Goal: Task Accomplishment & Management: Complete application form

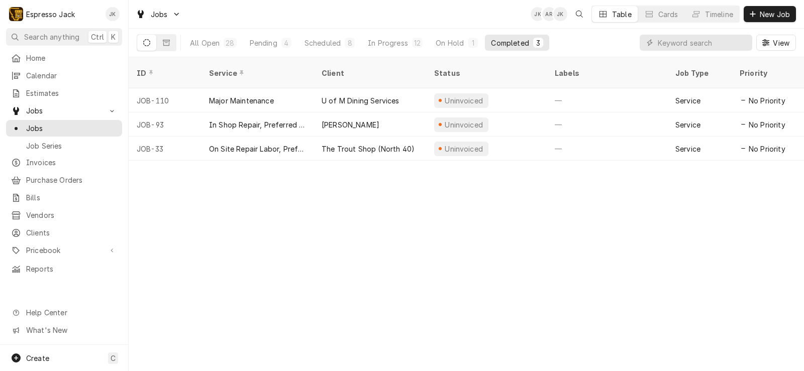
click at [301, 214] on div "ID Service Client Status Labels Job Type Priority Techs Date Received Location …" at bounding box center [467, 214] width 676 height 314
click at [45, 58] on span "Home" at bounding box center [71, 58] width 91 height 11
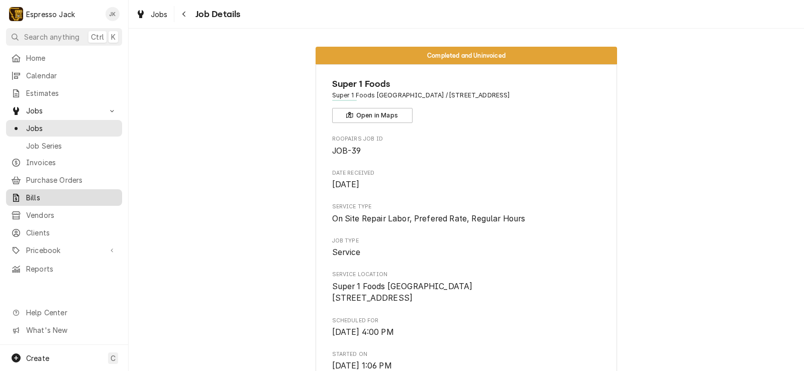
scroll to position [422, 0]
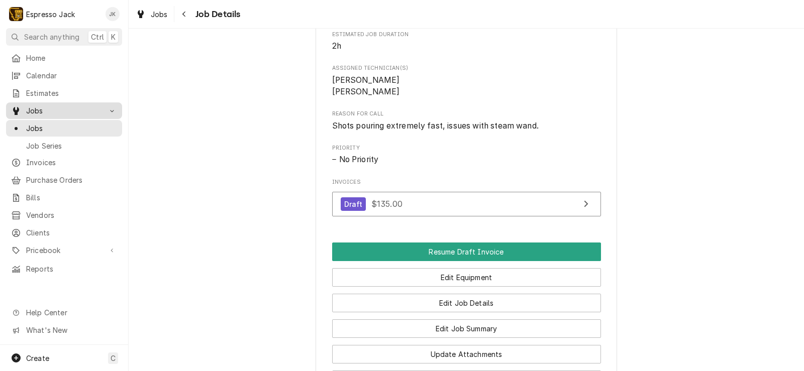
click at [46, 106] on span "Jobs" at bounding box center [64, 111] width 76 height 11
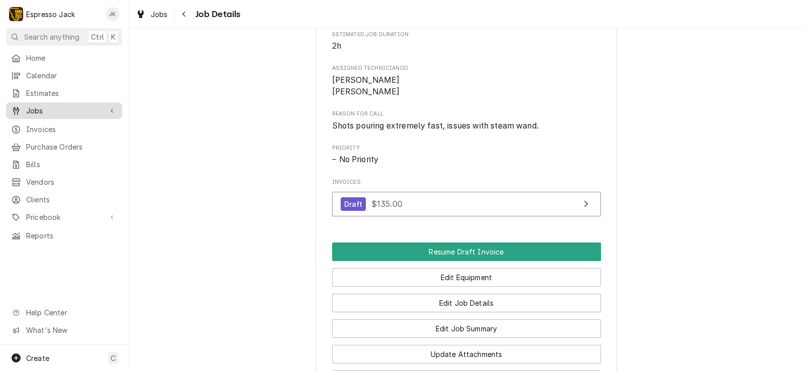
click at [48, 111] on span "Jobs" at bounding box center [64, 111] width 76 height 11
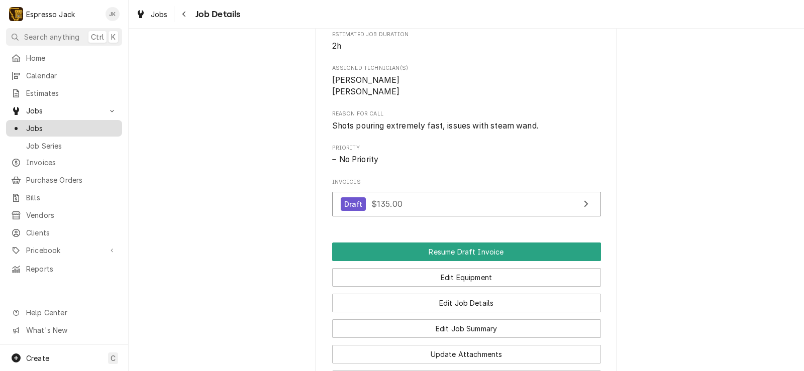
click at [38, 123] on span "Jobs" at bounding box center [71, 128] width 91 height 11
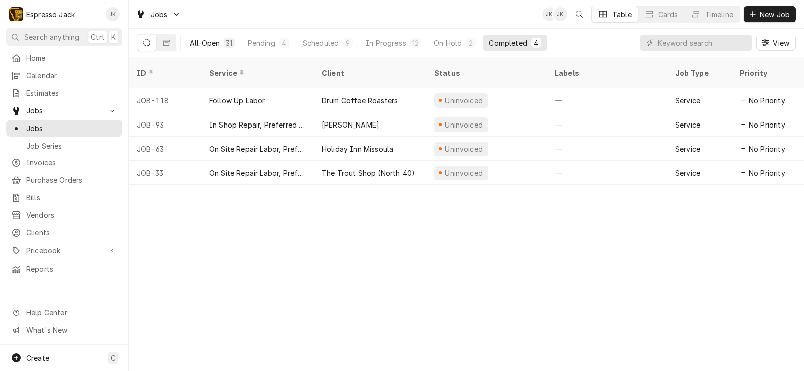
click at [196, 45] on div "All Open" at bounding box center [205, 43] width 30 height 11
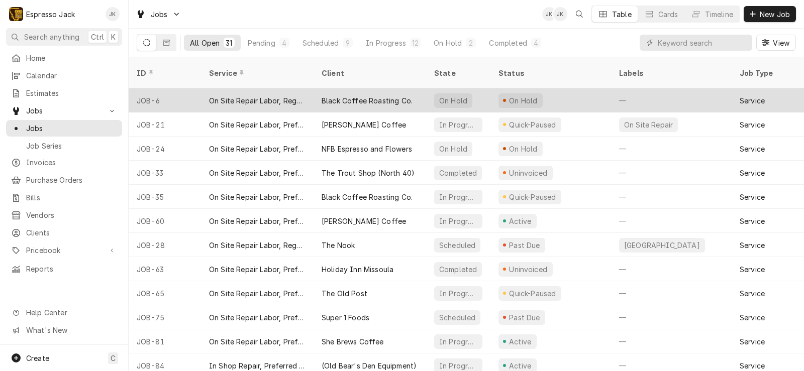
click at [360, 96] on div "Black Coffee Roasting Co." at bounding box center [367, 101] width 91 height 11
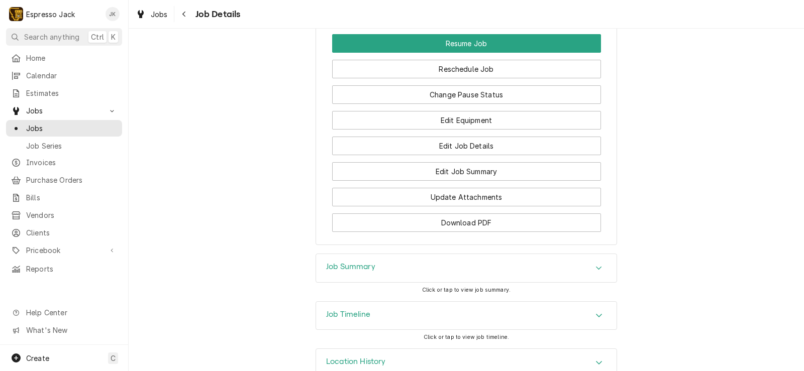
scroll to position [539, 0]
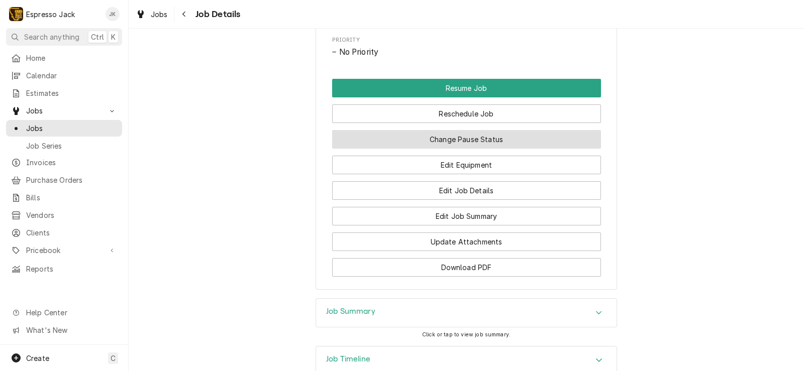
click at [533, 130] on button "Change Pause Status" at bounding box center [466, 139] width 269 height 19
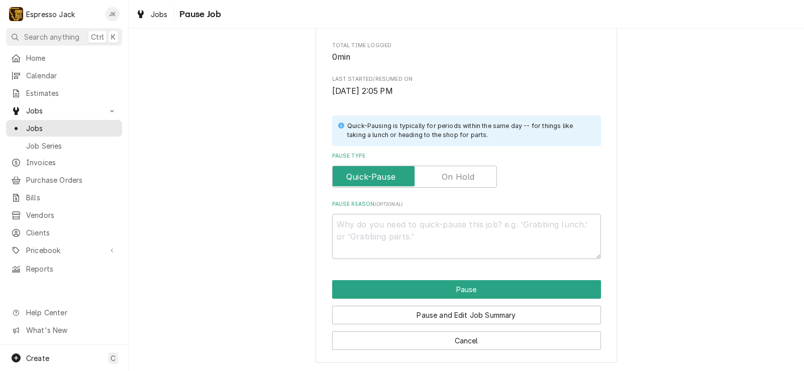
scroll to position [146, 0]
click at [469, 189] on div "Please confirm you'd like to pause this job. Roopairs Job ID JOB-6 Service Type…" at bounding box center [466, 87] width 269 height 344
click at [468, 176] on label "Pause Type" at bounding box center [414, 176] width 165 height 22
click at [468, 176] on input "Pause Type" at bounding box center [415, 176] width 156 height 22
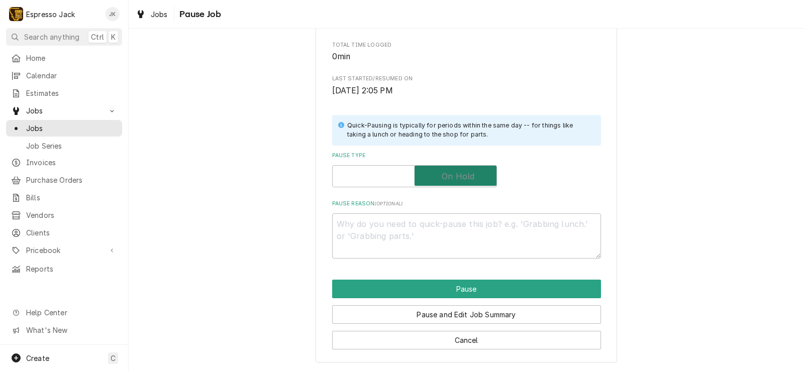
checkbox input "true"
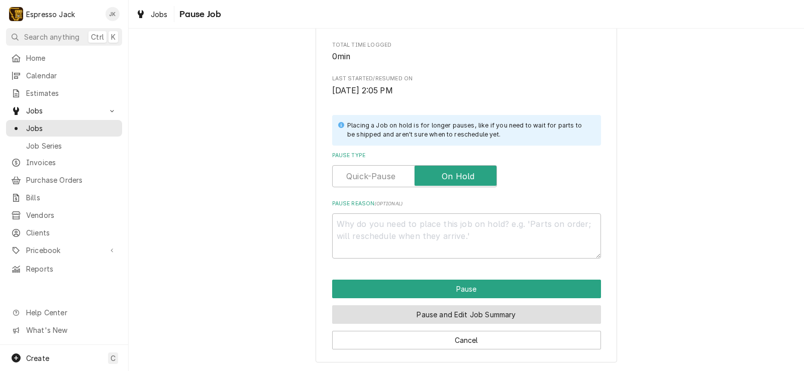
click at [466, 322] on button "Pause and Edit Job Summary" at bounding box center [466, 315] width 269 height 19
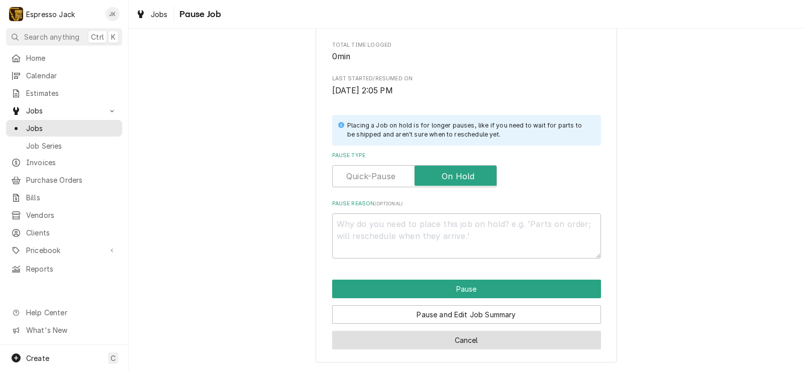
type textarea "x"
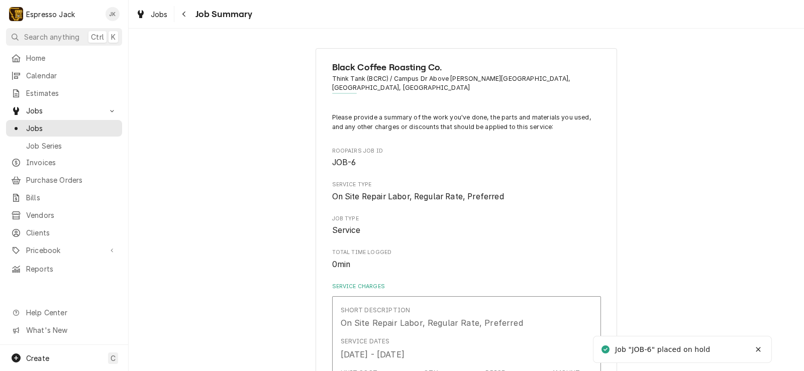
type textarea "x"
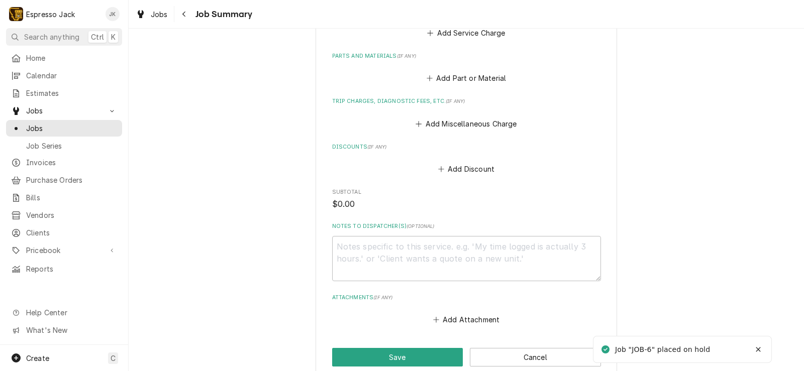
scroll to position [538, 0]
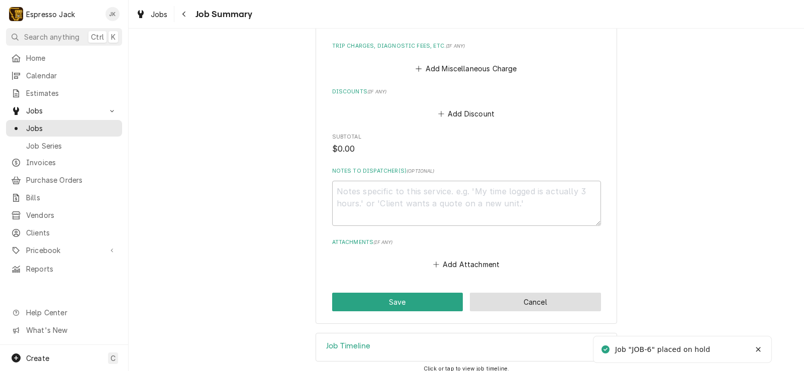
click at [537, 296] on button "Cancel" at bounding box center [535, 302] width 131 height 19
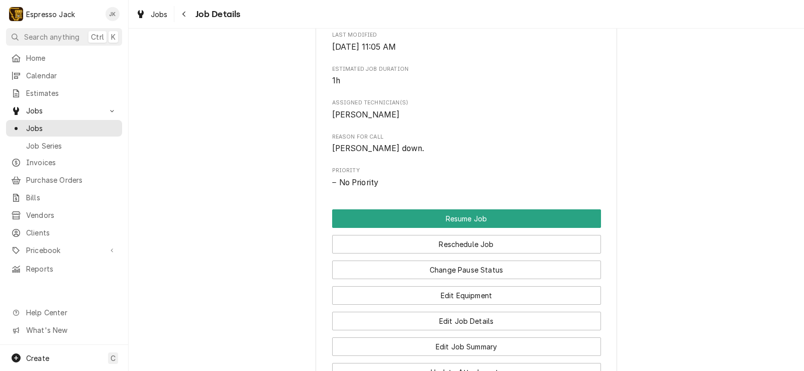
scroll to position [483, 0]
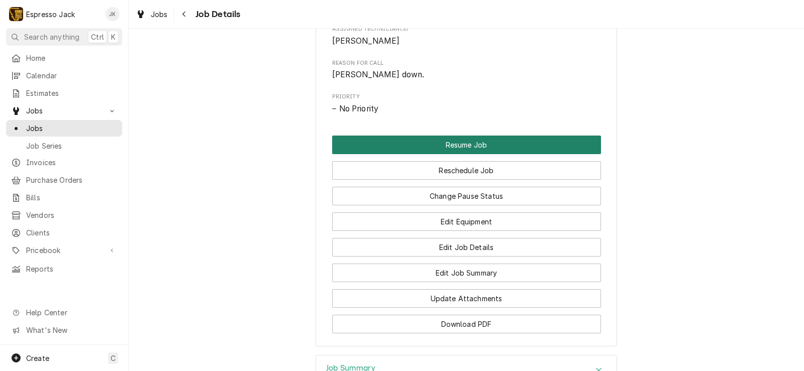
click at [501, 136] on button "Resume Job" at bounding box center [466, 145] width 269 height 19
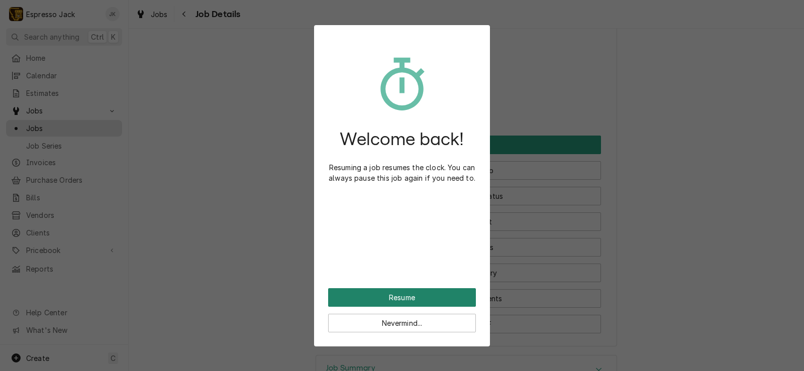
click at [388, 291] on button "Resume" at bounding box center [402, 298] width 148 height 19
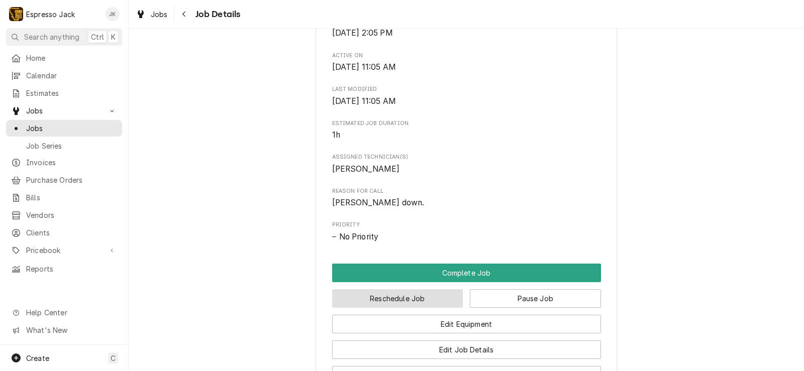
scroll to position [483, 0]
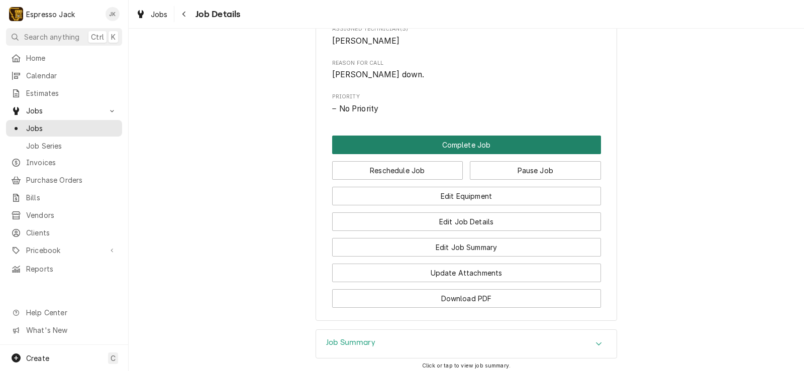
click at [470, 136] on button "Complete Job" at bounding box center [466, 145] width 269 height 19
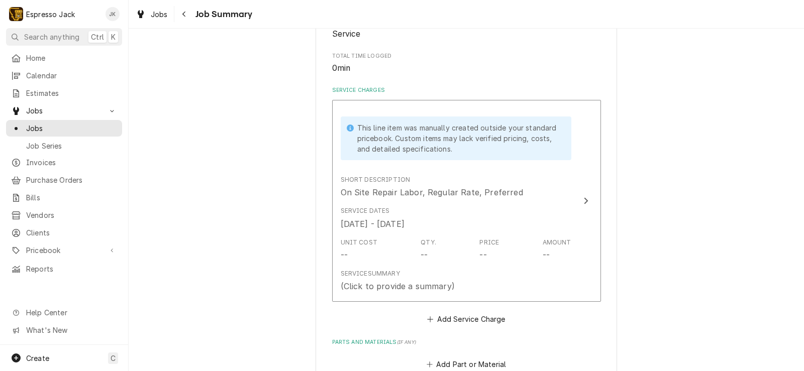
scroll to position [241, 0]
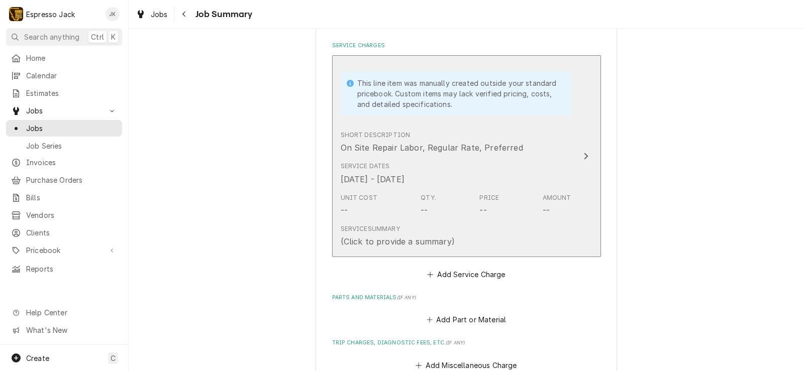
click at [514, 223] on div "Service Summary (Click to provide a summary)" at bounding box center [456, 236] width 231 height 31
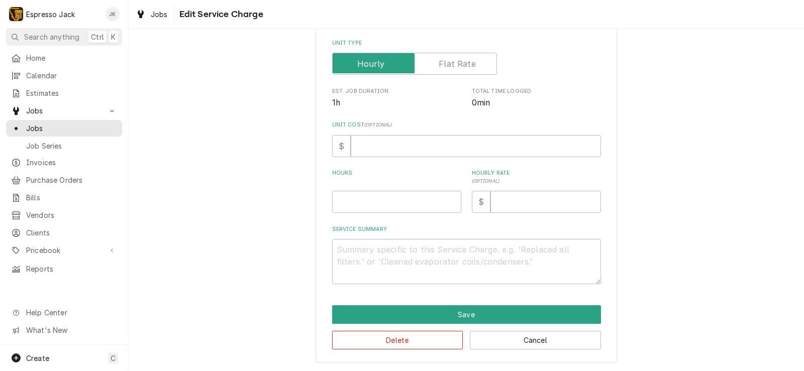
type textarea "x"
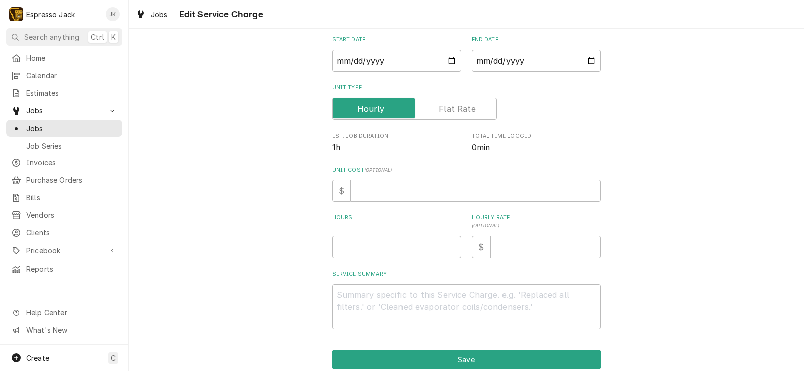
scroll to position [0, 0]
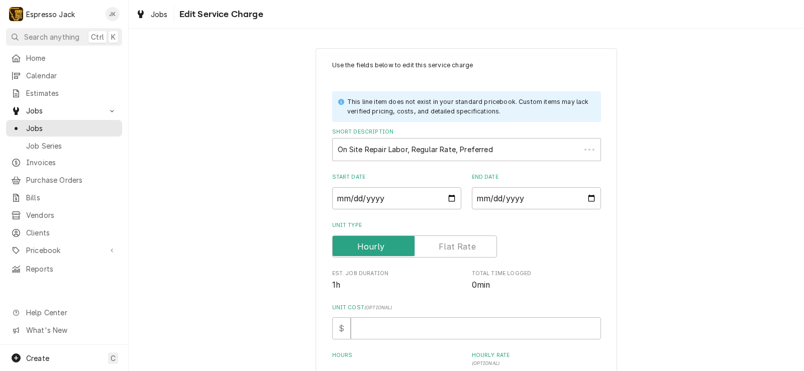
click at [453, 250] on label "Unit Type" at bounding box center [414, 247] width 165 height 22
click at [453, 250] on input "Unit Type" at bounding box center [415, 247] width 156 height 22
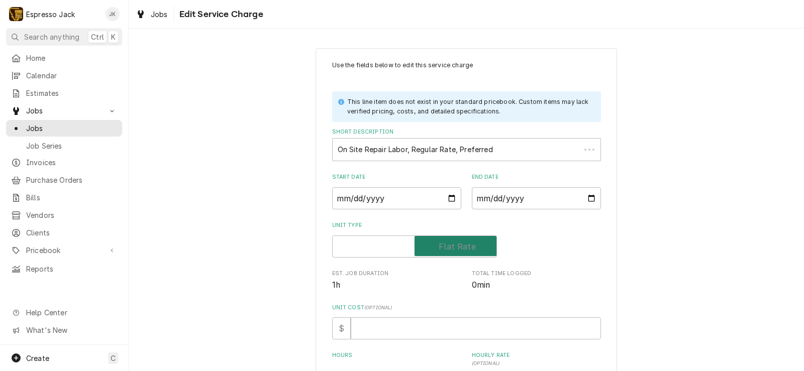
checkbox input "true"
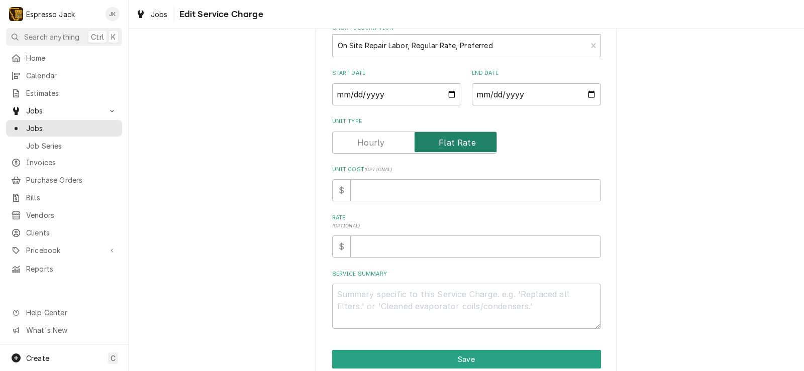
scroll to position [149, 0]
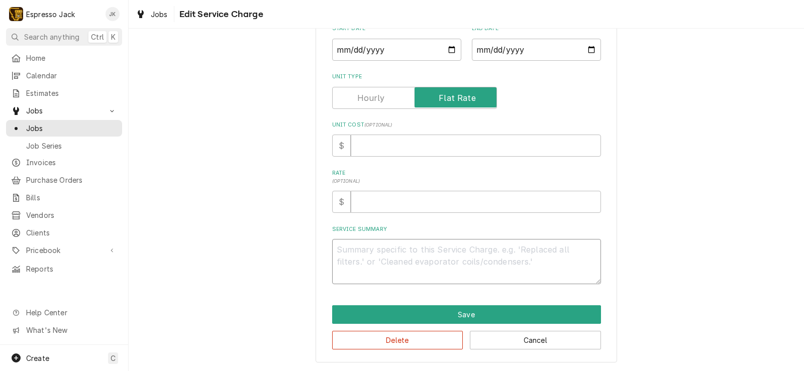
click at [389, 272] on textarea "Service Summary" at bounding box center [466, 261] width 269 height 45
type textarea "x"
type textarea "J"
type textarea "x"
type textarea "Jo"
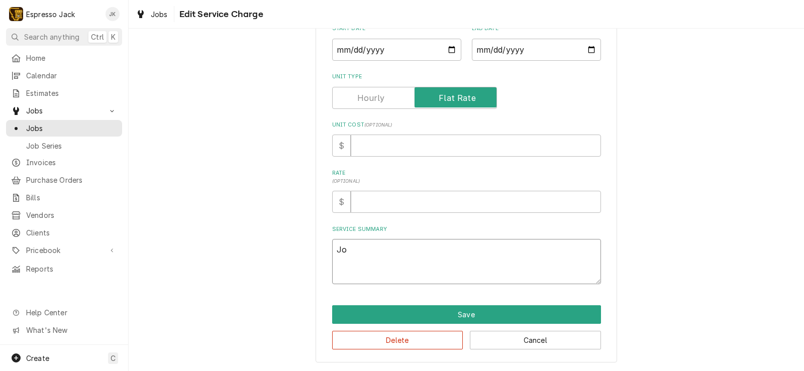
type textarea "x"
type textarea "Job"
type textarea "x"
type textarea "Jobn"
type textarea "x"
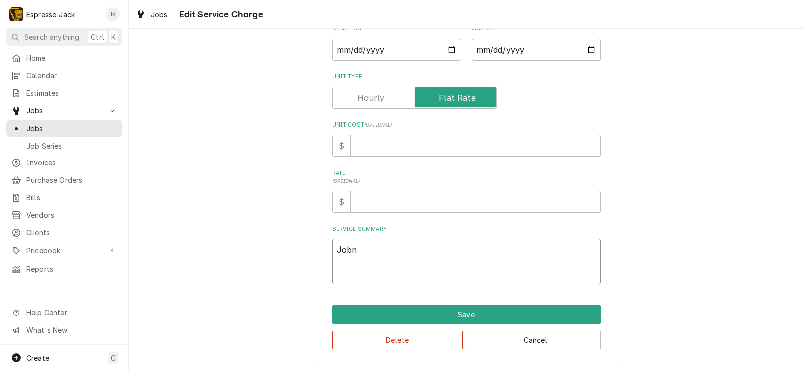
type textarea "Job"
type textarea "x"
type textarea "Job"
type textarea "x"
type textarea "Job C"
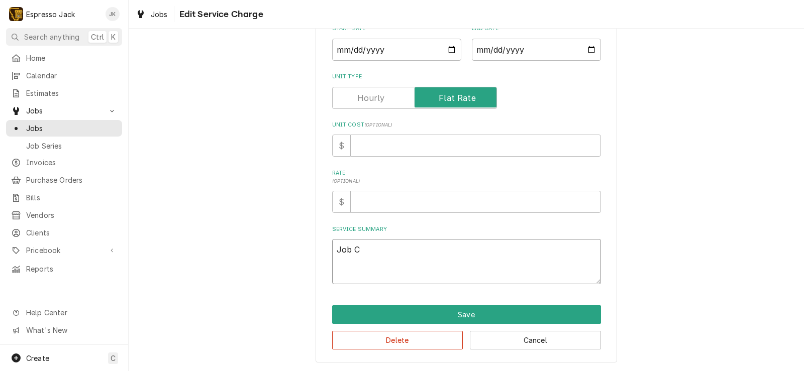
type textarea "x"
type textarea "Job Ca"
type textarea "x"
type textarea "Job Can"
type textarea "x"
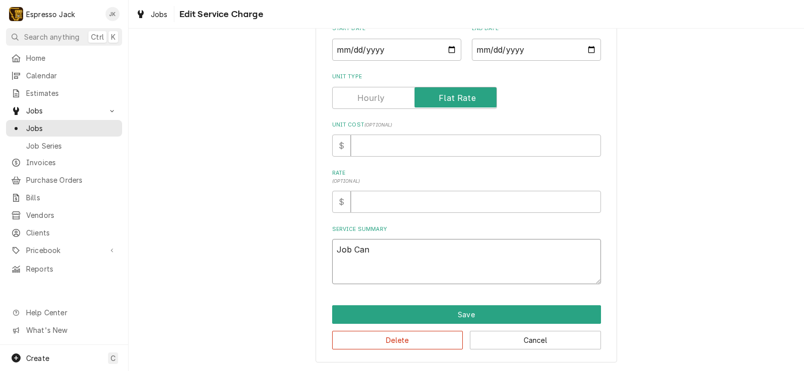
type textarea "Job Canc"
type textarea "x"
type textarea "Job Cance"
type textarea "x"
type textarea "Job Cancel"
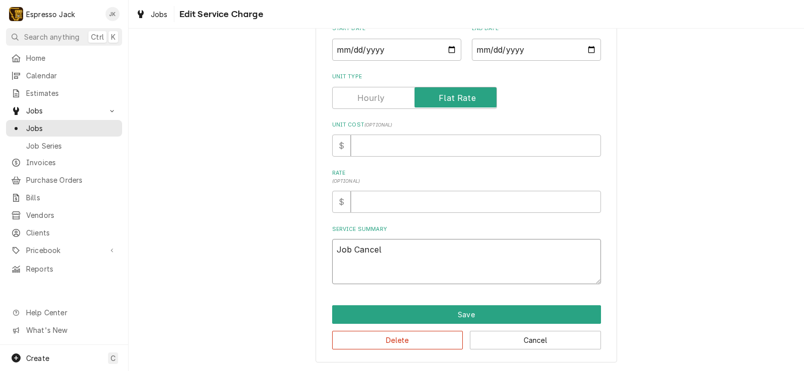
type textarea "x"
type textarea "Job Cancell"
type textarea "x"
type textarea "Job Cancelle"
type textarea "x"
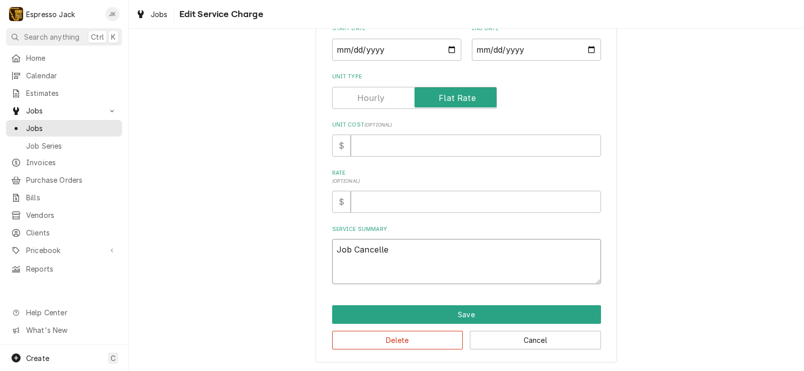
type textarea "Job Cancelled"
type textarea "x"
type textarea "Job Cancelled,"
type textarea "x"
type textarea "Job Cancelled,"
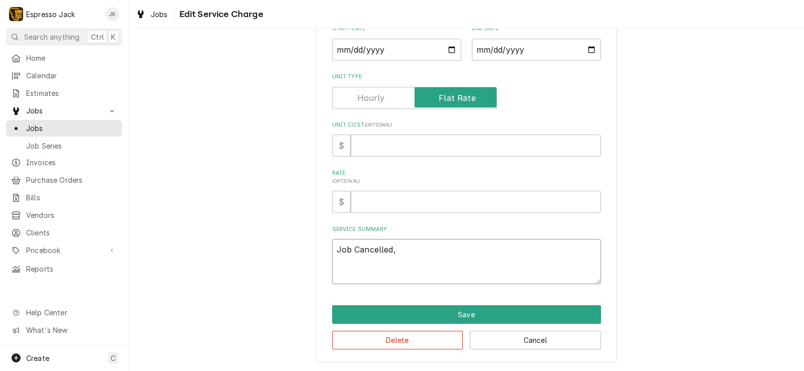
type textarea "x"
type textarea "Job Cancelled, l;"
type textarea "x"
type textarea "Job Cancelled, l;o"
type textarea "x"
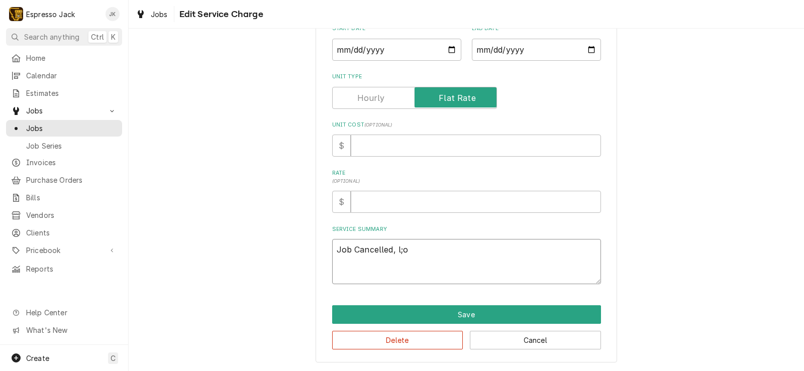
type textarea "Job Cancelled, l;"
type textarea "x"
type textarea "Job Cancelled, l"
type textarea "x"
type textarea "Job Cancelled, lo"
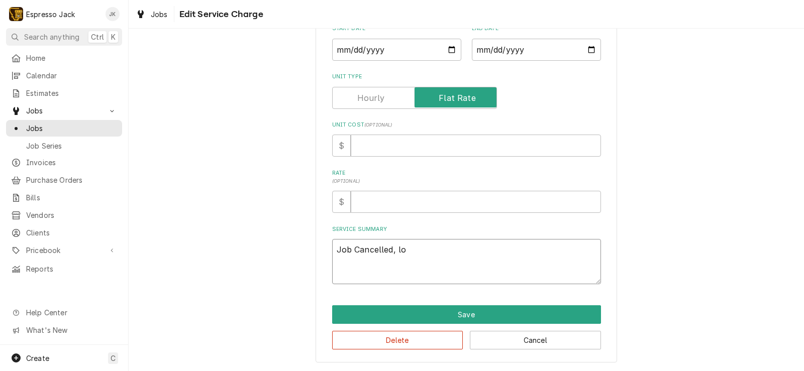
type textarea "x"
type textarea "Job Cancelled, loc"
type textarea "x"
type textarea "Job Cancelled, loca"
type textarea "x"
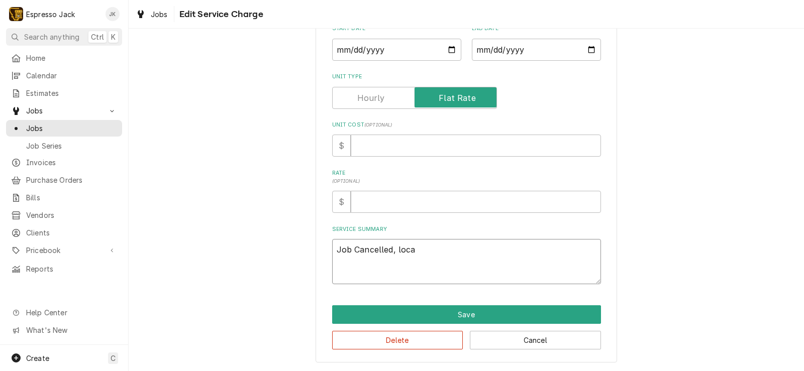
type textarea "Job Cancelled, locat"
type textarea "x"
type textarea "Job Cancelled, locati"
type textarea "x"
type textarea "Job Cancelled, locatio"
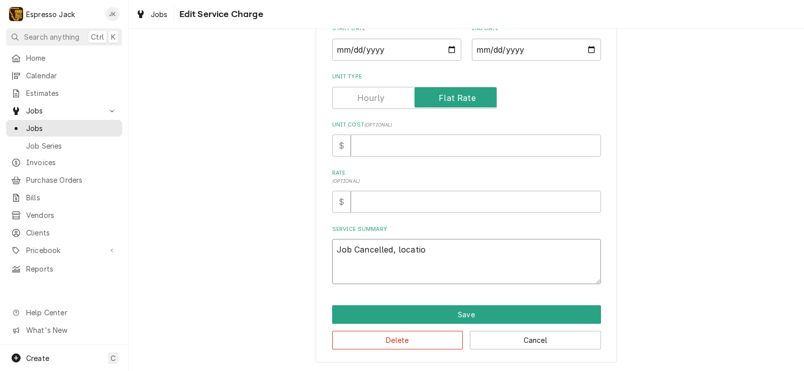
type textarea "x"
type textarea "Job Cancelled, location"
type textarea "x"
type textarea "Job Cancelled, location"
type textarea "x"
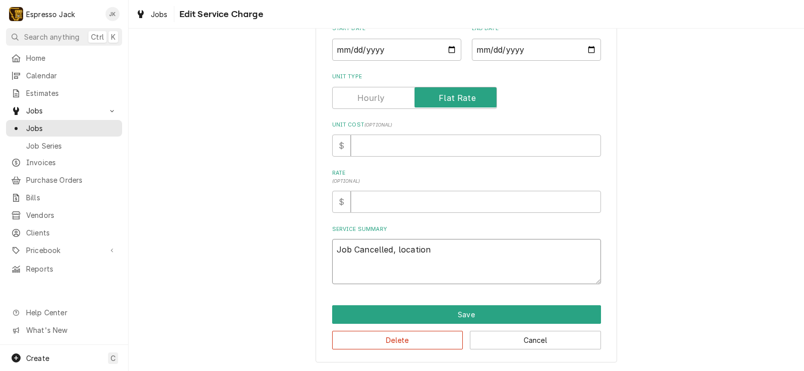
type textarea "Job Cancelled, location c"
type textarea "x"
type textarea "Job Cancelled, location cl"
type textarea "x"
type textarea "Job Cancelled, location clo"
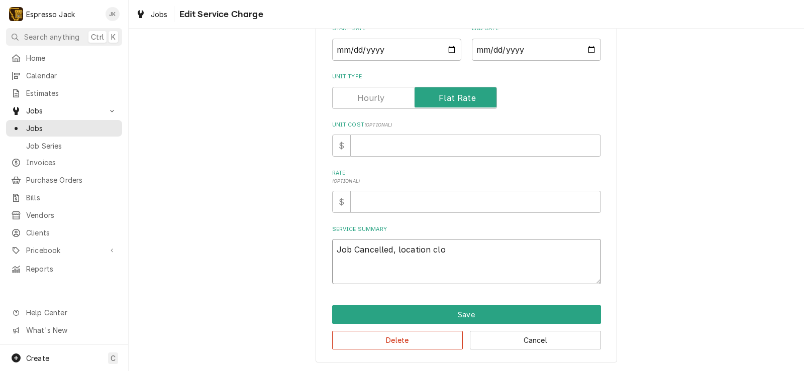
type textarea "x"
type textarea "Job Cancelled, location clos"
type textarea "x"
type textarea "Job Cancelled, location close"
type textarea "x"
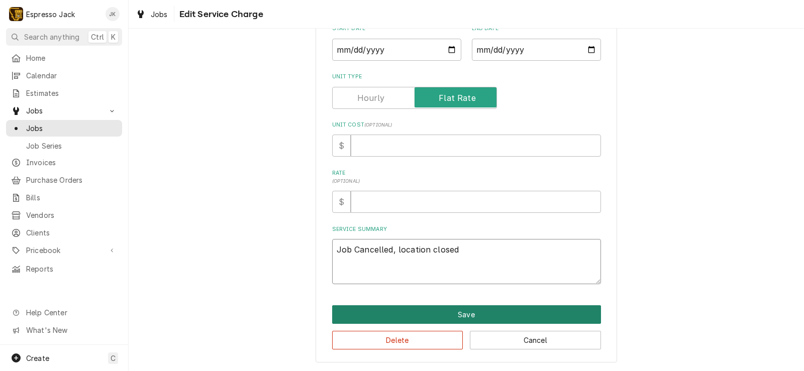
type textarea "Job Cancelled, location closed"
click at [400, 306] on button "Save" at bounding box center [466, 315] width 269 height 19
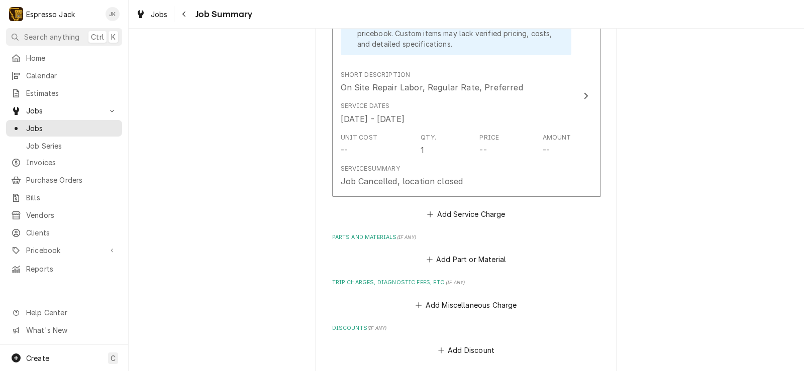
scroll to position [538, 0]
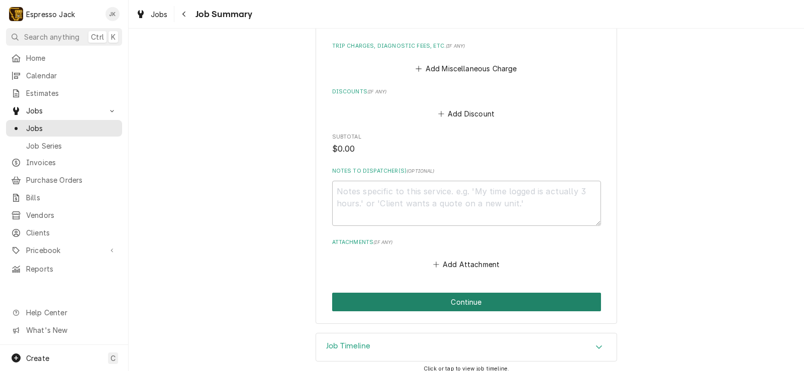
click at [430, 293] on button "Continue" at bounding box center [466, 302] width 269 height 19
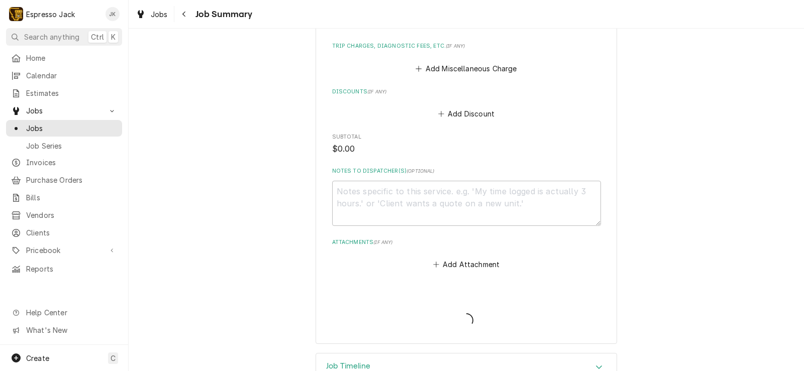
type textarea "x"
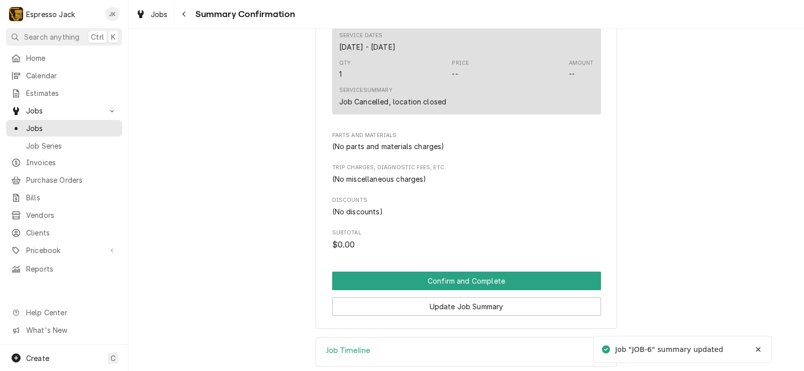
scroll to position [334, 0]
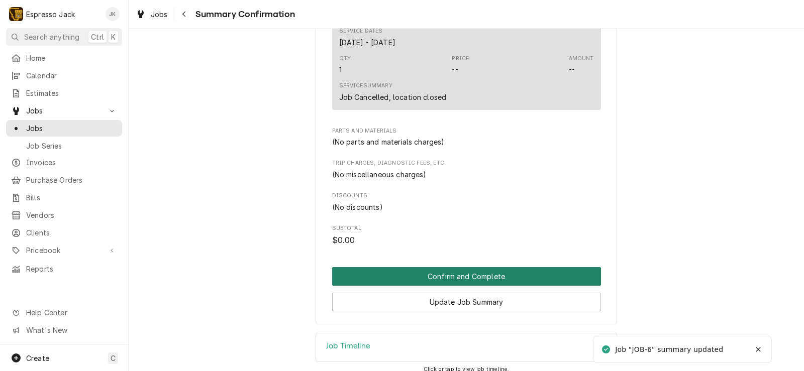
click at [469, 267] on button "Confirm and Complete" at bounding box center [466, 276] width 269 height 19
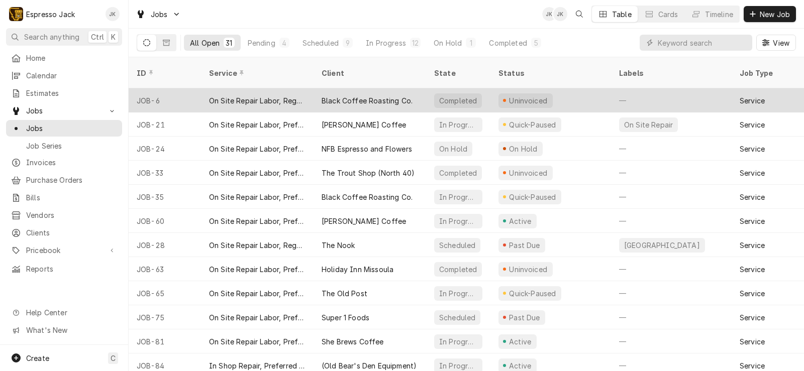
click at [333, 88] on div "Black Coffee Roasting Co." at bounding box center [370, 100] width 113 height 24
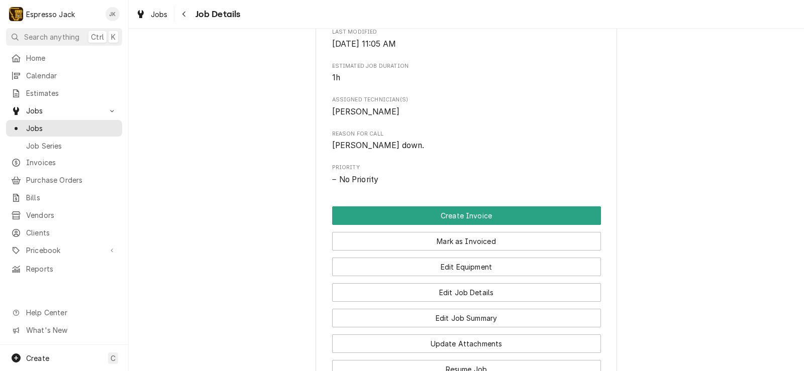
scroll to position [419, 0]
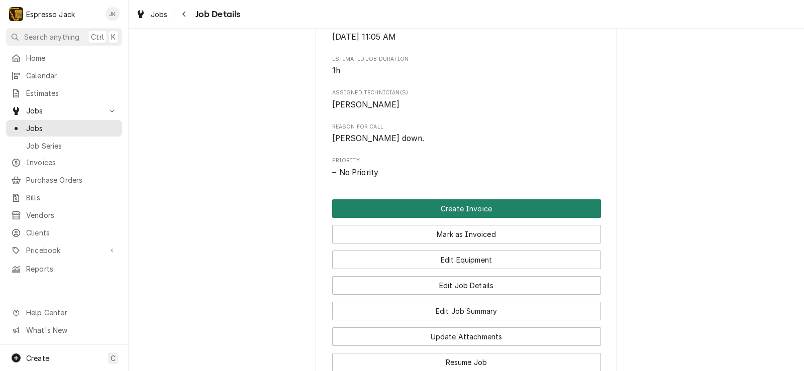
click at [473, 204] on button "Create Invoice" at bounding box center [466, 209] width 269 height 19
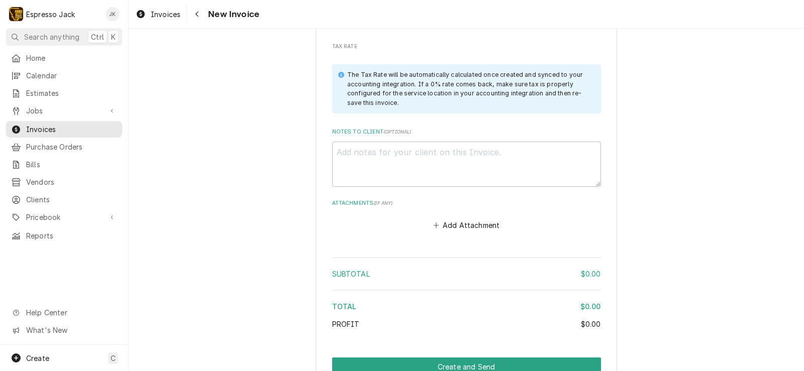
scroll to position [1011, 0]
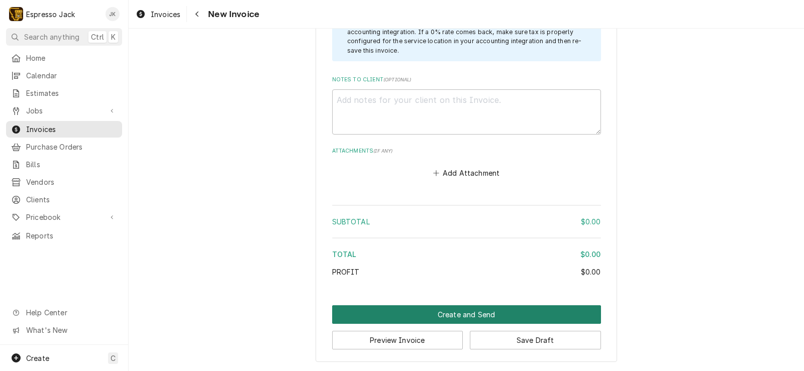
click at [438, 315] on button "Create and Send" at bounding box center [466, 315] width 269 height 19
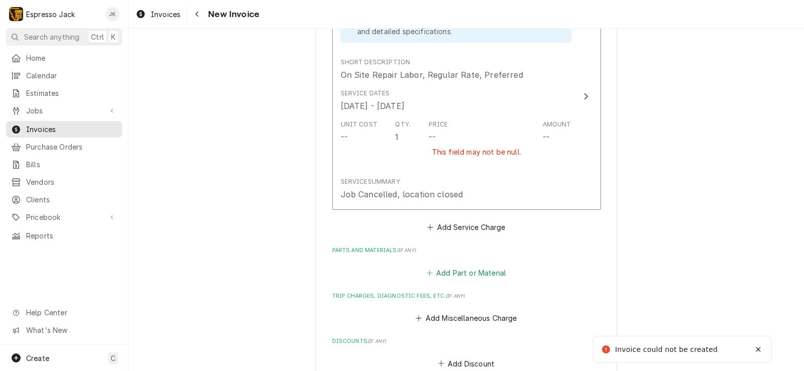
scroll to position [637, 0]
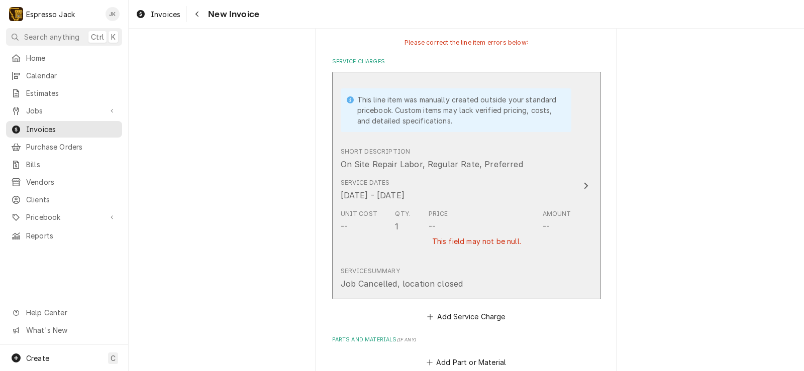
click at [501, 198] on div "Service Dates [DATE] - [DATE]" at bounding box center [456, 189] width 231 height 31
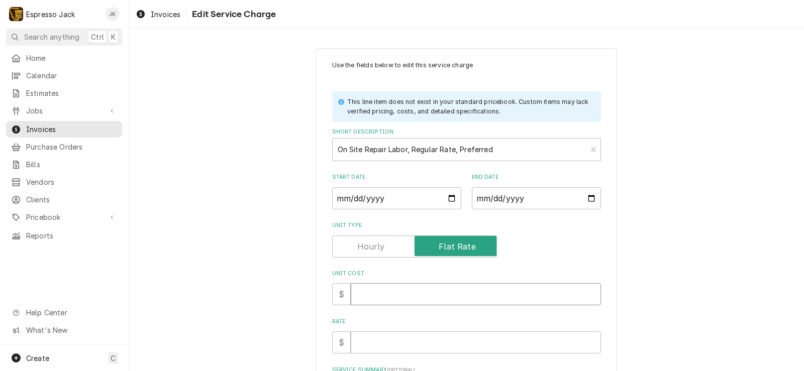
click at [391, 299] on input "Unit Cost" at bounding box center [476, 295] width 250 height 22
type textarea "x"
type input "0"
click at [389, 334] on input "Rate" at bounding box center [476, 343] width 250 height 22
type textarea "x"
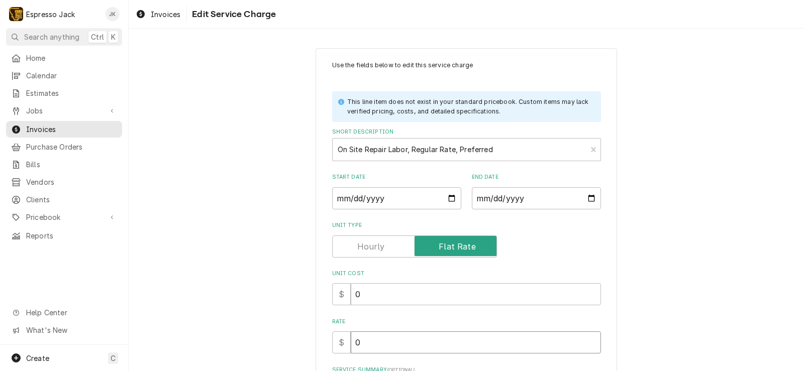
type input "0"
click at [332, 312] on div "Use the fields below to edit this service charge This line item does not exist …" at bounding box center [466, 243] width 269 height 364
click at [236, 285] on div "Use the fields below to edit this service charge This line item does not exist …" at bounding box center [467, 275] width 676 height 473
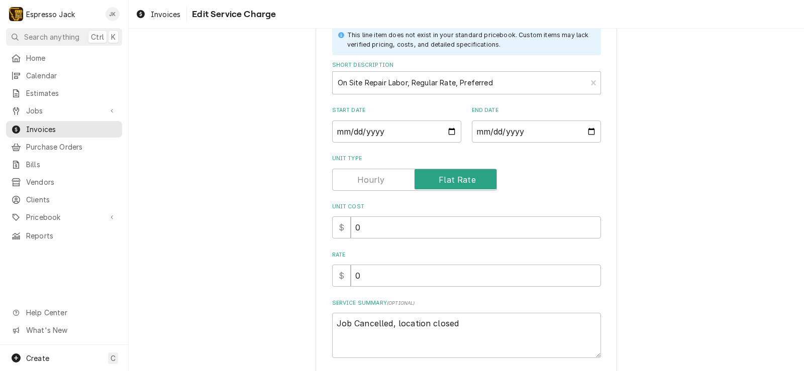
scroll to position [141, 0]
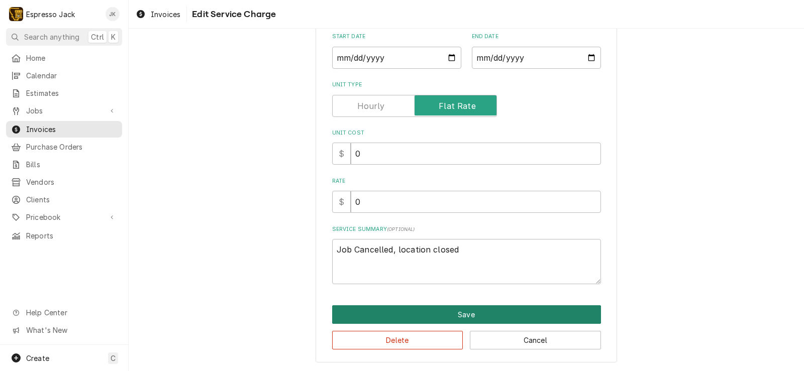
click at [461, 320] on button "Save" at bounding box center [466, 315] width 269 height 19
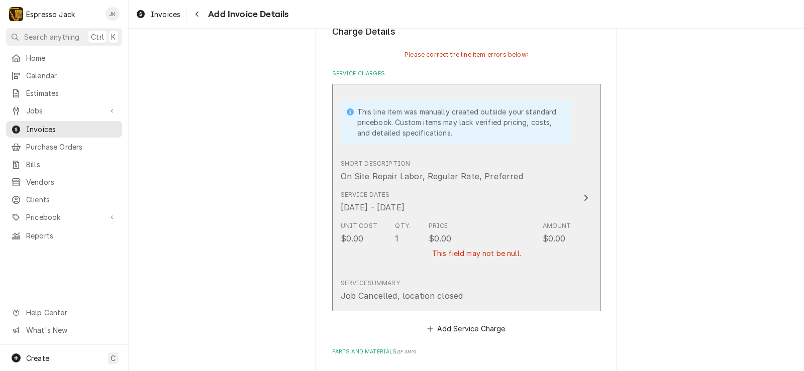
scroll to position [565, 0]
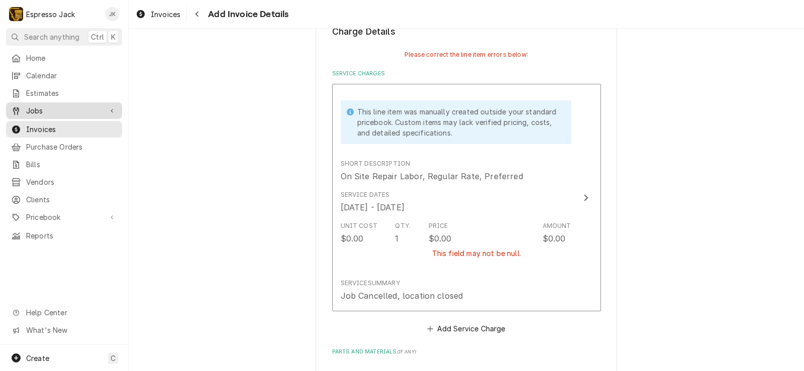
click at [49, 107] on span "Jobs" at bounding box center [64, 111] width 76 height 11
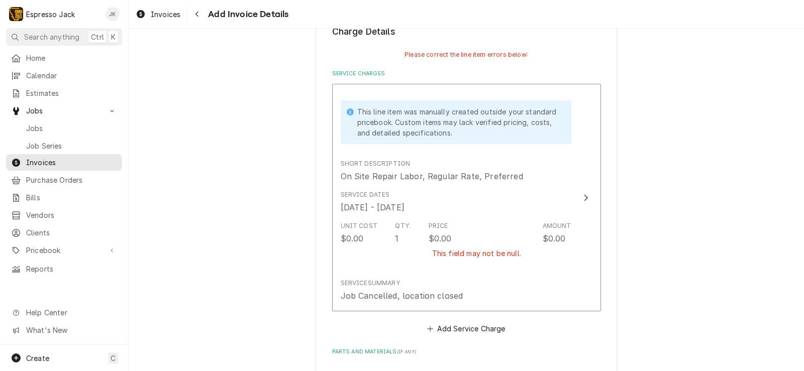
click at [230, 163] on div "Please provide the following information to create your invoice: Client Details…" at bounding box center [467, 170] width 676 height 1392
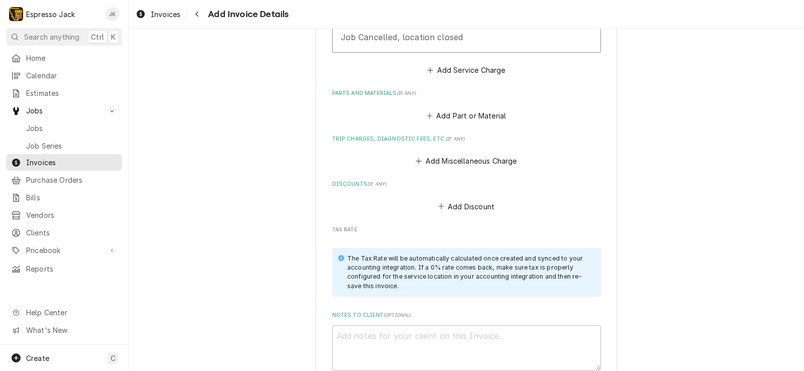
scroll to position [637, 0]
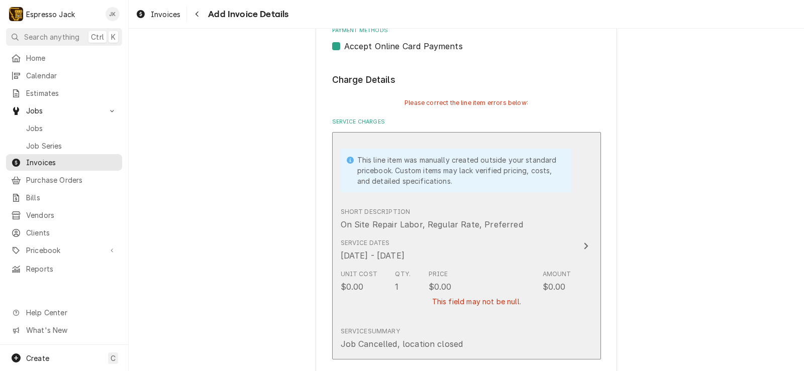
click at [453, 201] on div "This line item was manually created outside your standard pricebook. Custom ite…" at bounding box center [456, 171] width 231 height 66
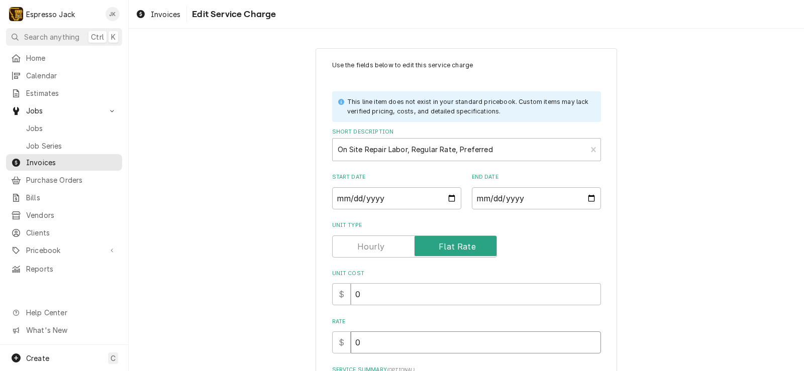
drag, startPoint x: 363, startPoint y: 339, endPoint x: 268, endPoint y: 326, distance: 96.4
click at [268, 326] on div "Use the fields below to edit this service charge This line item does not exist …" at bounding box center [467, 275] width 676 height 473
type textarea "x"
type input "1"
click at [261, 274] on div "Use the fields below to edit this service charge This line item does not exist …" at bounding box center [467, 275] width 676 height 473
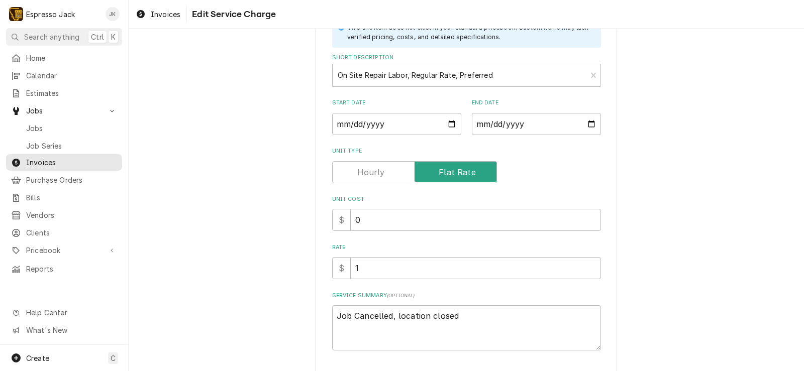
scroll to position [141, 0]
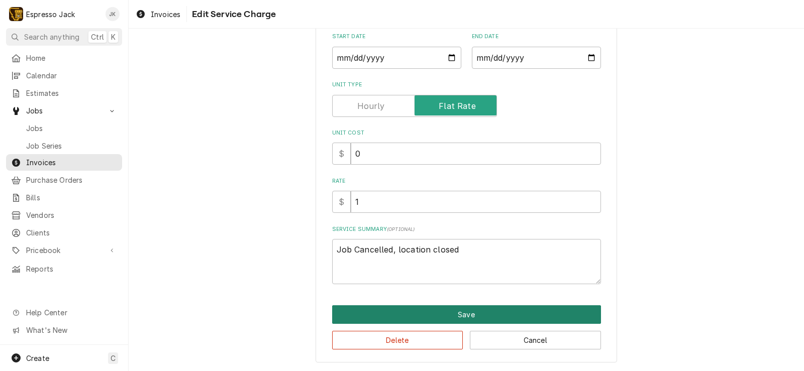
click at [397, 315] on button "Save" at bounding box center [466, 315] width 269 height 19
type textarea "x"
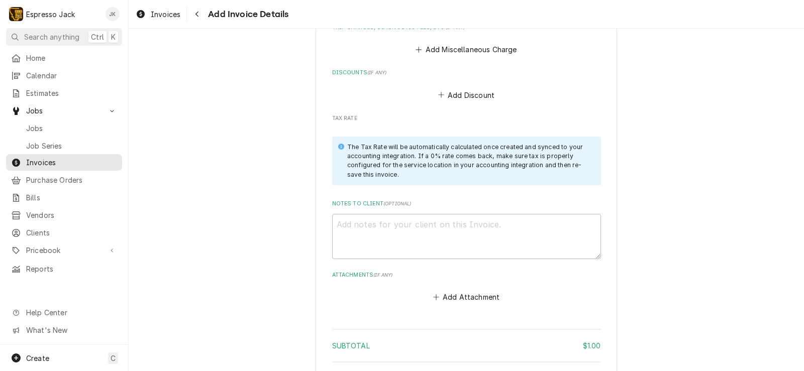
scroll to position [818, 0]
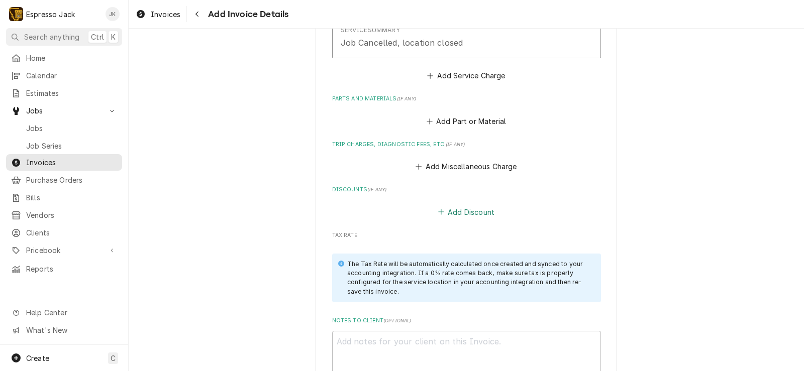
click at [482, 211] on button "Add Discount" at bounding box center [466, 212] width 60 height 14
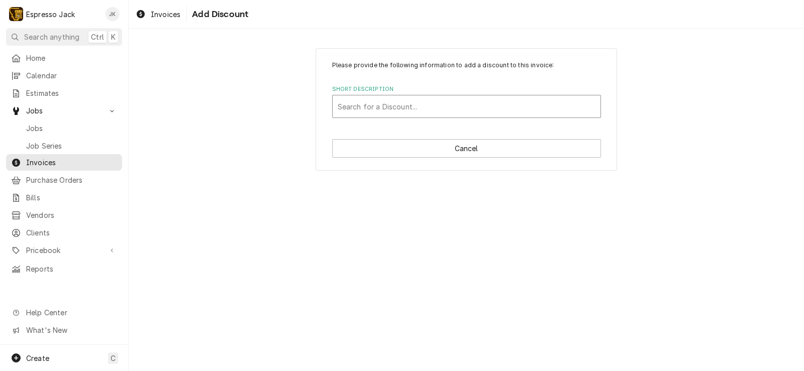
click at [417, 108] on div "Short Description" at bounding box center [467, 107] width 258 height 18
type input "F"
type input "S"
click at [308, 92] on div "Please provide the following information to add a discount to this invoice: Sho…" at bounding box center [467, 109] width 676 height 140
click at [350, 105] on div "Short Description" at bounding box center [467, 107] width 258 height 18
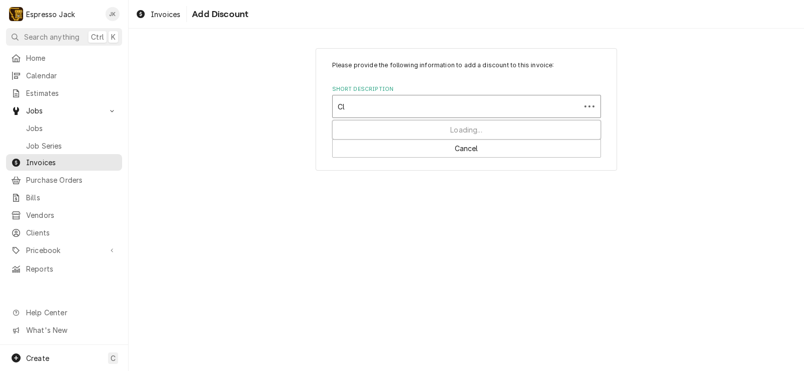
type input "C"
type input "Voided Invoice"
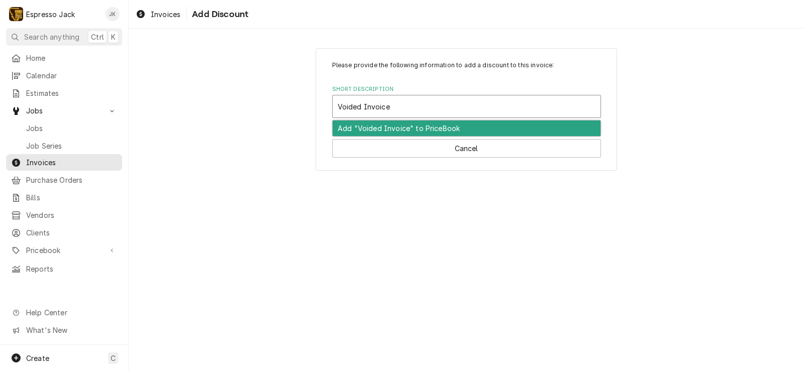
click at [409, 123] on div "Add "Voided Invoice" to PriceBook" at bounding box center [467, 129] width 268 height 16
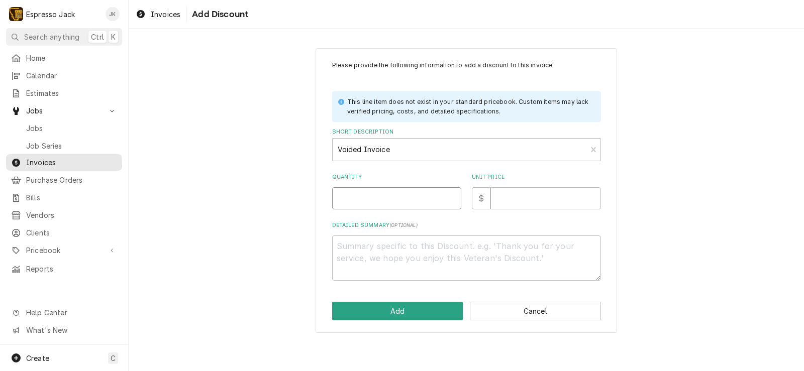
drag, startPoint x: 376, startPoint y: 200, endPoint x: 425, endPoint y: 200, distance: 49.3
click at [376, 201] on input "Quantity" at bounding box center [396, 199] width 129 height 22
type textarea "x"
type input "1"
click at [502, 203] on input "Unit Price" at bounding box center [546, 199] width 111 height 22
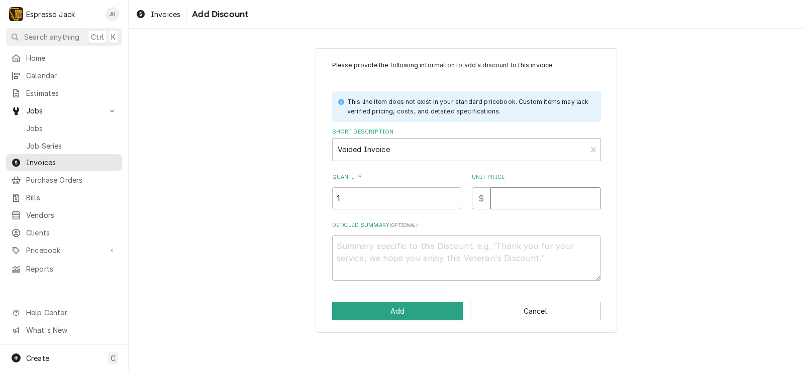
type textarea "x"
type input "1"
click at [424, 306] on button "Add" at bounding box center [397, 311] width 131 height 19
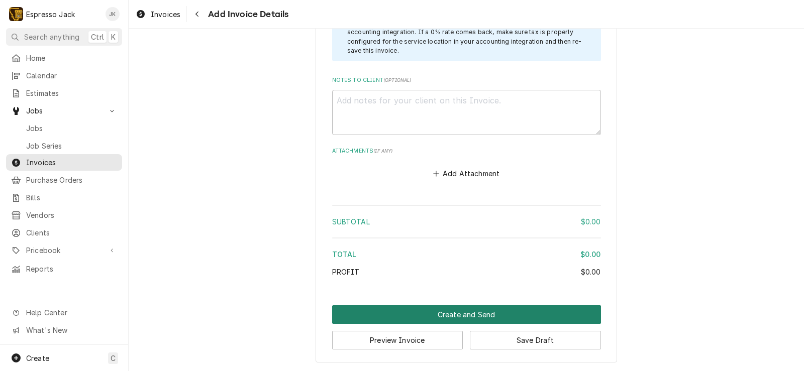
click at [523, 315] on button "Create and Send" at bounding box center [466, 315] width 269 height 19
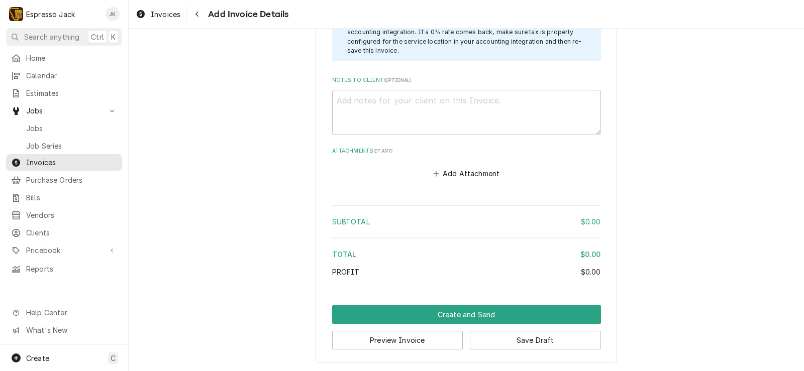
scroll to position [1176, 0]
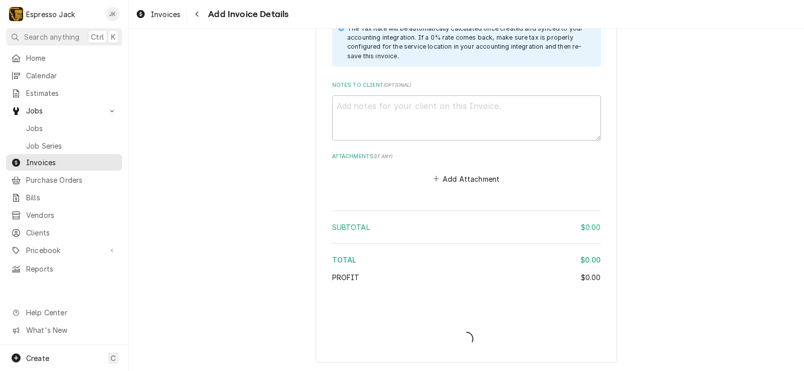
type textarea "x"
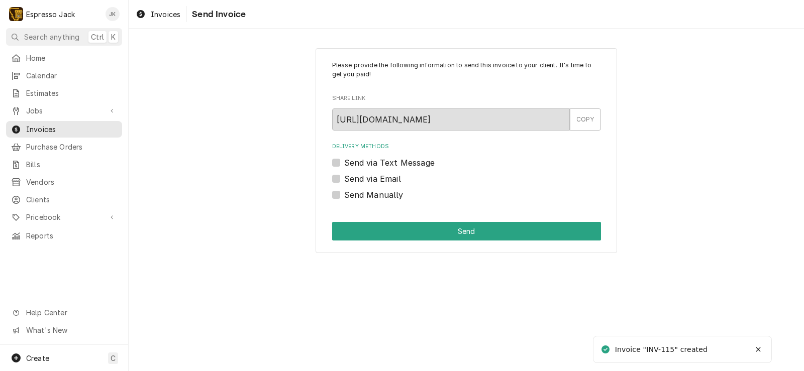
click at [344, 197] on label "Send Manually" at bounding box center [373, 195] width 59 height 12
click at [344, 197] on input "Send Manually" at bounding box center [478, 200] width 269 height 22
checkbox input "true"
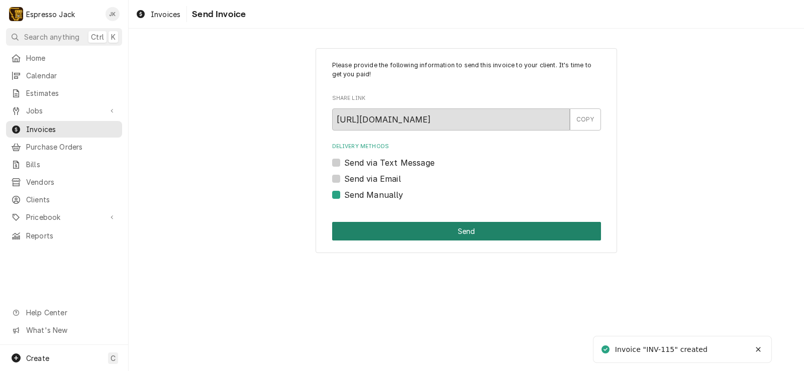
click at [363, 234] on button "Send" at bounding box center [466, 231] width 269 height 19
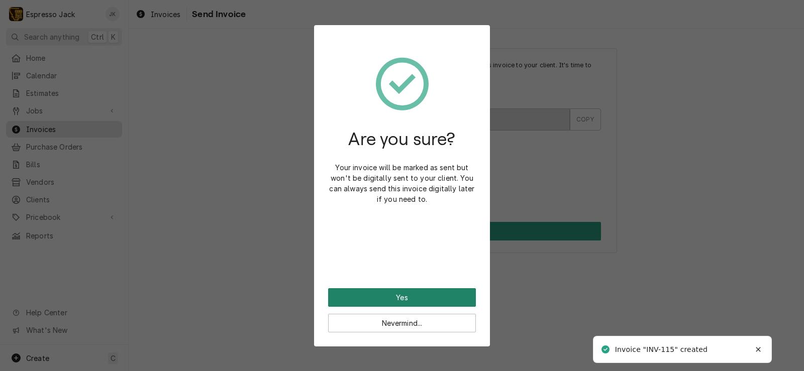
click at [436, 295] on button "Yes" at bounding box center [402, 298] width 148 height 19
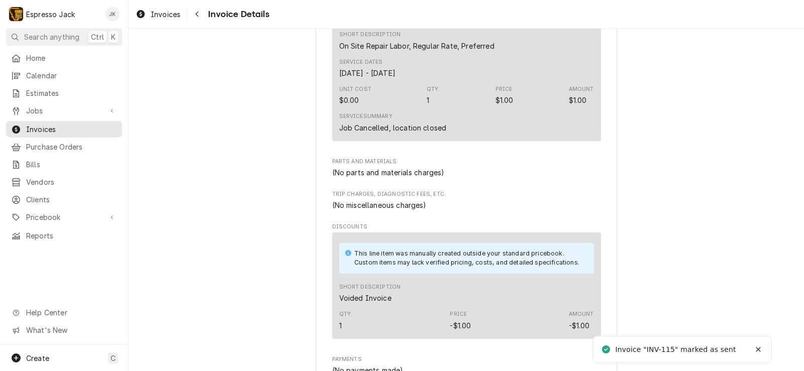
scroll to position [483, 0]
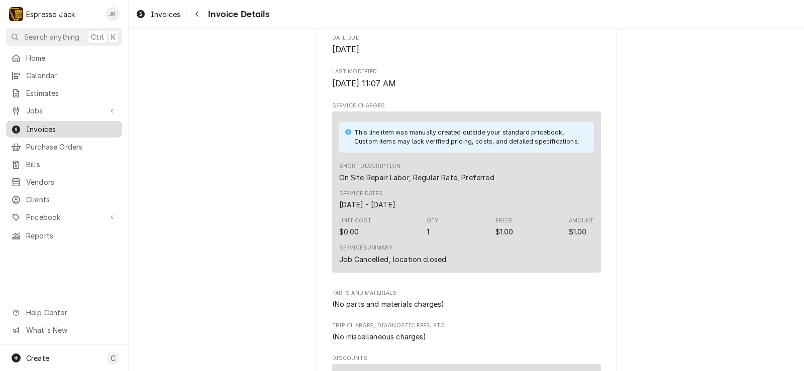
click at [68, 130] on span "Invoices" at bounding box center [71, 129] width 91 height 11
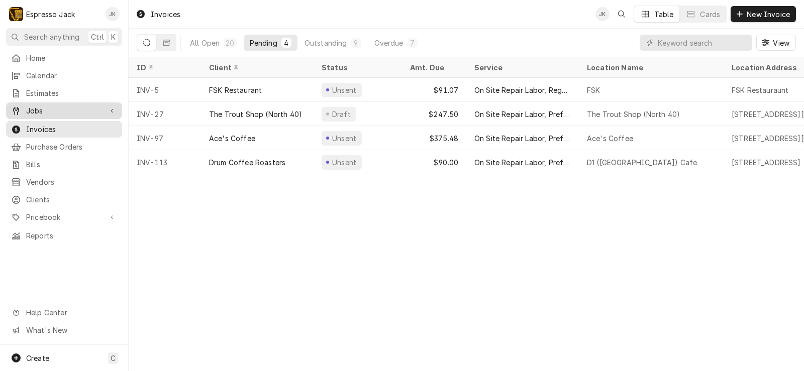
click at [77, 109] on span "Jobs" at bounding box center [64, 111] width 76 height 11
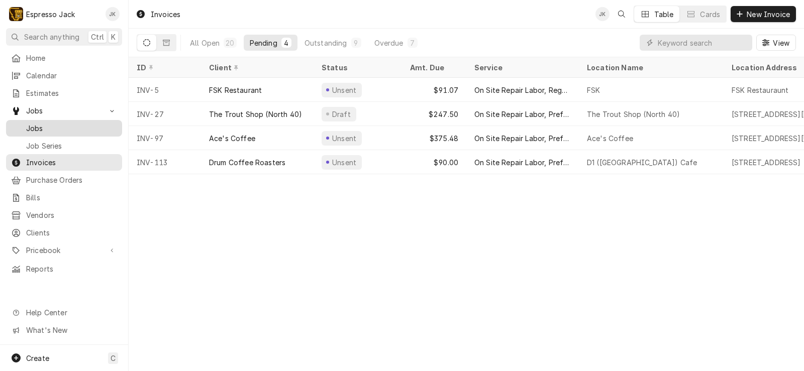
click at [36, 123] on span "Jobs" at bounding box center [71, 128] width 91 height 11
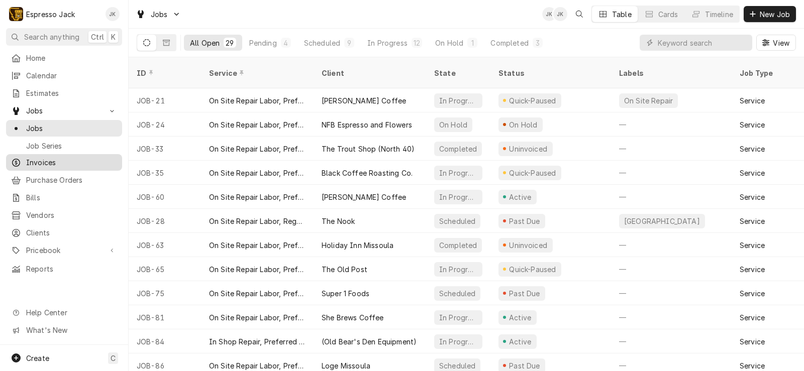
click at [34, 157] on span "Invoices" at bounding box center [71, 162] width 91 height 11
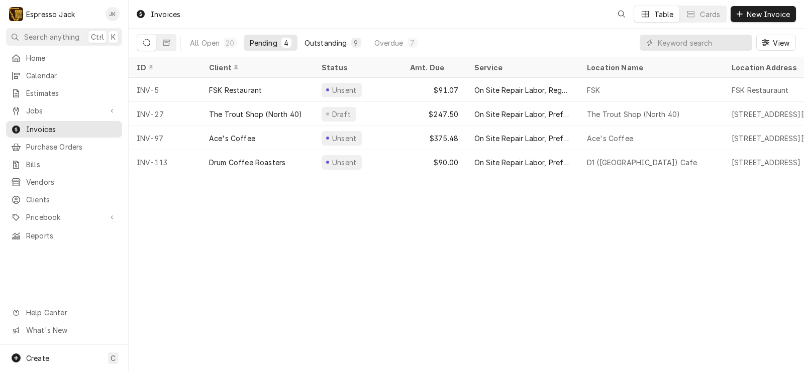
click at [327, 41] on div "Outstanding" at bounding box center [326, 43] width 43 height 11
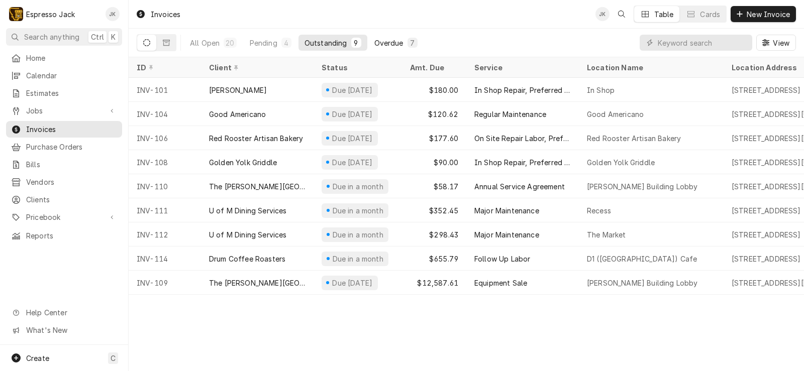
click at [374, 50] on button "Overdue 7" at bounding box center [395, 43] width 55 height 16
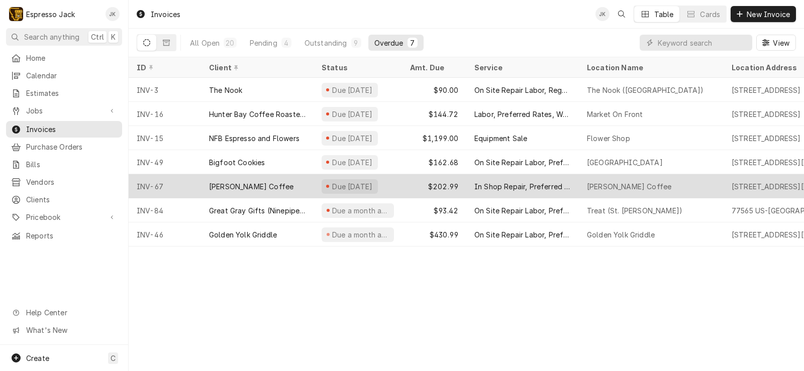
click at [249, 185] on div "[PERSON_NAME] Coffee" at bounding box center [251, 186] width 84 height 11
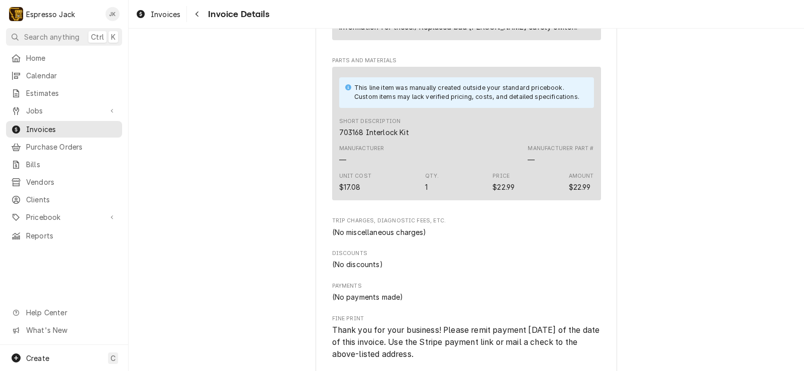
scroll to position [417, 0]
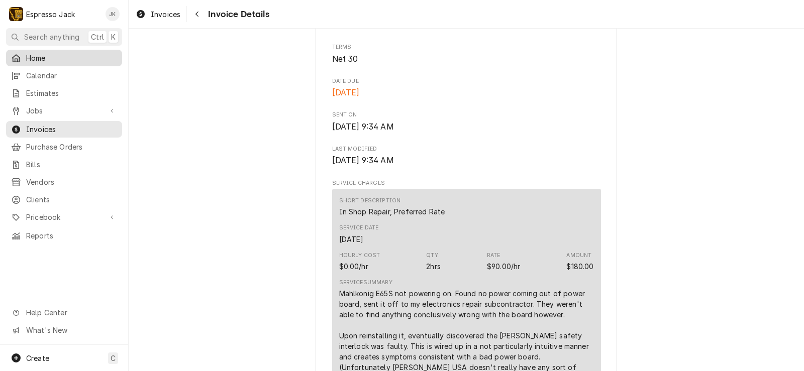
click at [54, 59] on span "Home" at bounding box center [71, 58] width 91 height 11
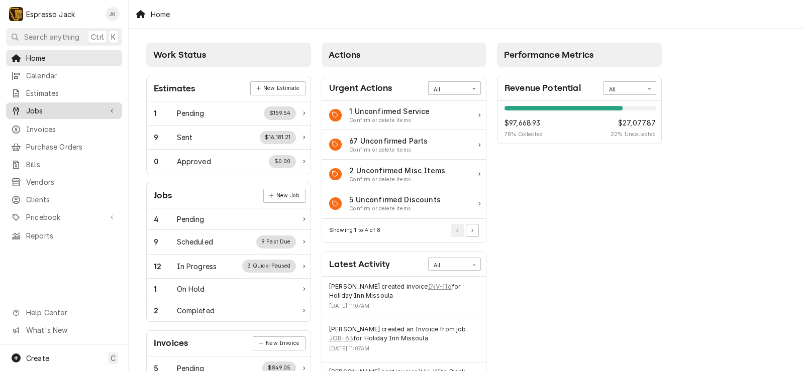
click at [61, 105] on div "Jobs" at bounding box center [64, 111] width 112 height 13
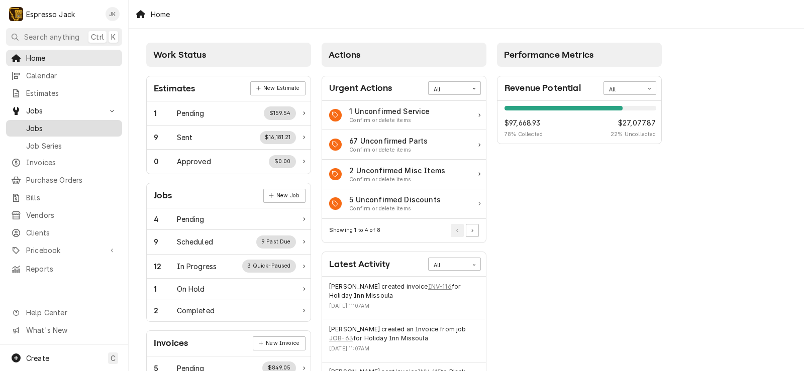
click at [63, 124] on span "Jobs" at bounding box center [71, 128] width 91 height 11
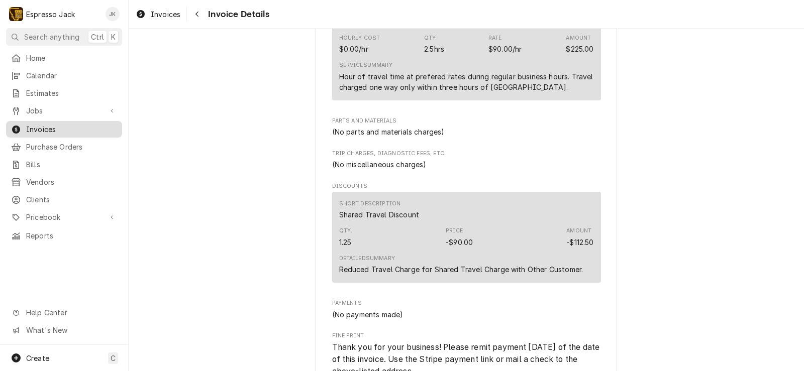
scroll to position [784, 0]
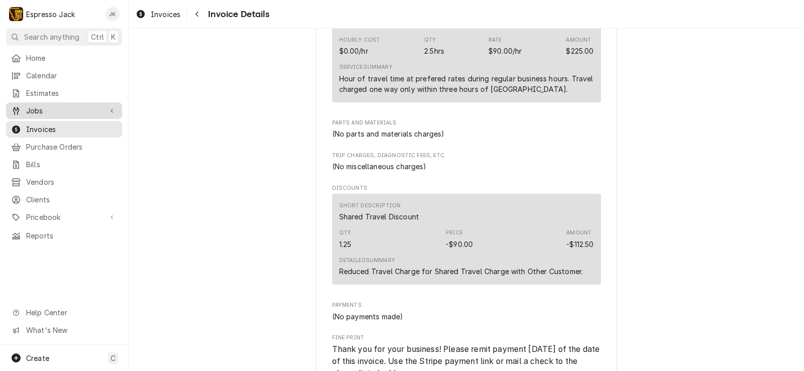
click at [45, 103] on link "Jobs" at bounding box center [64, 111] width 116 height 17
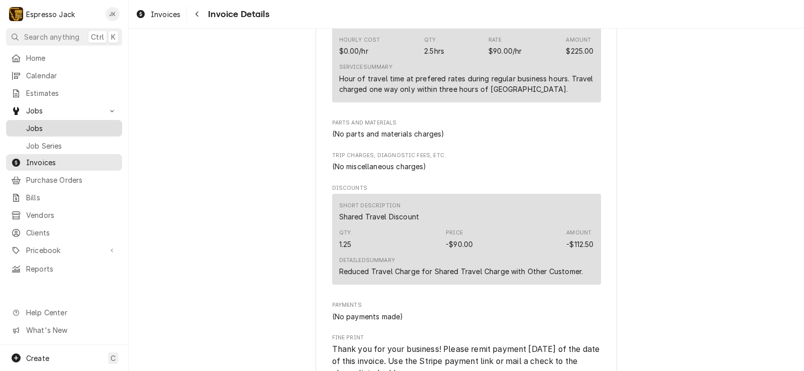
click at [51, 120] on link "Jobs" at bounding box center [64, 128] width 116 height 17
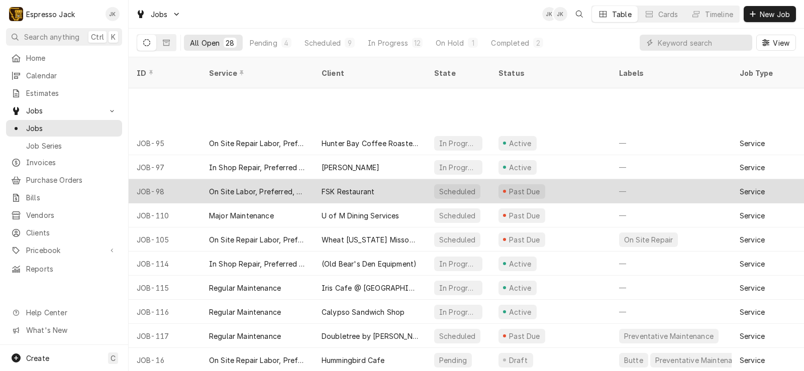
scroll to position [388, 0]
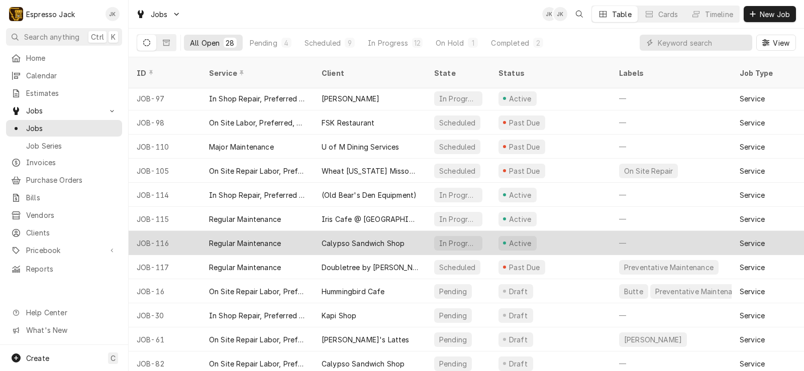
click at [210, 238] on div "Regular Maintenance" at bounding box center [245, 243] width 72 height 11
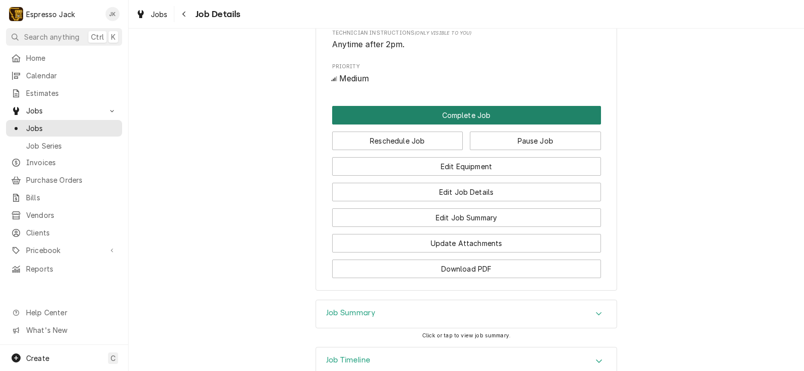
scroll to position [732, 0]
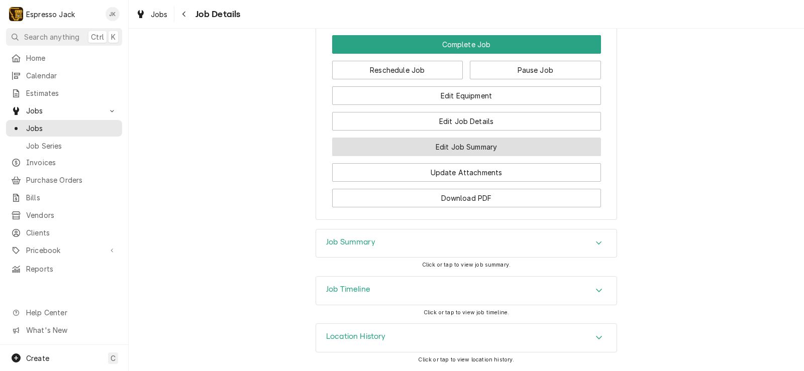
click at [343, 149] on button "Edit Job Summary" at bounding box center [466, 147] width 269 height 19
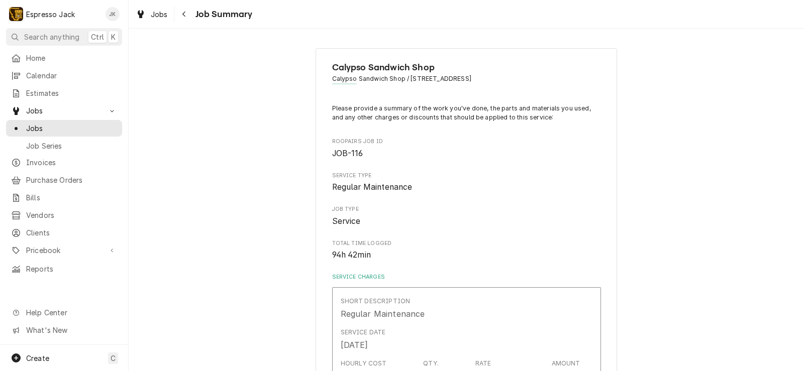
type textarea "x"
click at [62, 57] on span "Home" at bounding box center [71, 58] width 91 height 11
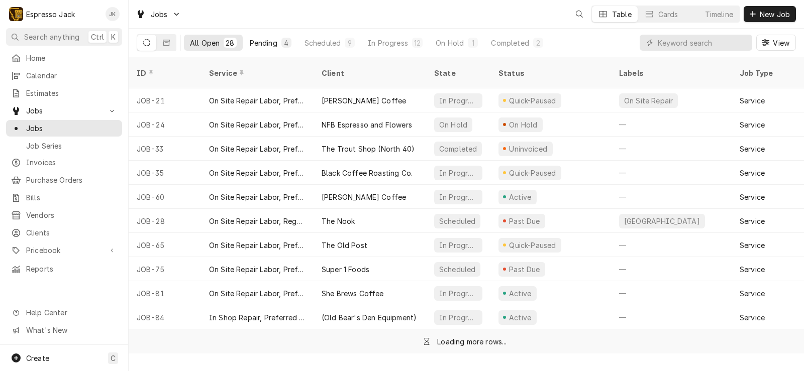
click at [296, 43] on button "Pending 4" at bounding box center [271, 43] width 54 height 16
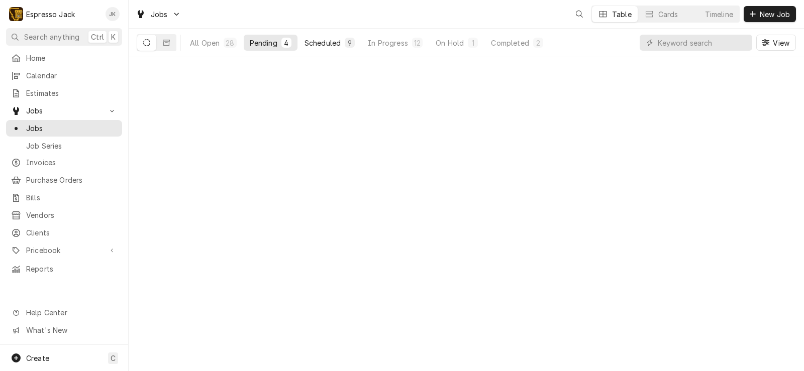
click at [314, 41] on div "Scheduled" at bounding box center [323, 43] width 36 height 11
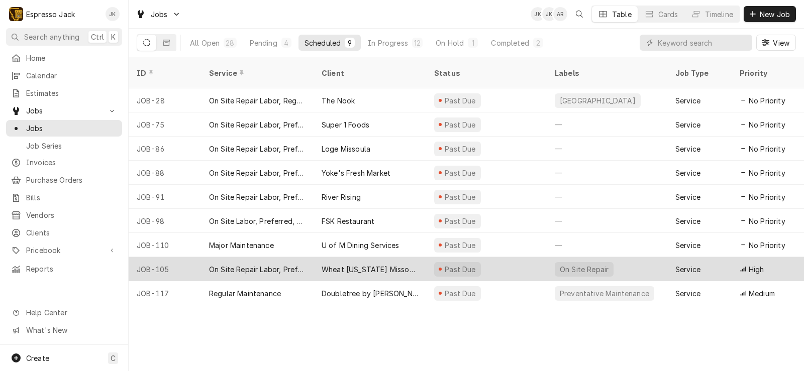
click at [258, 264] on div "On Site Repair Labor, Prefered Rate, Regular Hours" at bounding box center [257, 269] width 97 height 11
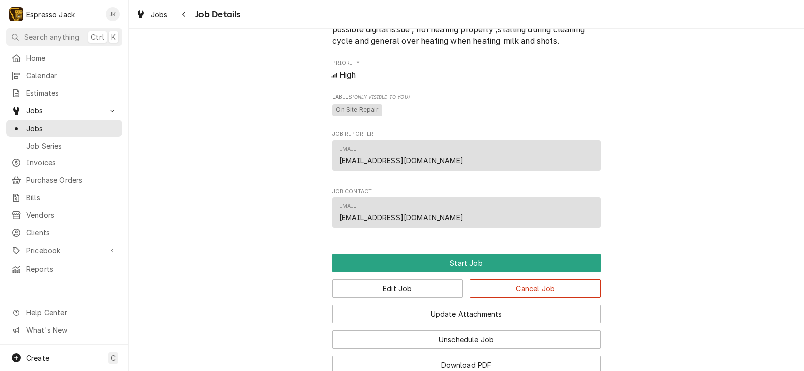
scroll to position [472, 0]
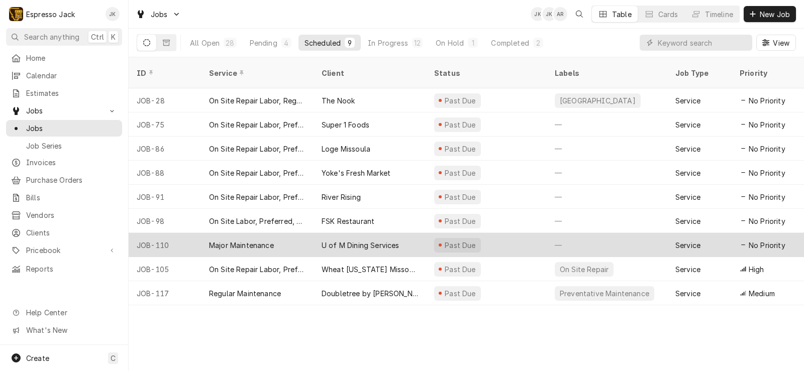
click at [377, 240] on div "U of M Dining Services" at bounding box center [361, 245] width 78 height 11
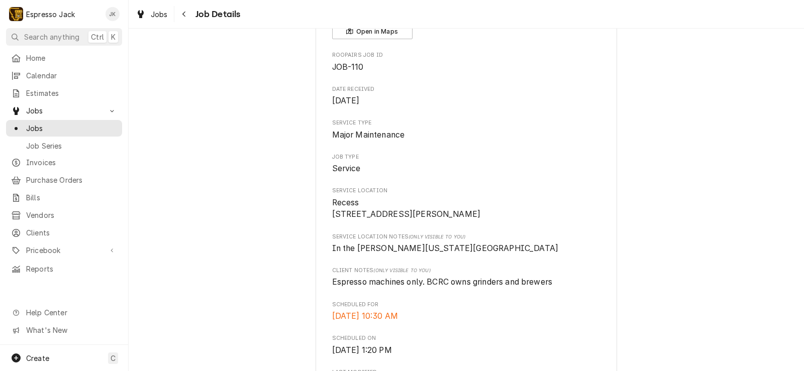
scroll to position [27, 0]
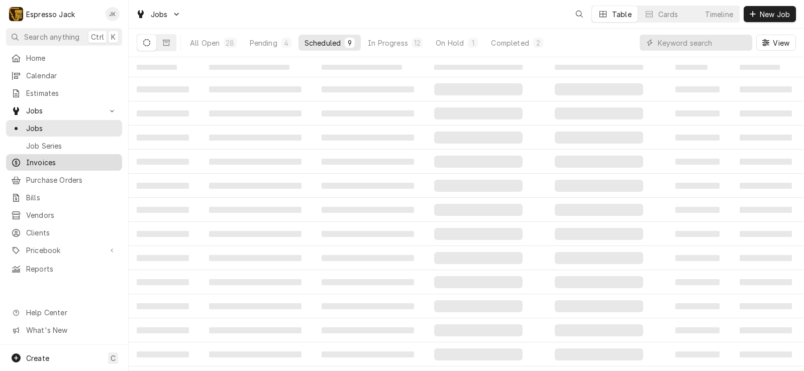
click at [27, 161] on span "Invoices" at bounding box center [71, 162] width 91 height 11
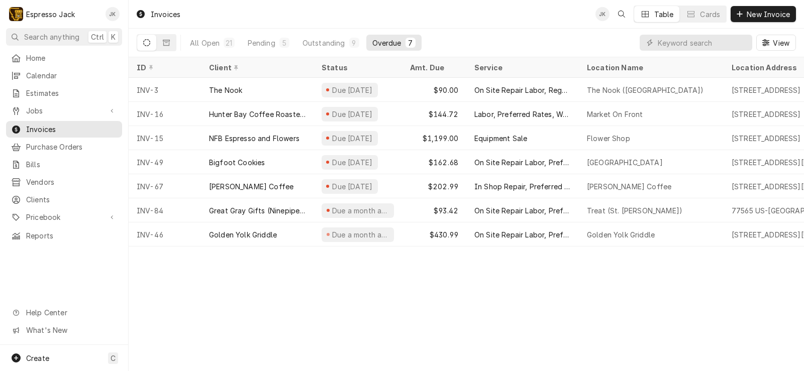
click at [334, 34] on div "All Open 21 Pending 5 Outstanding 9 Overdue 7" at bounding box center [303, 43] width 238 height 28
click at [334, 38] on button "Outstanding 9" at bounding box center [331, 43] width 69 height 16
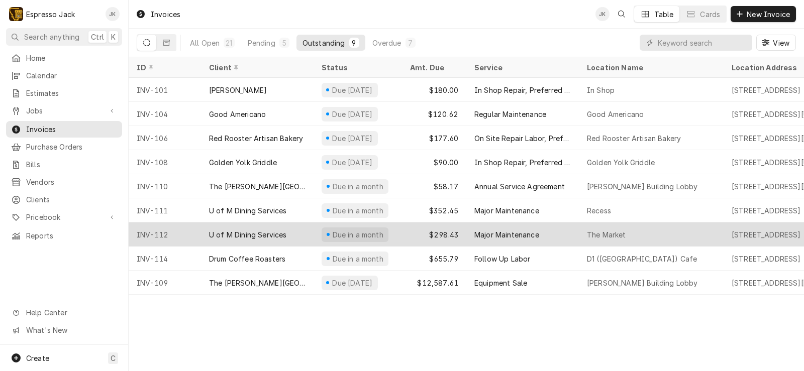
click at [263, 230] on div "U of M Dining Services" at bounding box center [248, 235] width 78 height 11
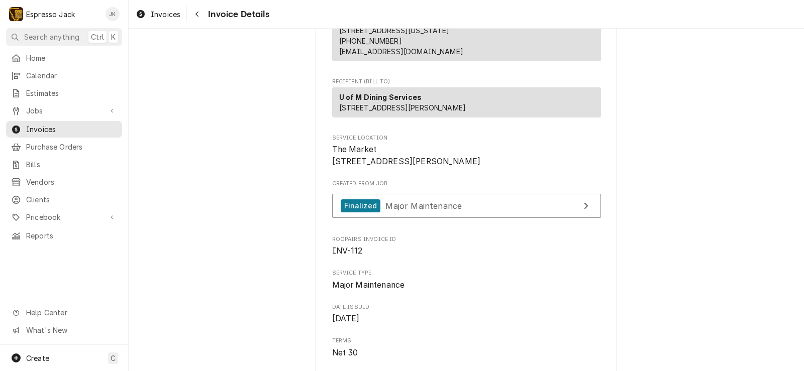
scroll to position [121, 0]
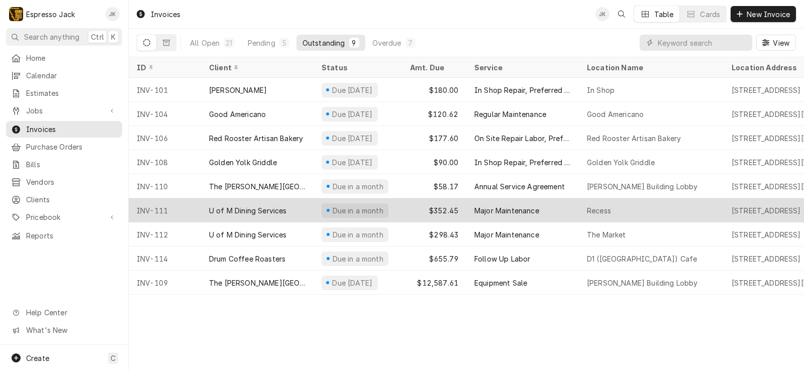
click at [270, 208] on div "U of M Dining Services" at bounding box center [248, 211] width 78 height 11
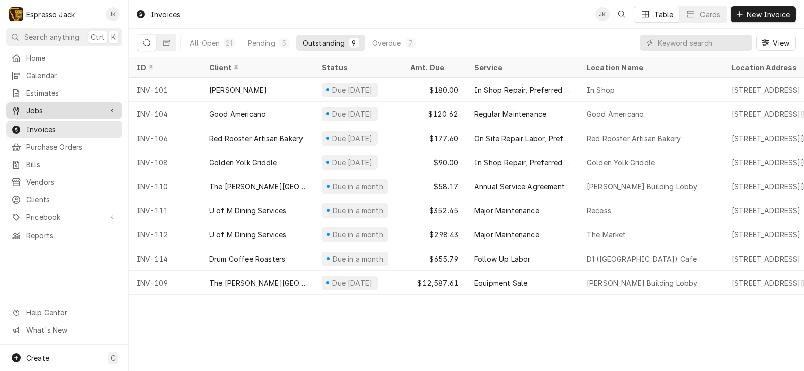
click at [83, 106] on span "Jobs" at bounding box center [64, 111] width 76 height 11
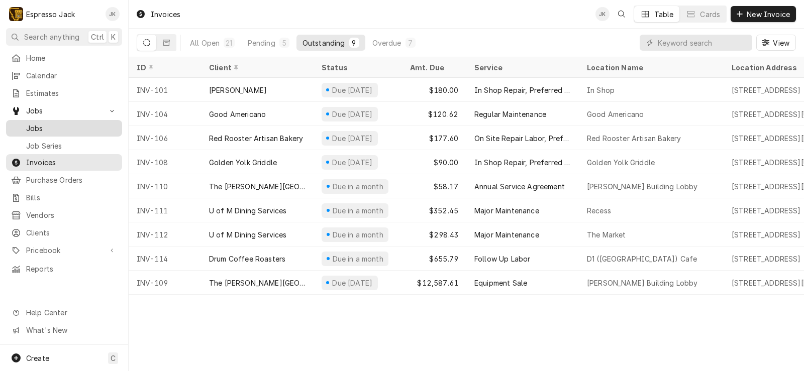
click at [75, 123] on span "Jobs" at bounding box center [71, 128] width 91 height 11
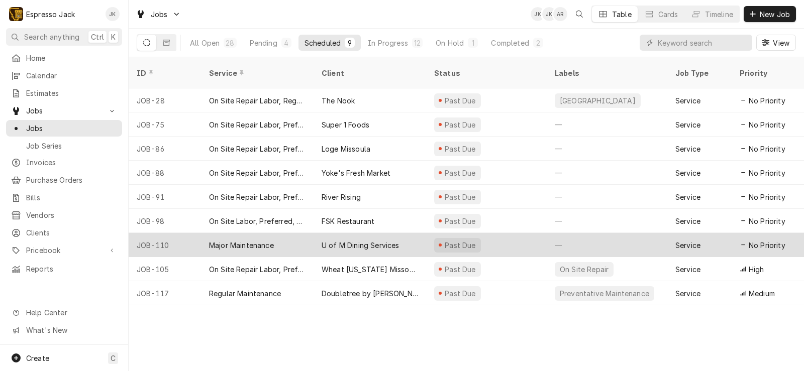
click at [284, 233] on div "Major Maintenance" at bounding box center [257, 245] width 113 height 24
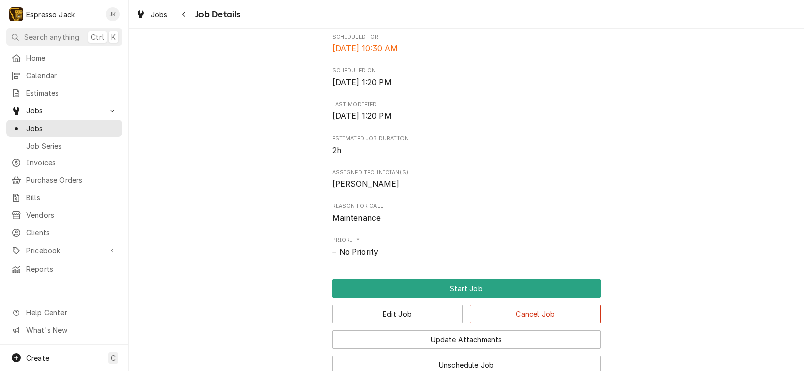
scroll to position [422, 0]
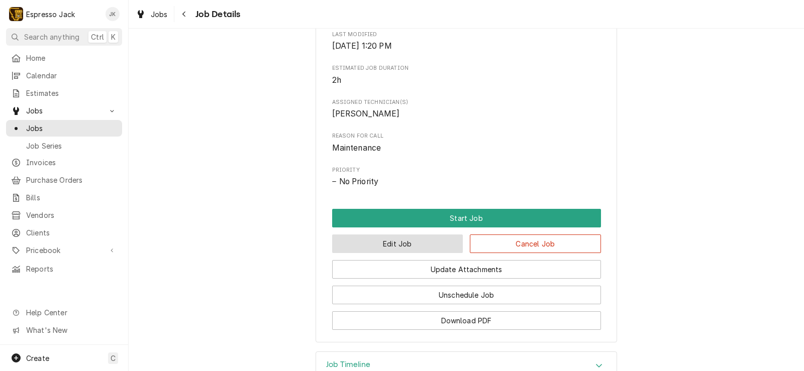
click at [412, 253] on button "Edit Job" at bounding box center [397, 244] width 131 height 19
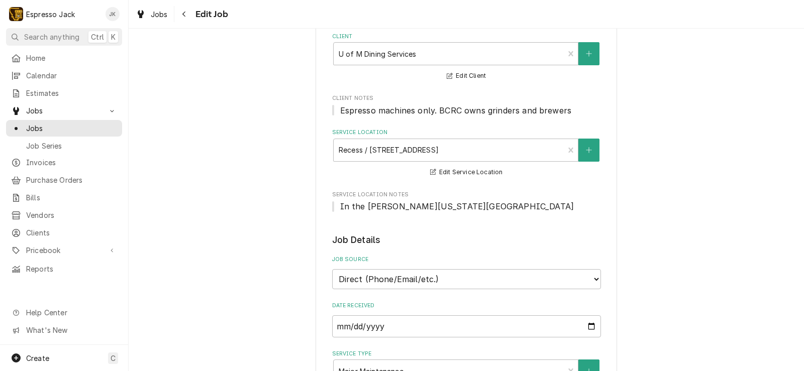
scroll to position [60, 0]
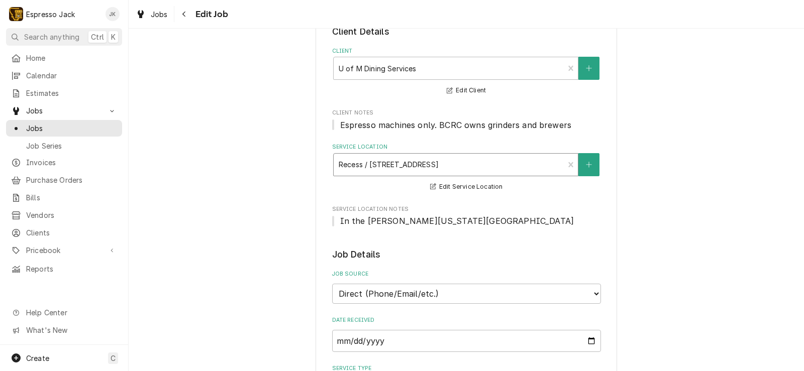
click at [438, 166] on div "Service Location" at bounding box center [449, 165] width 221 height 18
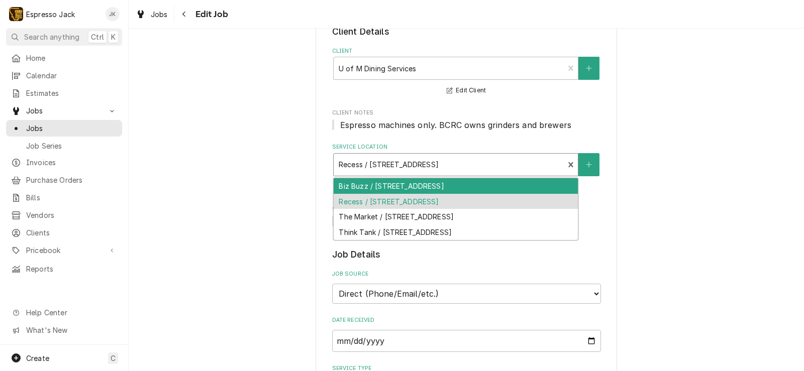
click at [418, 186] on div "Biz Buzz / [STREET_ADDRESS]" at bounding box center [456, 186] width 244 height 16
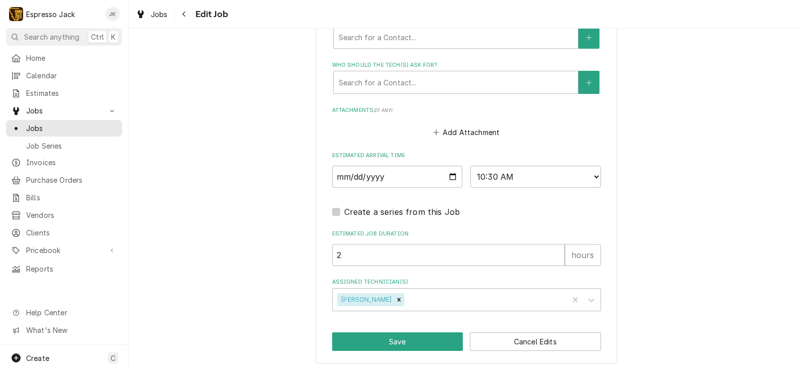
scroll to position [793, 0]
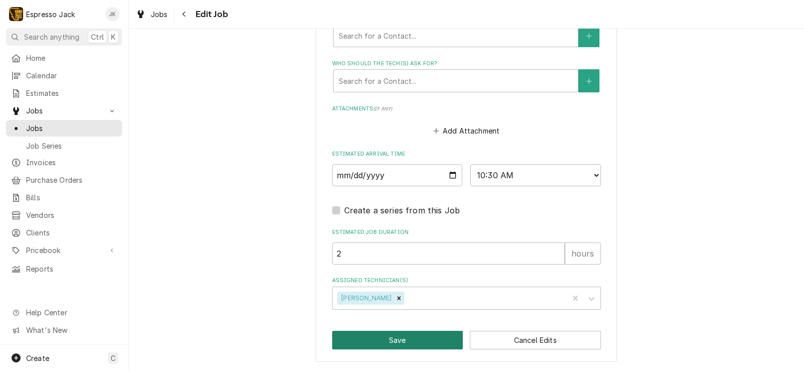
click at [410, 340] on button "Save" at bounding box center [397, 340] width 131 height 19
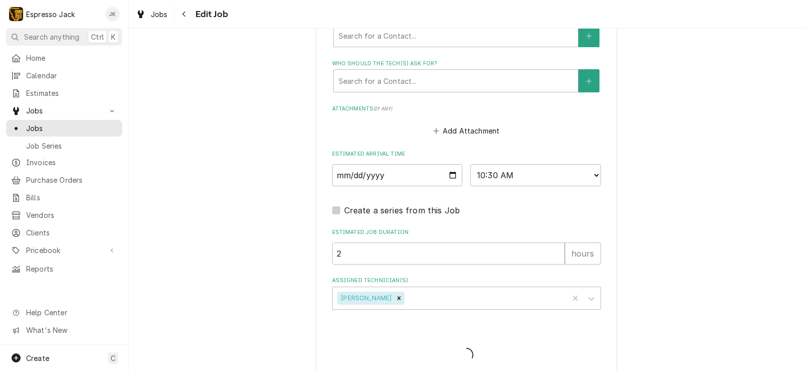
type textarea "x"
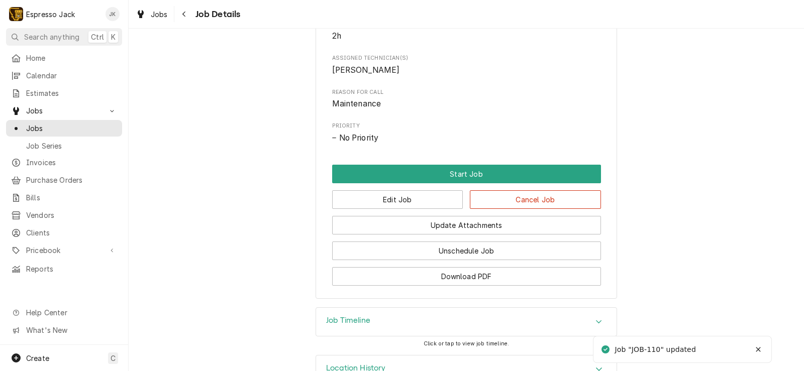
scroll to position [483, 0]
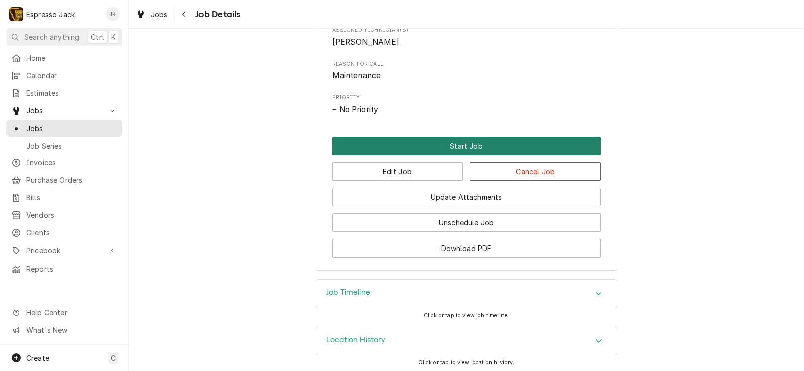
click at [468, 155] on button "Start Job" at bounding box center [466, 146] width 269 height 19
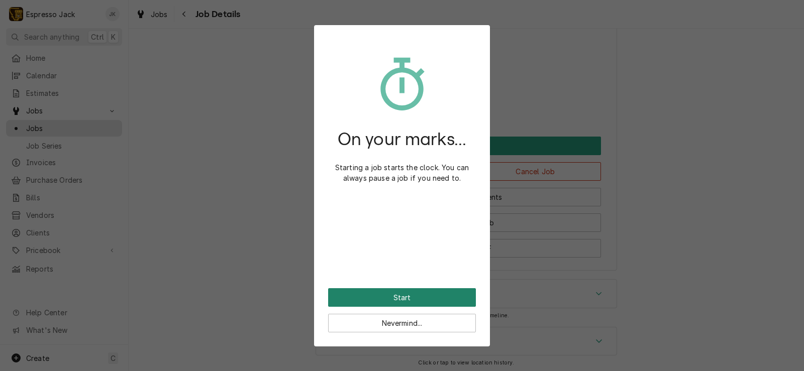
drag, startPoint x: 401, startPoint y: 297, endPoint x: 403, endPoint y: 288, distance: 9.3
click at [401, 297] on button "Start" at bounding box center [402, 298] width 148 height 19
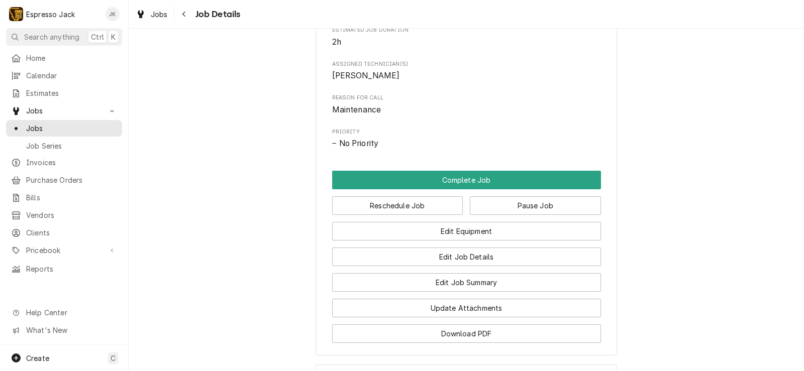
scroll to position [543, 0]
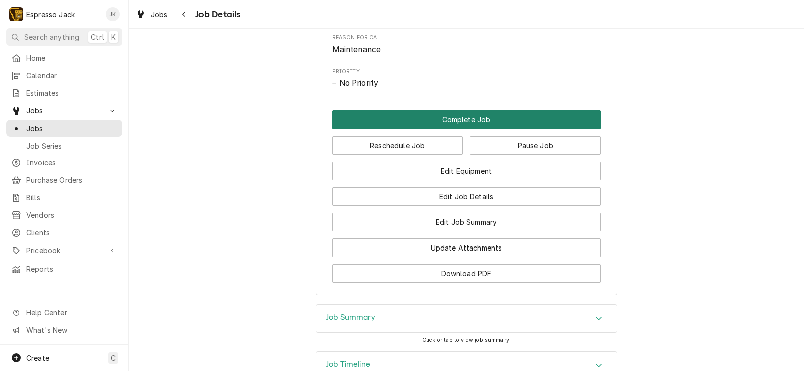
click at [419, 129] on button "Complete Job" at bounding box center [466, 120] width 269 height 19
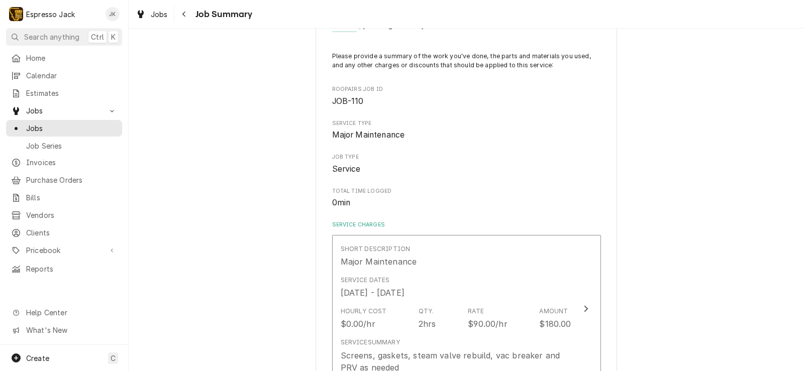
scroll to position [181, 0]
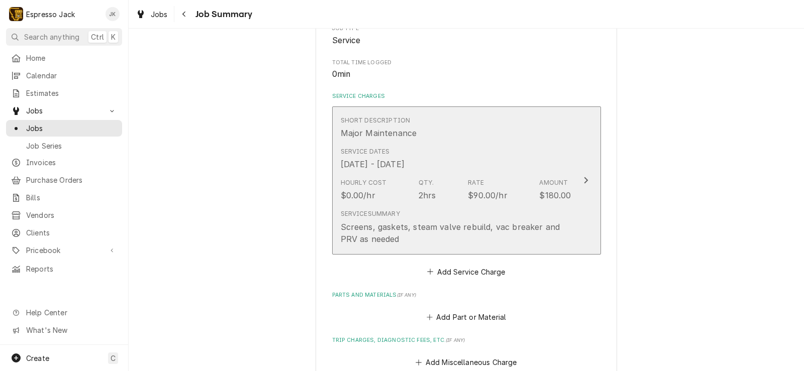
click at [447, 230] on div "Screens, gaskets, steam valve rebuild, vac breaker and PRV as needed" at bounding box center [456, 233] width 231 height 24
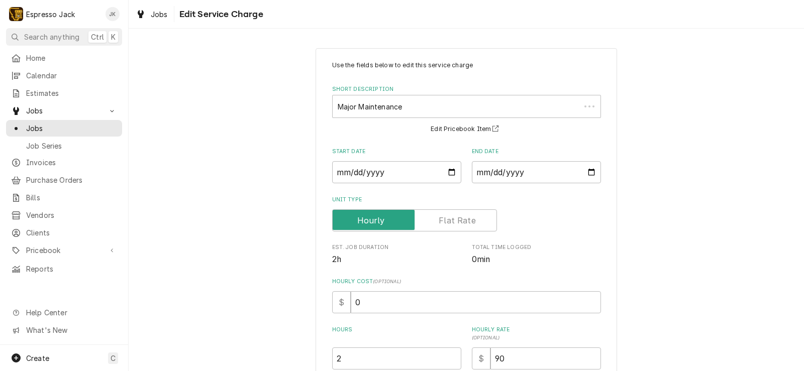
click at [443, 262] on span "2h" at bounding box center [396, 260] width 129 height 12
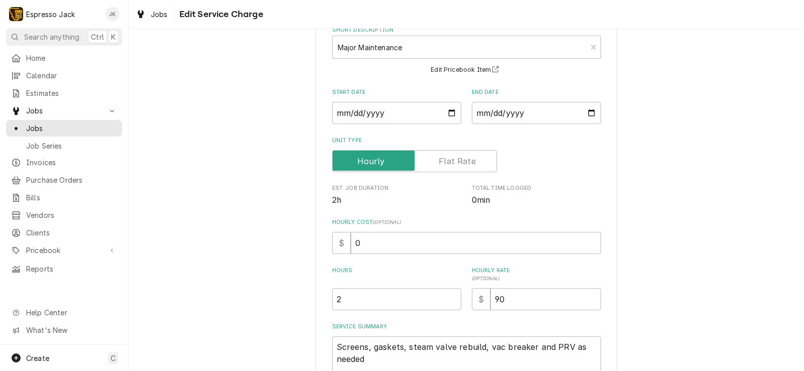
scroll to position [157, 0]
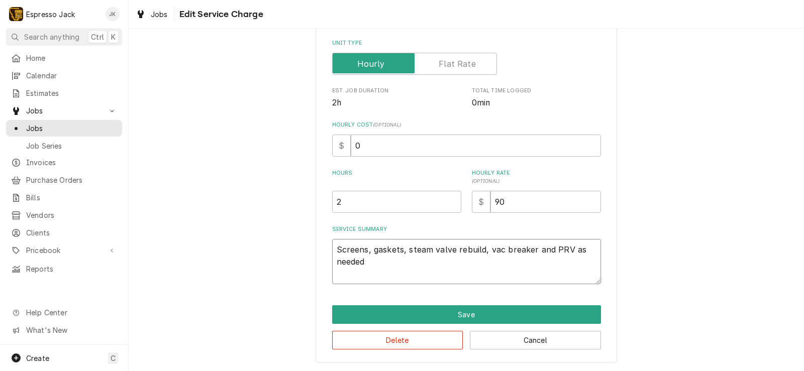
click at [335, 250] on textarea "Screens, gaskets, steam valve rebuild, vac breaker and PRV as needed" at bounding box center [466, 261] width 269 height 45
type textarea "x"
type textarea "PScreens, gaskets, steam valve rebuild, vac breaker and PRV as needed"
type textarea "x"
type textarea "PeScreens, gaskets, steam valve rebuild, vac breaker and PRV as needed"
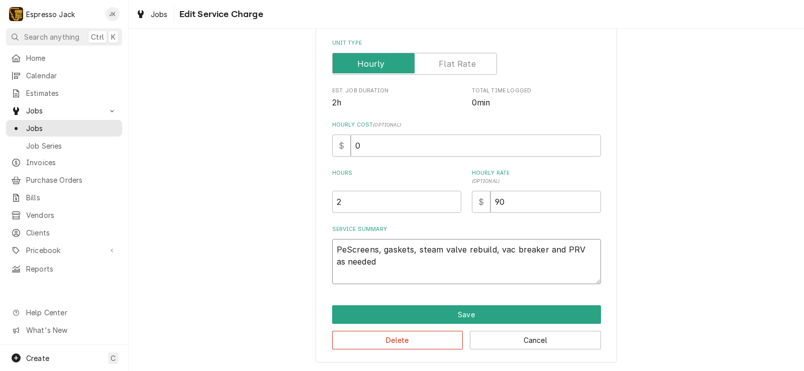
type textarea "x"
type textarea "PerScreens, gaskets, steam valve rebuild, vac breaker and PRV as needed"
type textarea "x"
type textarea "PerfScreens, gaskets, steam valve rebuild, vac breaker and PRV as needed"
type textarea "x"
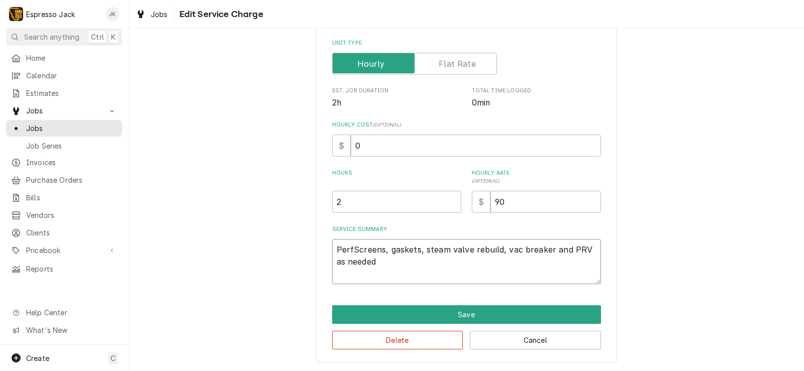
type textarea "PerfoScreens, gaskets, steam valve rebuild, vac breaker and PRV as needed"
type textarea "x"
type textarea "PerforScreens, gaskets, steam valve rebuild, vac breaker and PRV as needed"
type textarea "x"
type textarea "PerformScreens, gaskets, steam valve rebuild, vac breaker and PRV as needed"
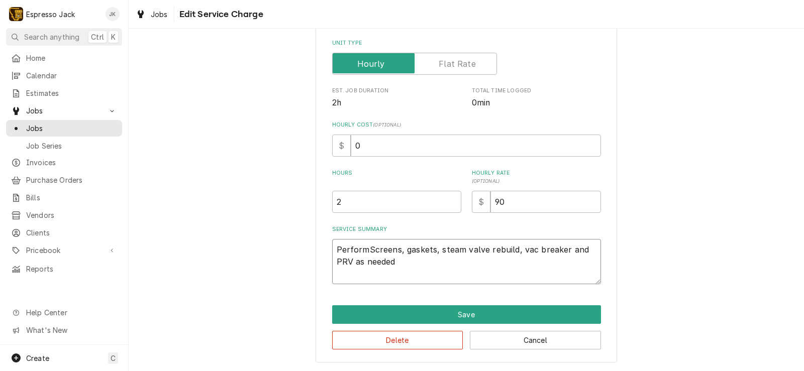
type textarea "x"
type textarea "PerformeScreens, gaskets, steam valve rebuild, vac breaker and PRV as needed"
type textarea "x"
type textarea "PerformedScreens, gaskets, steam valve rebuild, vac breaker and PRV as needed"
type textarea "x"
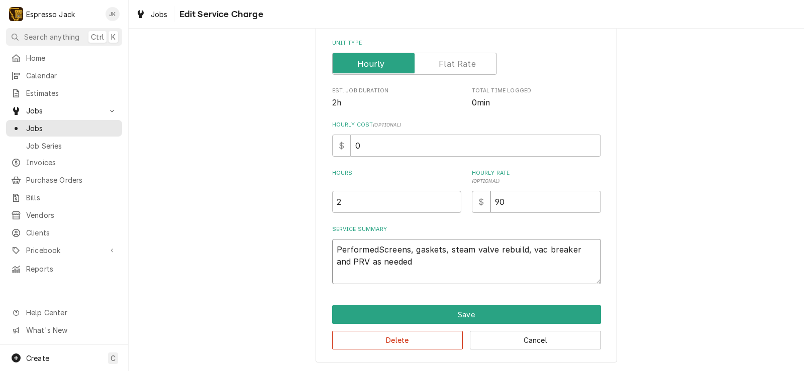
type textarea "Performed Screens, gaskets, steam valve rebuild, vac breaker and PRV as needed"
type textarea "x"
type textarea "Performed MScreens, gaskets, steam valve rebuild, vac breaker and PRV as needed"
type textarea "x"
type textarea "Performed MaScreens, gaskets, steam valve rebuild, vac breaker and PRV as needed"
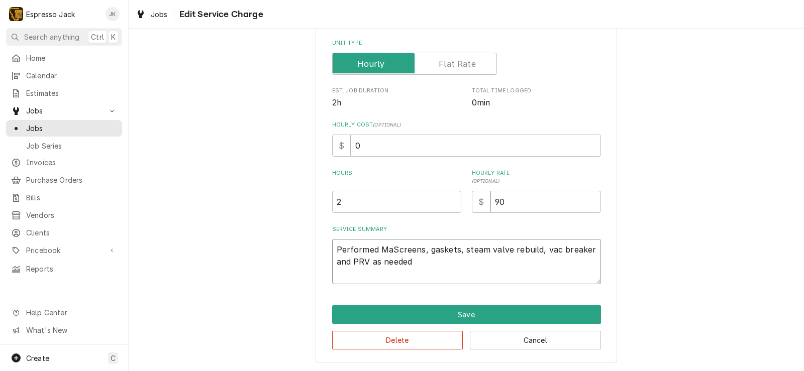
type textarea "x"
type textarea "Performed MajScreens, gaskets, steam valve rebuild, vac breaker and PRV as need…"
type textarea "x"
type textarea "Performed MajoScreens, gaskets, steam valve rebuild, vac breaker and PRV as nee…"
type textarea "x"
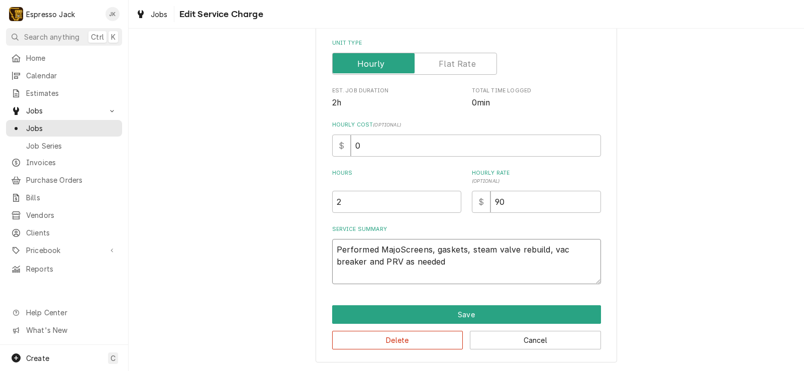
type textarea "Performed MajorScreens, gaskets, steam valve rebuild, vac breaker and PRV as ne…"
type textarea "x"
type textarea "Performed Major Screens, gaskets, steam valve rebuild, vac breaker and PRV as n…"
type textarea "x"
type textarea "Performed Major PScreens, gaskets, steam valve rebuild, vac breaker and PRV as …"
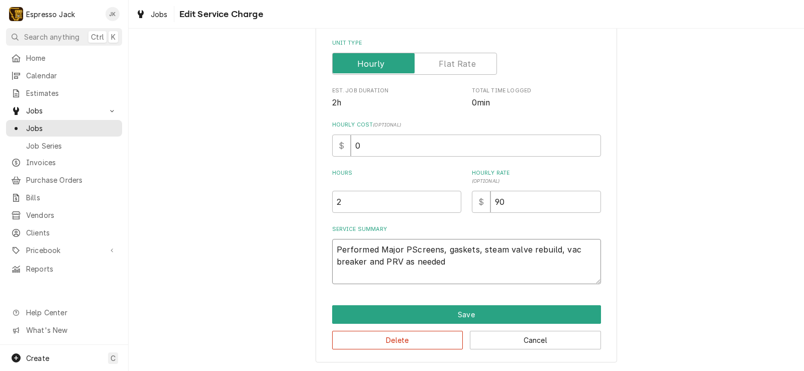
type textarea "x"
type textarea "Performed Major PMScreens, gaskets, steam valve rebuild, vac breaker and PRV as…"
type textarea "x"
type textarea "Performed Major PM:Screens, gaskets, steam valve rebuild, vac breaker and PRV a…"
type textarea "x"
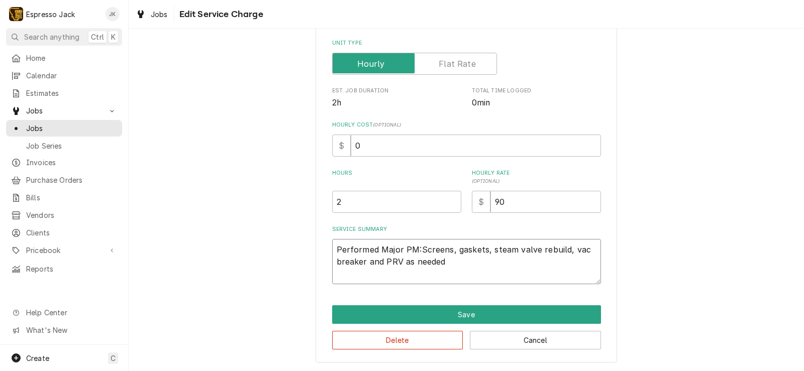
type textarea "Performed Major PM: Screens, gaskets, steam valve rebuild, vac breaker and PRV …"
type textarea "x"
type textarea "Performed Major PM: creens, gaskets, steam valve rebuild, vac breaker and PRV a…"
type textarea "x"
click at [451, 270] on textarea "Performed Major PM: screens, gaskets, steam valve rebuild, vac breaker and PRV …" at bounding box center [466, 261] width 269 height 45
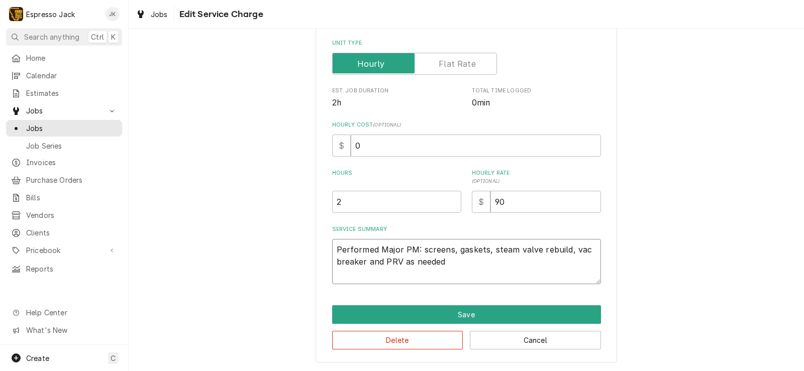
click at [461, 259] on textarea "Performed Major PM: screens, gaskets, steam valve rebuild, vac breaker and PRV …" at bounding box center [466, 261] width 269 height 45
type textarea "Performed Major PM: screens, gaskets, steam valve rebuild, vac breaker and PRV …"
click at [719, 211] on div "Use the fields below to edit this service charge Short Description Major Mainte…" at bounding box center [467, 126] width 676 height 489
click at [563, 263] on textarea "Performed Major PM: screens, gaskets, steam valve rebuild, vac breaker and PRV …" at bounding box center [466, 261] width 269 height 45
click at [417, 252] on textarea "Performed Major PM: screens, gaskets, steam valve rebuild, vac breaker and PRV …" at bounding box center [466, 261] width 269 height 45
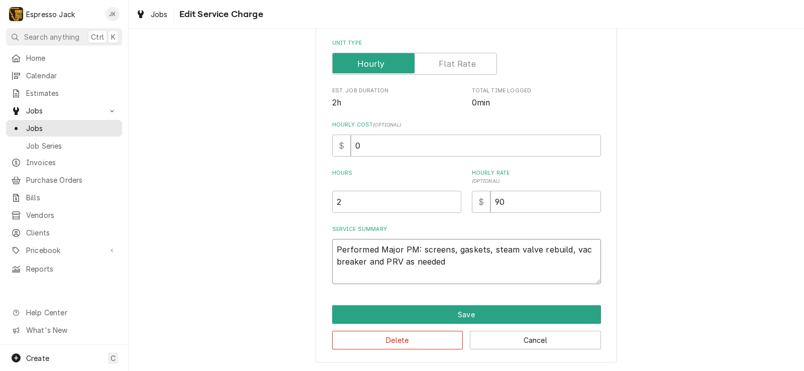
click at [451, 257] on textarea "Performed Major PM: screens, gaskets, steam valve rebuild, vac breaker and PRV …" at bounding box center [466, 261] width 269 height 45
click at [450, 257] on textarea "Performed Major PM: screens, gaskets, steam valve rebuild, vac breaker and PRV …" at bounding box center [466, 261] width 269 height 45
drag, startPoint x: 446, startPoint y: 259, endPoint x: 402, endPoint y: 261, distance: 44.3
click at [402, 261] on textarea "Performed Major PM: screens, gaskets, steam valve rebuild, vac breaker and PRV …" at bounding box center [466, 261] width 269 height 45
type textarea "x"
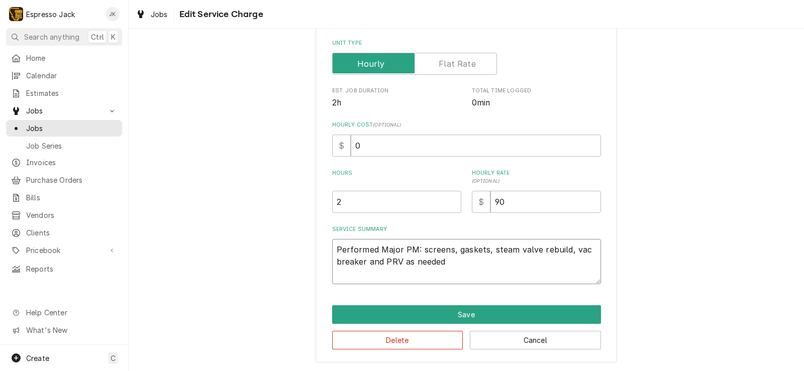
type textarea "Performed Major PM: screens, gaskets, steam valve rebuild, vac breaker and PRV"
type textarea "x"
type textarea "Performed Major PM: screens, gaskets, steam valve rebuild, vac breaker and PRV"
type textarea "x"
type textarea "Performed Major PM: screens, gaskets, steam valve rebuild, vac breaker and PRV."
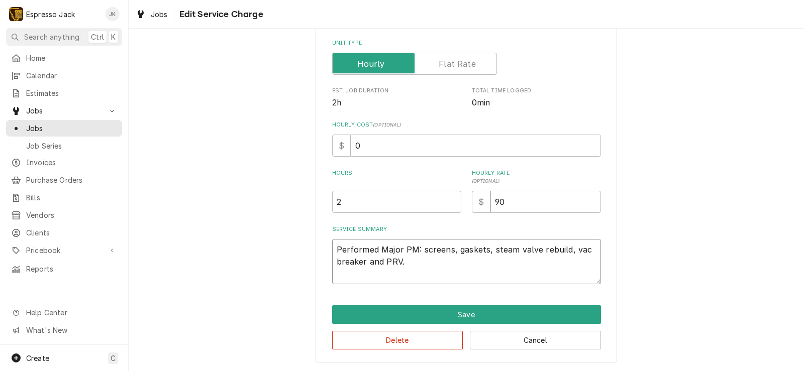
type textarea "x"
type textarea "Performed Major PM: screens, gaskets, steam valve rebuild, vac breaker and PRV."
type textarea "x"
type textarea "Performed Major PM: screens, gaskets, steam valve rebuild, vac breaker and PRV."
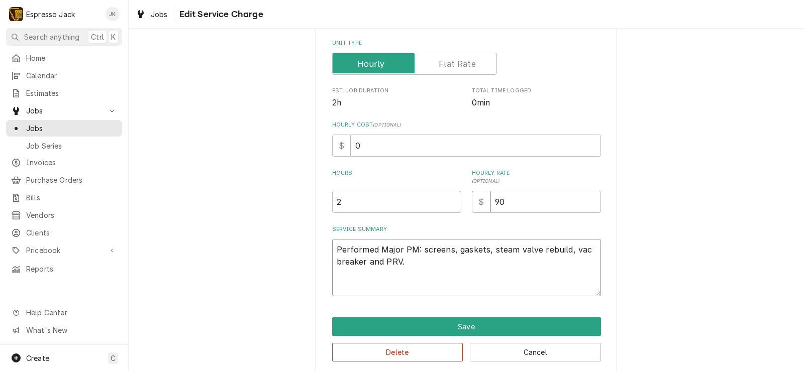
type textarea "x"
type textarea "Performed Major PM: screens, gaskets, steam valve rebuild, vac breaker and PRV.…"
type textarea "x"
type textarea "Performed Major PM: screens, gaskets, steam valve rebuild, vac breaker and PRV."
type textarea "x"
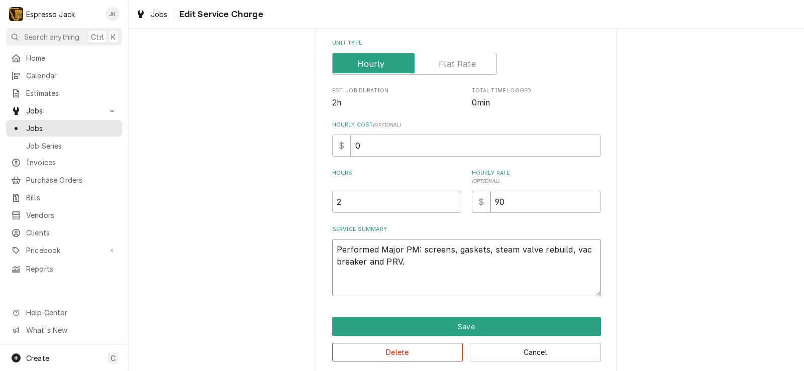
type textarea "Performed Major PM: screens, gaskets, steam valve rebuild, vac breaker and PRV.…"
type textarea "x"
type textarea "Performed Major PM: screens, gaskets, steam valve rebuild, vac breaker and PRV.…"
type textarea "x"
type textarea "Performed Major PM: screens, gaskets, steam valve rebuild, vac breaker and PRV.…"
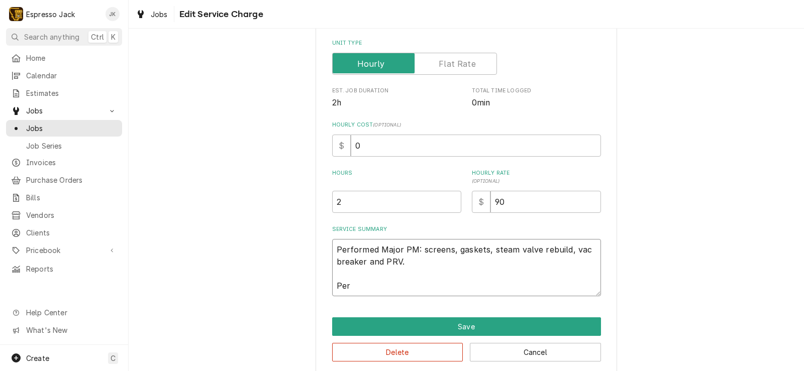
type textarea "x"
type textarea "Performed Major PM: screens, gaskets, steam valve rebuild, vac breaker and PRV.…"
type textarea "x"
type textarea "Performed Major PM: screens, gaskets, steam valve rebuild, vac breaker and PRV.…"
type textarea "x"
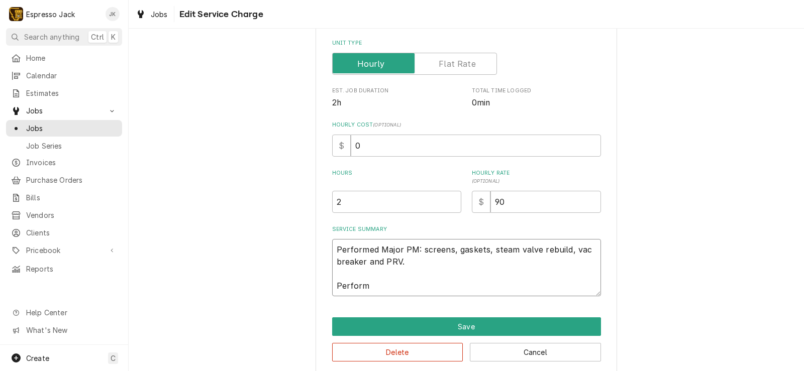
type textarea "Performed Major PM: screens, gaskets, steam valve rebuild, vac breaker and PRV.…"
type textarea "x"
type textarea "Performed Major PM: screens, gaskets, steam valve rebuild, vac breaker and PRV.…"
type textarea "x"
type textarea "Performed Major PM: screens, gaskets, steam valve rebuild, vac breaker and PRV.…"
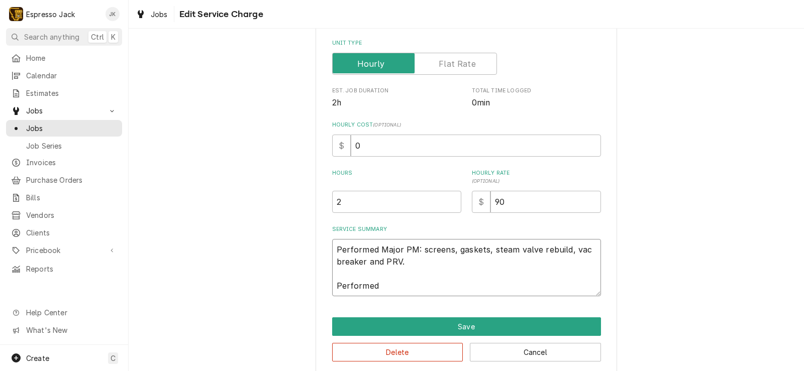
type textarea "x"
type textarea "Performed Major PM: screens, gaskets, steam valve rebuild, vac breaker and PRV.…"
type textarea "x"
type textarea "Performed Major PM: screens, gaskets, steam valve rebuild, vac breaker and PRV.…"
type textarea "x"
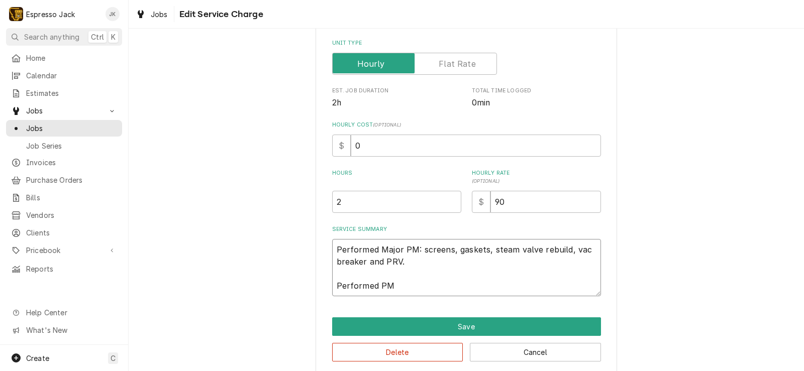
type textarea "Performed Major PM: screens, gaskets, steam valve rebuild, vac breaker and PRV.…"
type textarea "x"
type textarea "Performed Major PM: screens, gaskets, steam valve rebuild, vac breaker and PRV.…"
type textarea "x"
type textarea "Performed Major PM: screens, gaskets, steam valve rebuild, vac breaker and PRV.…"
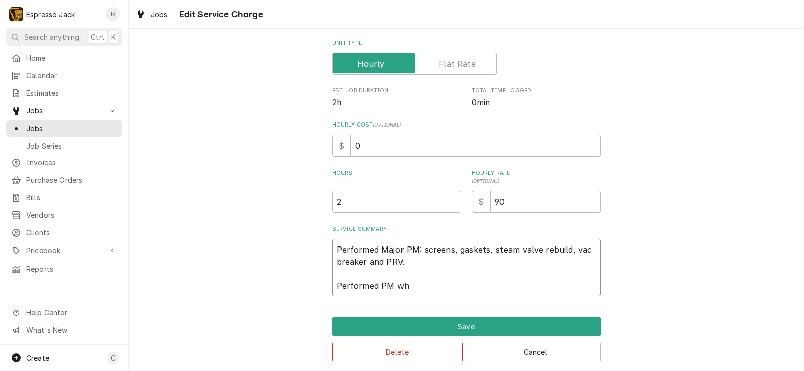
type textarea "x"
type textarea "Performed Major PM: screens, gaskets, steam valve rebuild, vac breaker and PRV.…"
type textarea "x"
type textarea "Performed Major PM: screens, gaskets, steam valve rebuild, vac breaker and PRV.…"
type textarea "x"
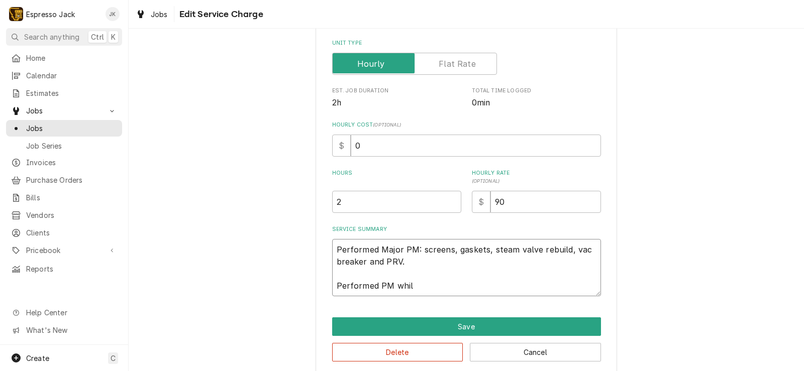
type textarea "Performed Major PM: screens, gaskets, steam valve rebuild, vac breaker and PRV.…"
type textarea "x"
type textarea "Performed Major PM: screens, gaskets, steam valve rebuild, vac breaker and PRV.…"
type textarea "x"
type textarea "Performed Major PM: screens, gaskets, steam valve rebuild, vac breaker and PRV.…"
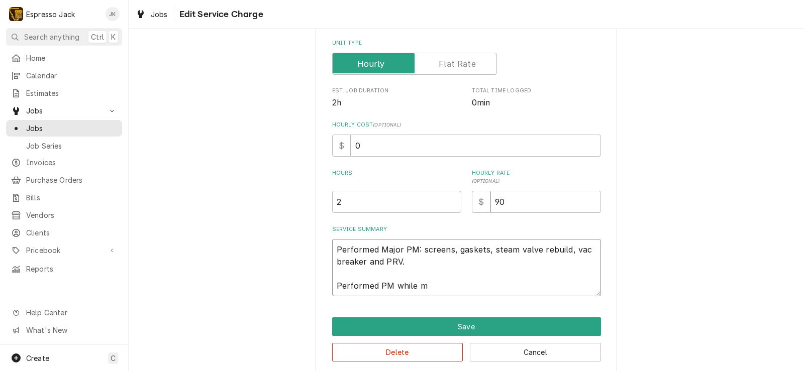
type textarea "x"
type textarea "Performed Major PM: screens, gaskets, steam valve rebuild, vac breaker and PRV.…"
type textarea "x"
type textarea "Performed Major PM: screens, gaskets, steam valve rebuild, vac breaker and PRV.…"
type textarea "x"
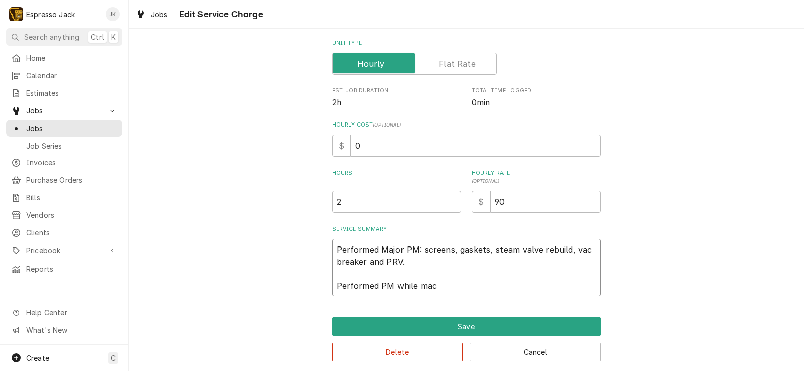
type textarea "Performed Major PM: screens, gaskets, steam valve rebuild, vac breaker and PRV.…"
type textarea "x"
type textarea "Performed Major PM: screens, gaskets, steam valve rebuild, vac breaker and PRV.…"
type textarea "x"
type textarea "Performed Major PM: screens, gaskets, steam valve rebuild, vac breaker and PRV.…"
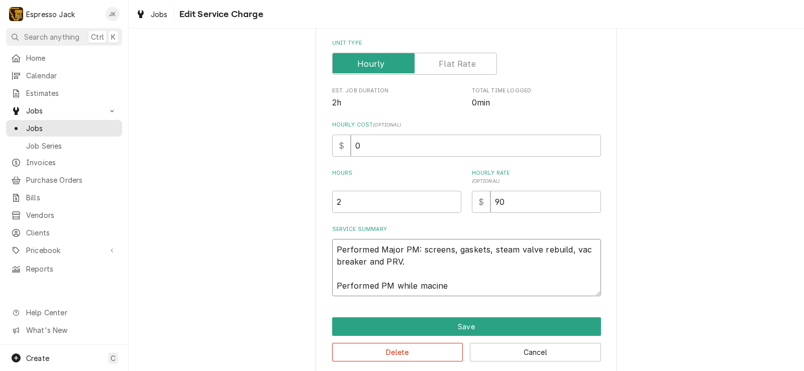
type textarea "x"
type textarea "Performed Major PM: screens, gaskets, steam valve rebuild, vac breaker and PRV.…"
type textarea "x"
type textarea "Performed Major PM: screens, gaskets, steam valve rebuild, vac breaker and PRV.…"
type textarea "x"
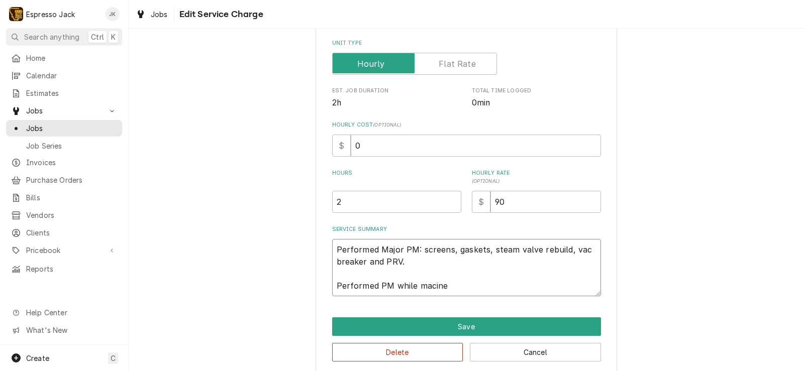
type textarea "Performed Major PM: screens, gaskets, steam valve rebuild, vac breaker and PRV.…"
type textarea "x"
type textarea "Performed Major PM: screens, gaskets, steam valve rebuild, vac breaker and PRV.…"
type textarea "x"
type textarea "Performed Major PM: screens, gaskets, steam valve rebuild, vac breaker and PRV.…"
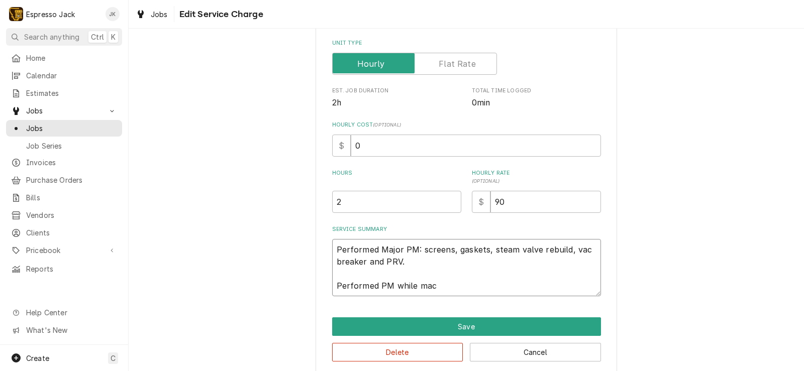
type textarea "x"
type textarea "Performed Major PM: screens, gaskets, steam valve rebuild, vac breaker and PRV.…"
type textarea "x"
type textarea "Performed Major PM: screens, gaskets, steam valve rebuild, vac breaker and PRV.…"
type textarea "x"
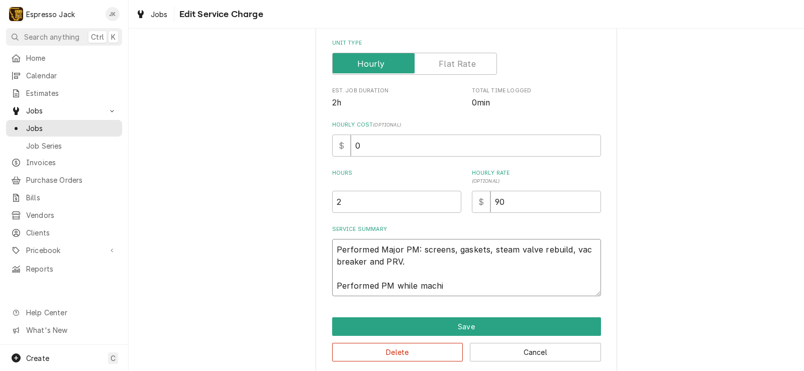
type textarea "Performed Major PM: screens, gaskets, steam valve rebuild, vac breaker and PRV.…"
type textarea "x"
type textarea "Performed Major PM: screens, gaskets, steam valve rebuild, vac breaker and PRV.…"
type textarea "x"
type textarea "Performed Major PM: screens, gaskets, steam valve rebuild, vac breaker and PRV.…"
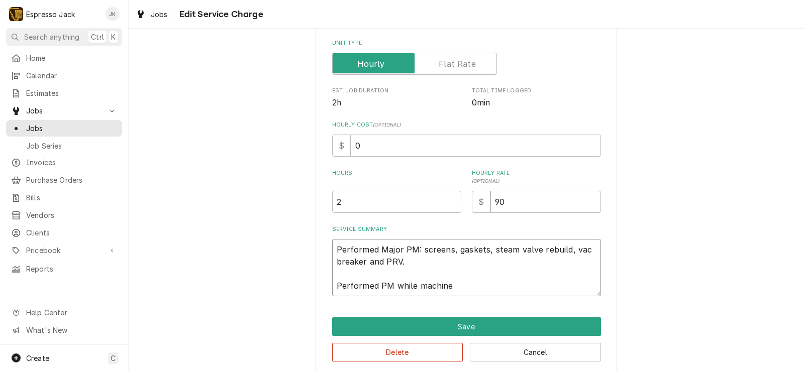
type textarea "x"
type textarea "Performed Major PM: screens, gaskets, steam valve rebuild, vac breaker and PRV.…"
type textarea "x"
type textarea "Performed Major PM: screens, gaskets, steam valve rebuild, vac breaker and PRV.…"
type textarea "x"
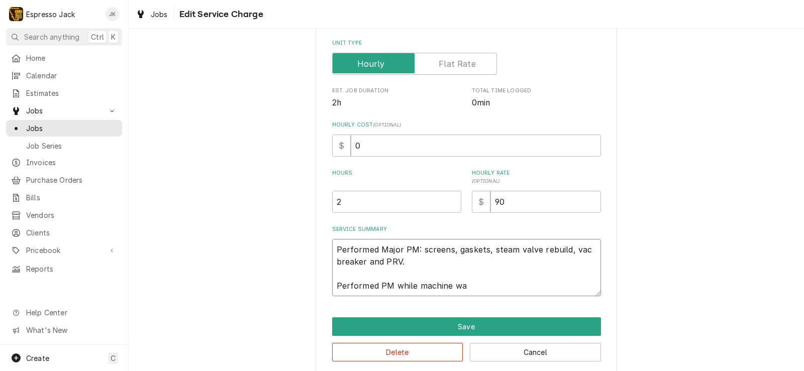
type textarea "Performed Major PM: screens, gaskets, steam valve rebuild, vac breaker and PRV.…"
type textarea "x"
type textarea "Performed Major PM: screens, gaskets, steam valve rebuild, vac breaker and PRV.…"
type textarea "x"
type textarea "Performed Major PM: screens, gaskets, steam valve rebuild, vac breaker and PRV.…"
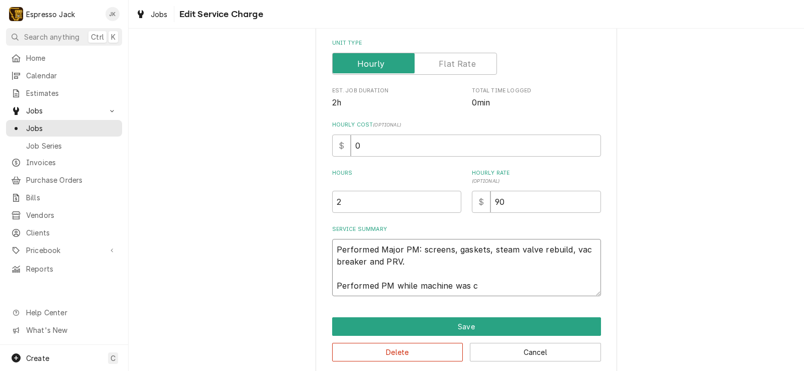
type textarea "x"
type textarea "Performed Major PM: screens, gaskets, steam valve rebuild, vac breaker and PRV.…"
type textarea "x"
type textarea "Performed Major PM: screens, gaskets, steam valve rebuild, vac breaker and PRV.…"
type textarea "x"
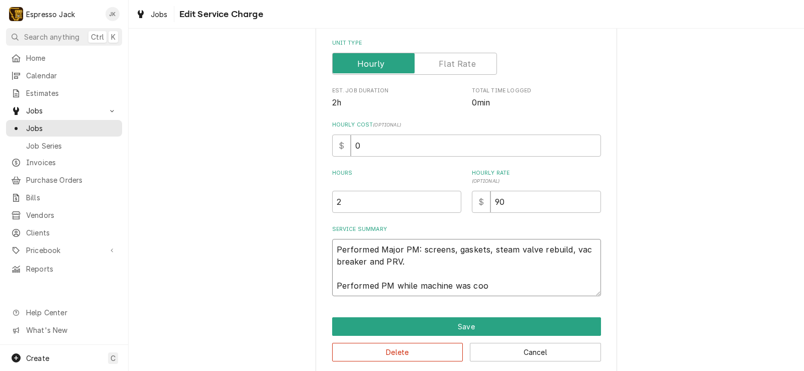
type textarea "Performed Major PM: screens, gaskets, steam valve rebuild, vac breaker and PRV.…"
type textarea "x"
type textarea "Performed Major PM: screens, gaskets, steam valve rebuild, vac breaker and PRV.…"
type textarea "x"
type textarea "Performed Major PM: screens, gaskets, steam valve rebuild, vac breaker and PRV.…"
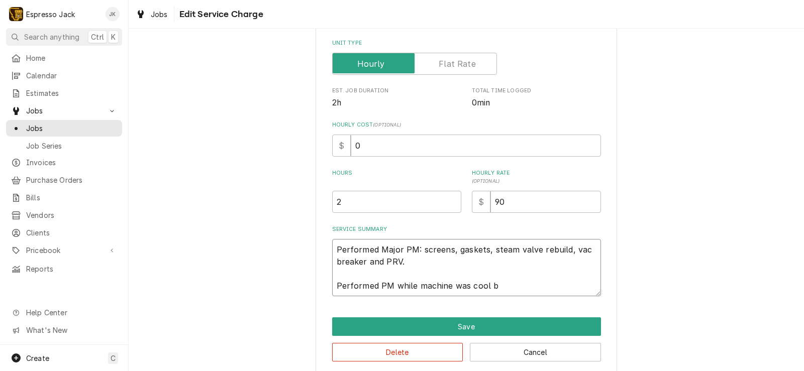
type textarea "x"
type textarea "Performed Major PM: screens, gaskets, steam valve rebuild, vac breaker and PRV.…"
type textarea "x"
type textarea "Performed Major PM: screens, gaskets, steam valve rebuild, vac breaker and PRV.…"
type textarea "x"
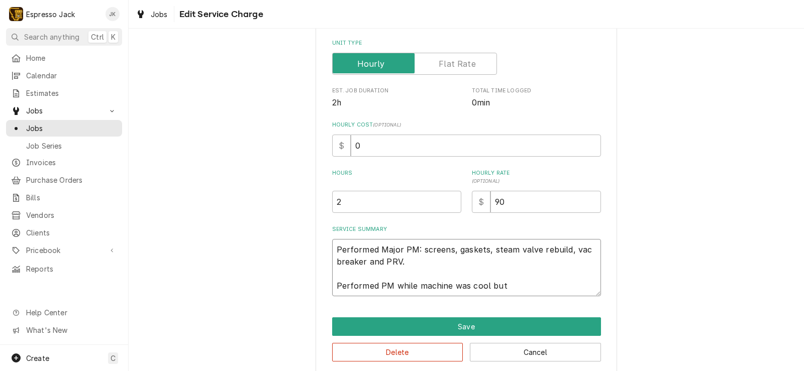
type textarea "Performed Major PM: screens, gaskets, steam valve rebuild, vac breaker and PRV.…"
type textarea "x"
type textarea "Performed Major PM: screens, gaskets, steam valve rebuild, vac breaker and PRV.…"
type textarea "x"
type textarea "Performed Major PM: screens, gaskets, steam valve rebuild, vac breaker and PRV.…"
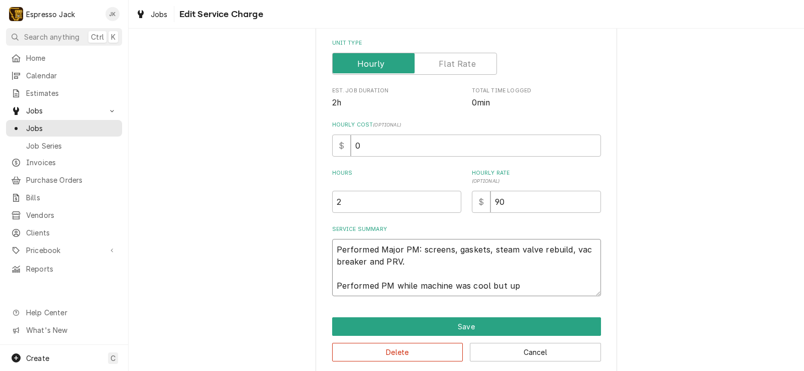
type textarea "x"
type textarea "Performed Major PM: screens, gaskets, steam valve rebuild, vac breaker and PRV.…"
type textarea "x"
type textarea "Performed Major PM: screens, gaskets, steam valve rebuild, vac breaker and PRV.…"
type textarea "x"
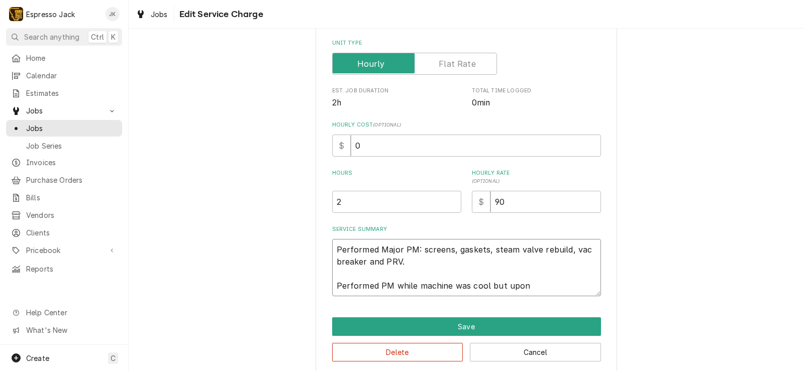
type textarea "Performed Major PM: screens, gaskets, steam valve rebuild, vac breaker and PRV.…"
type textarea "x"
type textarea "Performed Major PM: screens, gaskets, steam valve rebuild, vac breaker and PRV.…"
type textarea "x"
type textarea "Performed Major PM: screens, gaskets, steam valve rebuild, vac breaker and PRV.…"
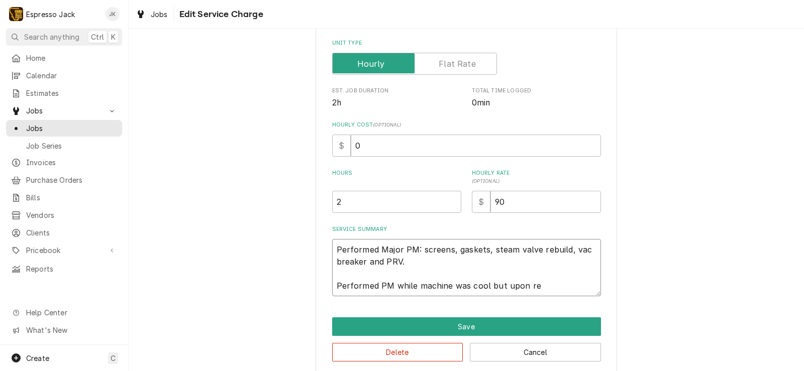
type textarea "x"
type textarea "Performed Major PM: screens, gaskets, steam valve rebuild, vac breaker and PRV.…"
type textarea "x"
type textarea "Performed Major PM: screens, gaskets, steam valve rebuild, vac breaker and PRV.…"
type textarea "x"
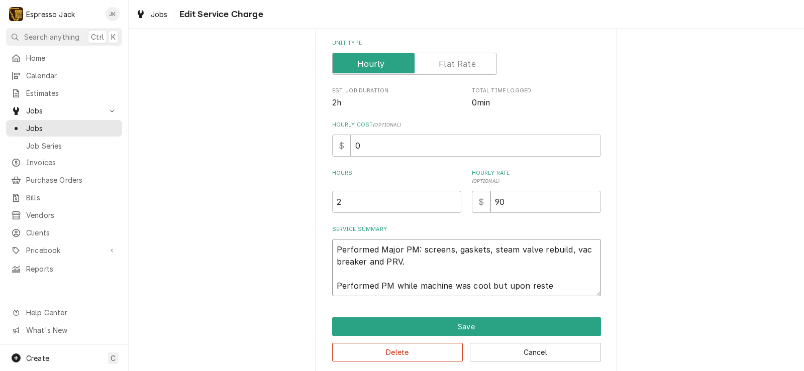
type textarea "Performed Major PM: screens, gaskets, steam valve rebuild, vac breaker and PRV.…"
type textarea "x"
type textarea "Performed Major PM: screens, gaskets, steam valve rebuild, vac breaker and PRV.…"
type textarea "x"
type textarea "Performed Major PM: screens, gaskets, steam valve rebuild, vac breaker and PRV.…"
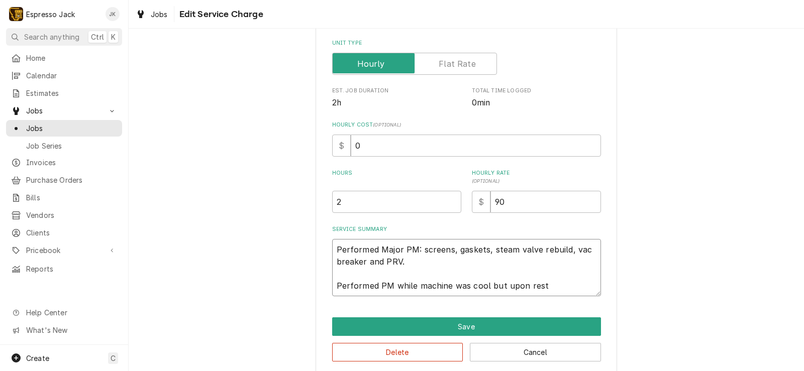
type textarea "x"
type textarea "Performed Major PM: screens, gaskets, steam valve rebuild, vac breaker and PRV.…"
type textarea "x"
type textarea "Performed Major PM: screens, gaskets, steam valve rebuild, vac breaker and PRV.…"
type textarea "x"
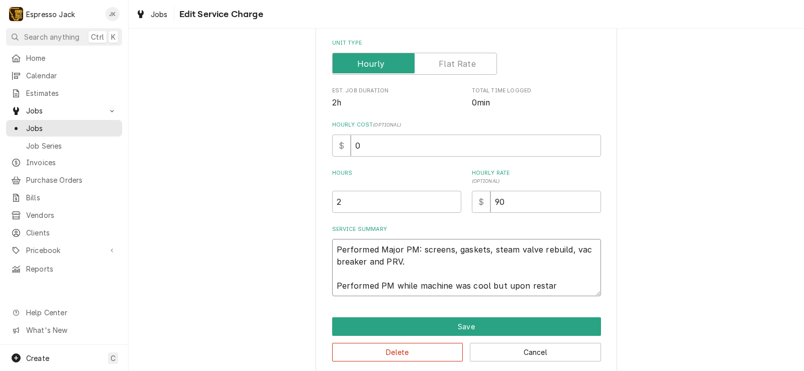
type textarea "Performed Major PM: screens, gaskets, steam valve rebuild, vac breaker and PRV.…"
type textarea "x"
type textarea "Performed Major PM: screens, gaskets, steam valve rebuild, vac breaker and PRV.…"
type textarea "x"
type textarea "Performed Major PM: screens, gaskets, steam valve rebuild, vac breaker and PRV.…"
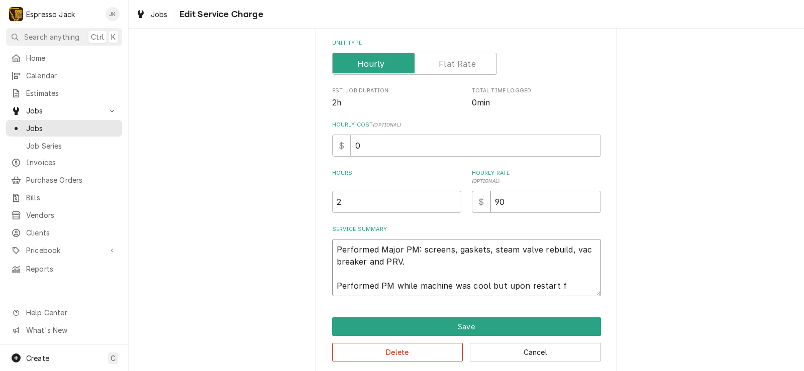
type textarea "x"
type textarea "Performed Major PM: screens, gaskets, steam valve rebuild, vac breaker and PRV.…"
type textarea "x"
type textarea "Performed Major PM: screens, gaskets, steam valve rebuild, vac breaker and PRV.…"
type textarea "x"
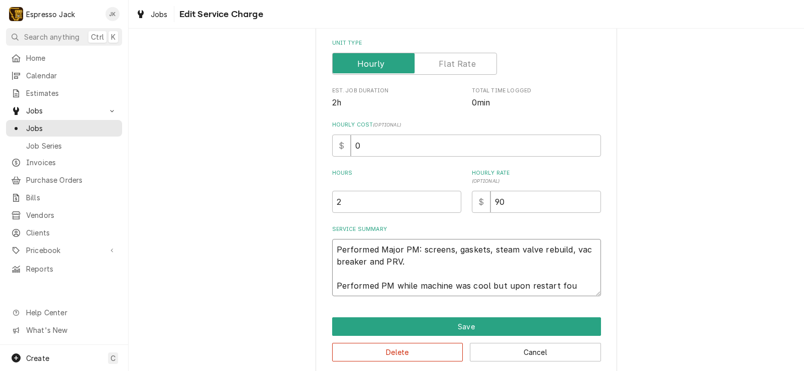
type textarea "Performed Major PM: screens, gaskets, steam valve rebuild, vac breaker and PRV.…"
type textarea "x"
type textarea "Performed Major PM: screens, gaskets, steam valve rebuild, vac breaker and PRV.…"
type textarea "x"
type textarea "Performed Major PM: screens, gaskets, steam valve rebuild, vac breaker and PRV.…"
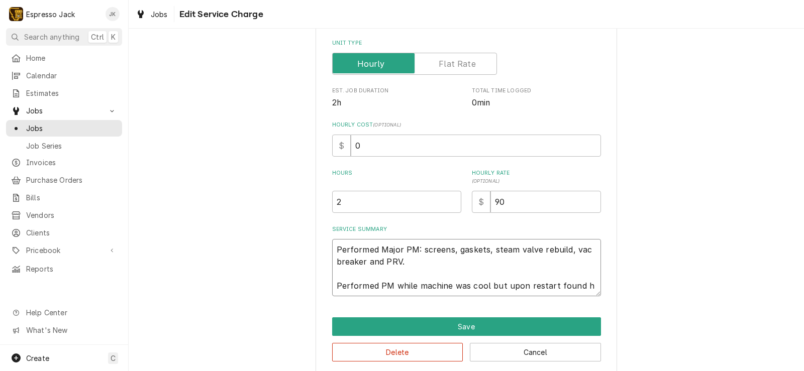
type textarea "x"
type textarea "Performed Major PM: screens, gaskets, steam valve rebuild, vac breaker and PRV.…"
type textarea "x"
type textarea "Performed Major PM: screens, gaskets, steam valve rebuild, vac breaker and PRV.…"
type textarea "x"
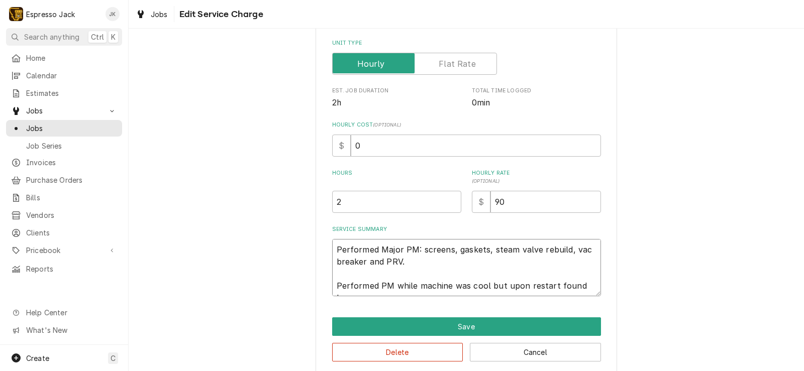
type textarea "Performed Major PM: screens, gaskets, steam valve rebuild, vac breaker and PRV.…"
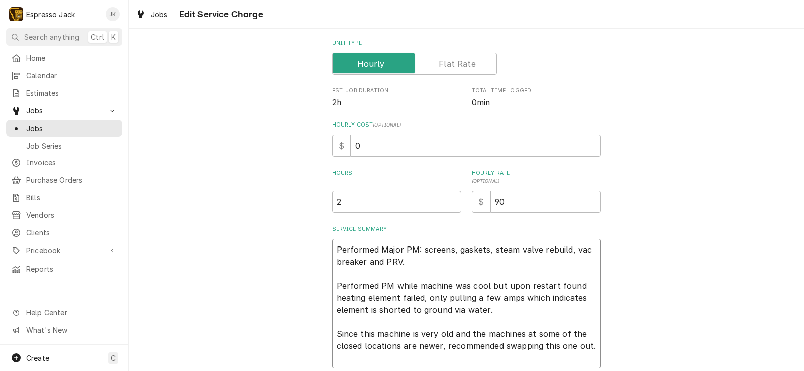
scroll to position [166, 0]
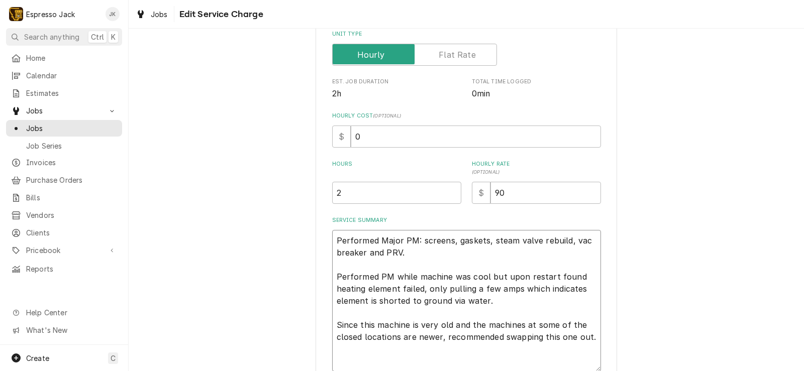
click at [378, 343] on textarea "Performed Major PM: screens, gaskets, steam valve rebuild, vac breaker and PRV.…" at bounding box center [466, 301] width 269 height 142
drag, startPoint x: 373, startPoint y: 345, endPoint x: 365, endPoint y: 351, distance: 9.8
click at [368, 349] on textarea "Performed Major PM: screens, gaskets, steam valve rebuild, vac breaker and PRV.…" at bounding box center [466, 301] width 269 height 142
click at [360, 353] on textarea "Performed Major PM: screens, gaskets, steam valve rebuild, vac breaker and PRV.…" at bounding box center [466, 301] width 269 height 142
click at [347, 359] on textarea "Performed Major PM: screens, gaskets, steam valve rebuild, vac breaker and PRV.…" at bounding box center [466, 301] width 269 height 142
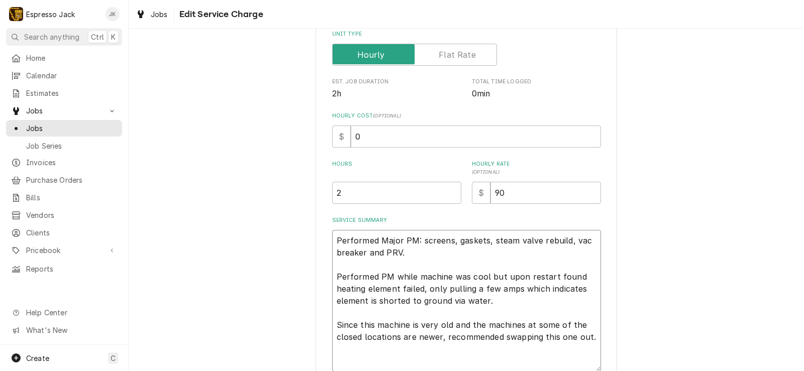
click at [347, 358] on textarea "Performed Major PM: screens, gaskets, steam valve rebuild, vac breaker and PRV.…" at bounding box center [466, 301] width 269 height 142
click at [355, 353] on textarea "Performed Major PM: screens, gaskets, steam valve rebuild, vac breaker and PRV.…" at bounding box center [466, 301] width 269 height 142
click at [350, 361] on textarea "Performed Major PM: screens, gaskets, steam valve rebuild, vac breaker and PRV.…" at bounding box center [466, 301] width 269 height 142
click at [374, 346] on textarea "Performed Major PM: screens, gaskets, steam valve rebuild, vac breaker and PRV.…" at bounding box center [466, 301] width 269 height 142
click at [366, 357] on textarea "Performed Major PM: screens, gaskets, steam valve rebuild, vac breaker and PRV.…" at bounding box center [466, 301] width 269 height 142
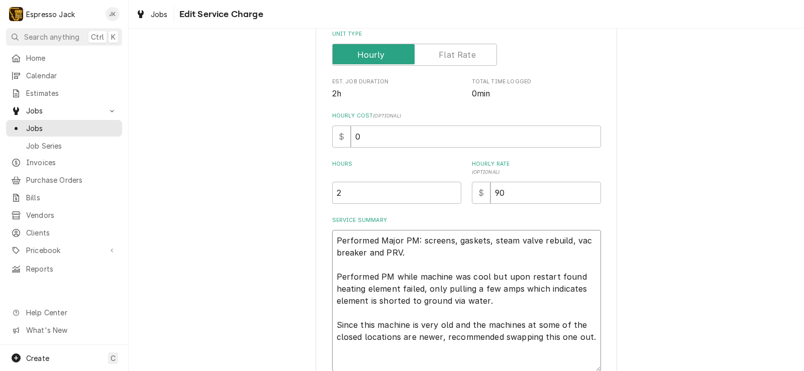
click at [361, 359] on textarea "Performed Major PM: screens, gaskets, steam valve rebuild, vac breaker and PRV.…" at bounding box center [466, 301] width 269 height 142
click at [378, 336] on textarea "Performed Major PM: screens, gaskets, steam valve rebuild, vac breaker and PRV.…" at bounding box center [466, 301] width 269 height 142
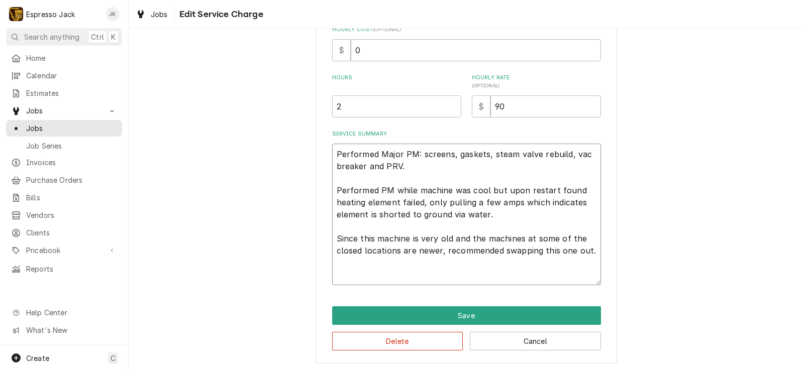
scroll to position [253, 0]
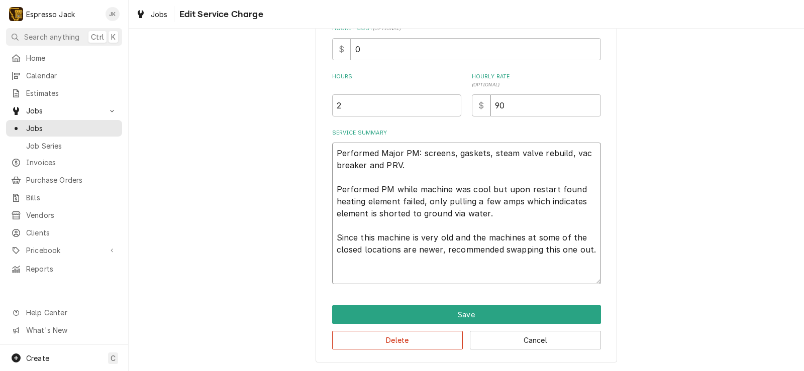
click at [369, 252] on textarea "Performed Major PM: screens, gaskets, steam valve rebuild, vac breaker and PRV.…" at bounding box center [466, 214] width 269 height 142
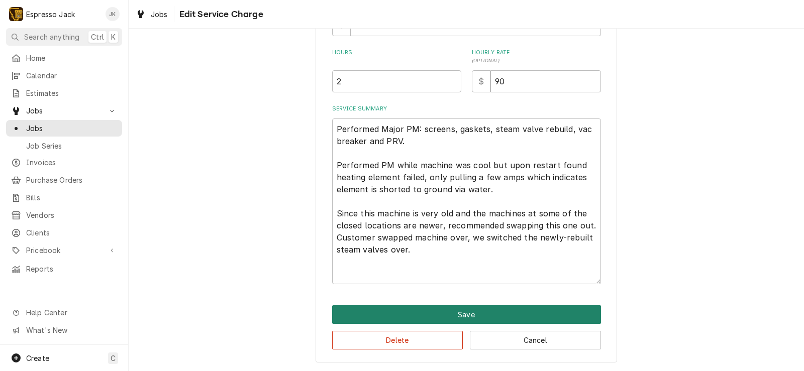
click at [487, 311] on button "Save" at bounding box center [466, 315] width 269 height 19
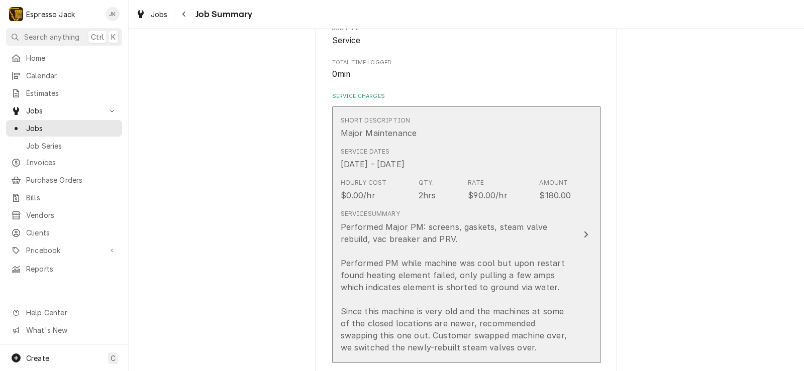
click at [500, 162] on div "Service Dates Aug 14, 2025 - Aug 26, 2025" at bounding box center [456, 158] width 231 height 31
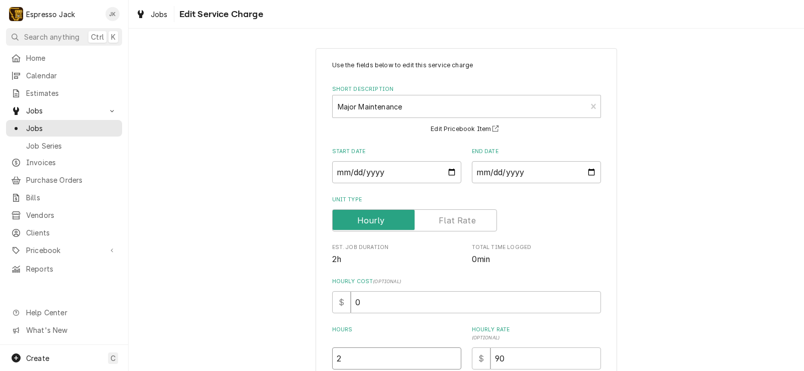
drag, startPoint x: 349, startPoint y: 358, endPoint x: 296, endPoint y: 359, distance: 52.8
click at [325, 357] on div "Use the fields below to edit this service charge Short Description Major Mainte…" at bounding box center [467, 344] width 302 height 592
click at [257, 266] on div "Use the fields below to edit this service charge Short Description Major Mainte…" at bounding box center [467, 344] width 676 height 610
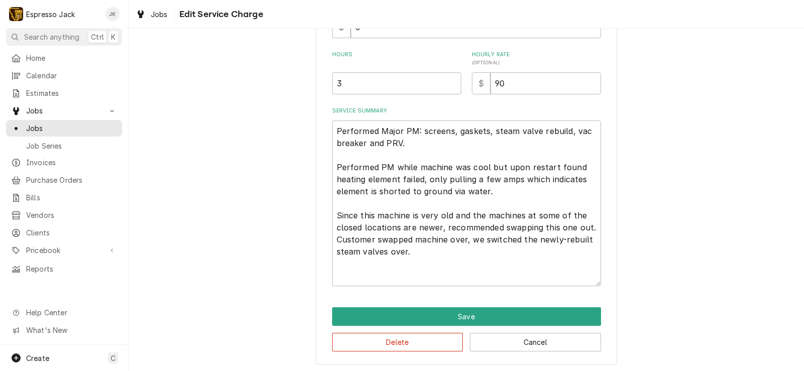
scroll to position [277, 0]
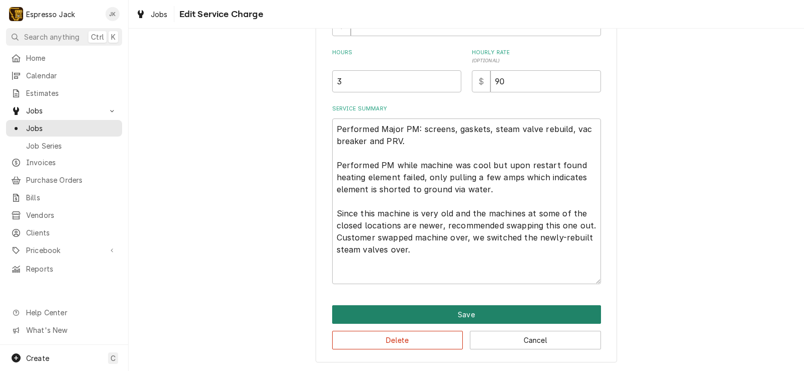
click at [397, 310] on button "Save" at bounding box center [466, 315] width 269 height 19
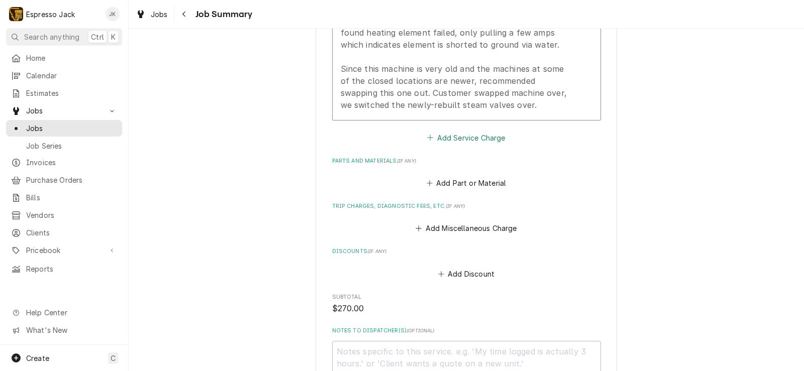
scroll to position [422, 0]
click at [481, 146] on button "Add Service Charge" at bounding box center [466, 139] width 81 height 14
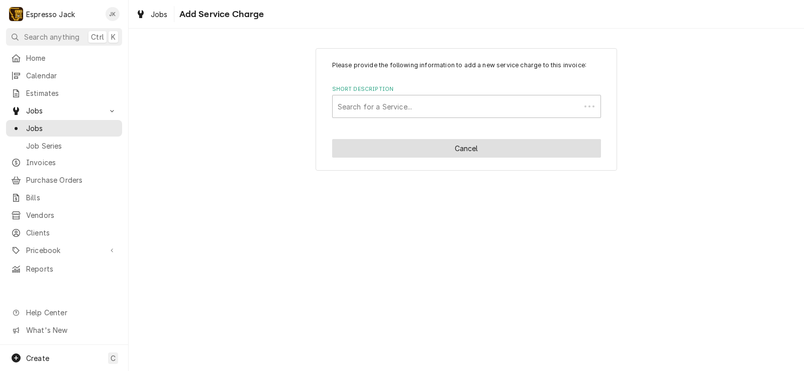
click at [452, 148] on button "Cancel" at bounding box center [466, 148] width 269 height 19
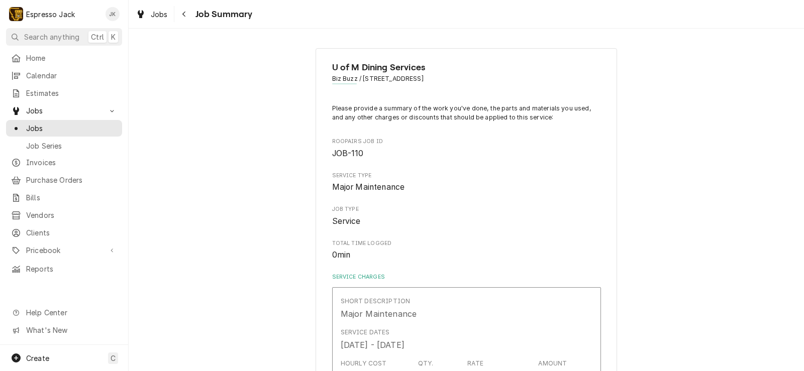
scroll to position [422, 0]
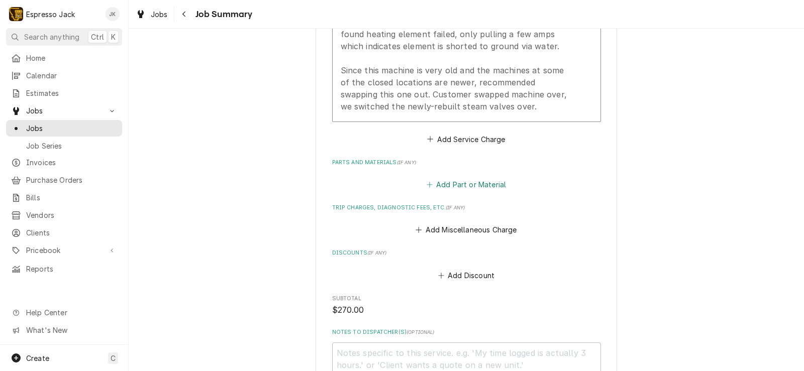
click at [481, 192] on button "Add Part or Material" at bounding box center [466, 185] width 83 height 14
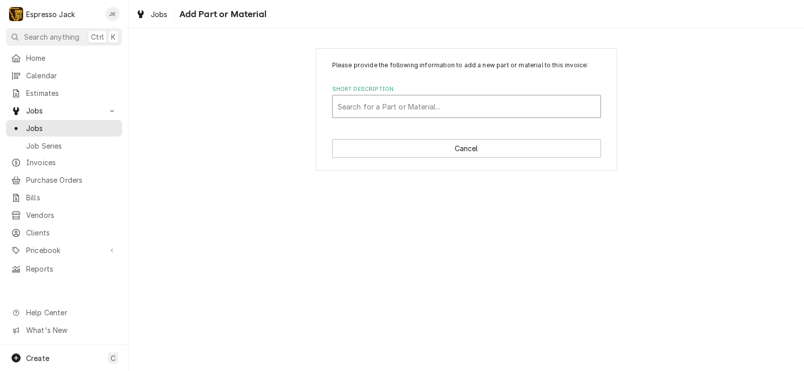
click at [464, 109] on div "Short Description" at bounding box center [467, 107] width 258 height 18
drag, startPoint x: 423, startPoint y: 110, endPoint x: 327, endPoint y: 101, distance: 96.5
click at [327, 101] on div "Please provide the following information to add a new part or material to this …" at bounding box center [467, 109] width 302 height 123
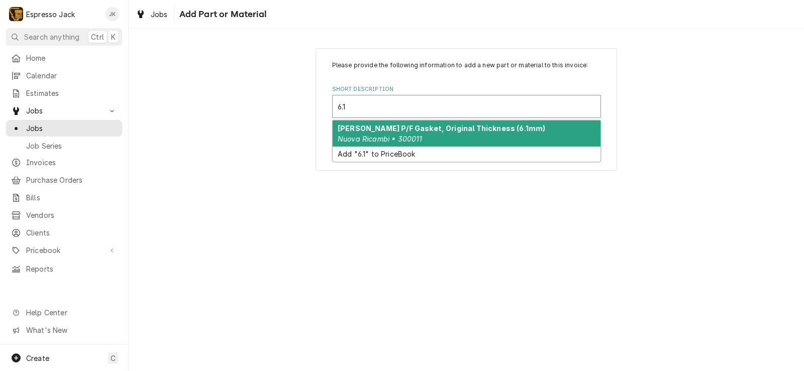
click at [515, 128] on strong "NR Marzocco P/F Gasket, Original Thickness (6.1mm)" at bounding box center [442, 128] width 208 height 9
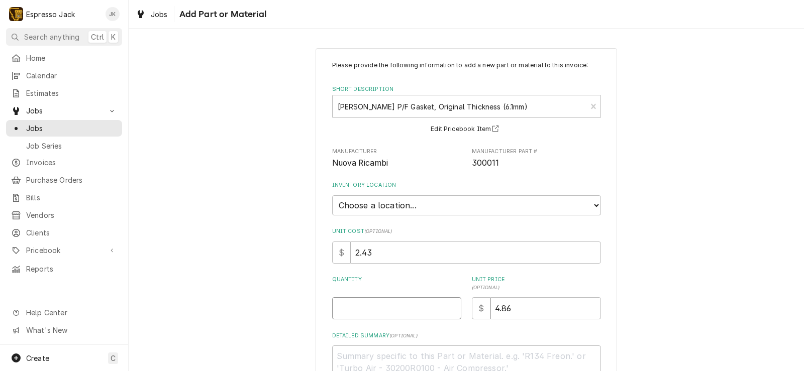
click at [377, 314] on input "Quantity" at bounding box center [396, 309] width 129 height 22
click at [251, 190] on div "Please provide the following information to add a new part or material to this …" at bounding box center [467, 245] width 676 height 413
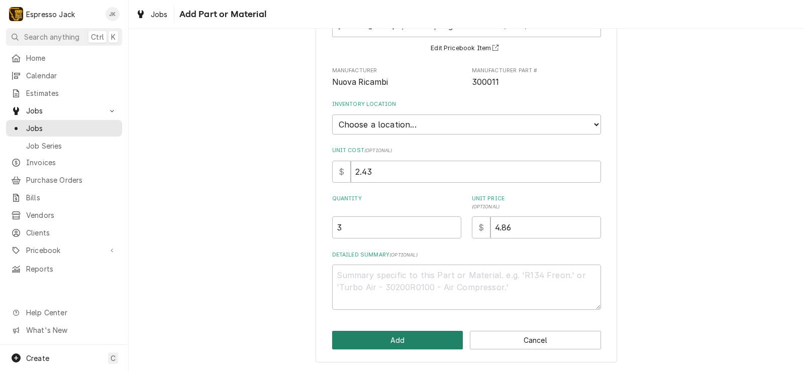
click at [384, 335] on button "Add" at bounding box center [397, 340] width 131 height 19
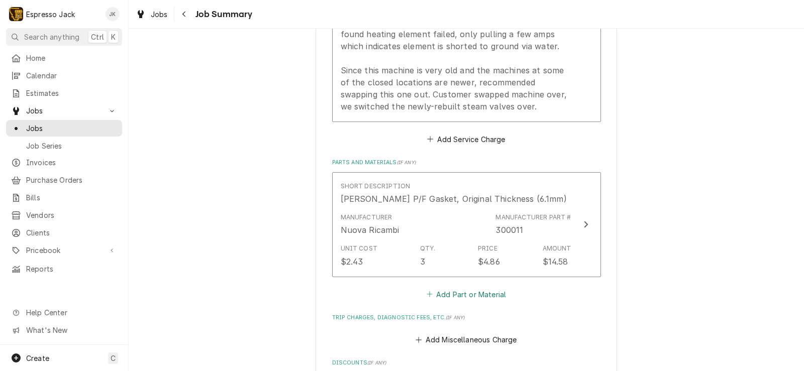
click at [436, 302] on button "Add Part or Material" at bounding box center [466, 295] width 83 height 14
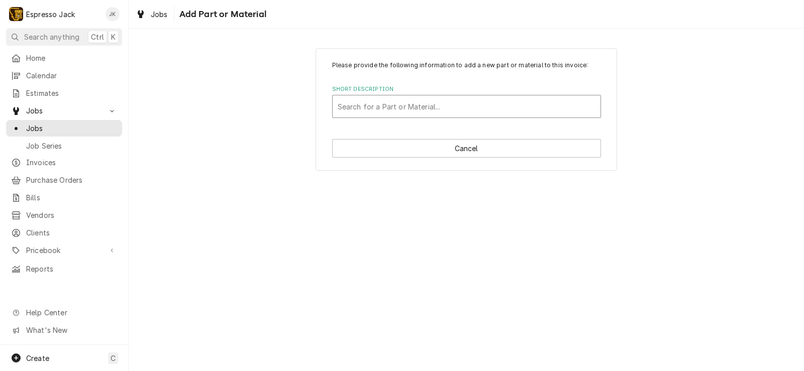
click at [389, 114] on div "Short Description" at bounding box center [467, 107] width 258 height 18
drag, startPoint x: 381, startPoint y: 108, endPoint x: 219, endPoint y: 80, distance: 163.6
click at [219, 80] on div "Please provide the following information to add a new part or material to this …" at bounding box center [467, 109] width 676 height 140
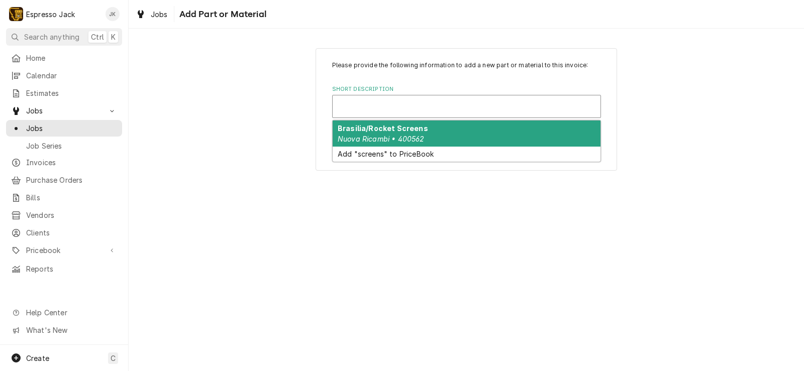
click at [387, 108] on div "Short Description" at bounding box center [467, 107] width 258 height 18
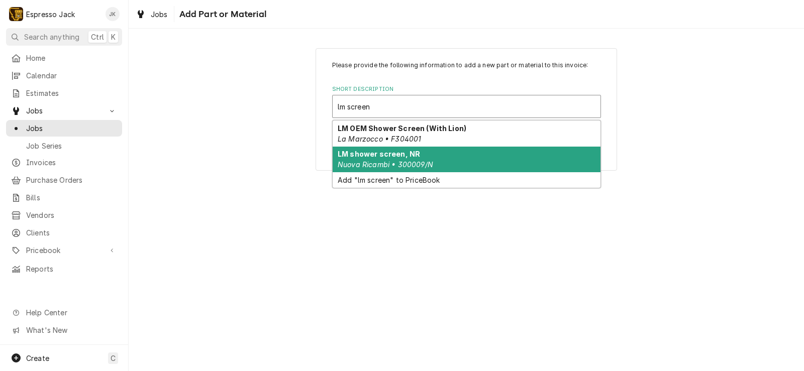
drag, startPoint x: 406, startPoint y: 156, endPoint x: 403, endPoint y: 169, distance: 13.5
click at [406, 156] on strong "LM shower screen, NR" at bounding box center [379, 154] width 82 height 9
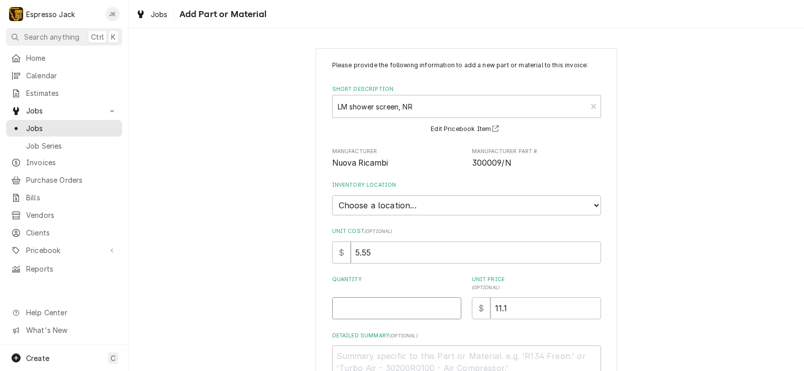
click at [368, 302] on input "Quantity" at bounding box center [396, 309] width 129 height 22
click at [282, 286] on div "Please provide the following information to add a new part or material to this …" at bounding box center [467, 245] width 676 height 413
click at [332, 196] on select "Choose a location... General Inventory" at bounding box center [466, 206] width 269 height 20
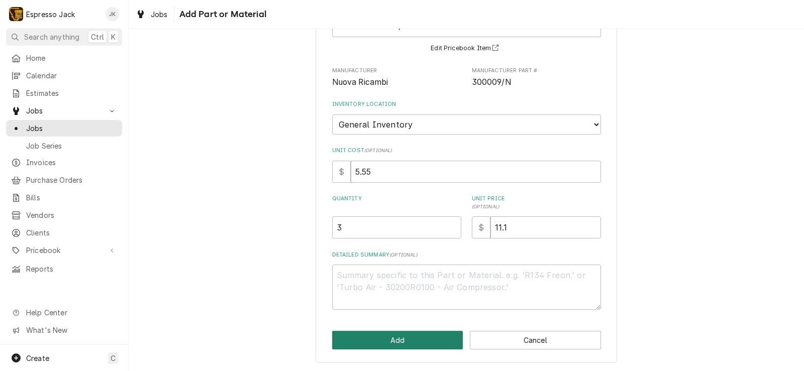
click at [395, 340] on button "Add" at bounding box center [397, 340] width 131 height 19
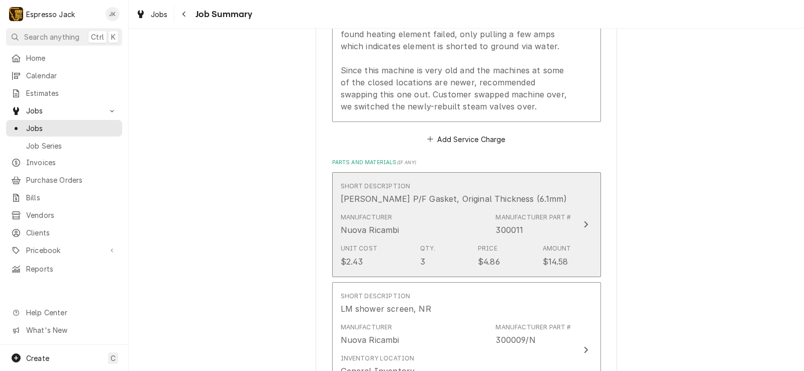
click at [470, 238] on div "Manufacturer Nuova Ricambi Manufacturer Part # 300011" at bounding box center [456, 224] width 231 height 31
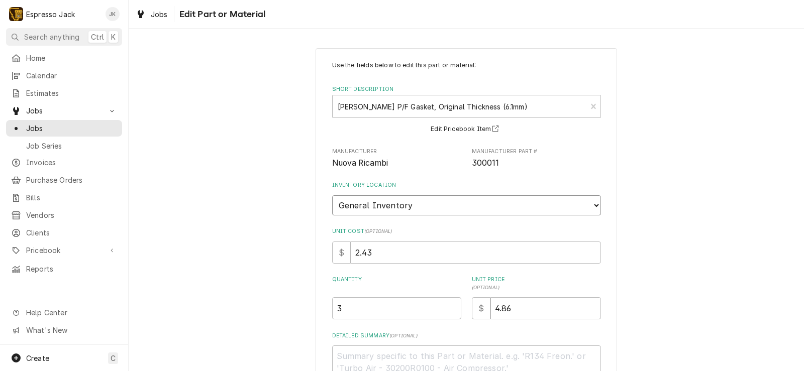
click at [332, 196] on select "Choose a location... General Inventory" at bounding box center [466, 206] width 269 height 20
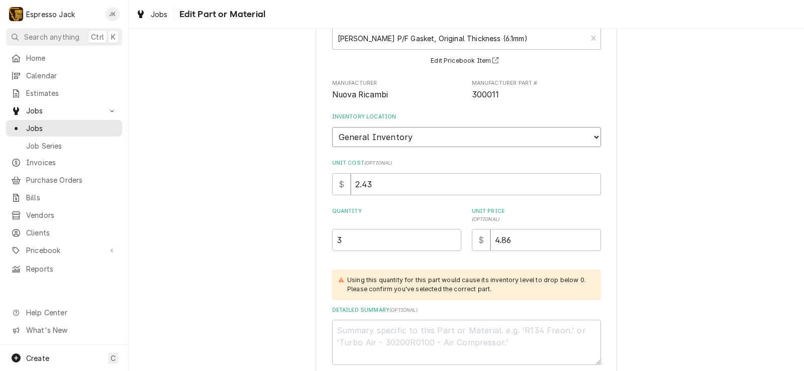
scroll to position [149, 0]
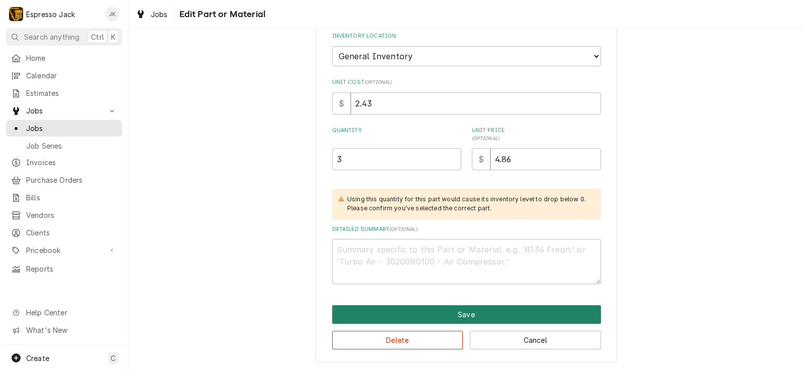
click at [397, 317] on button "Save" at bounding box center [466, 315] width 269 height 19
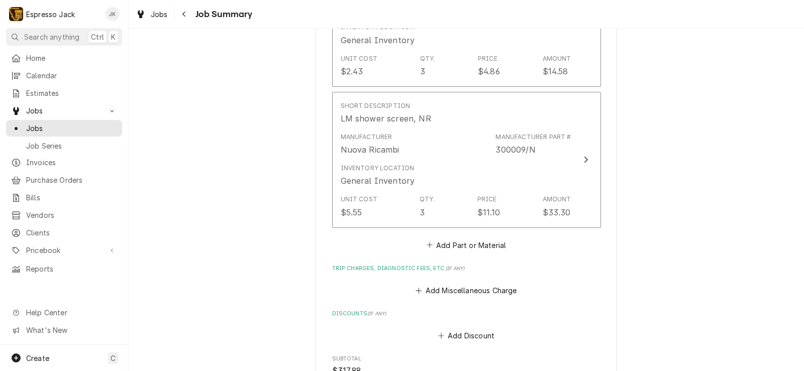
scroll to position [664, 0]
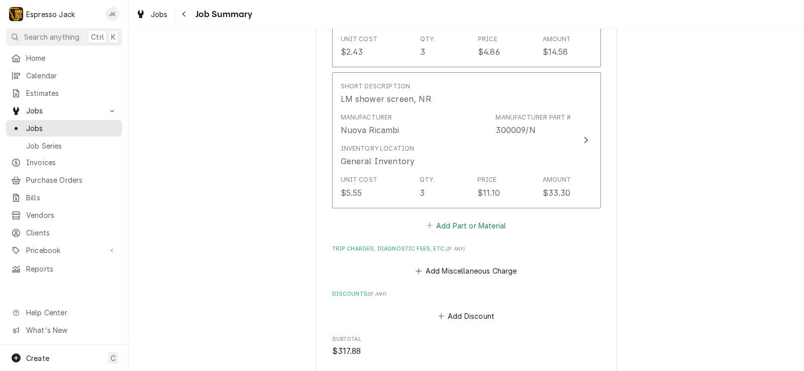
click at [464, 233] on button "Add Part or Material" at bounding box center [466, 226] width 83 height 14
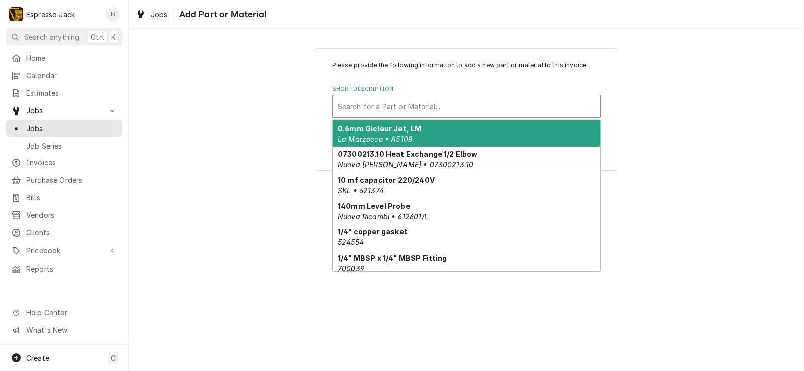
click at [400, 106] on div "Short Description" at bounding box center [467, 107] width 258 height 18
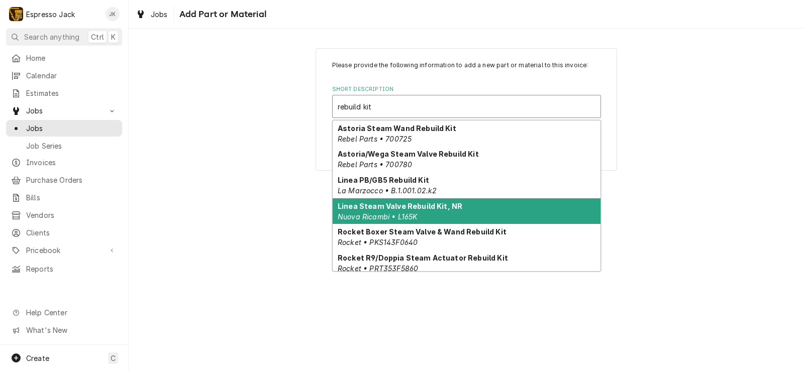
click at [455, 213] on div "Linea Steam Valve Rebuild Kit, NR Nuova Ricambi • L165K" at bounding box center [467, 212] width 268 height 26
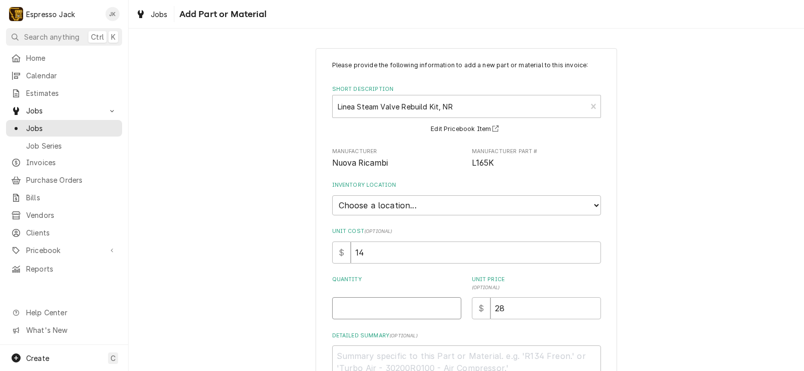
click at [369, 308] on input "Quantity" at bounding box center [396, 309] width 129 height 22
click at [316, 256] on div "Please provide the following information to add a new part or material to this …" at bounding box center [467, 246] width 302 height 396
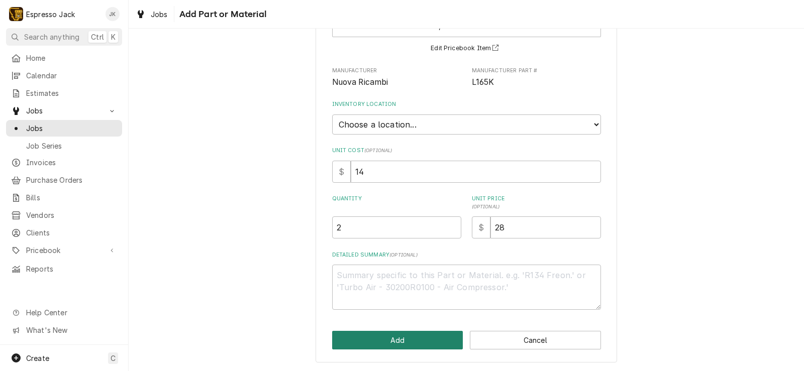
click at [382, 337] on button "Add" at bounding box center [397, 340] width 131 height 19
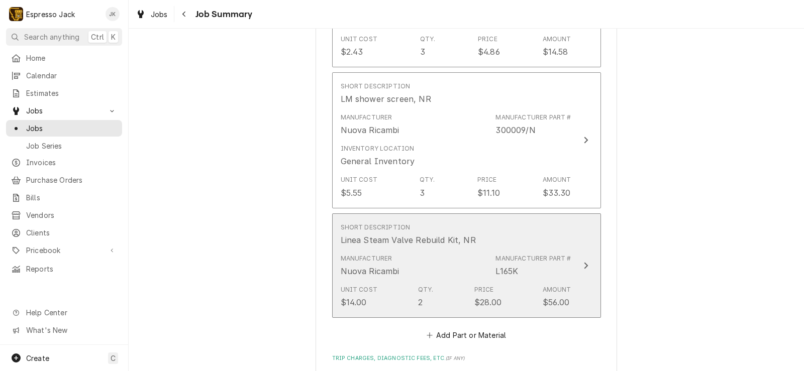
scroll to position [784, 0]
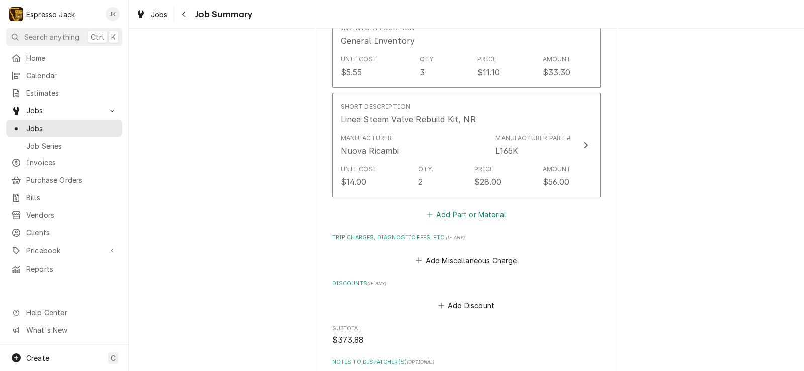
click at [465, 222] on button "Add Part or Material" at bounding box center [466, 215] width 83 height 14
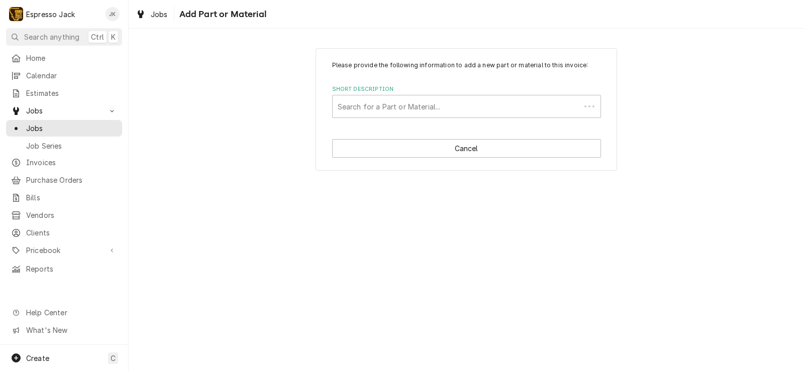
click at [393, 132] on div "Please provide the following information to add a new part or material to this …" at bounding box center [467, 109] width 302 height 123
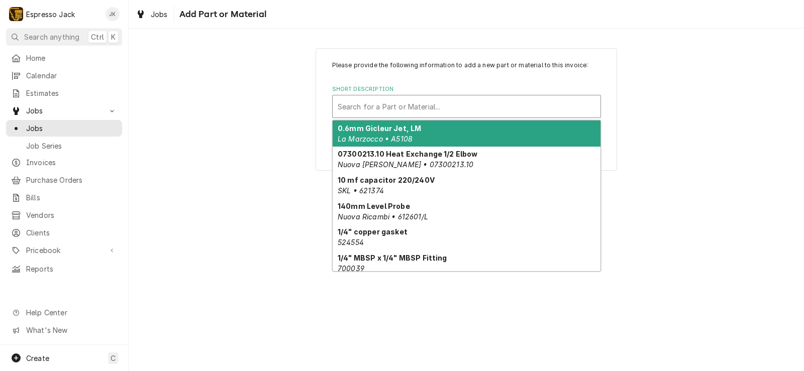
click at [393, 108] on div "Short Description" at bounding box center [467, 107] width 258 height 18
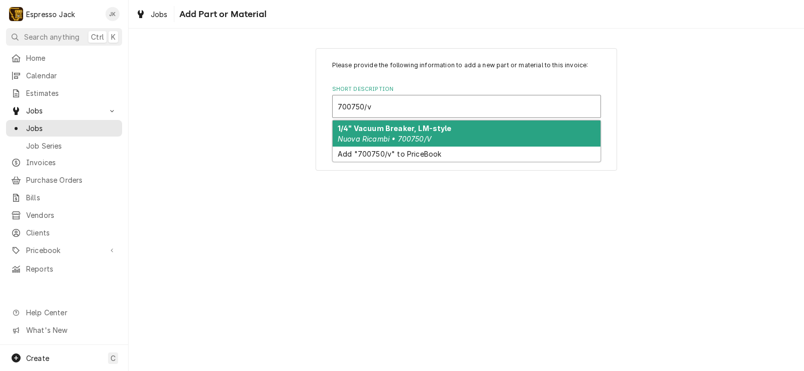
click at [391, 132] on strong "1/4" Vacuum Breaker, LM-style" at bounding box center [395, 128] width 114 height 9
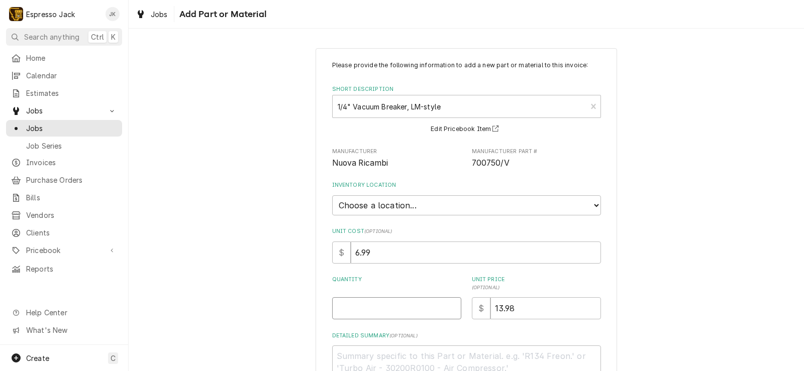
click at [362, 315] on input "Quantity" at bounding box center [396, 309] width 129 height 22
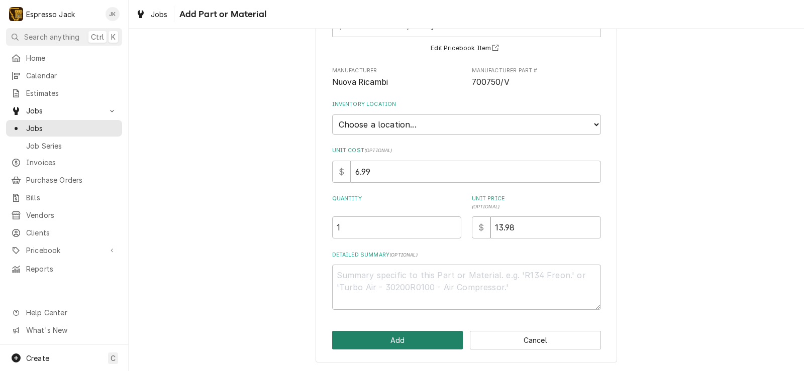
click at [408, 335] on button "Add" at bounding box center [397, 340] width 131 height 19
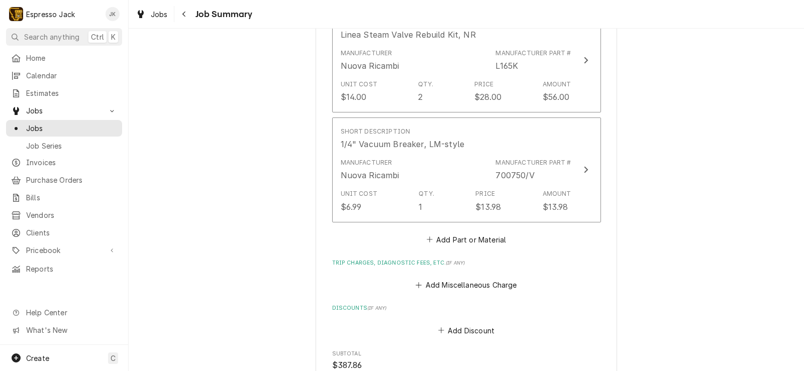
scroll to position [965, 0]
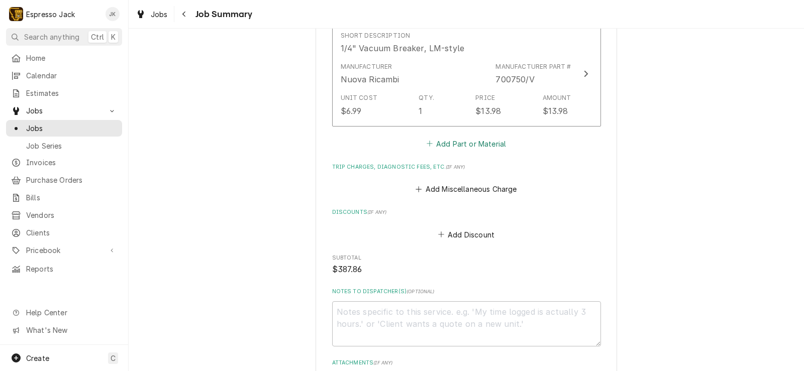
click at [470, 151] on button "Add Part or Material" at bounding box center [466, 144] width 83 height 14
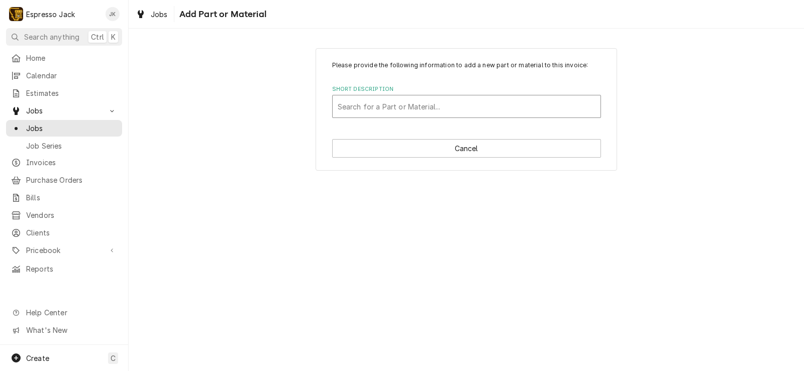
click at [417, 98] on div "Short Description" at bounding box center [467, 107] width 258 height 18
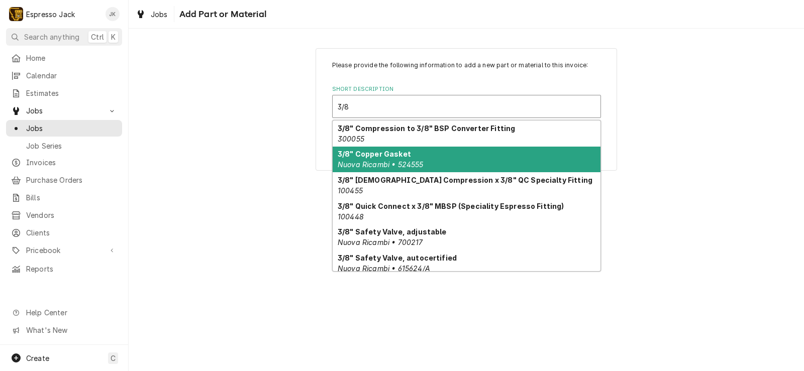
click at [396, 155] on strong "3/8" Copper Gasket" at bounding box center [374, 154] width 73 height 9
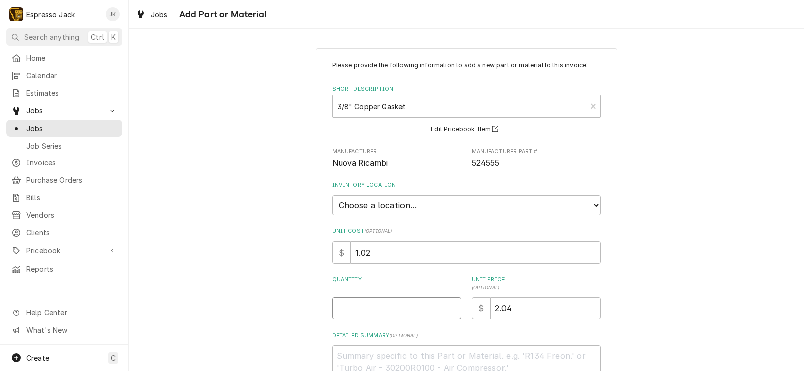
click at [383, 303] on input "Quantity" at bounding box center [396, 309] width 129 height 22
drag, startPoint x: 241, startPoint y: 202, endPoint x: 270, endPoint y: 198, distance: 29.5
click at [244, 202] on div "Please provide the following information to add a new part or material to this …" at bounding box center [467, 245] width 676 height 413
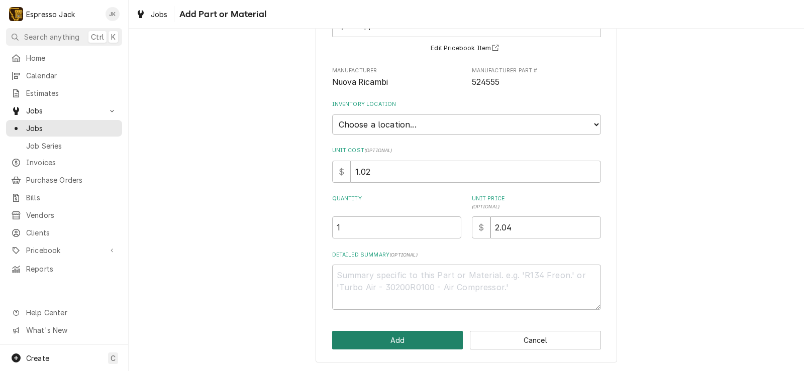
click at [411, 342] on button "Add" at bounding box center [397, 340] width 131 height 19
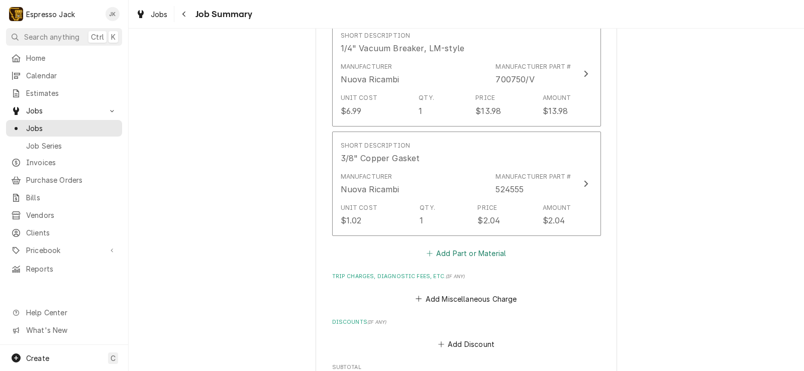
click at [429, 257] on icon "Parts and Materials" at bounding box center [430, 253] width 6 height 7
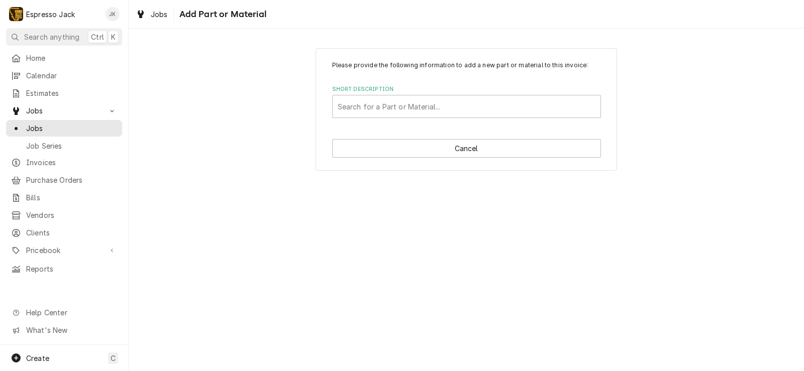
drag, startPoint x: 374, startPoint y: 75, endPoint x: 359, endPoint y: 75, distance: 15.1
click at [372, 76] on div "Please provide the following information to add a new part or material to this …" at bounding box center [466, 89] width 269 height 57
click at [390, 112] on div "Short Description" at bounding box center [467, 107] width 258 height 18
click at [299, 92] on div "Please provide the following information to add a new part or material to this …" at bounding box center [467, 109] width 676 height 140
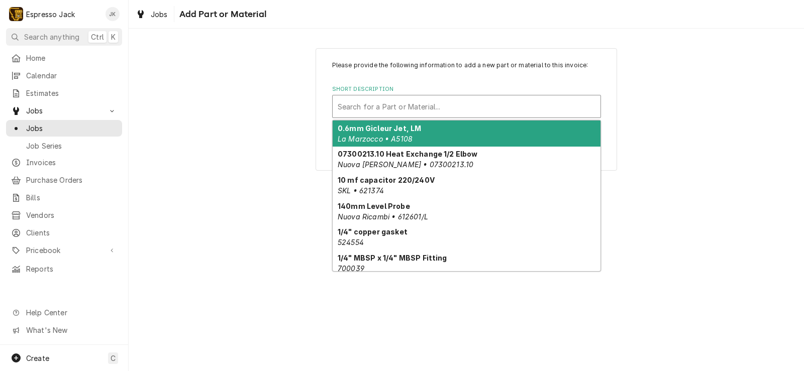
click at [386, 112] on div "Short Description" at bounding box center [467, 107] width 258 height 18
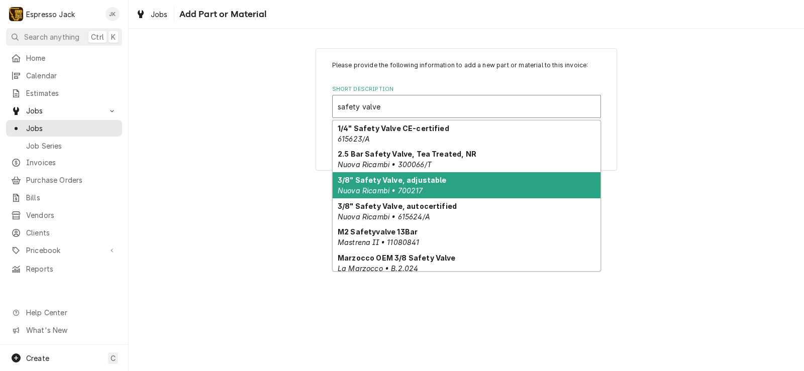
scroll to position [20, 0]
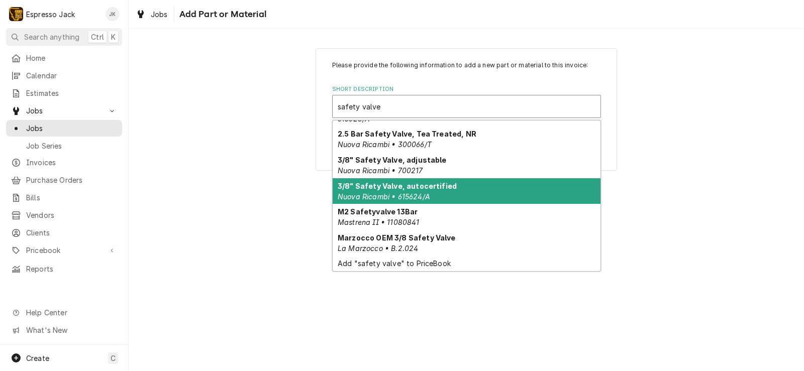
click at [435, 193] on div "3/8" Safety Valve, autocertified Nuova Ricambi • 615624/A" at bounding box center [467, 191] width 268 height 26
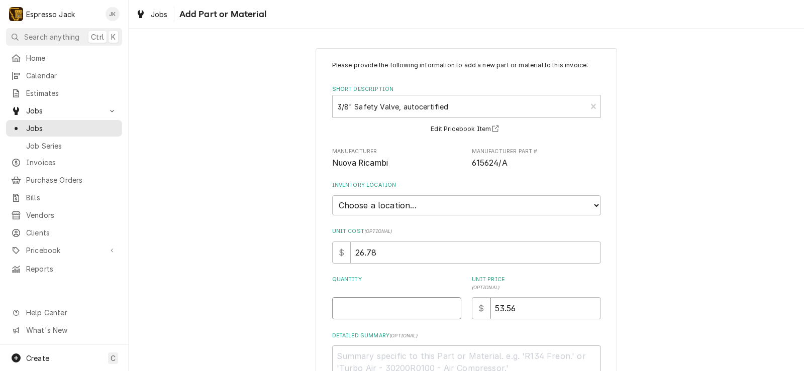
click at [369, 310] on input "Quantity" at bounding box center [396, 309] width 129 height 22
click at [332, 196] on select "Choose a location... General Inventory" at bounding box center [466, 206] width 269 height 20
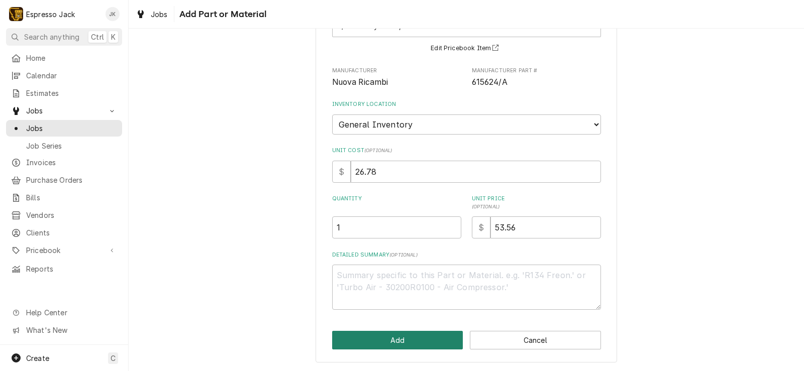
click at [372, 335] on button "Add" at bounding box center [397, 340] width 131 height 19
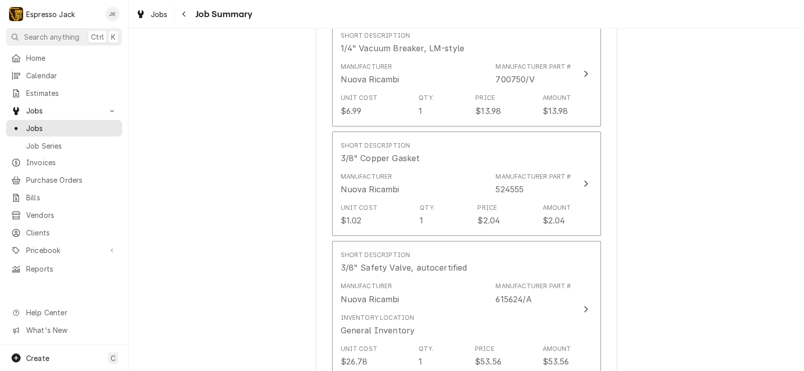
scroll to position [1206, 0]
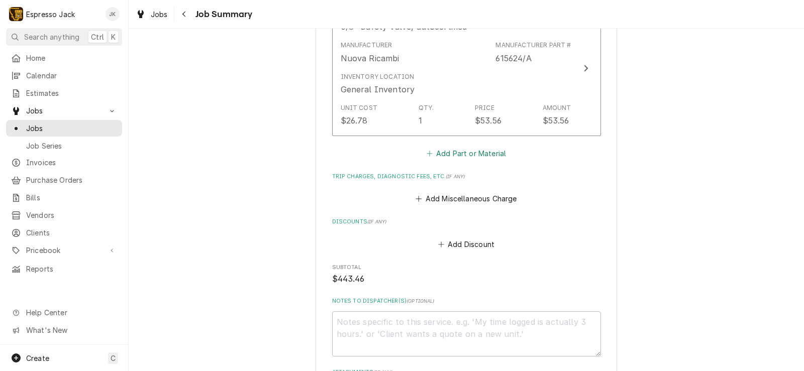
click at [461, 160] on button "Add Part or Material" at bounding box center [466, 153] width 83 height 14
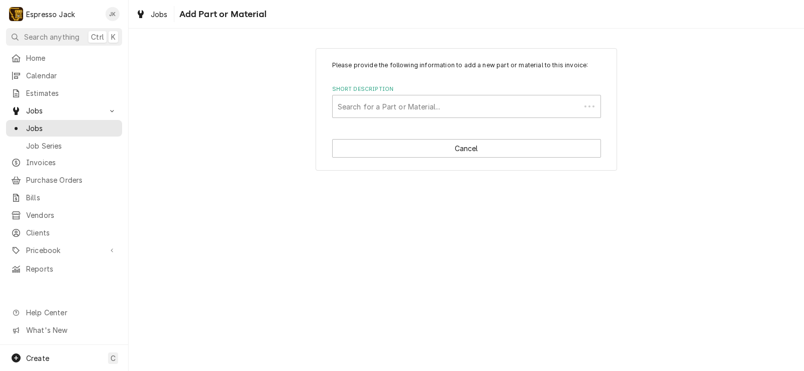
click at [418, 93] on div "Short Description Search for a Part or Material..." at bounding box center [466, 101] width 269 height 33
click at [415, 101] on div "Short Description" at bounding box center [467, 107] width 258 height 18
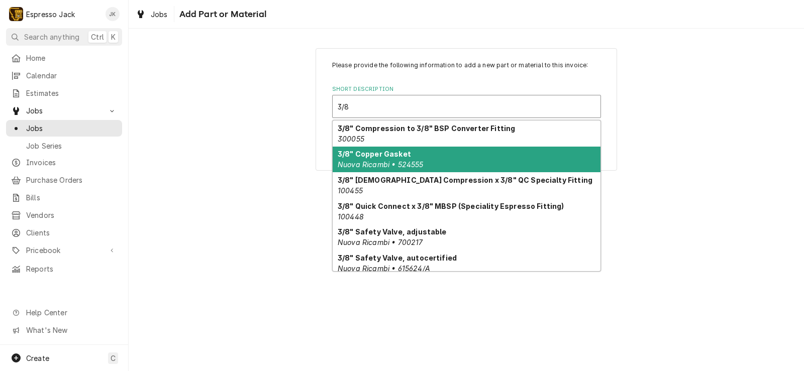
click at [385, 155] on strong "3/8" Copper Gasket" at bounding box center [374, 154] width 73 height 9
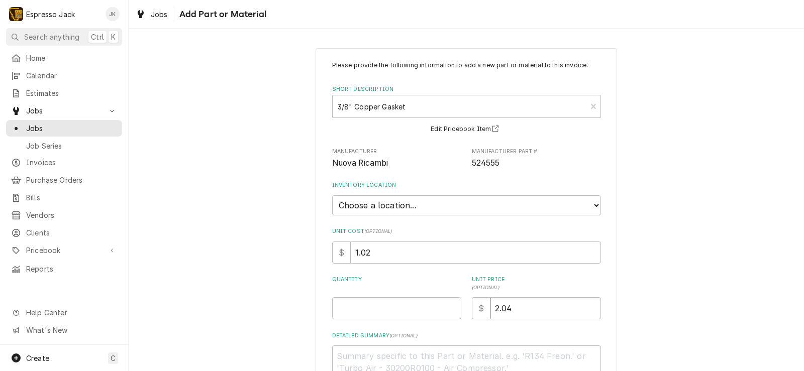
click at [347, 320] on div "Please provide the following information to add a new part or material to this …" at bounding box center [466, 226] width 269 height 330
click at [336, 300] on input "Quantity" at bounding box center [396, 309] width 129 height 22
click at [276, 208] on div "Please provide the following information to add a new part or material to this …" at bounding box center [467, 245] width 676 height 413
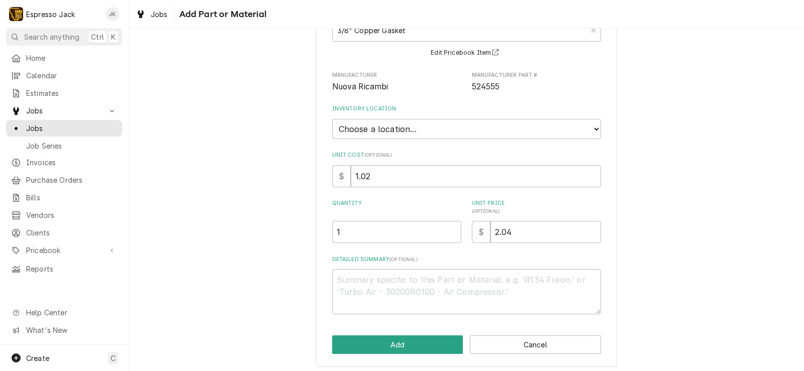
scroll to position [81, 0]
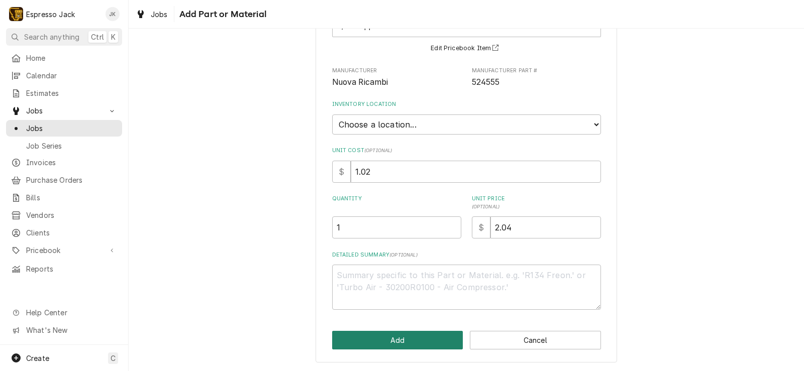
drag, startPoint x: 403, startPoint y: 339, endPoint x: 416, endPoint y: 332, distance: 15.1
click at [403, 339] on button "Add" at bounding box center [397, 340] width 131 height 19
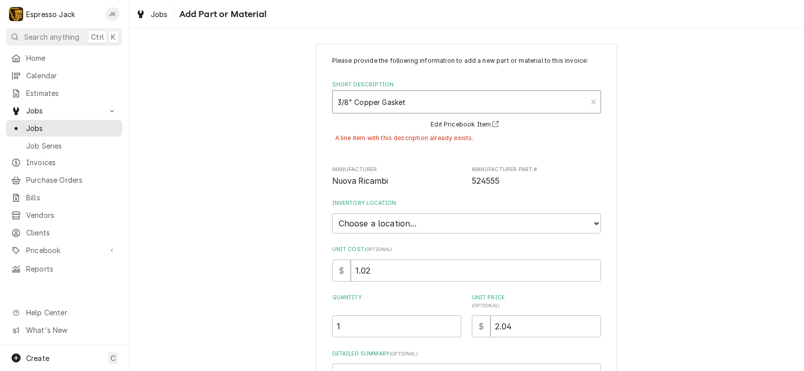
scroll to position [0, 0]
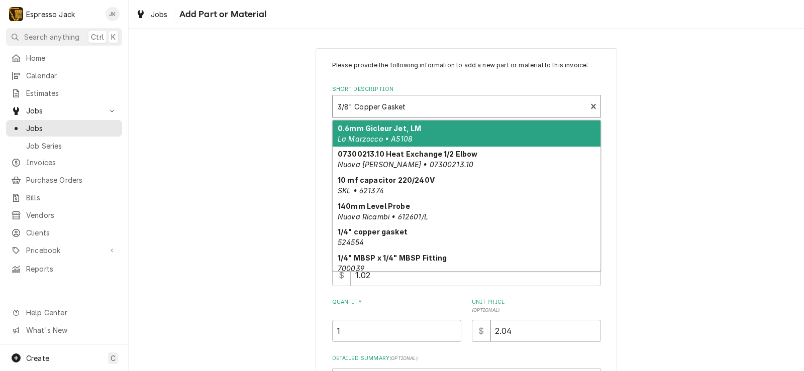
click at [431, 107] on div "Short Description" at bounding box center [460, 107] width 244 height 18
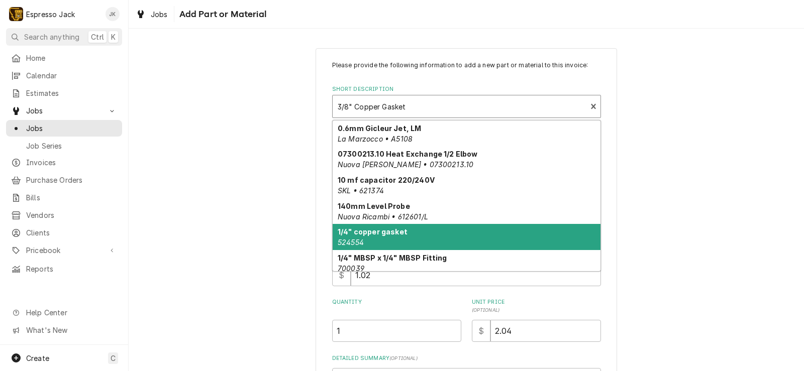
click at [381, 228] on strong "1/4" copper gasket" at bounding box center [373, 232] width 70 height 9
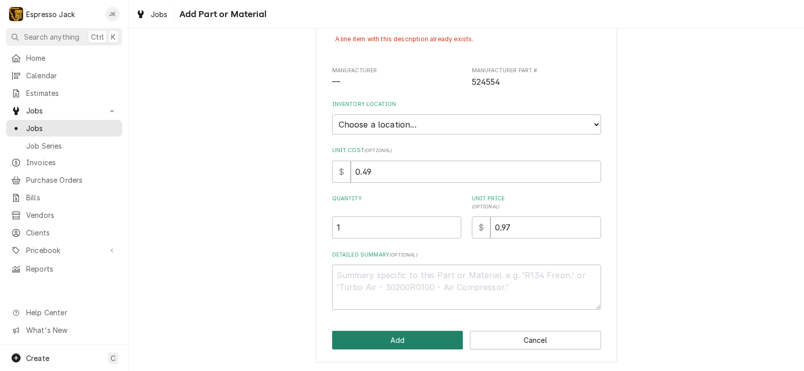
click at [400, 348] on button "Add" at bounding box center [397, 340] width 131 height 19
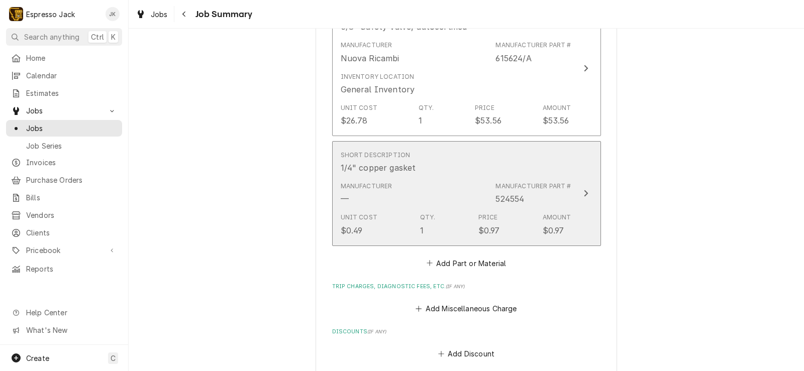
click at [406, 231] on div "Unit Cost $0.49 Qty. 1 Price $0.97 Amount $0.97" at bounding box center [456, 224] width 231 height 31
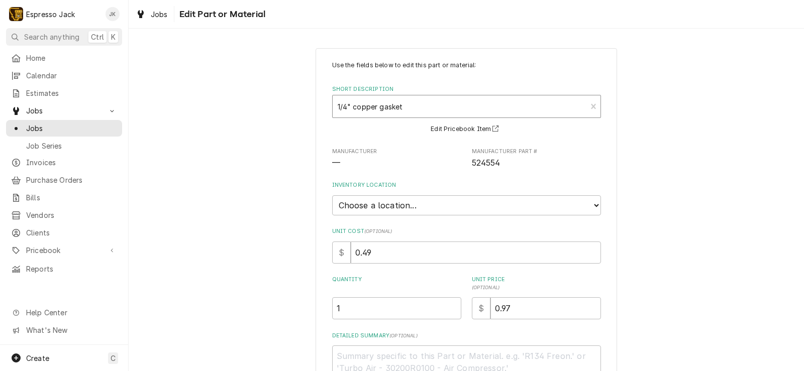
click at [411, 100] on div "Short Description" at bounding box center [460, 107] width 244 height 18
click at [429, 69] on p "Use the fields below to edit this part or material:" at bounding box center [466, 65] width 269 height 9
click at [332, 196] on select "Choose a location... General Inventory" at bounding box center [466, 206] width 269 height 20
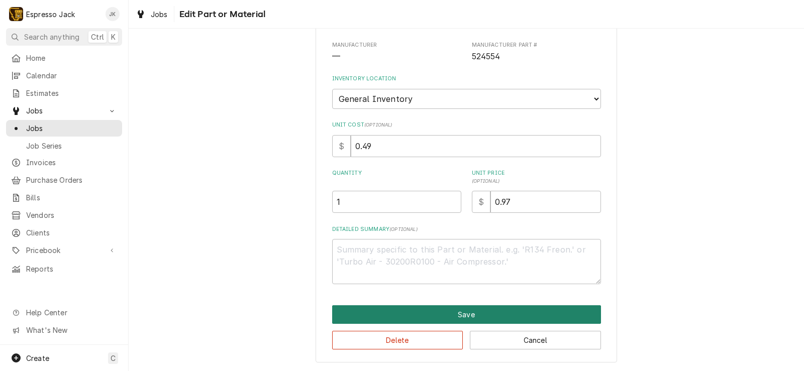
click at [389, 314] on button "Save" at bounding box center [466, 315] width 269 height 19
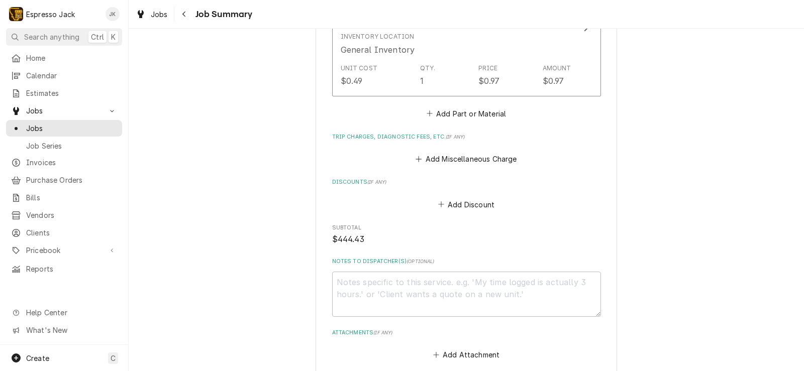
scroll to position [1499, 0]
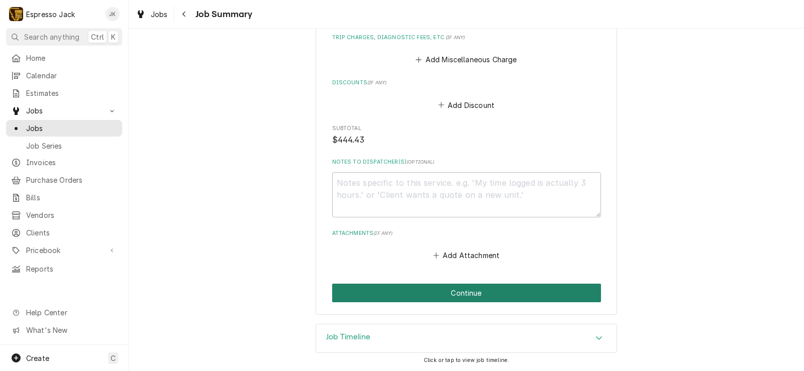
click at [484, 298] on button "Continue" at bounding box center [466, 293] width 269 height 19
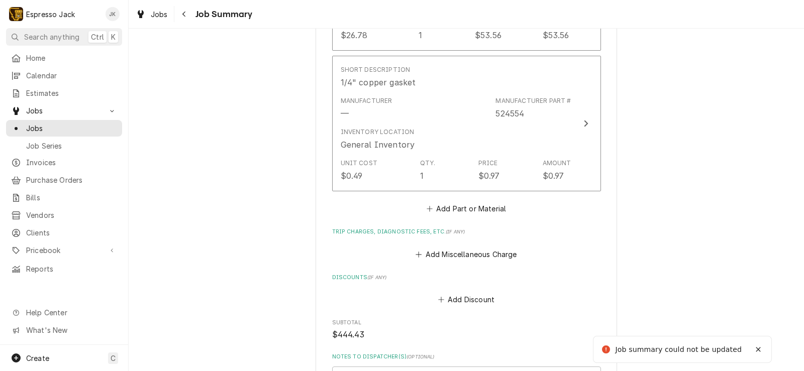
scroll to position [1706, 0]
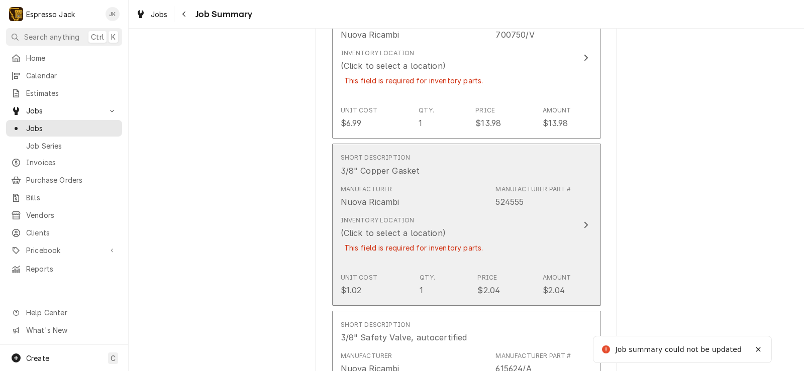
click at [388, 239] on div "(Click to select a location)" at bounding box center [393, 233] width 105 height 12
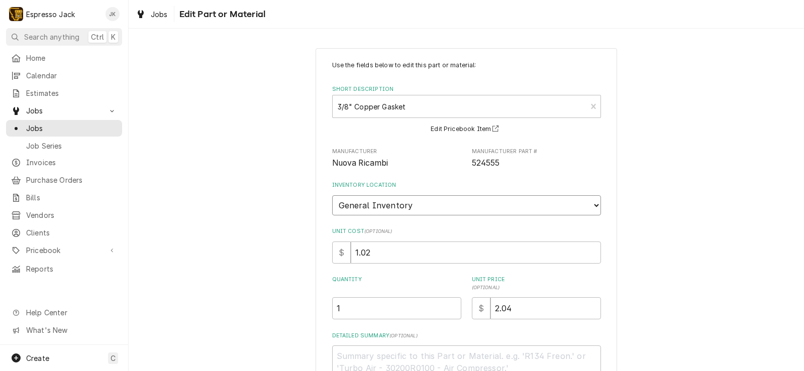
click at [332, 196] on select "Choose a location... General Inventory" at bounding box center [466, 206] width 269 height 20
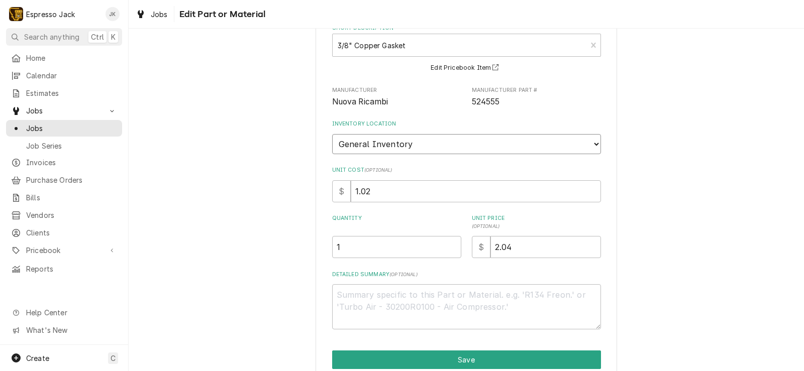
scroll to position [107, 0]
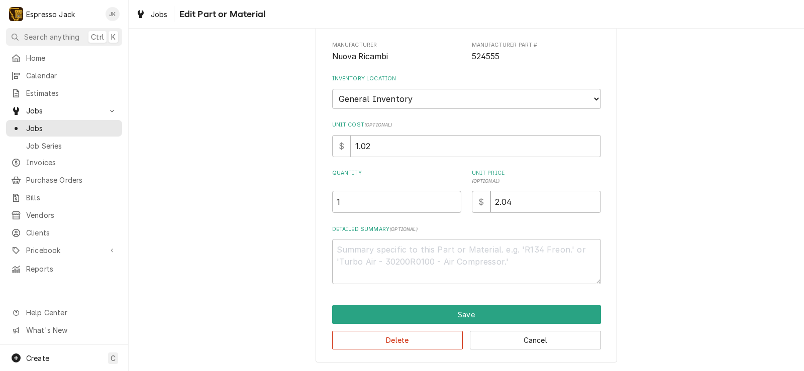
click at [371, 302] on div "Use the fields below to edit this part or material: Short Description 3/8" Copp…" at bounding box center [467, 152] width 302 height 421
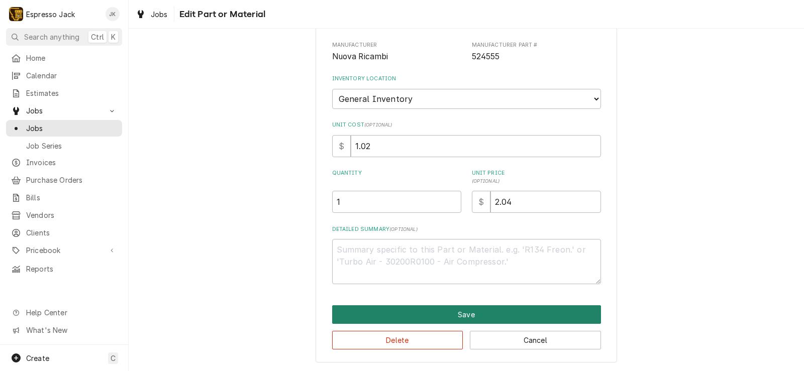
click at [370, 309] on button "Save" at bounding box center [466, 315] width 269 height 19
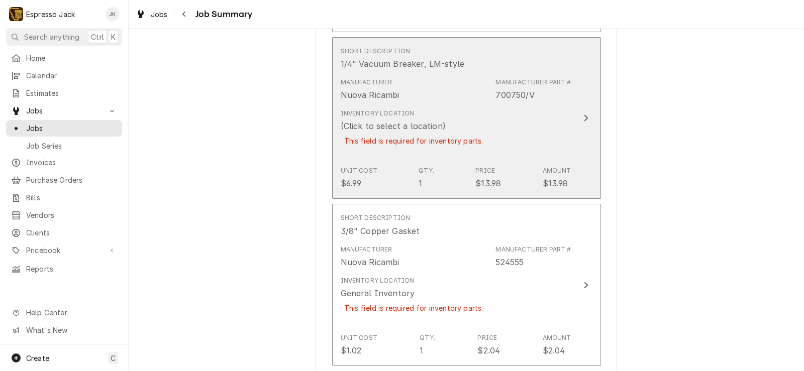
click at [411, 150] on div "This field is required for inventory parts." at bounding box center [414, 141] width 146 height 18
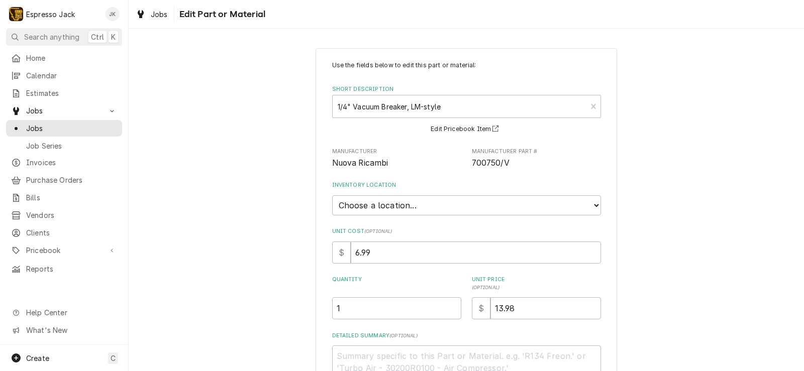
click at [408, 213] on div "Use the fields below to edit this part or material: Short Description 1/4" Vacu…" at bounding box center [466, 226] width 269 height 330
click at [332, 196] on select "Choose a location... General Inventory" at bounding box center [466, 206] width 269 height 20
drag, startPoint x: 242, startPoint y: 196, endPoint x: 247, endPoint y: 195, distance: 5.6
click at [242, 196] on div "Use the fields below to edit this part or material: Short Description 1/4" Vacu…" at bounding box center [467, 258] width 676 height 439
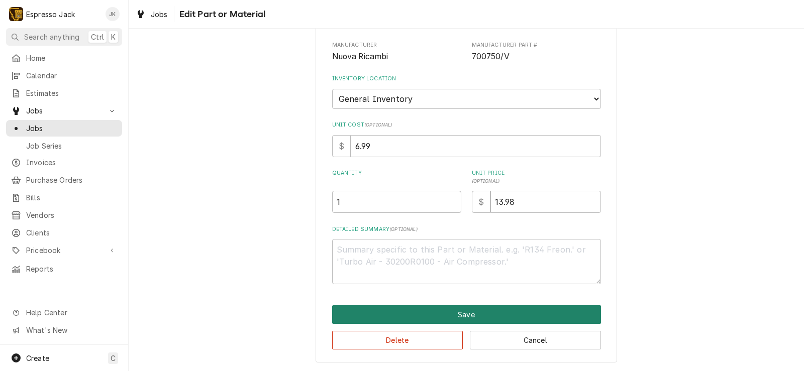
click at [391, 312] on button "Save" at bounding box center [466, 315] width 269 height 19
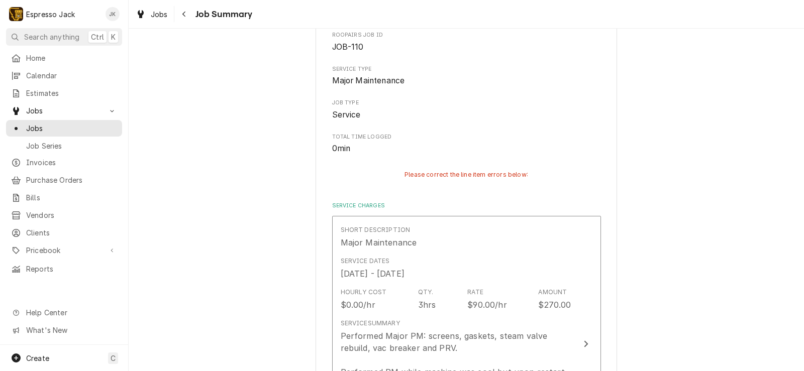
scroll to position [1042, 0]
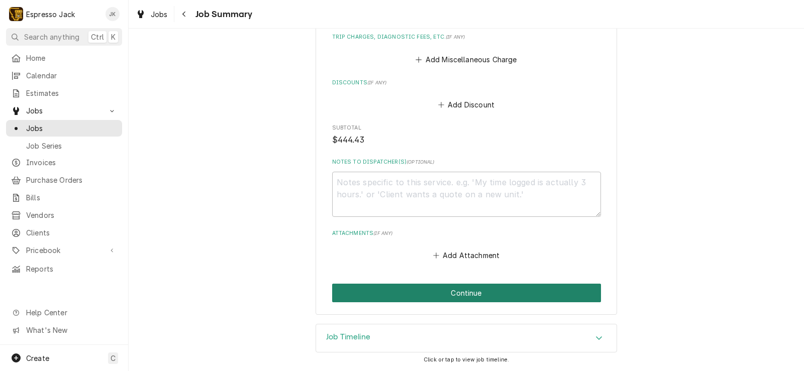
click at [380, 298] on button "Continue" at bounding box center [466, 293] width 269 height 19
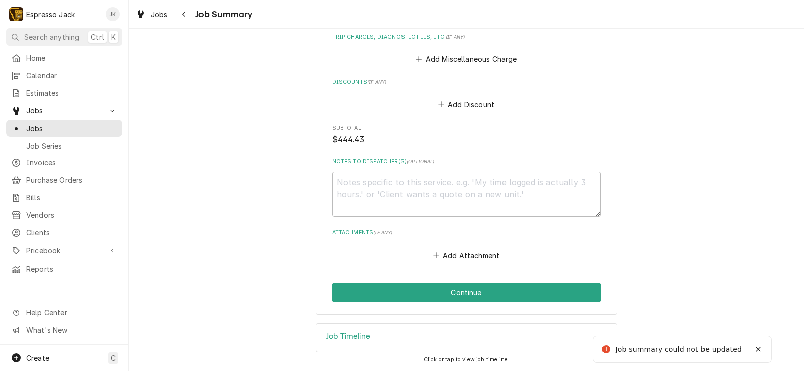
scroll to position [1654, 0]
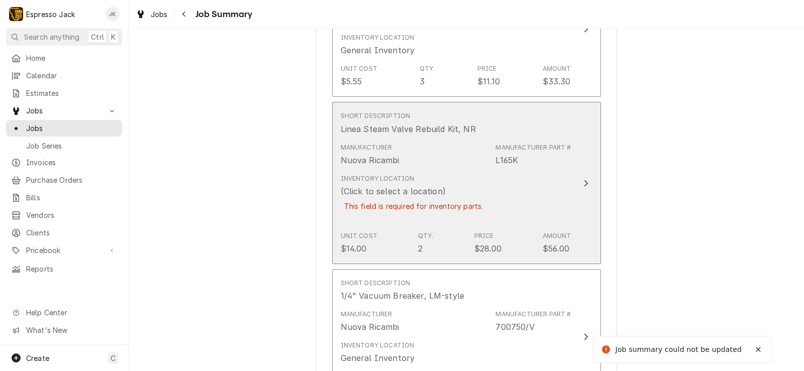
click at [418, 213] on div "This field is required for inventory parts." at bounding box center [414, 207] width 146 height 18
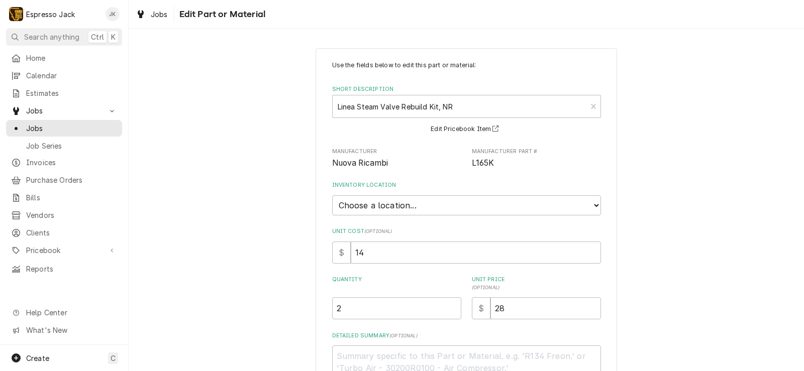
click at [424, 190] on div "Inventory Location Choose a location... General Inventory" at bounding box center [466, 198] width 269 height 34
click at [332, 196] on select "Choose a location... General Inventory" at bounding box center [466, 206] width 269 height 20
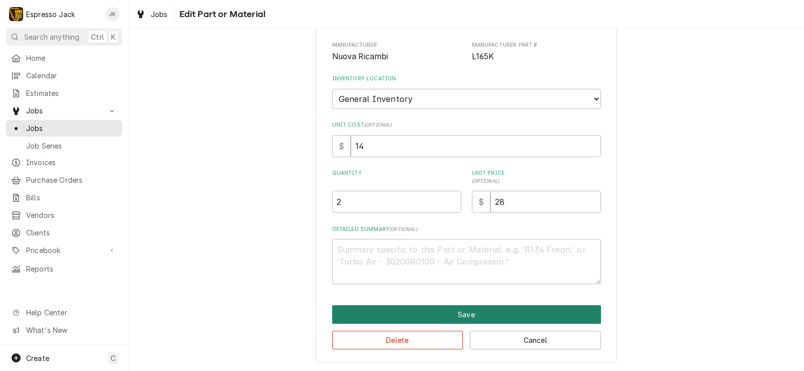
click at [395, 315] on button "Save" at bounding box center [466, 315] width 269 height 19
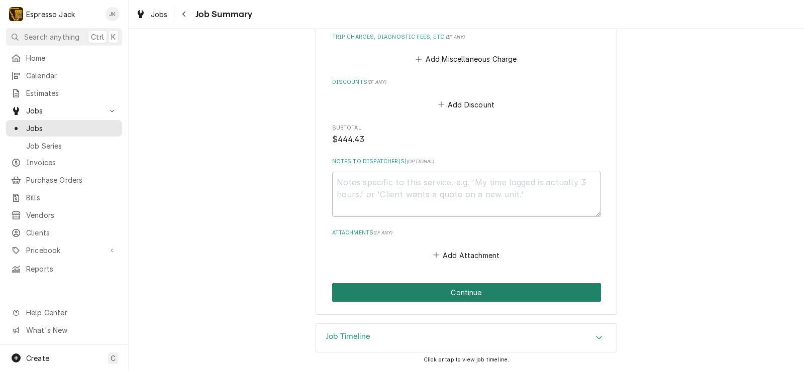
click at [412, 299] on button "Continue" at bounding box center [466, 293] width 269 height 19
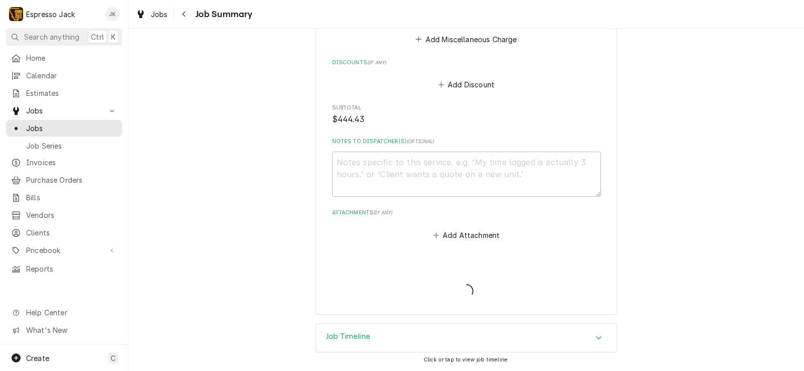
scroll to position [1619, 0]
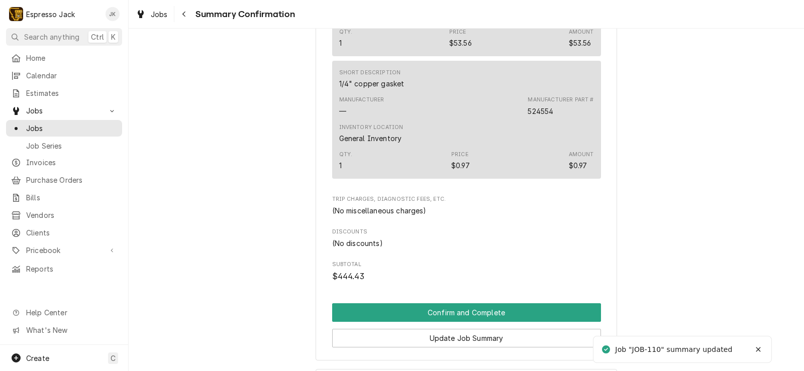
scroll to position [1235, 0]
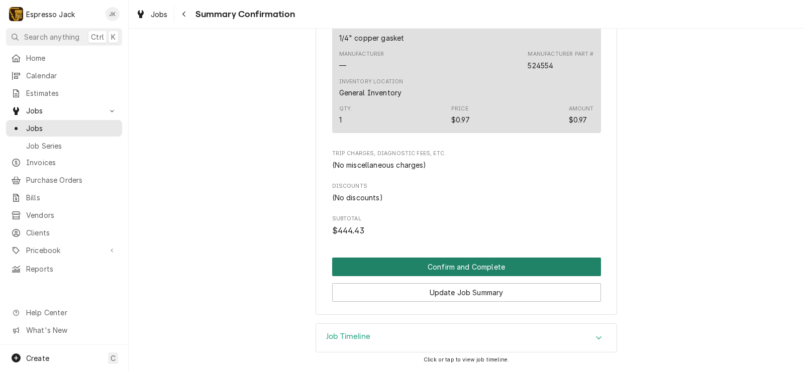
click at [371, 264] on button "Confirm and Complete" at bounding box center [466, 267] width 269 height 19
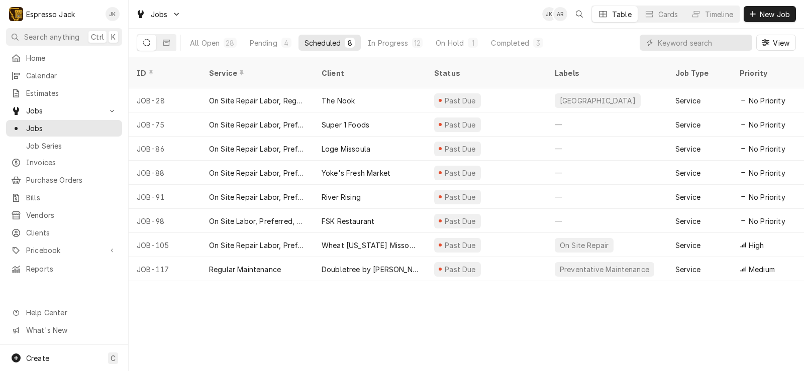
click at [55, 45] on nav "E Espresso Jack JK Search anything Ctrl K Home Calendar Estimates Jobs Jobs Job…" at bounding box center [64, 185] width 129 height 371
click at [52, 57] on span "Home" at bounding box center [71, 58] width 91 height 11
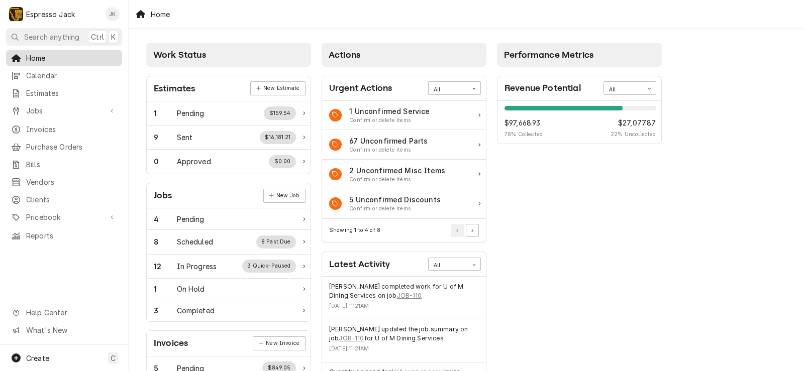
click at [72, 59] on span "Home" at bounding box center [71, 58] width 91 height 11
click at [73, 59] on span "Home" at bounding box center [71, 58] width 91 height 11
click at [67, 109] on span "Jobs" at bounding box center [64, 111] width 76 height 11
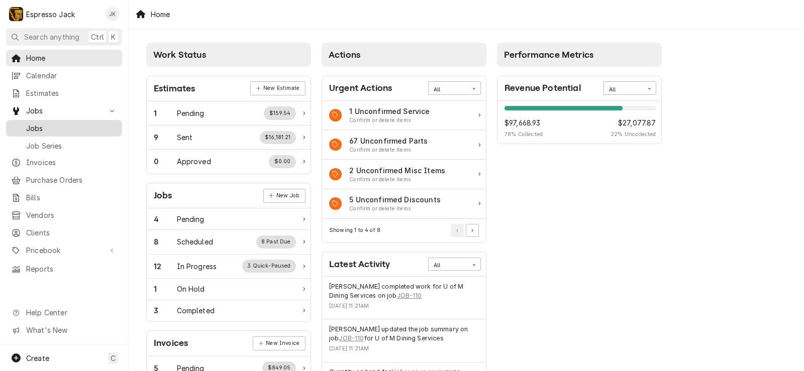
click at [45, 126] on span "Jobs" at bounding box center [71, 128] width 91 height 11
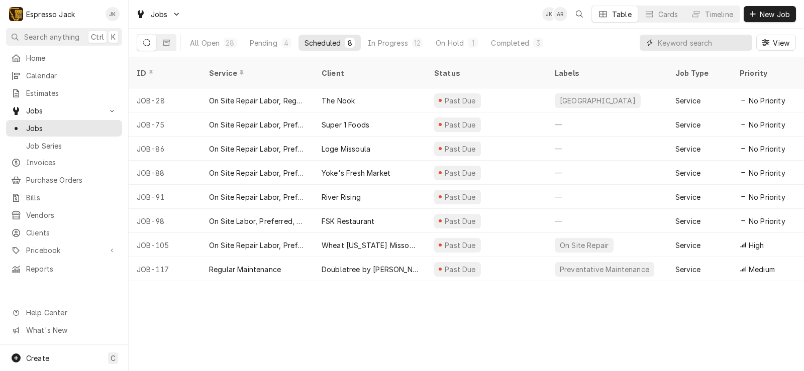
click at [673, 47] on input "Dynamic Content Wrapper" at bounding box center [702, 43] width 89 height 16
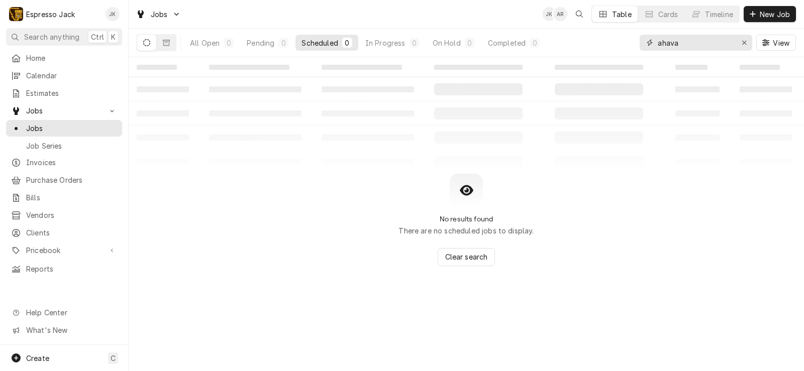
type input "ahava"
click at [154, 46] on button "Dynamic Content Wrapper" at bounding box center [146, 43] width 19 height 16
click at [67, 59] on span "Home" at bounding box center [71, 58] width 91 height 11
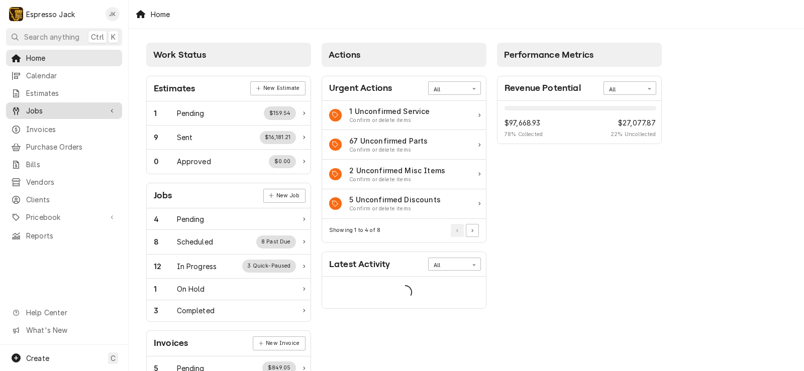
click at [45, 109] on span "Jobs" at bounding box center [64, 111] width 76 height 11
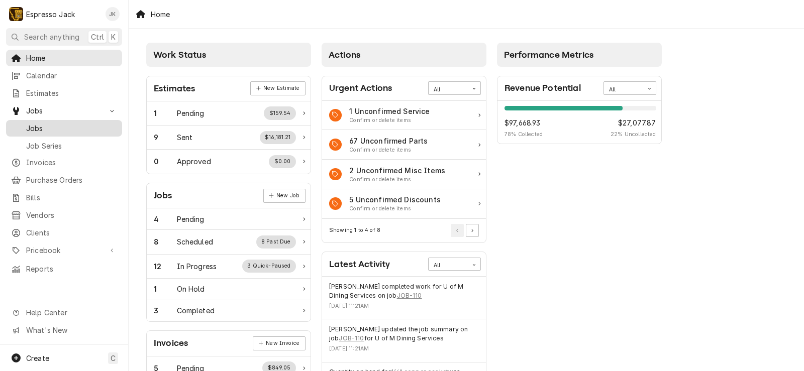
drag, startPoint x: 47, startPoint y: 121, endPoint x: 46, endPoint y: 127, distance: 6.1
click at [47, 123] on span "Jobs" at bounding box center [71, 128] width 91 height 11
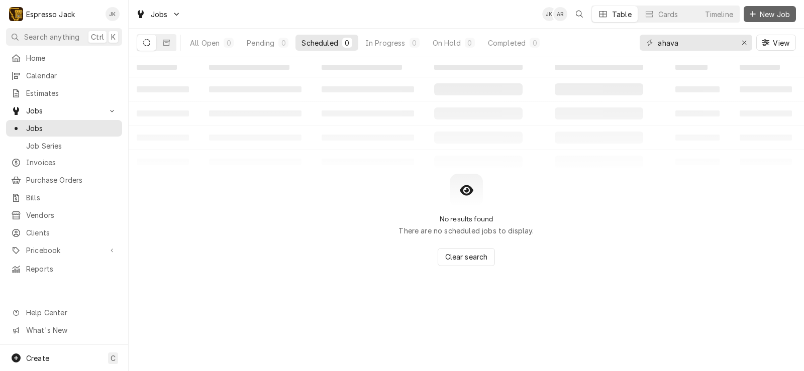
click at [758, 14] on span "New Job" at bounding box center [775, 14] width 34 height 11
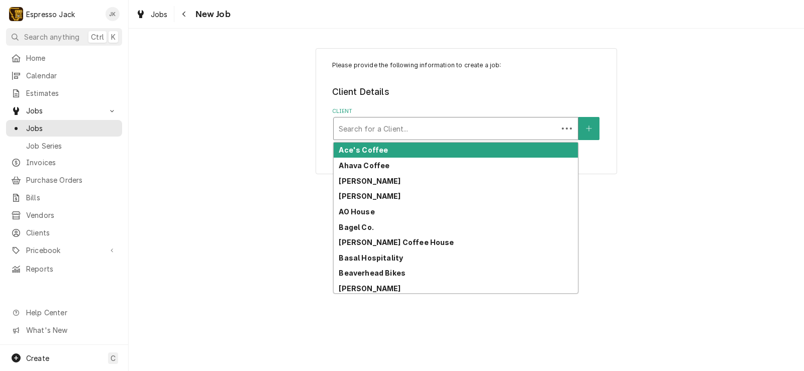
click at [451, 121] on div "Client" at bounding box center [446, 129] width 214 height 18
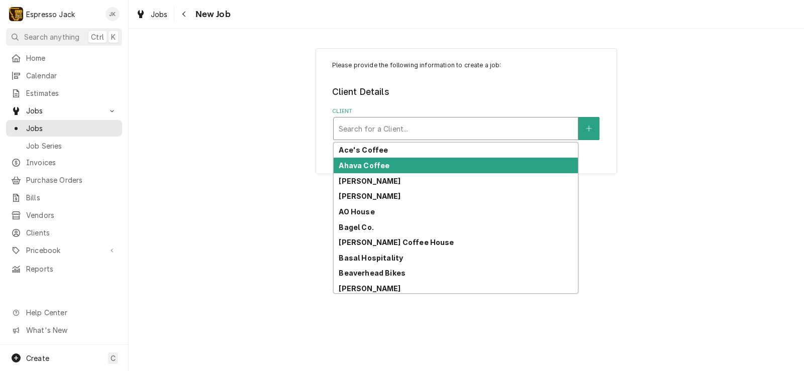
click at [410, 165] on div "Ahava Coffee" at bounding box center [456, 166] width 244 height 16
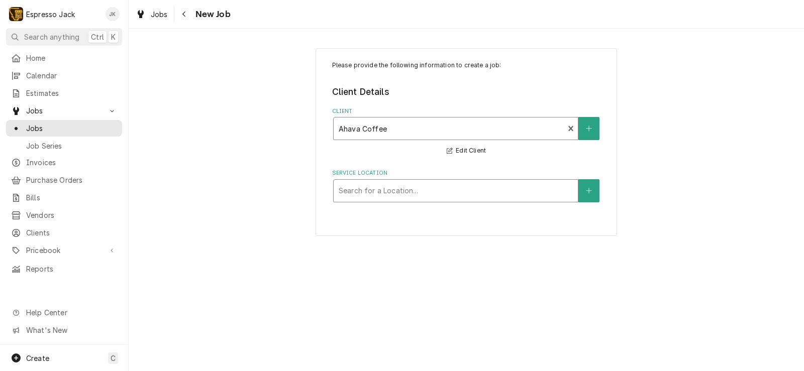
click at [442, 194] on div "Service Location" at bounding box center [456, 191] width 234 height 18
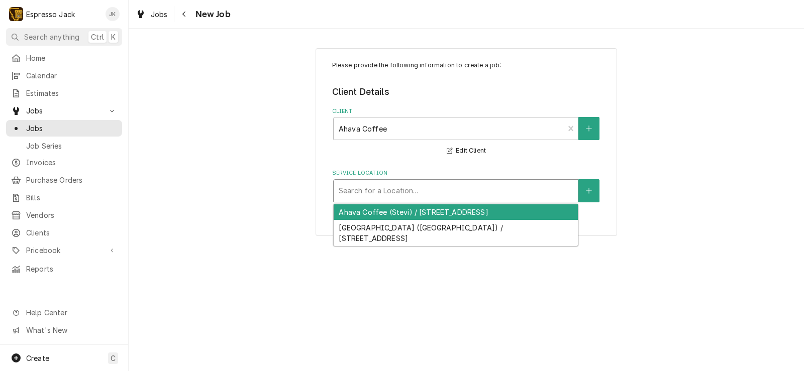
click at [429, 211] on div "Ahava Coffee (Stevi) / 515 Main St, Stevensville, MT 59870" at bounding box center [456, 213] width 244 height 16
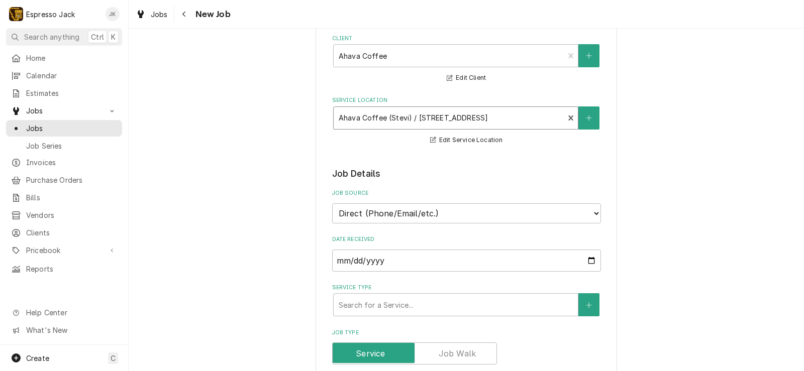
scroll to position [181, 0]
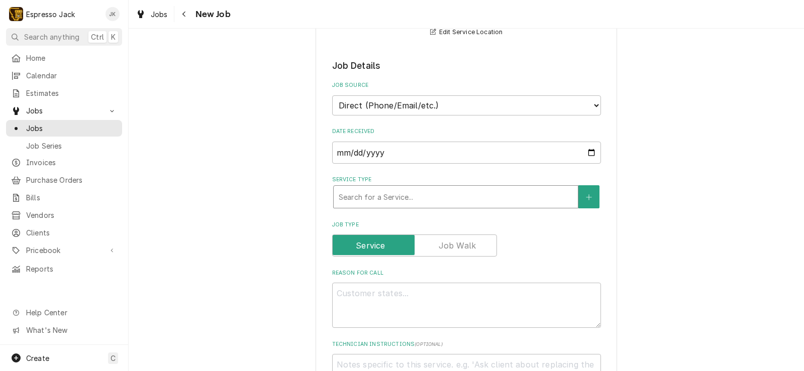
click at [428, 201] on div "Service Type" at bounding box center [456, 197] width 234 height 18
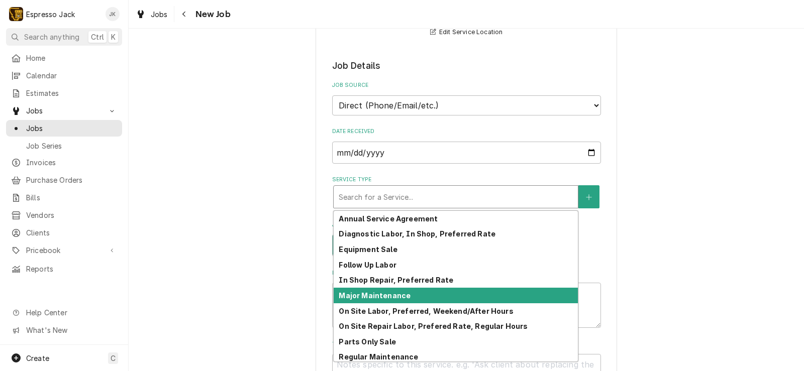
click at [421, 298] on div "Major Maintenance" at bounding box center [456, 296] width 244 height 16
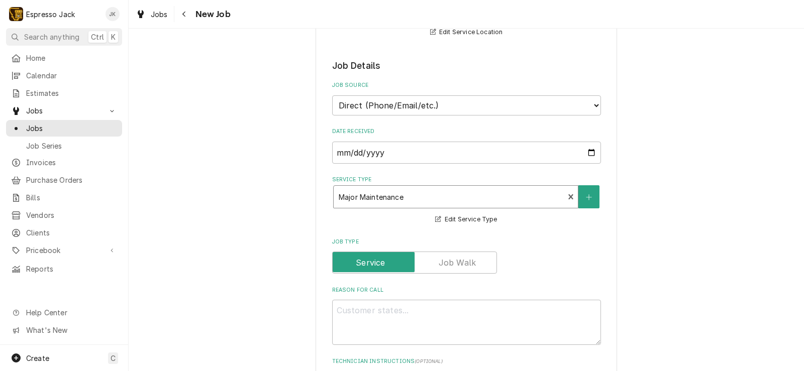
scroll to position [302, 0]
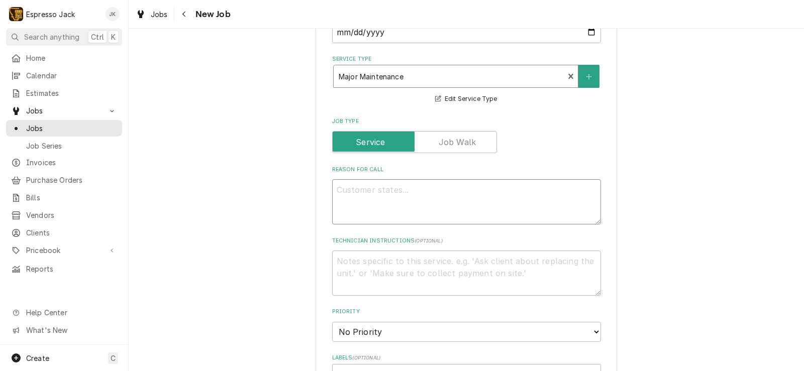
click at [436, 198] on textarea "Reason For Call" at bounding box center [466, 201] width 269 height 45
type textarea "x"
type textarea "M"
type textarea "x"
type textarea "MA"
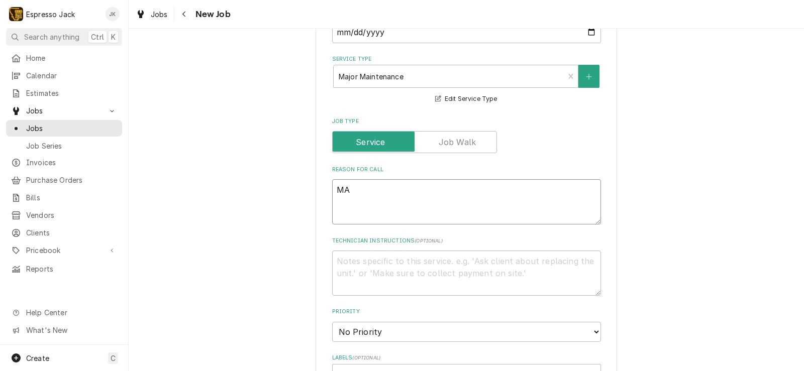
type textarea "x"
type textarea "MAj"
type textarea "x"
type textarea "MA"
type textarea "x"
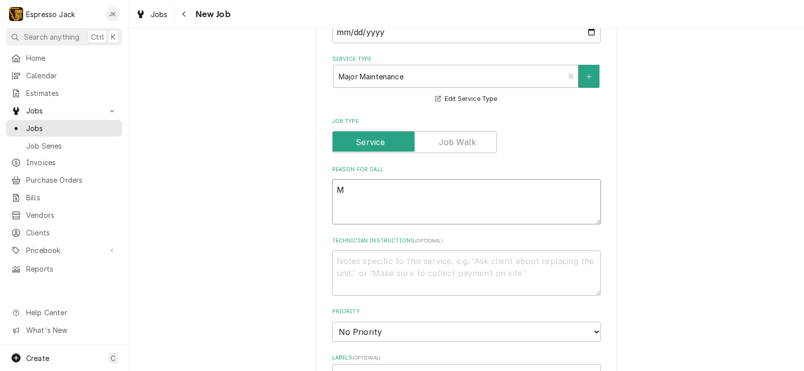
type textarea "Ma"
type textarea "x"
type textarea "Maj"
type textarea "x"
type textarea "Majo"
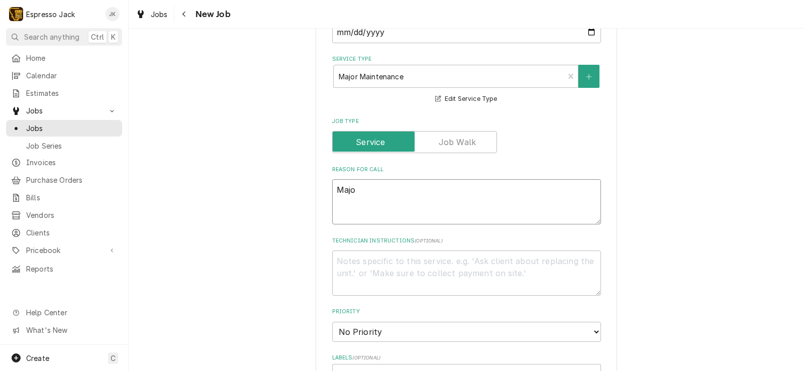
type textarea "x"
type textarea "Major"
type textarea "x"
type textarea "Major"
type textarea "x"
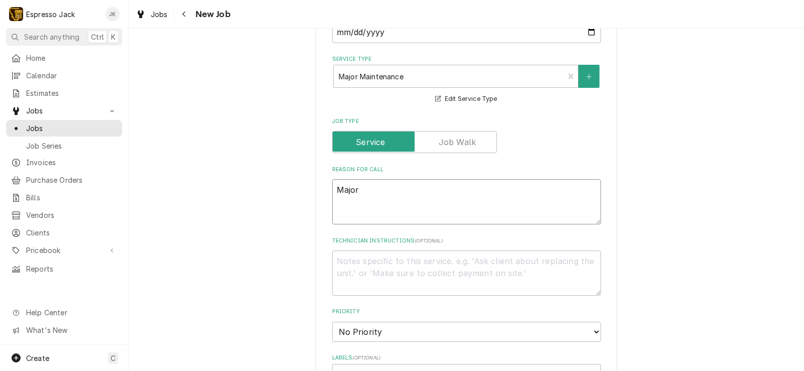
type textarea "Major M"
type textarea "x"
type textarea "Major Ma"
type textarea "x"
type textarea "Major Mai"
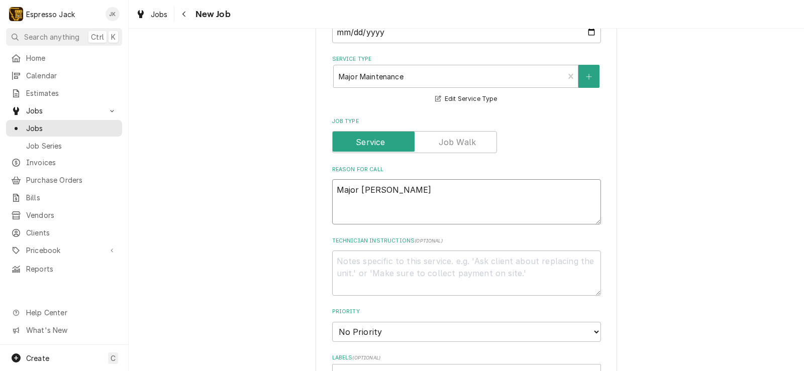
type textarea "x"
type textarea "Major Main"
type textarea "x"
type textarea "Major Mainte"
type textarea "x"
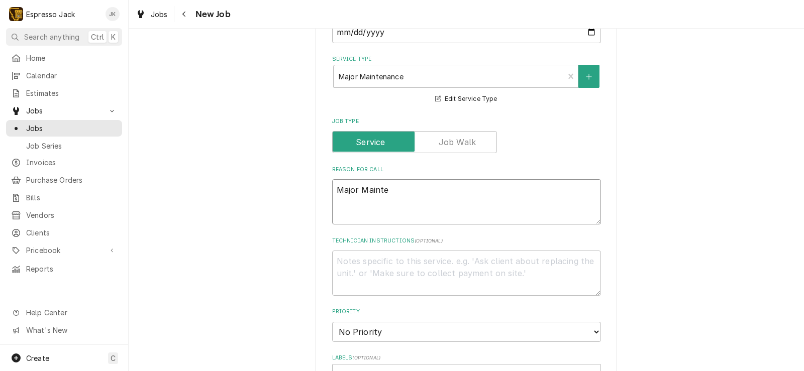
type textarea "Major Mainten"
type textarea "x"
type textarea "Major Maintena"
type textarea "x"
type textarea "Major Maintenan"
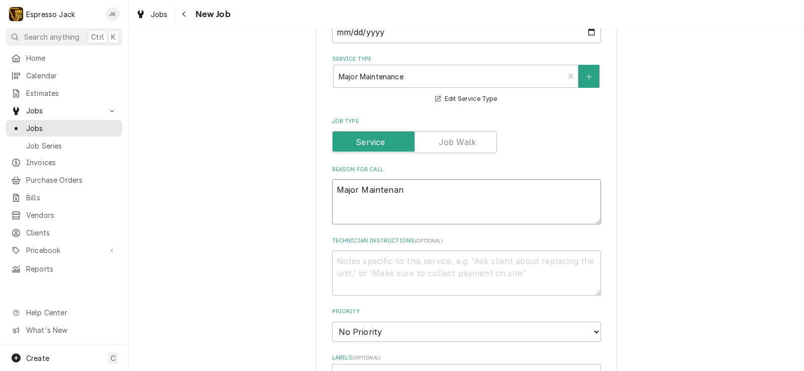
type textarea "x"
type textarea "Major Maintenanc"
type textarea "x"
type textarea "Major Maintenance"
type textarea "x"
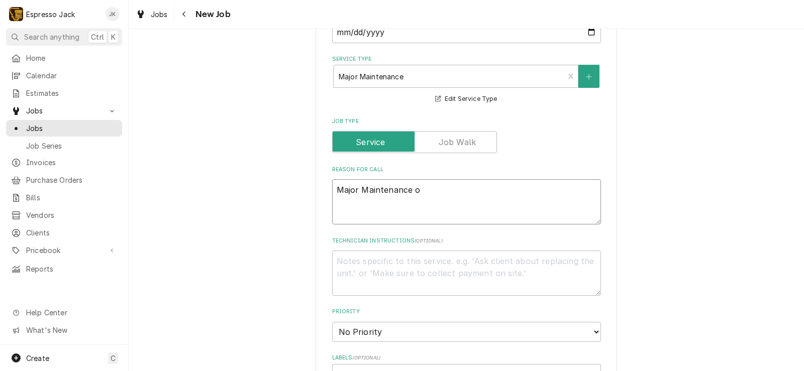
type textarea "Major Maintenance on"
type textarea "x"
type textarea "Major Maintenance on"
type textarea "x"
type textarea "Major Maintenance on S"
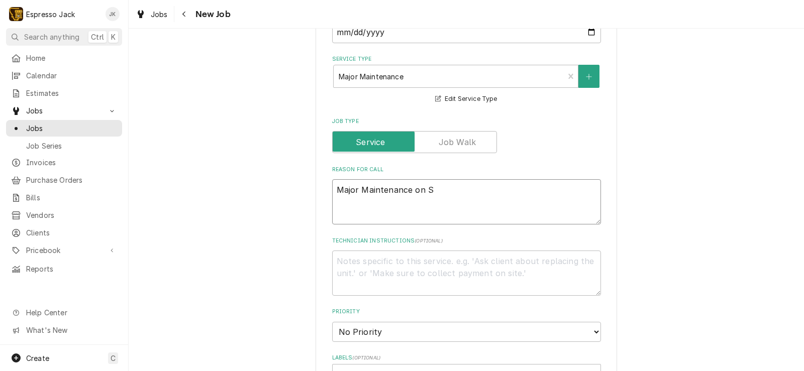
type textarea "x"
type textarea "Major Maintenance on Sa"
type textarea "x"
type textarea "Major Maintenance on San"
type textarea "x"
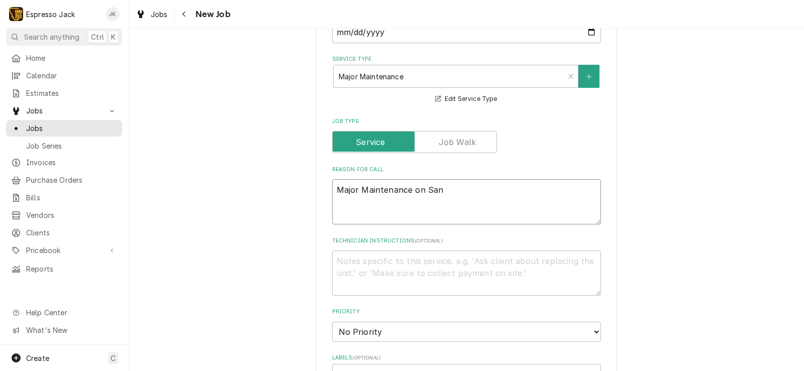
type textarea "Major Maintenance on Sanr"
type textarea "x"
type textarea "Major Maintenance on Sanre"
type textarea "x"
type textarea "Major Maintenance on Sanrem"
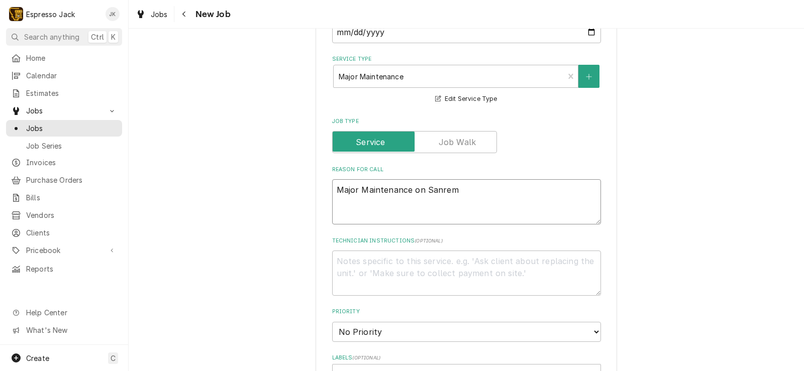
type textarea "x"
type textarea "Major Maintenance on Sanremo"
type textarea "x"
type textarea "Major Maintenance on Sanremo"
type textarea "x"
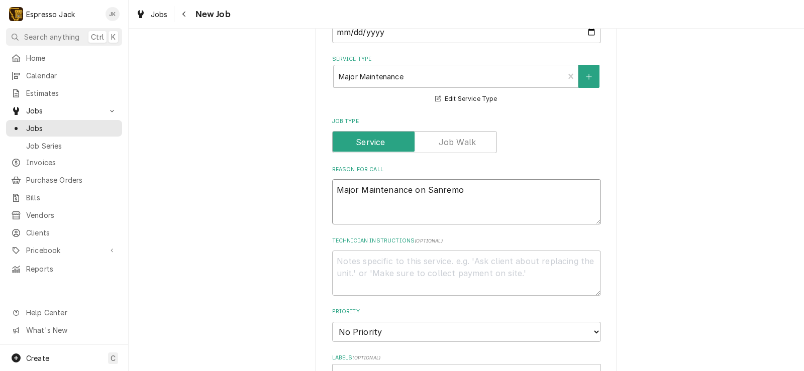
type textarea "Major Maintenance on Sanremo Z"
type textarea "x"
type textarea "Major Maintenance on Sanremo Zo"
type textarea "x"
type textarea "Major Maintenance on Sanremo Zoe"
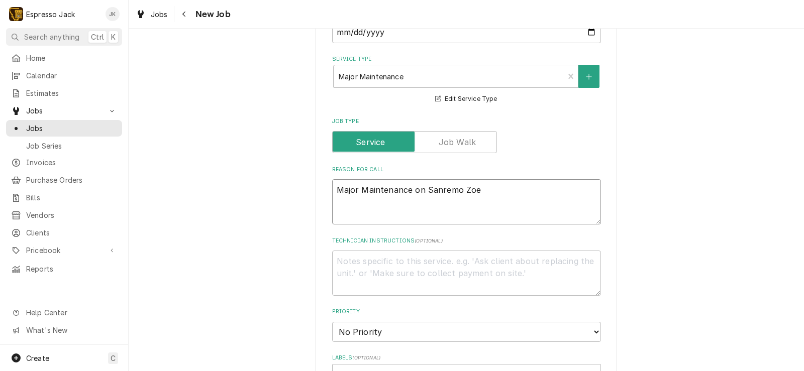
type textarea "x"
type textarea "Major Maintenance on Sanremo Zoe,"
type textarea "x"
type textarea "Major Maintenance on Sanremo Zoe,"
type textarea "x"
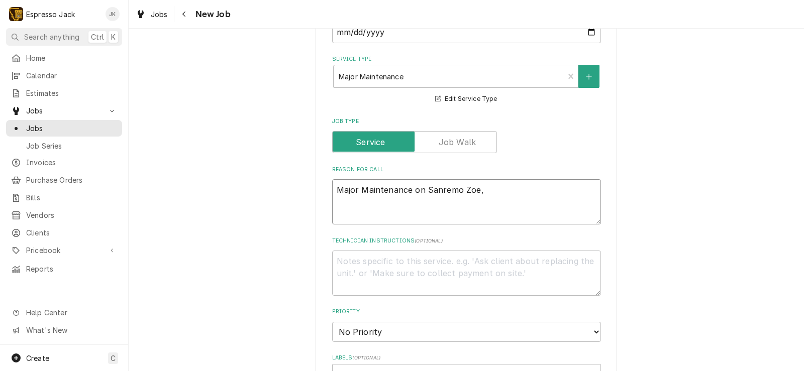
type textarea "Major Maintenance on Sanremo Zoe, s"
type textarea "x"
type textarea "Major Maintenance on Sanremo Zoe, sp"
type textarea "x"
type textarea "Major Maintenance on Sanremo Zoe, spe"
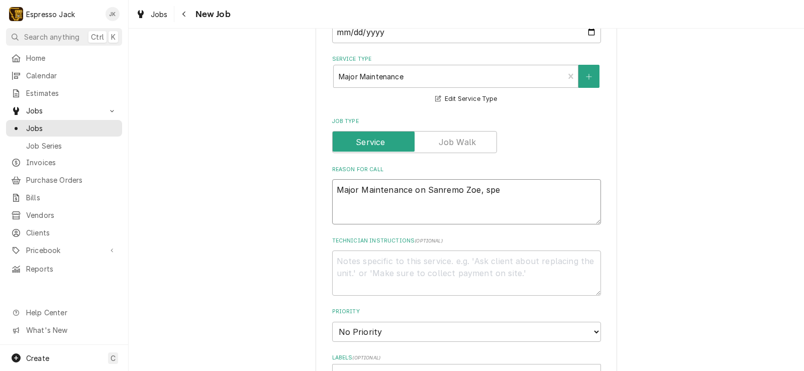
type textarea "x"
type textarea "Major Maintenance on Sanremo Zoe, spec"
type textarea "x"
type textarea "Major Maintenance on Sanremo Zoe, speci"
type textarea "x"
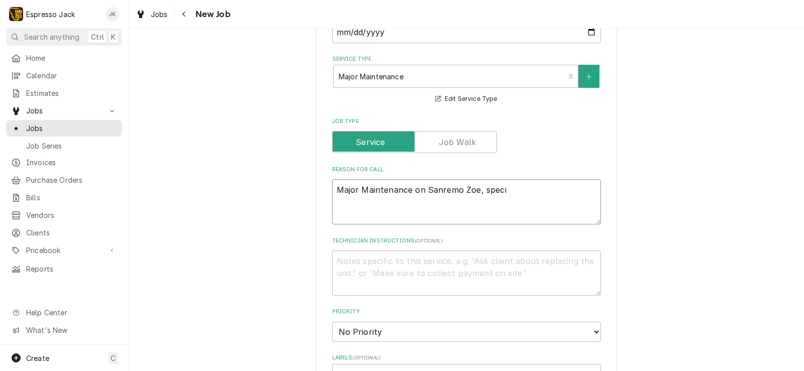
type textarea "Major Maintenance on Sanremo Zoe, specif"
type textarea "x"
type textarea "Major Maintenance on Sanremo Zoe, specifi"
type textarea "x"
type textarea "Major Maintenance on Sanremo Zoe, specific"
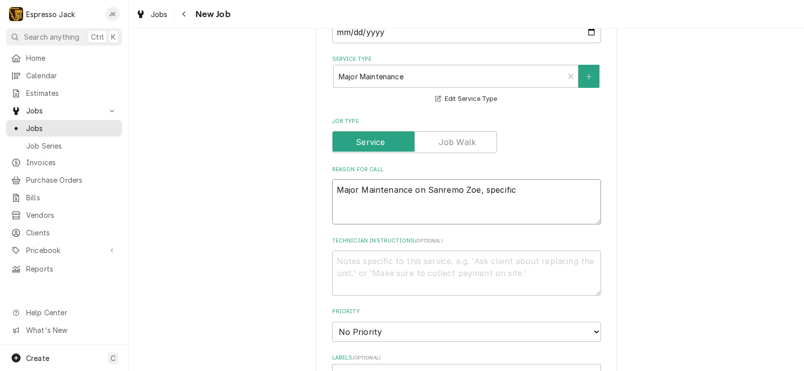
type textarea "x"
type textarea "Major Maintenance on Sanremo Zoe, specific"
type textarea "x"
type textarea "Major Maintenance on Sanremo Zoe, specific i"
type textarea "x"
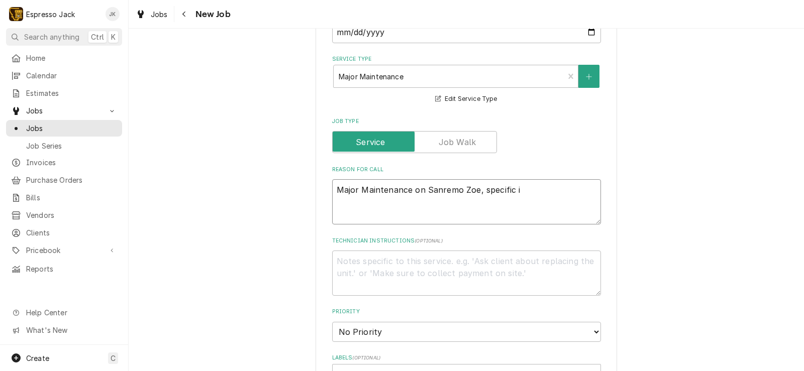
type textarea "Major Maintenance on Sanremo Zoe, specific is"
type textarea "x"
type textarea "Major Maintenance on Sanremo Zoe, specific iss"
type textarea "x"
type textarea "Major Maintenance on Sanremo Zoe, specific issu"
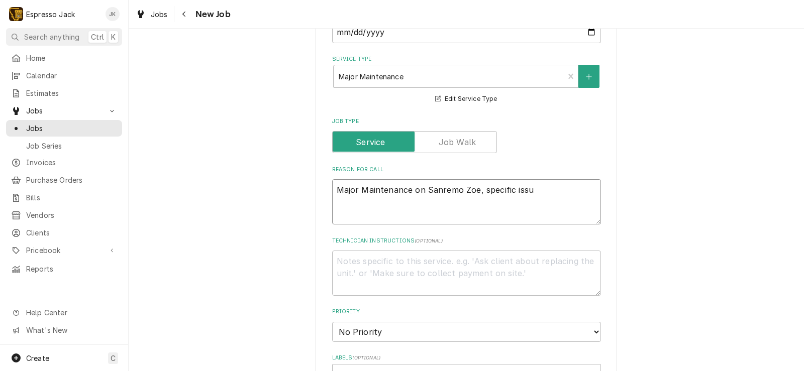
type textarea "x"
type textarea "Major Maintenance on Sanremo Zoe, specific issue"
type textarea "x"
type textarea "Major Maintenance on Sanremo Zoe, specific issue"
type textarea "x"
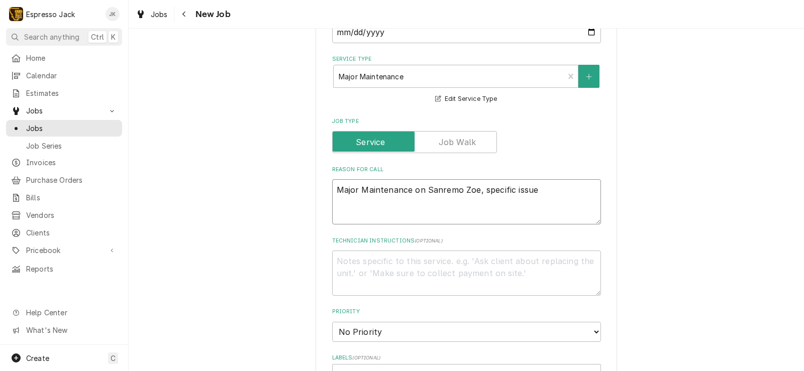
type textarea "Major Maintenance on Sanremo Zoe, specific issue w"
type textarea "x"
type textarea "Major Maintenance on Sanremo Zoe, specific issue wi"
type textarea "x"
type textarea "Major Maintenance on Sanremo Zoe, specific issue with"
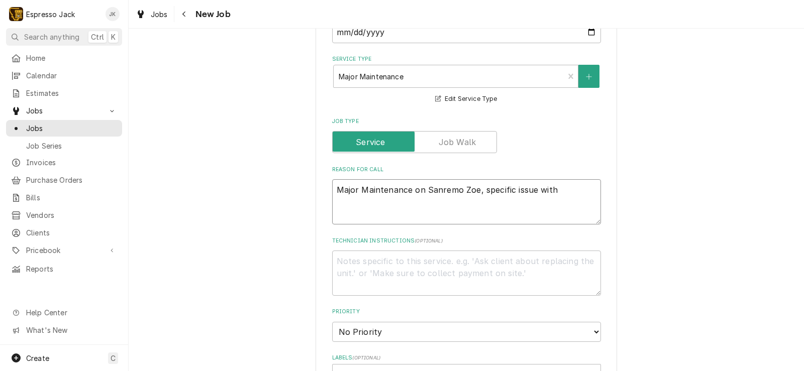
type textarea "x"
type textarea "Major Maintenance on Sanremo Zoe, specific issue with"
type textarea "x"
type textarea "Major Maintenance on Sanremo Zoe, specific issue with le"
type textarea "x"
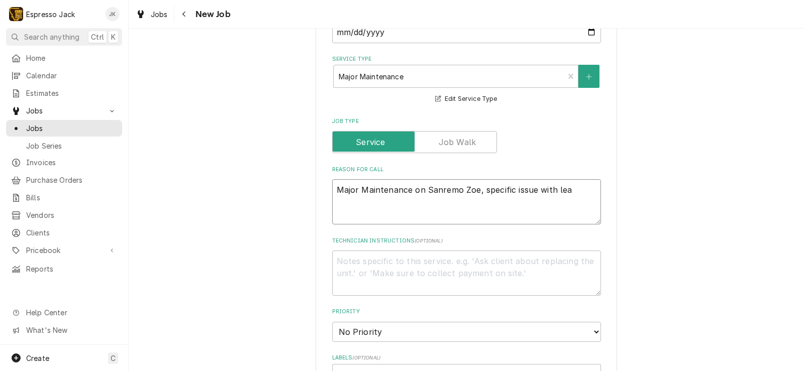
type textarea "Major Maintenance on Sanremo Zoe, specific issue with leak"
type textarea "x"
type textarea "Major Maintenance on Sanremo Zoe, specific issue with leaki"
type textarea "x"
type textarea "Major Maintenance on Sanremo Zoe, specific issue with leakin"
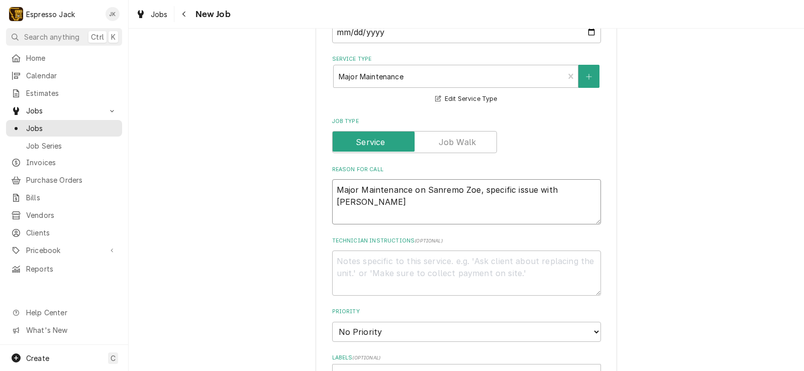
type textarea "x"
type textarea "Major Maintenance on Sanremo Zoe, specific issue with leaking"
type textarea "x"
type textarea "Major Maintenance on Sanremo Zoe, specific issue with leaking s"
type textarea "x"
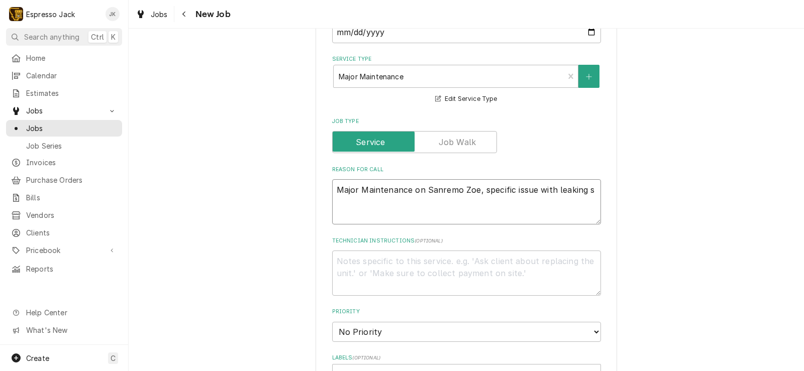
type textarea "Major Maintenance on Sanremo Zoe, specific issue with leaking st"
type textarea "x"
type textarea "Major Maintenance on Sanremo Zoe, specific issue with leaking ste"
type textarea "x"
type textarea "Major Maintenance on Sanremo Zoe, specific issue with leaking stea"
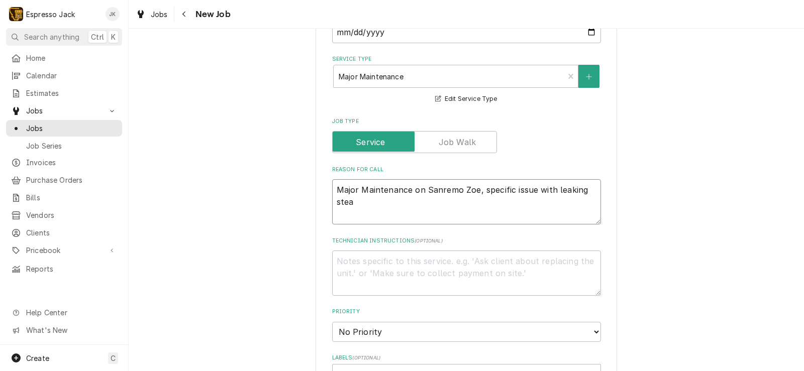
type textarea "x"
type textarea "Major Maintenance on Sanremo Zoe, specific issue with leaking steam"
type textarea "x"
type textarea "Major Maintenance on Sanremo Zoe, specific issue with leaking steam"
type textarea "x"
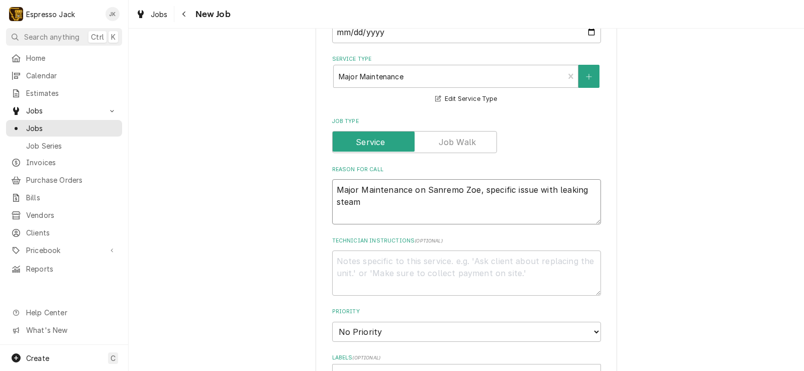
type textarea "Major Maintenance on Sanremo Zoe, specific issue with leaking steam w"
type textarea "x"
type textarea "Major Maintenance on Sanremo Zoe, specific issue with leaking steam wa"
type textarea "x"
type textarea "Major Maintenance on Sanremo Zoe, specific issue with leaking steam wan"
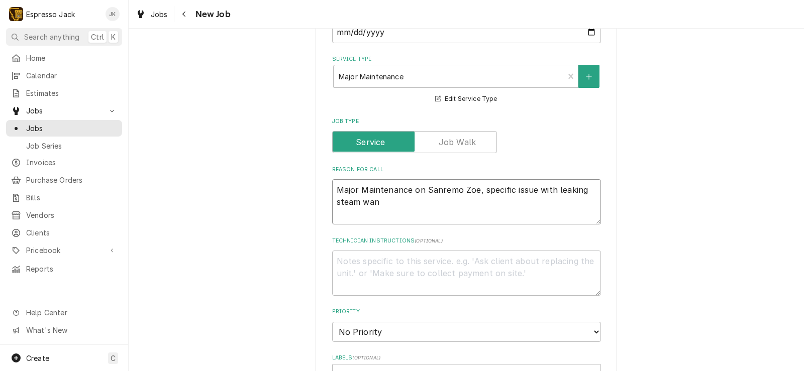
type textarea "x"
type textarea "Major Maintenance on Sanremo Zoe, specific issue with leaking steam wand"
type textarea "x"
type textarea "Major Maintenance on Sanremo Zoe, specific issue with leaking steam wand s"
type textarea "x"
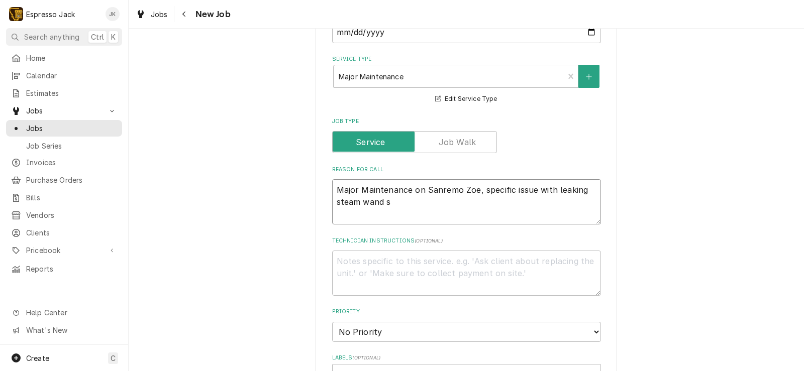
type textarea "Major Maintenance on Sanremo Zoe, specific issue with leaking steam wand sw"
type textarea "x"
type textarea "Major Maintenance on Sanremo Zoe, specific issue with leaking steam wand swiv"
type textarea "x"
type textarea "Major Maintenance on Sanremo Zoe, specific issue with leaking steam wand swive"
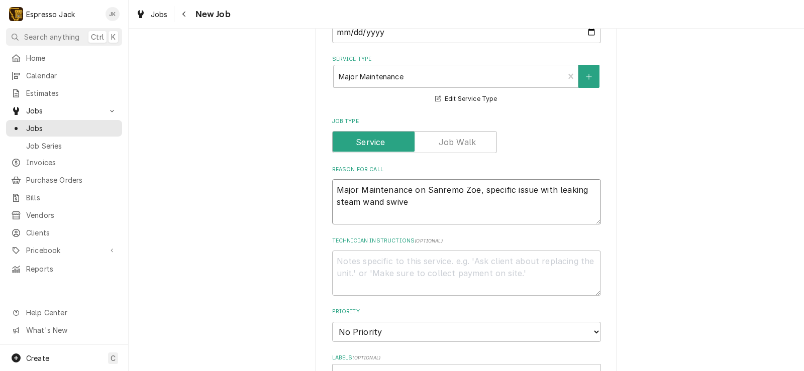
type textarea "x"
type textarea "Major Maintenance on Sanremo Zoe, specific issue with leaking steam wand swivels"
type textarea "x"
type textarea "Major Maintenance on Sanremo Zoe, specific issue with leaking steam wand swivel…"
type textarea "x"
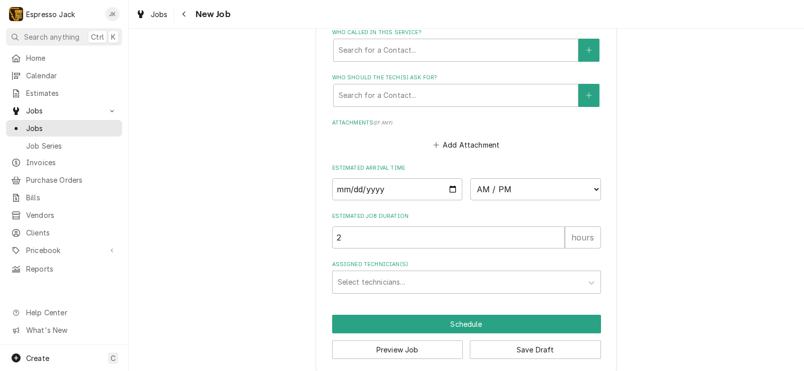
scroll to position [720, 0]
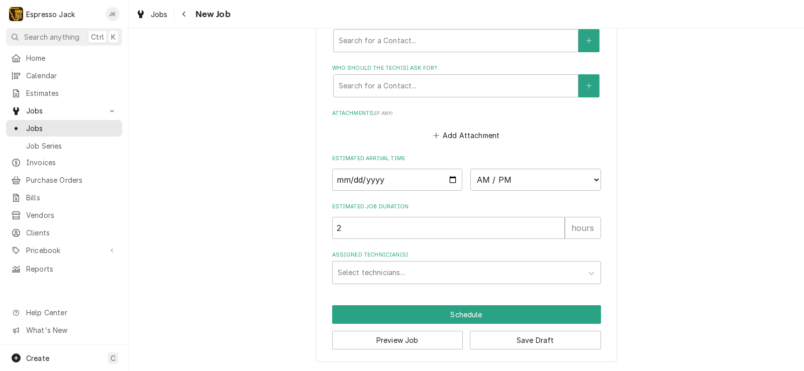
type textarea "Major Maintenance on Sanremo Zoe, specific issue with leaking steam wand swivel…"
click at [454, 180] on input "Date" at bounding box center [397, 180] width 131 height 22
type textarea "x"
type input "[DATE]"
type textarea "x"
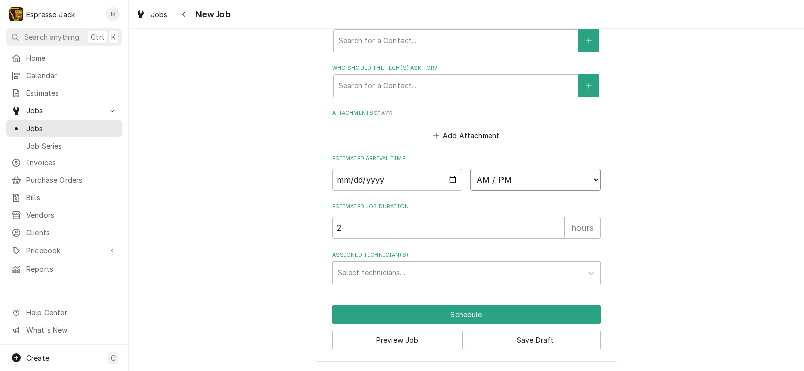
select select "16:00:00"
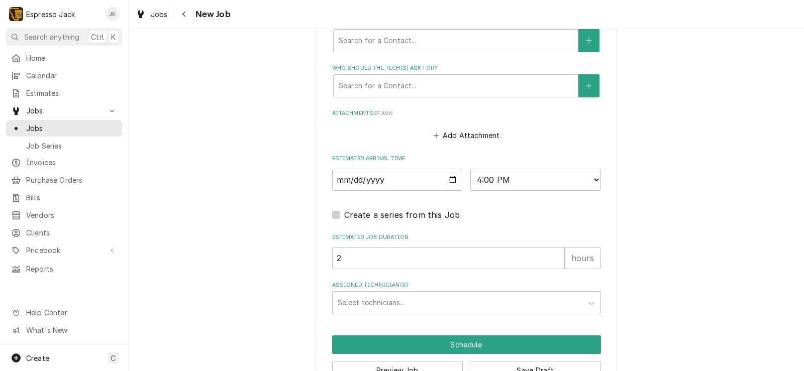
drag, startPoint x: 245, startPoint y: 240, endPoint x: 248, endPoint y: 232, distance: 9.2
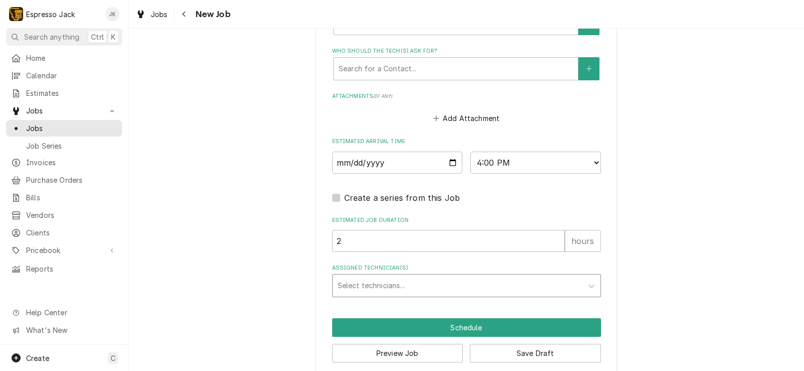
scroll to position [751, 0]
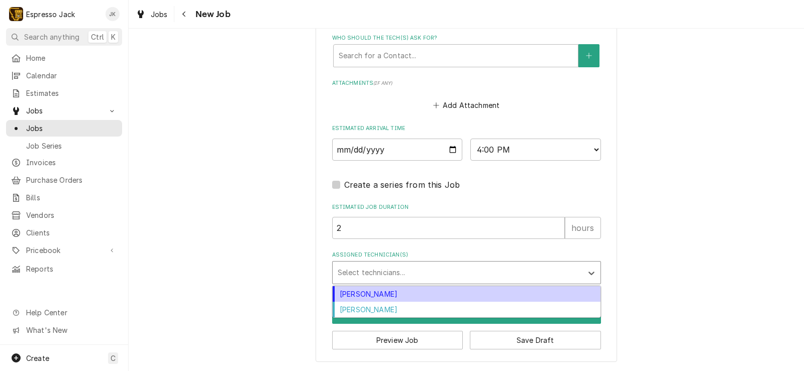
click at [360, 278] on div "Assigned Technician(s)" at bounding box center [458, 273] width 240 height 18
click at [351, 298] on div "[PERSON_NAME]" at bounding box center [467, 295] width 268 height 16
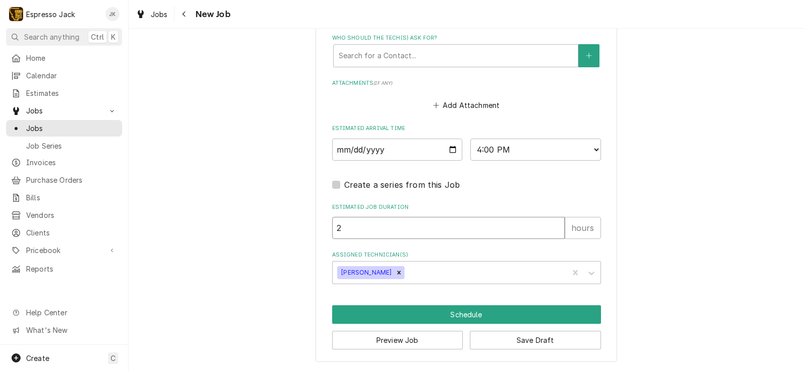
click at [442, 227] on input "2" at bounding box center [448, 228] width 233 height 22
type textarea "x"
type input "2.5"
type textarea "x"
type input "2.5"
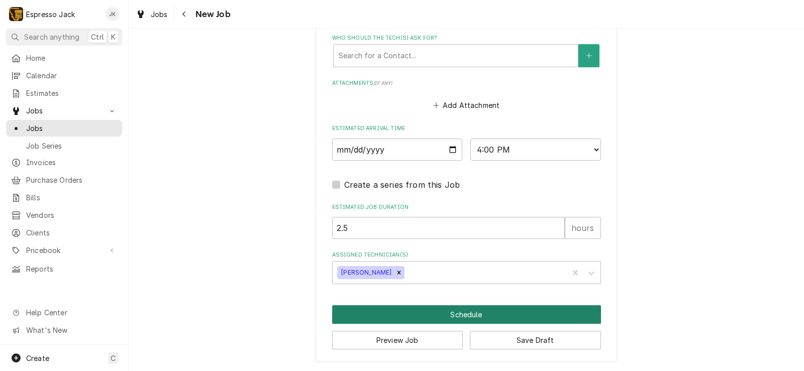
click at [512, 318] on button "Schedule" at bounding box center [466, 315] width 269 height 19
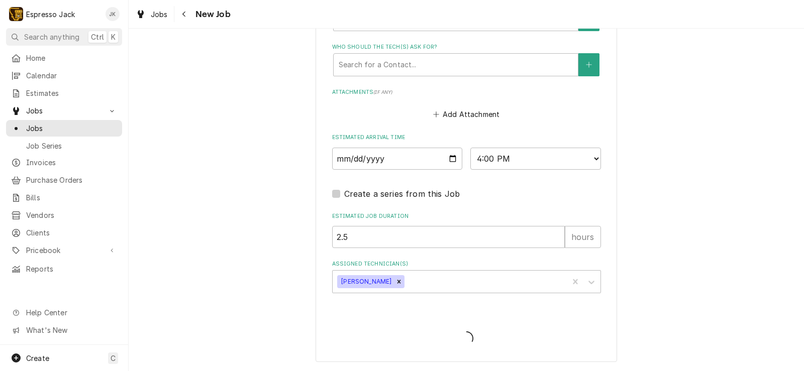
scroll to position [741, 0]
type textarea "x"
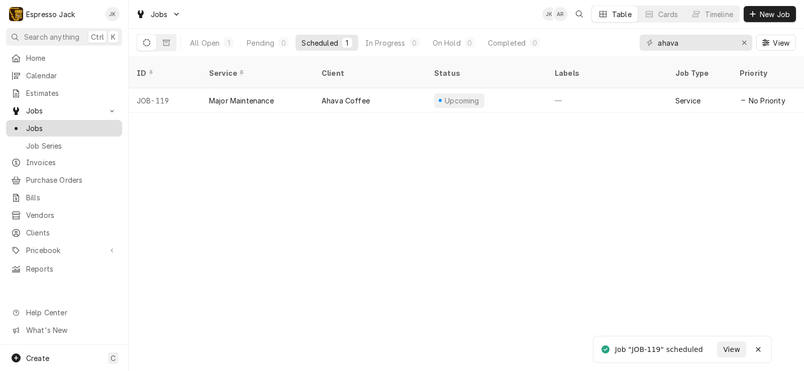
click at [48, 123] on span "Jobs" at bounding box center [71, 128] width 91 height 11
click at [739, 41] on div "Erase input" at bounding box center [744, 43] width 10 height 10
click at [781, 15] on span "New Job" at bounding box center [775, 14] width 34 height 11
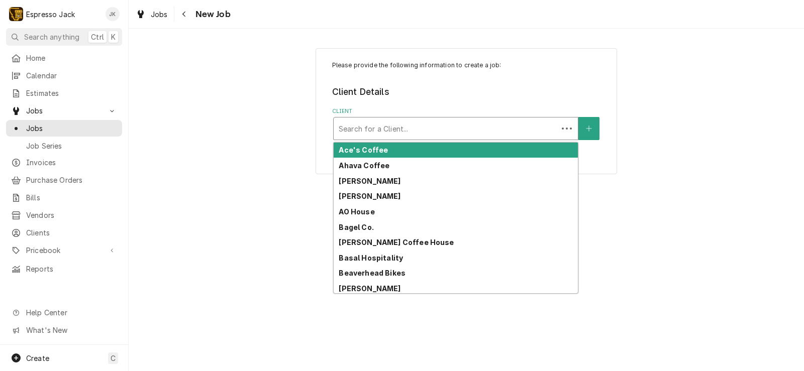
click at [471, 118] on div "Search for a Client..." at bounding box center [446, 129] width 224 height 22
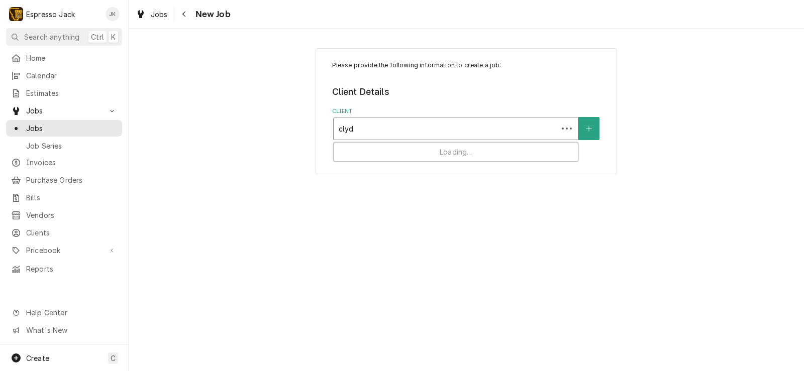
type input "clyde"
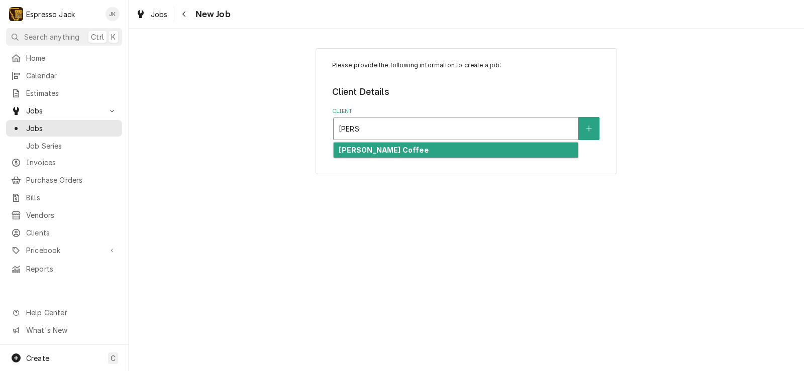
click at [444, 147] on div "[PERSON_NAME] Coffee" at bounding box center [456, 151] width 244 height 16
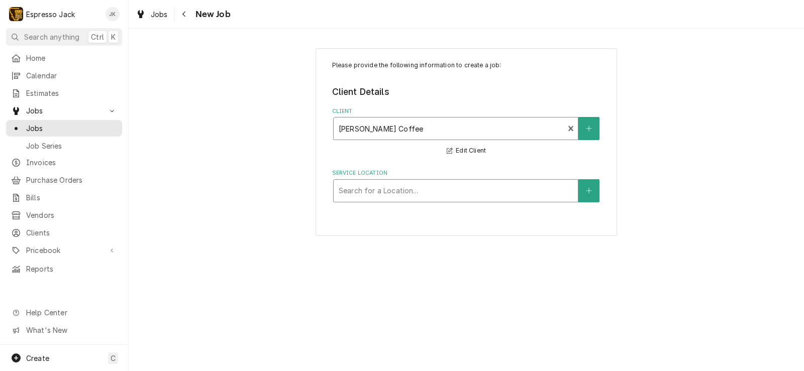
click at [446, 193] on div "Service Location" at bounding box center [456, 191] width 234 height 18
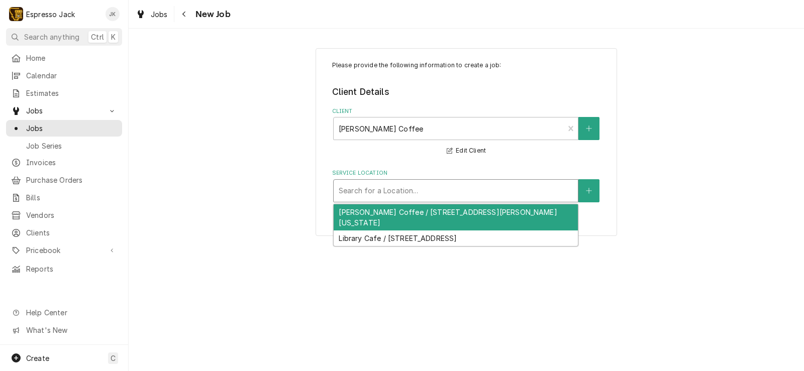
click at [434, 212] on div "Clyde Coffee / 741 S Higgins Ave Unit A, Missoula, Montana 59801" at bounding box center [456, 218] width 244 height 26
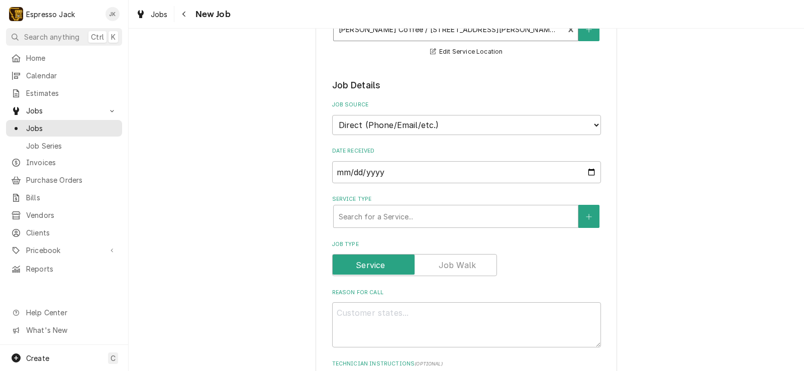
scroll to position [241, 0]
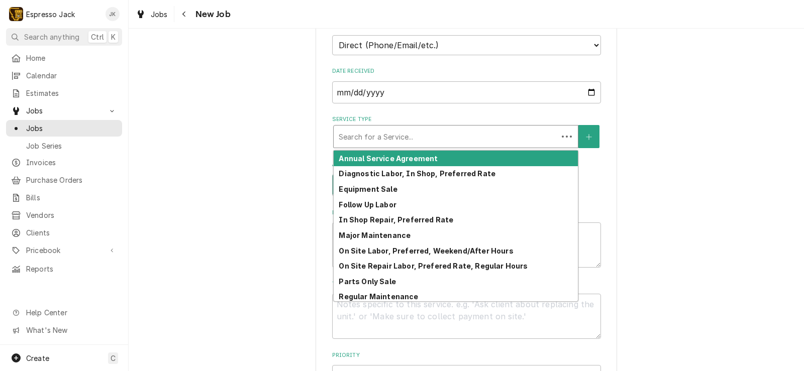
click at [351, 140] on div "Service Type" at bounding box center [446, 137] width 214 height 18
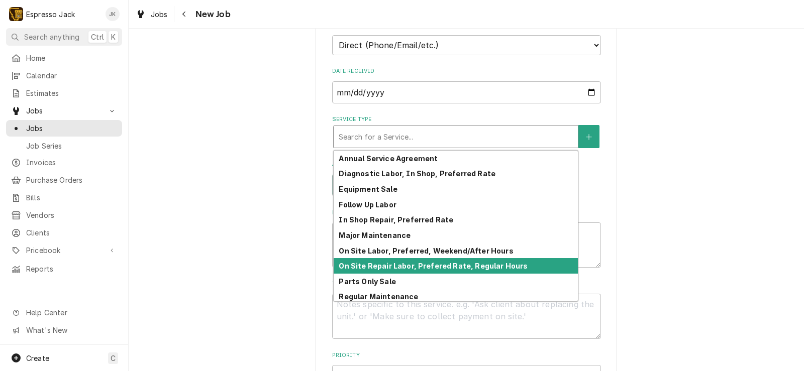
click at [353, 267] on strong "On Site Repair Labor, Prefered Rate, Regular Hours" at bounding box center [433, 266] width 189 height 9
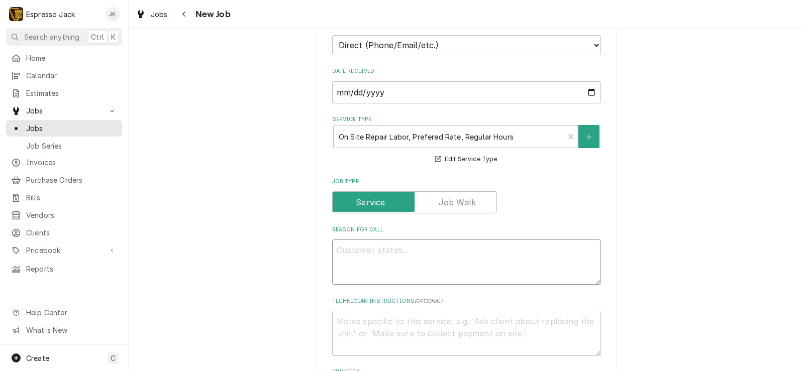
click at [366, 267] on textarea "Reason For Call" at bounding box center [466, 262] width 269 height 45
type textarea "x"
type textarea "I"
type textarea "x"
type textarea "Is"
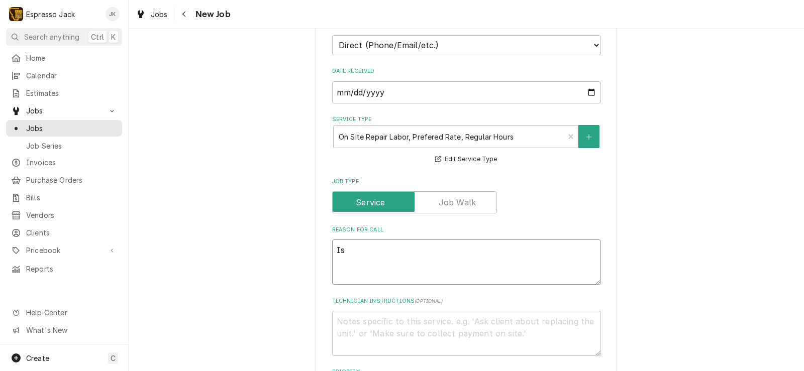
type textarea "x"
type textarea "Iss"
type textarea "x"
type textarea "Issue"
type textarea "x"
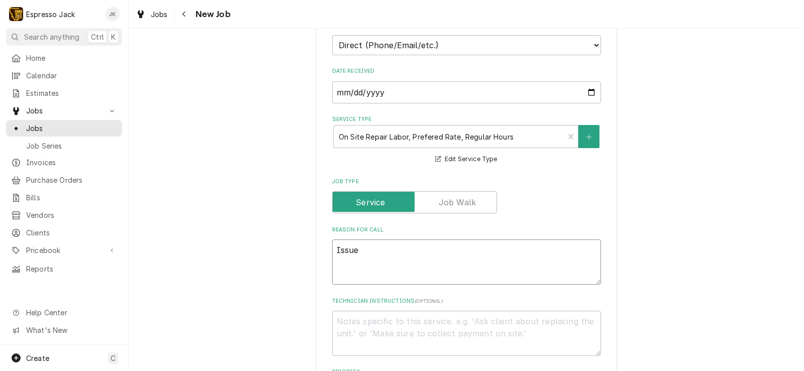
type textarea "Issue"
type textarea "x"
type textarea "Issue w"
type textarea "x"
type textarea "Issue wi"
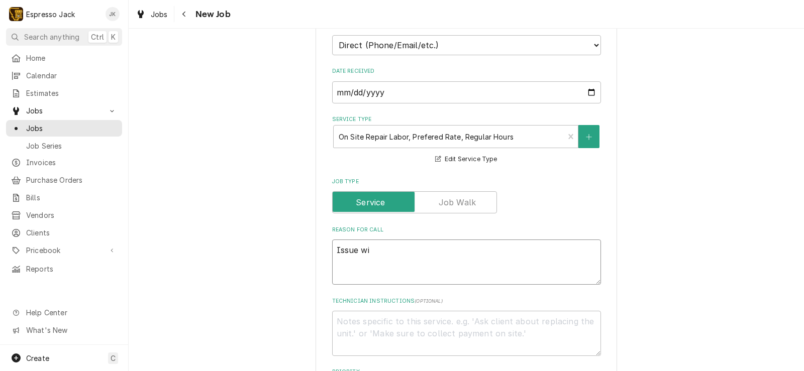
type textarea "x"
type textarea "Issue wit"
type textarea "x"
type textarea "Issue with"
type textarea "x"
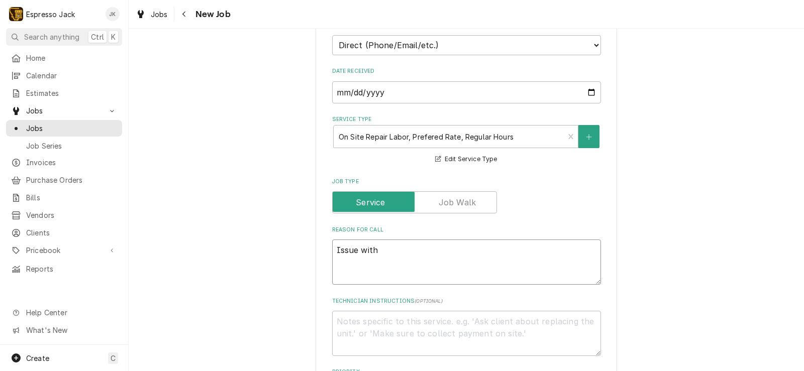
type textarea "Issue with c"
type textarea "x"
type textarea "Issue with cg"
type textarea "x"
type textarea "Issue with cgr"
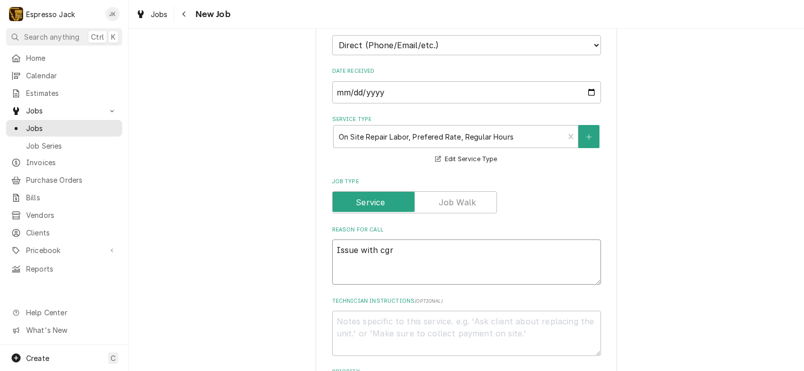
type textarea "x"
type textarea "Issue with cg"
type textarea "x"
type textarea "Issue with c"
type textarea "x"
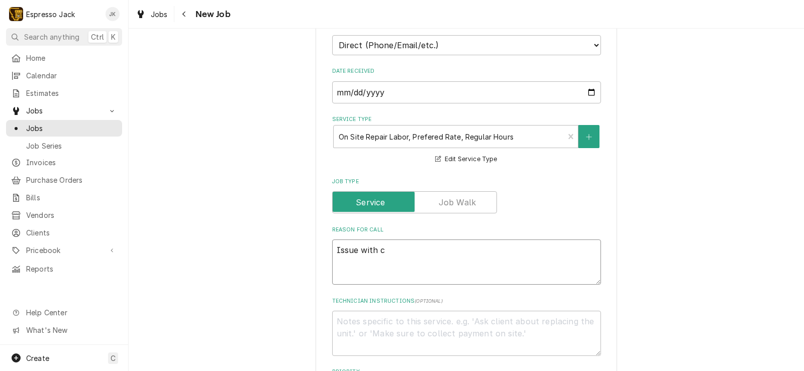
type textarea "Issue with"
type textarea "x"
type textarea "Issue with g"
type textarea "x"
type textarea "Issue with gr"
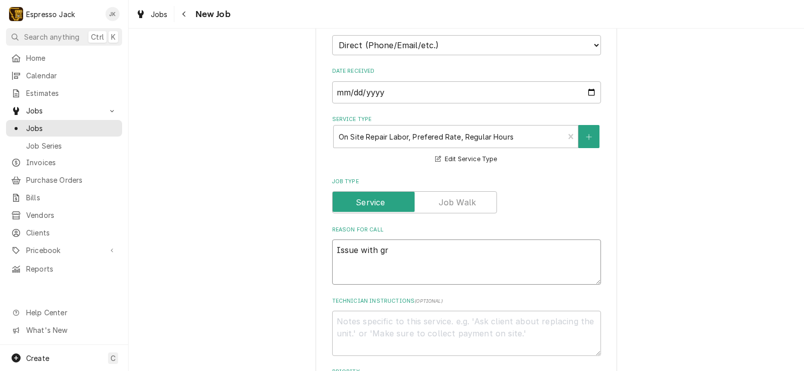
type textarea "x"
type textarea "Issue with gri"
type textarea "x"
type textarea "Issue with grin"
type textarea "x"
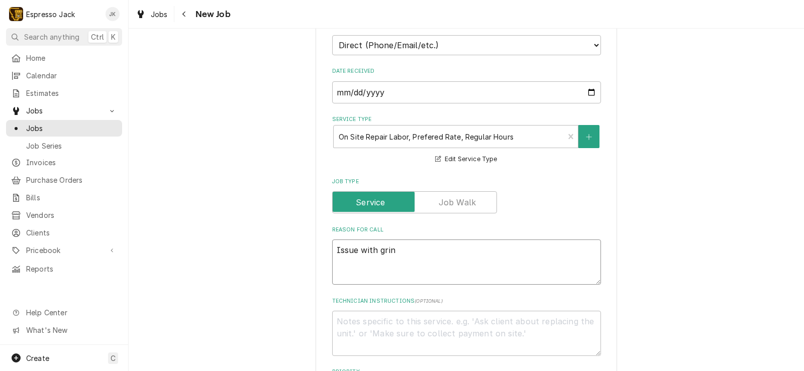
type textarea "Issue with grine"
type textarea "x"
type textarea "Issue with grined"
type textarea "x"
type textarea "Issue with grinedf"
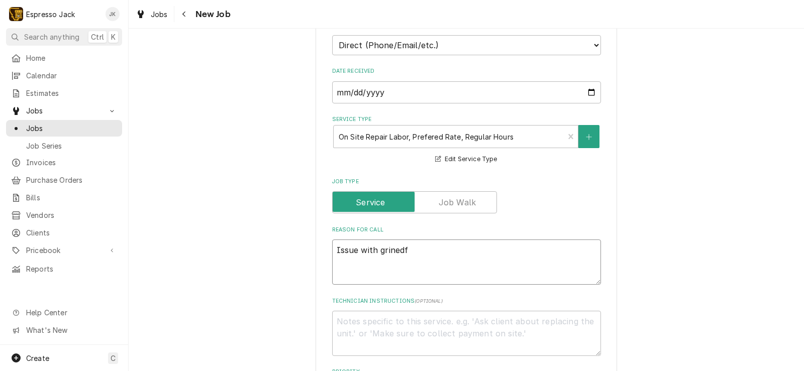
type textarea "x"
type textarea "Issue with grined"
type textarea "x"
type textarea "Issue with grine"
type textarea "x"
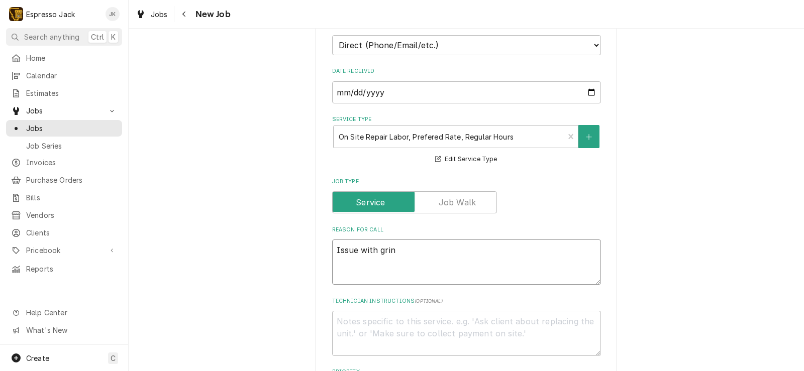
type textarea "Issue with grind"
type textarea "x"
type textarea "Issue with grinde"
type textarea "x"
type textarea "Issue with grinder"
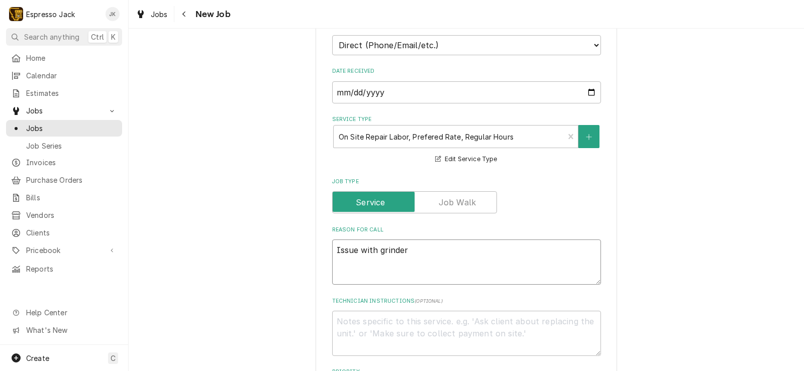
type textarea "x"
type textarea "Issue with grinder a"
type textarea "x"
type textarea "Issue with grinder af"
type textarea "x"
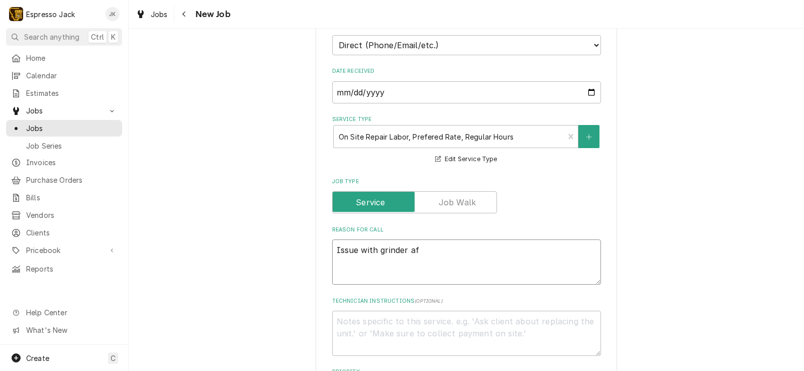
type textarea "Issue with grinder aft"
type textarea "x"
type textarea "Issue with grinder afte"
type textarea "x"
type textarea "Issue with grinder after"
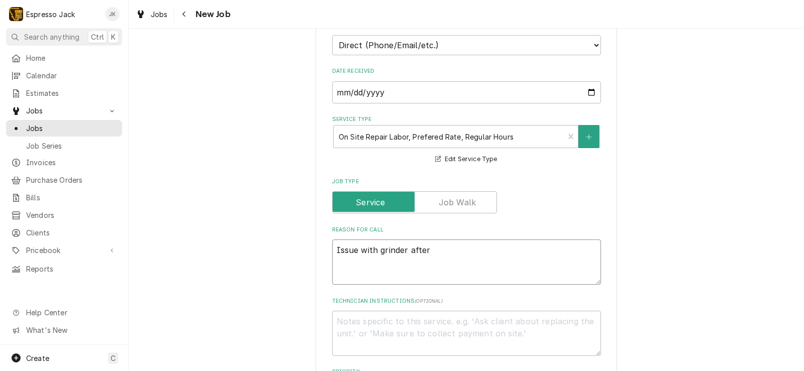
type textarea "x"
type textarea "Issue with grinder after c"
type textarea "x"
type textarea "Issue with grinder after cu"
type textarea "x"
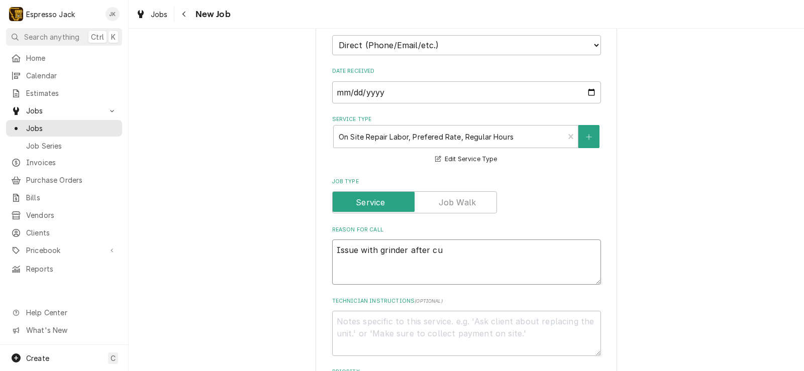
type textarea "Issue with grinder after cus"
type textarea "x"
type textarea "Issue with grinder after cust"
type textarea "x"
type textarea "Issue with grinder after custo"
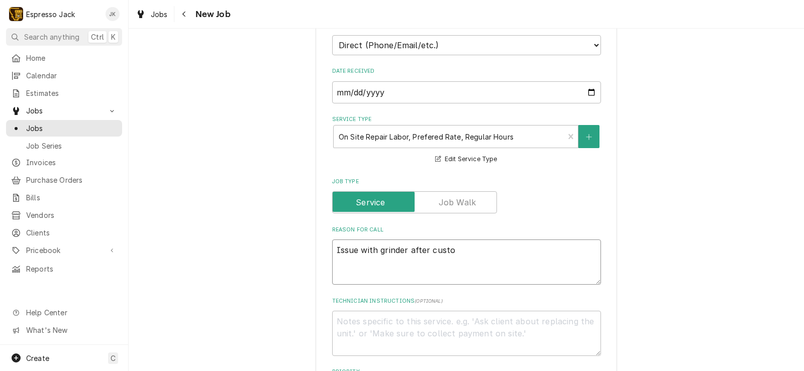
type textarea "x"
type textarea "Issue with grinder after custom"
type textarea "x"
type textarea "Issue with grinder after custome"
type textarea "x"
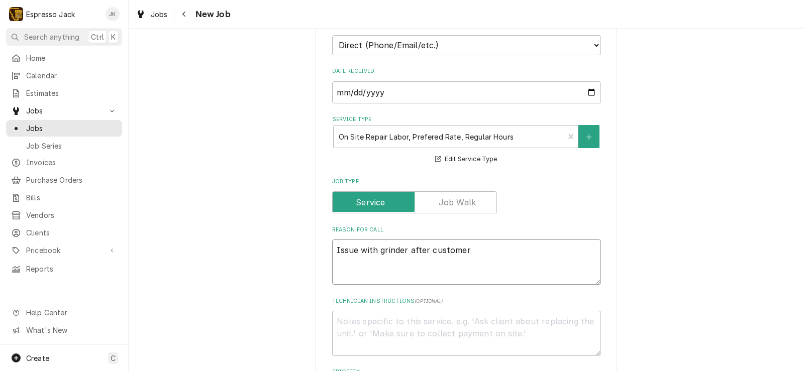
type textarea "Issue with grinder after customer"
type textarea "x"
type textarea "Issue with grinder after customer c"
type textarea "x"
type textarea "Issue with grinder after customer cha"
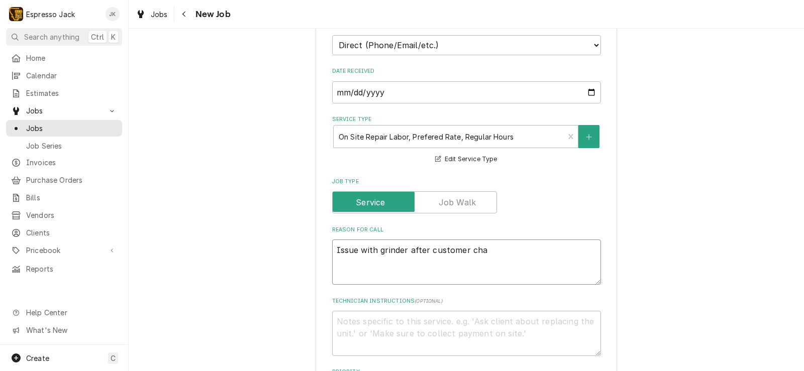
type textarea "x"
type textarea "Issue with grinder after customer chan"
type textarea "x"
type textarea "Issue with grinder after customer chang"
type textarea "x"
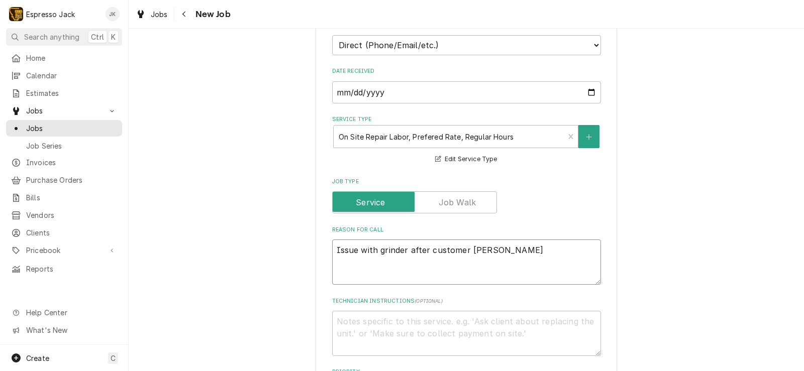
type textarea "Issue with grinder after customer change"
type textarea "x"
type textarea "Issue with grinder after customer changed"
type textarea "x"
type textarea "Issue with grinder after customer changed o"
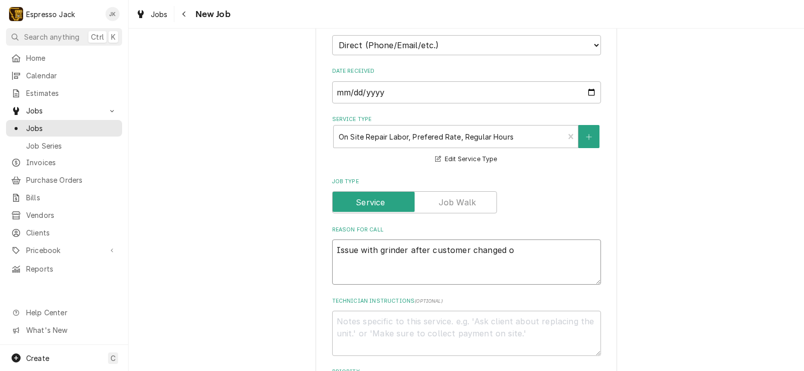
type textarea "x"
type textarea "Issue with grinder after customer changed ow"
type textarea "x"
type textarea "Issue with grinder after customer changed own"
type textarea "x"
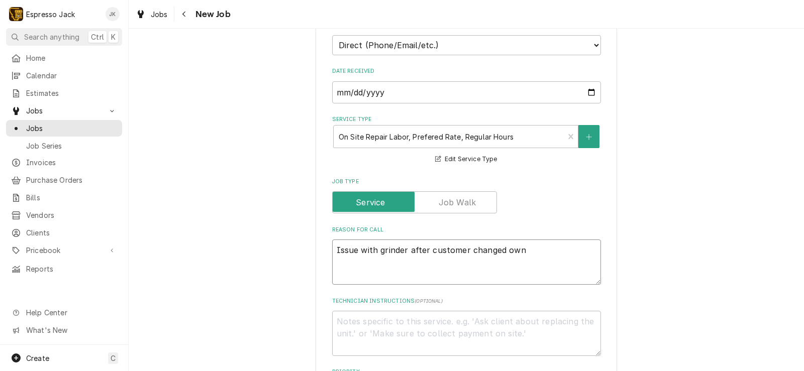
type textarea "Issue with grinder after customer changed own"
type textarea "x"
type textarea "Issue with grinder after customer changed own bu"
type textarea "x"
type textarea "Issue with grinder after customer changed own bur"
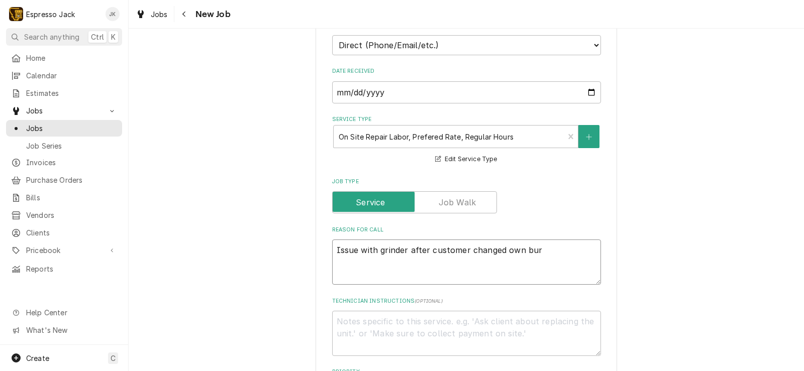
type textarea "x"
type textarea "Issue with grinder after customer changed own burr"
type textarea "x"
type textarea "Issue with grinder after customer changed own burrs"
type textarea "x"
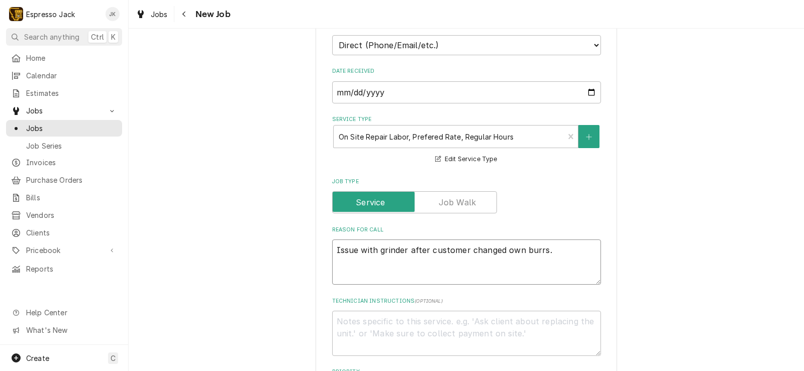
type textarea "Issue with grinder after customer changed own burrs."
type textarea "x"
click at [263, 227] on div "Please provide the following information to create a job: Client Details Client…" at bounding box center [467, 370] width 676 height 1145
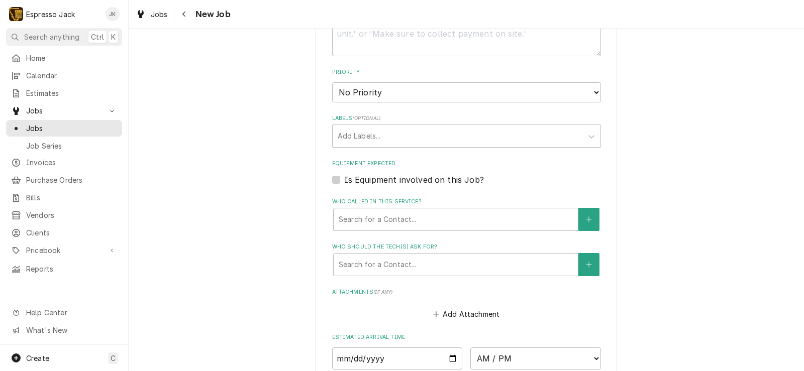
scroll to position [543, 0]
click at [385, 177] on label "Is Equipment involved on this Job?" at bounding box center [414, 178] width 140 height 12
click at [385, 177] on input "Equipment Expected" at bounding box center [478, 183] width 269 height 22
checkbox input "true"
type textarea "x"
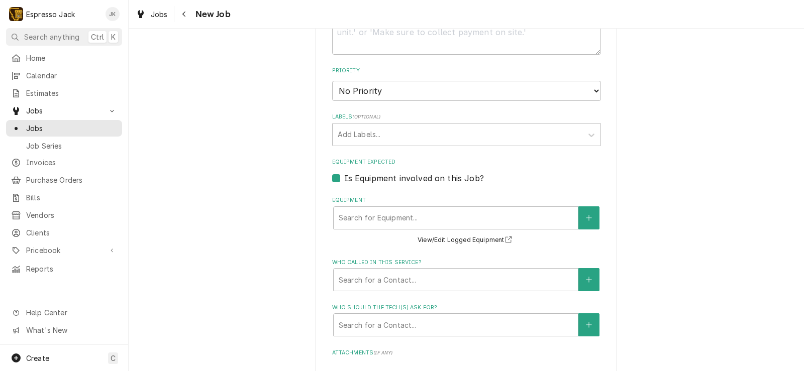
click at [385, 177] on label "Is Equipment involved on this Job?" at bounding box center [414, 178] width 140 height 12
click at [385, 177] on input "Equipment Expected" at bounding box center [478, 183] width 269 height 22
checkbox input "false"
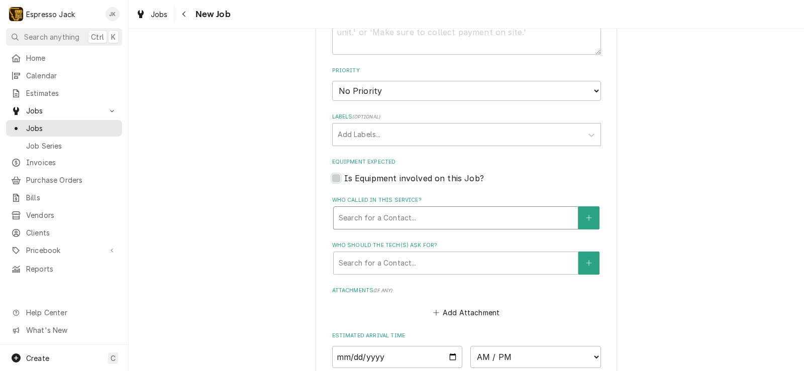
type textarea "x"
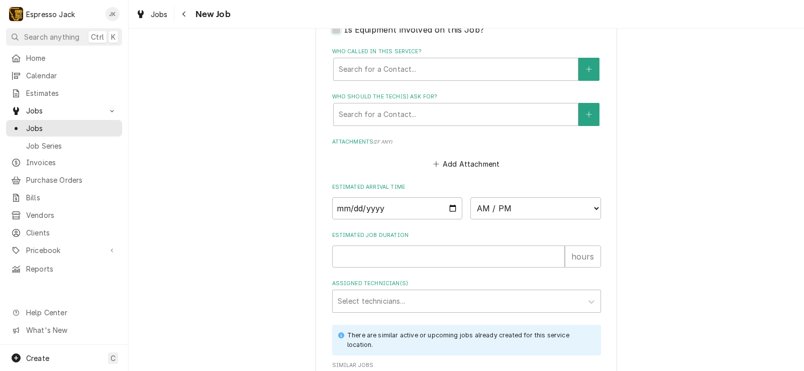
scroll to position [724, 0]
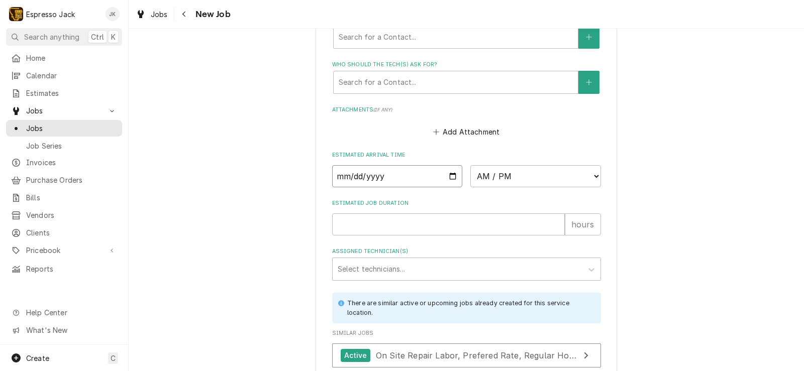
click at [452, 173] on input "Date" at bounding box center [397, 176] width 131 height 22
type input "2025-08-26"
type textarea "x"
select select "16:00:00"
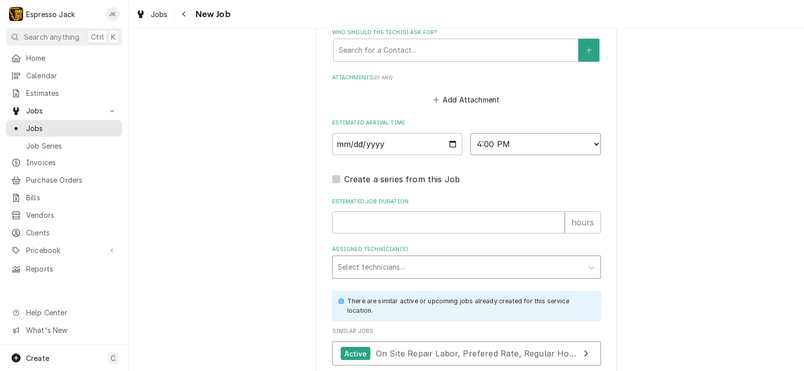
scroll to position [784, 0]
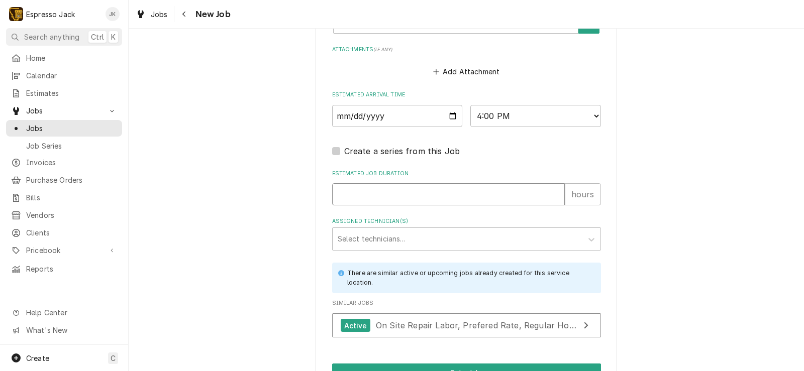
click at [385, 200] on input "Estimated Job Duration" at bounding box center [448, 194] width 233 height 22
type textarea "x"
type input "1"
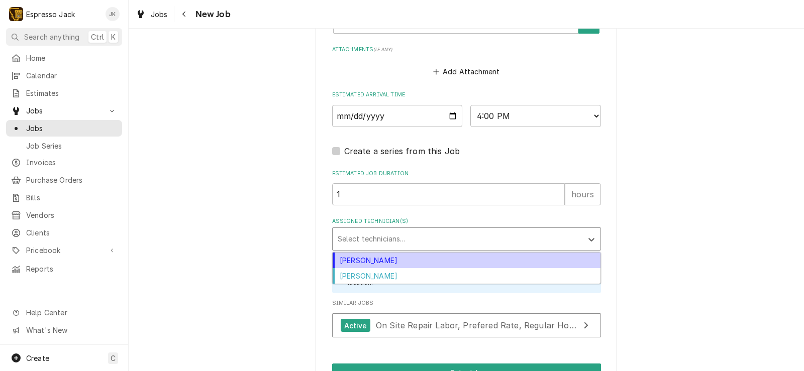
click at [376, 231] on div "Assigned Technician(s)" at bounding box center [458, 239] width 240 height 18
click at [366, 261] on div "Jack Kehoe" at bounding box center [467, 261] width 268 height 16
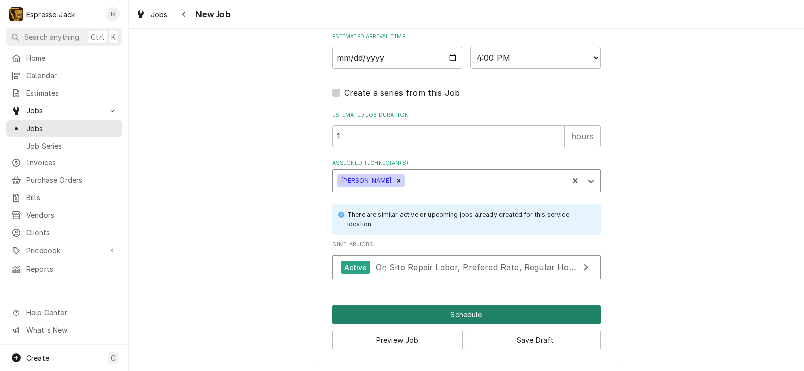
click at [357, 312] on button "Schedule" at bounding box center [466, 315] width 269 height 19
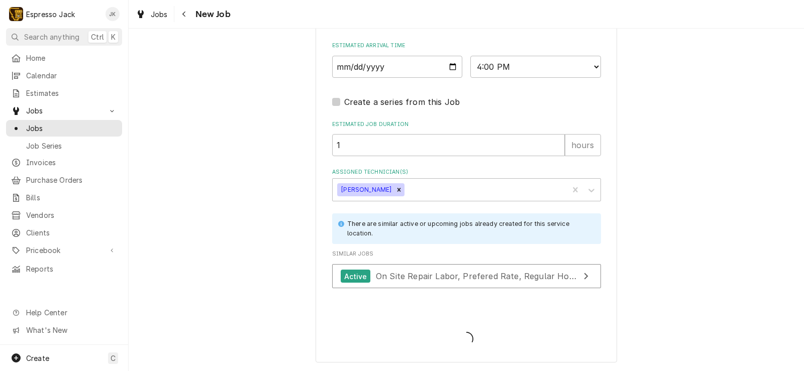
scroll to position [833, 0]
type textarea "x"
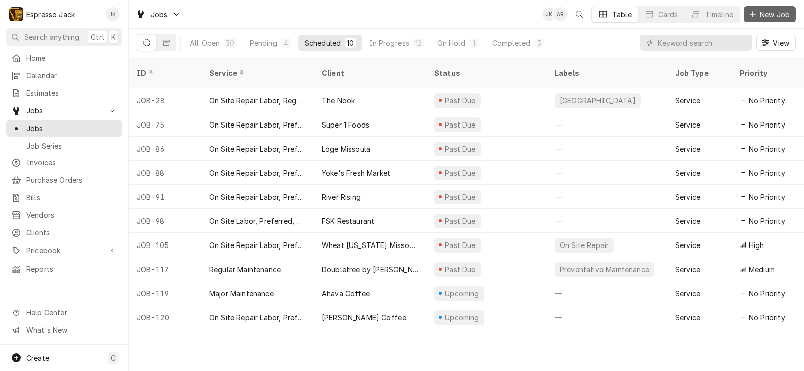
click at [760, 10] on span "New Job" at bounding box center [775, 14] width 34 height 11
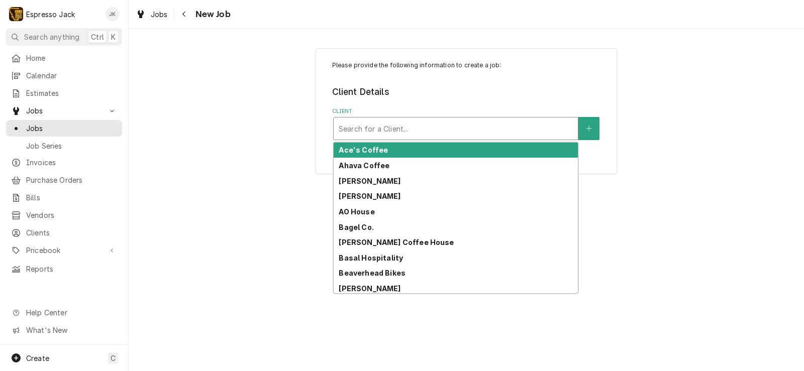
click at [392, 124] on div "Client" at bounding box center [456, 129] width 234 height 18
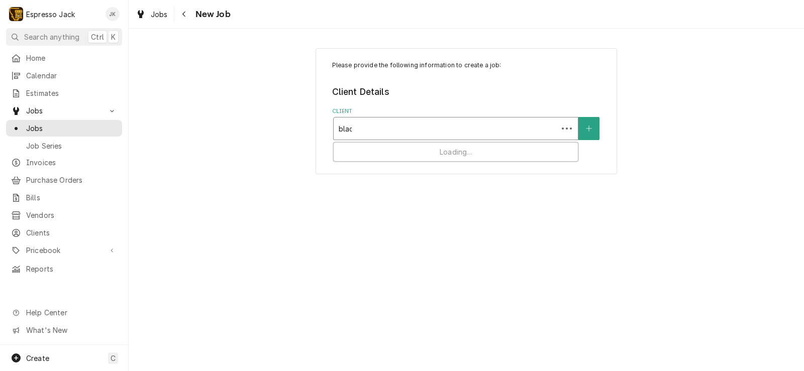
type input "black"
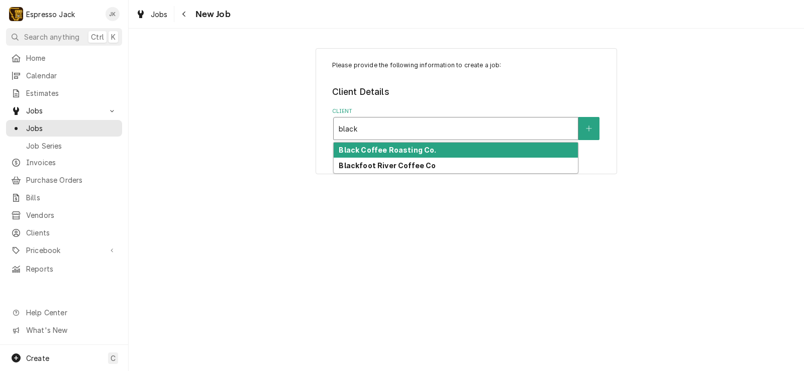
click at [388, 146] on strong "Black Coffee Roasting Co." at bounding box center [388, 150] width 98 height 9
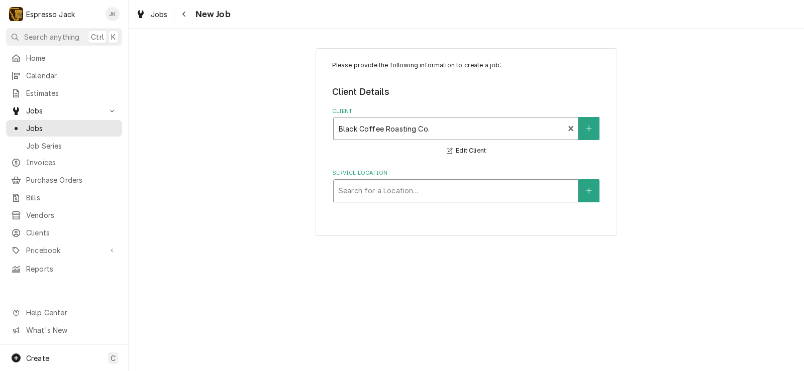
click at [457, 194] on div "Service Location" at bounding box center [456, 191] width 234 height 18
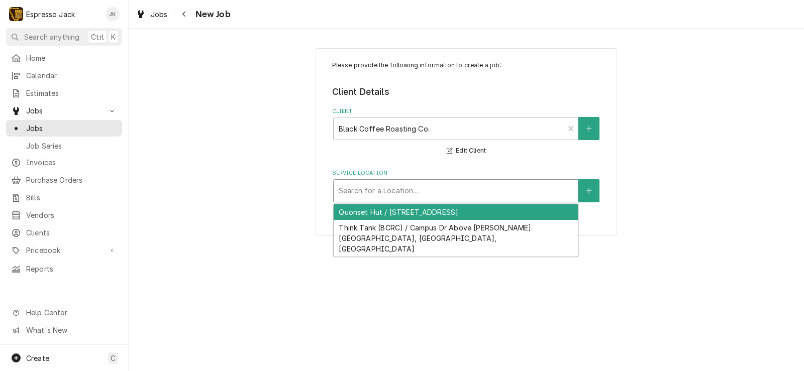
click at [459, 182] on div "Service Location" at bounding box center [456, 191] width 234 height 18
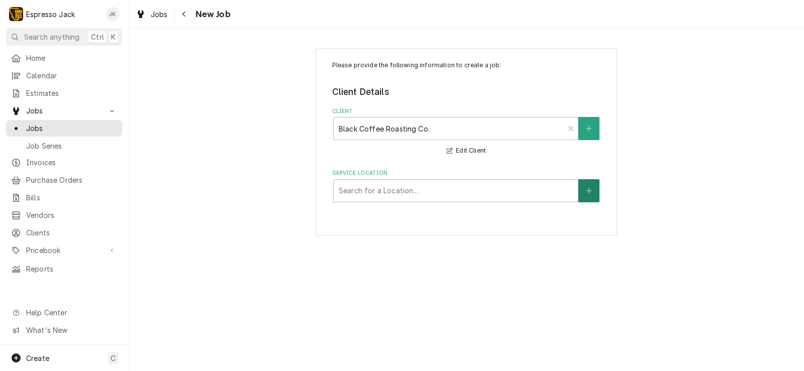
click at [594, 188] on button "Service Location" at bounding box center [589, 190] width 21 height 23
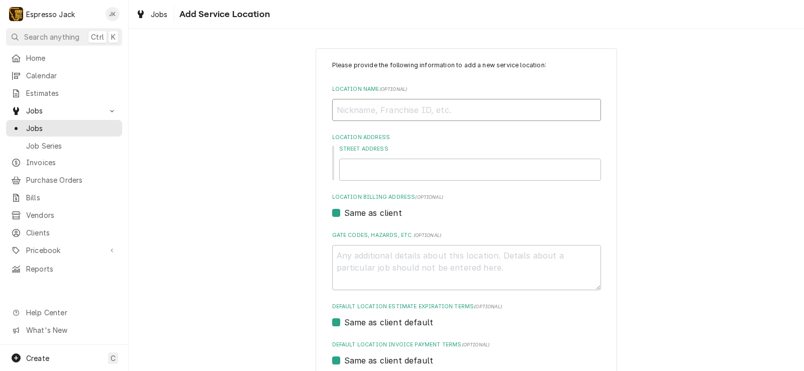
click at [409, 105] on input "Location Name ( optional )" at bounding box center [466, 110] width 269 height 22
type textarea "x"
type input "L"
type textarea "x"
type input "Lo"
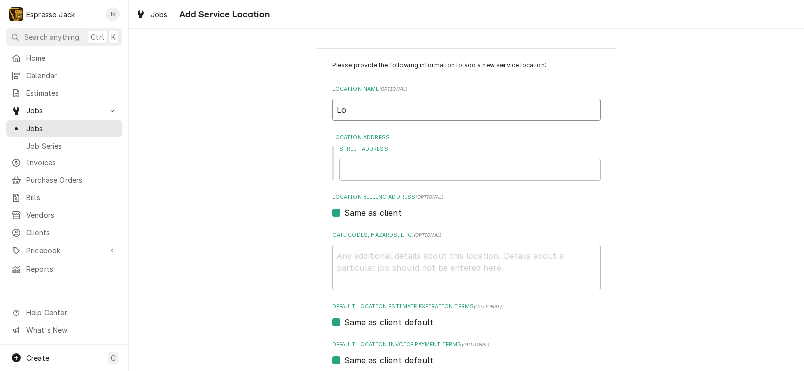
type textarea "x"
type input "Lod"
type textarea "x"
type input "Lodg"
type textarea "x"
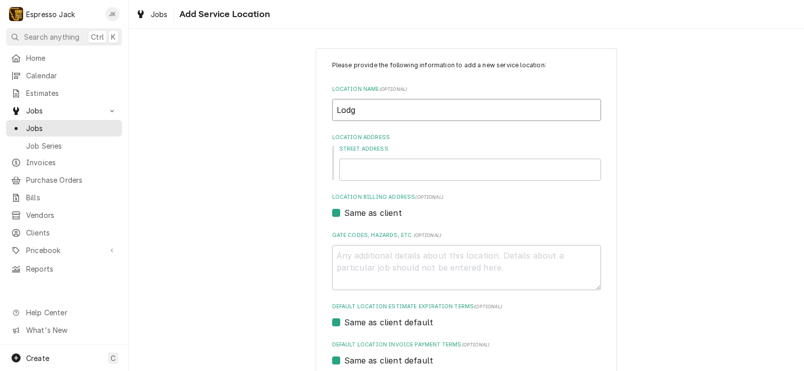
type input "Lodge"
type textarea "x"
type input "Lodge,"
type textarea "x"
type input "Lodge,"
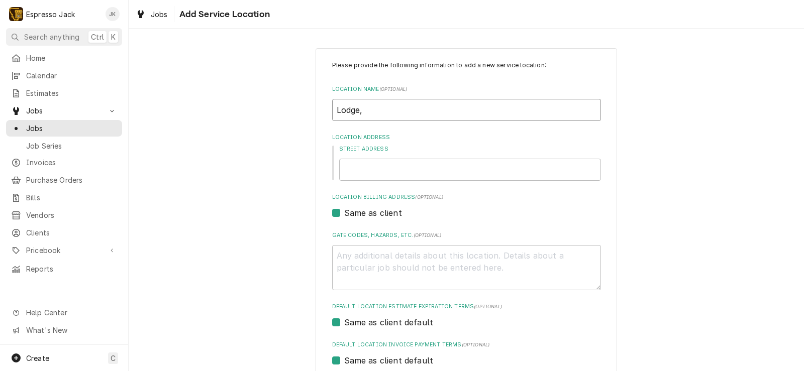
type textarea "x"
type input "Lodge, [GEOGRAPHIC_DATA]"
type textarea "x"
type input "Lodge, UM"
type textarea "x"
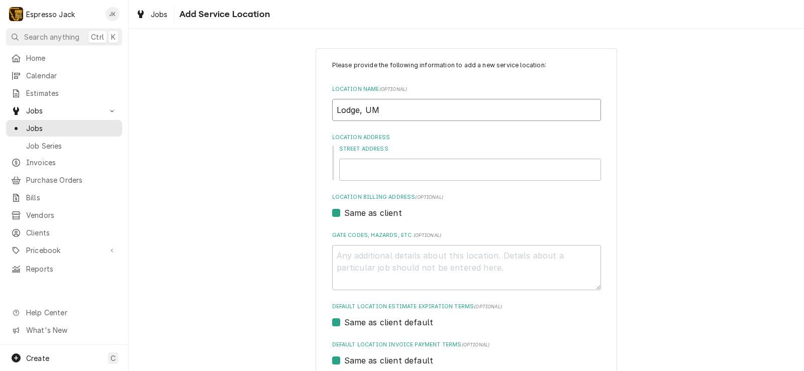
type input "Lodge, UM"
type textarea "x"
type input "Lodge, UM D"
type textarea "x"
type input "Lodge, UM Di"
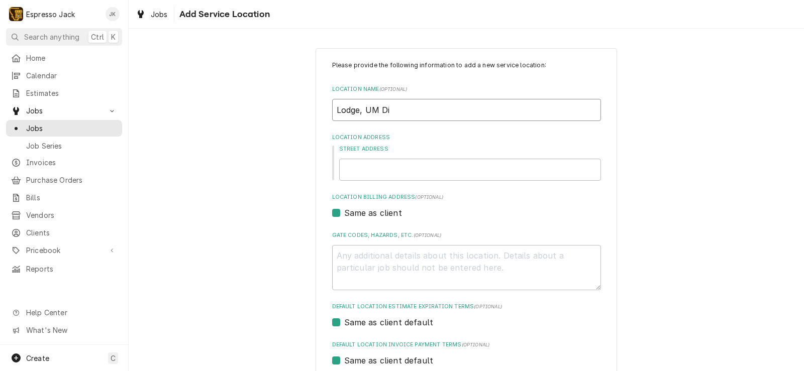
type textarea "x"
type input "Lodge, UM Din"
type textarea "x"
type input "Lodge, UM Dini"
type textarea "x"
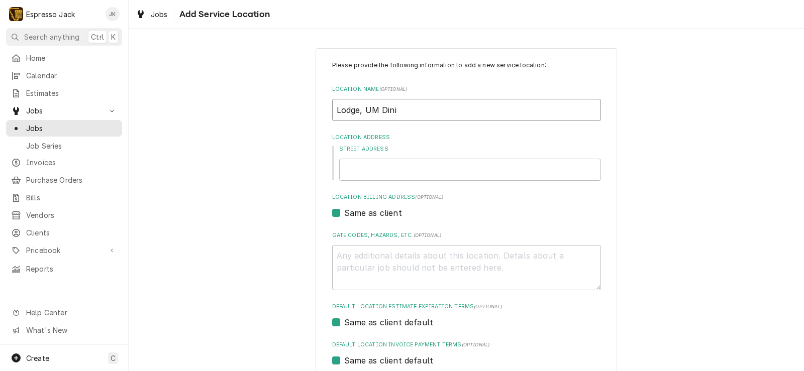
type input "Lodge, UM Dinin"
type textarea "x"
type input "Lodge, UM Dining"
type textarea "x"
type input "Lodge, UM Dining"
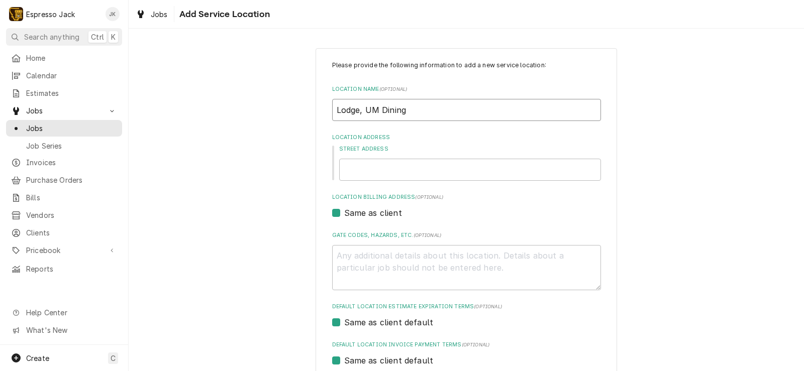
type textarea "x"
type input "Lodge, UM Dining H"
type textarea "x"
type input "Lodge, UM Dining Ha"
type textarea "x"
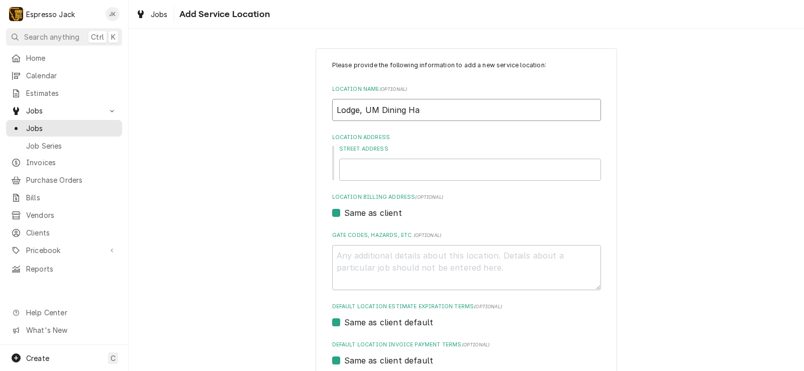
type input "Lodge, UM Dining Hal"
type textarea "x"
type input "Lodge, UM [GEOGRAPHIC_DATA]"
type textarea "x"
type input "Lodge, UM [GEOGRAPHIC_DATA]"
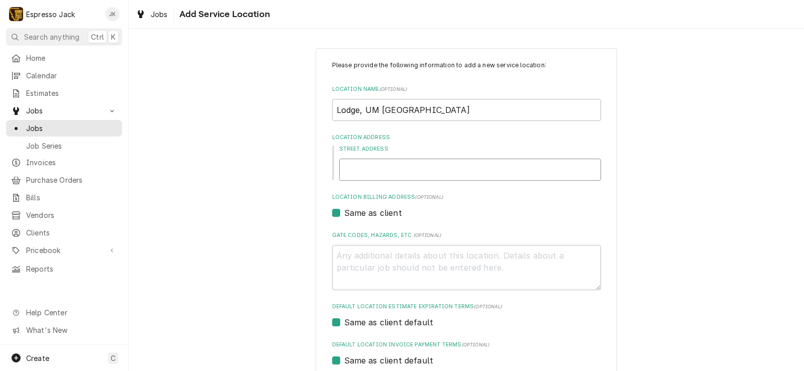
click at [367, 168] on input "Street Address" at bounding box center [470, 170] width 262 height 22
paste input "[STREET_ADDRESS]"
type textarea "x"
type input "[STREET_ADDRESS]"
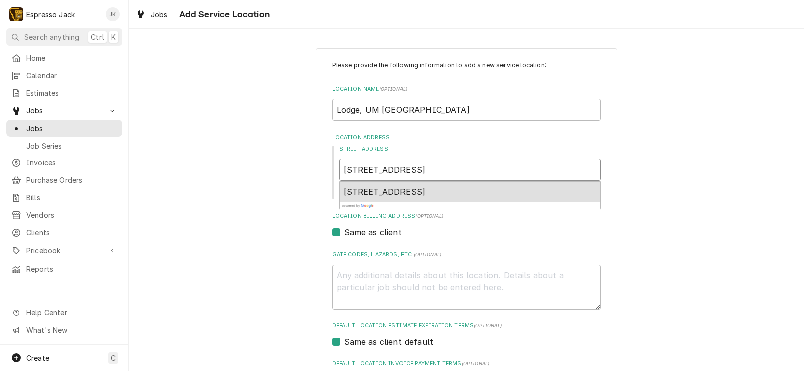
click at [363, 188] on span "[STREET_ADDRESS]" at bounding box center [385, 192] width 82 height 10
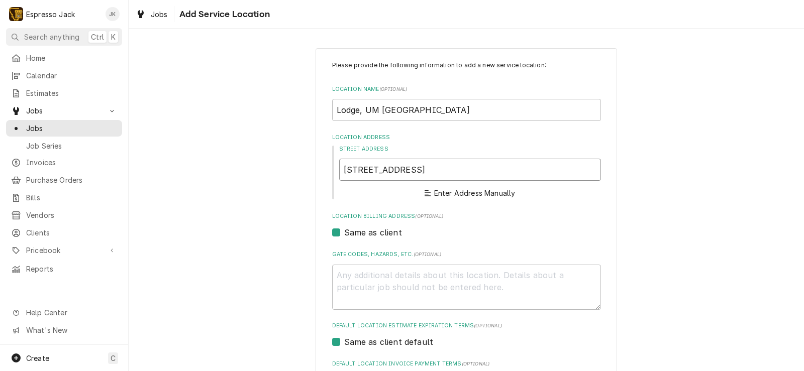
type textarea "x"
type input "32 Campus Dr"
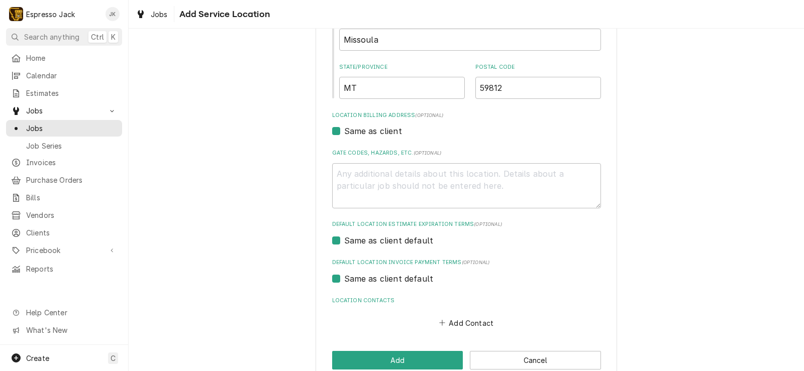
scroll to position [247, 0]
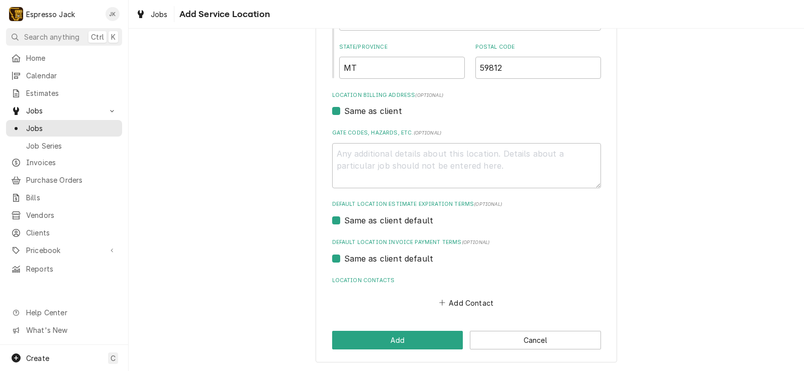
type textarea "x"
type input "32 Campus Dr"
click at [389, 342] on button "Add" at bounding box center [397, 340] width 131 height 19
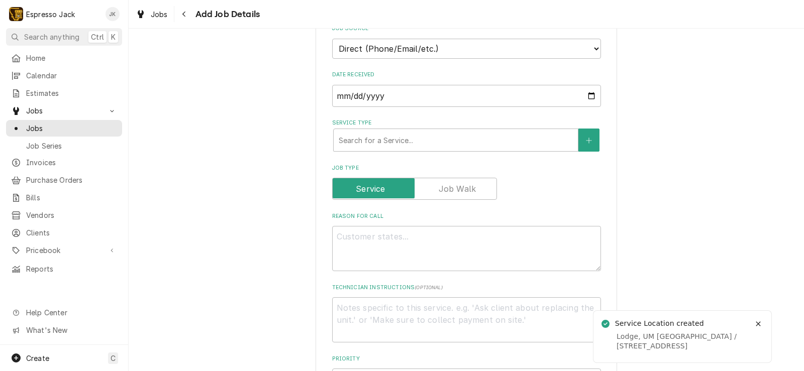
scroll to position [241, 0]
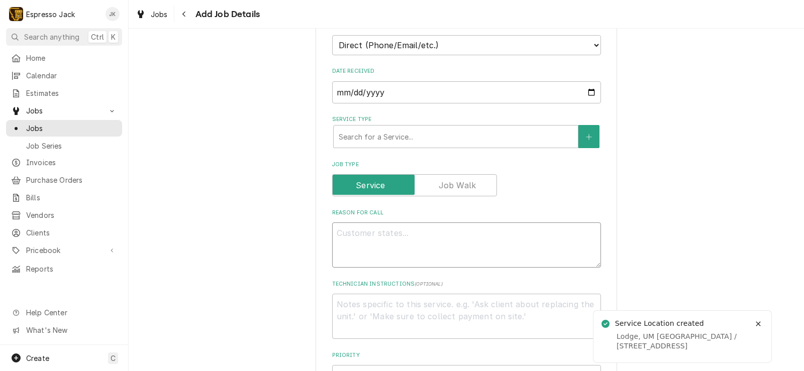
click at [384, 248] on textarea "Reason For Call" at bounding box center [466, 245] width 269 height 45
type textarea "x"
type textarea "T"
type textarea "x"
type textarea "Te"
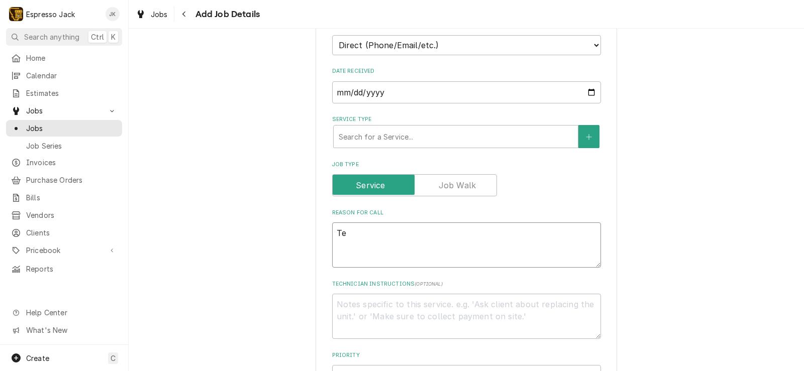
type textarea "x"
type textarea "Tem"
type textarea "x"
type textarea "Temp"
type textarea "x"
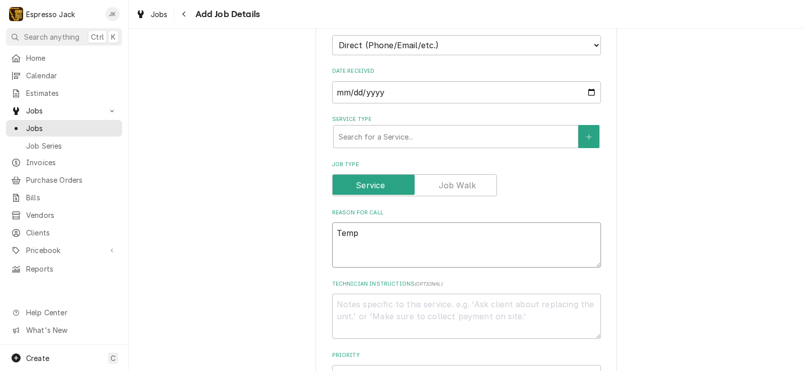
type textarea "Temp"
type textarea "x"
type textarea "Temp s"
type textarea "x"
type textarea "Temp se"
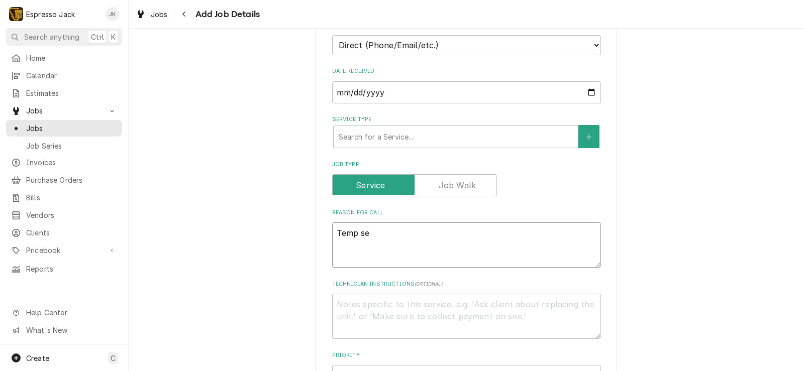
type textarea "x"
type textarea "Temp sen"
type textarea "x"
type textarea "Temp sens"
type textarea "x"
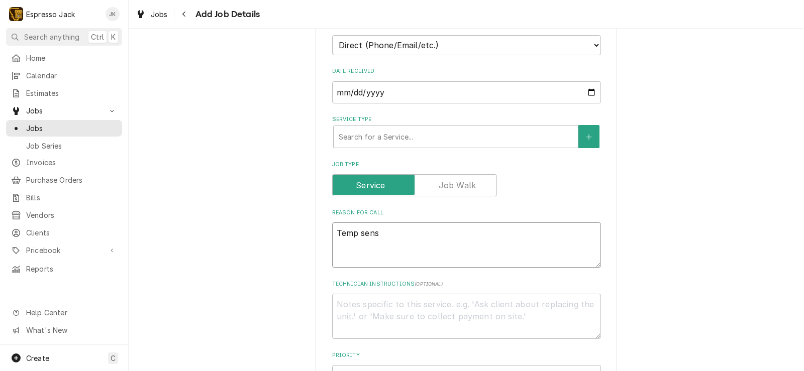
type textarea "Temp senso"
type textarea "x"
type textarea "Temp sensor"
type textarea "x"
type textarea "Temp sensor"
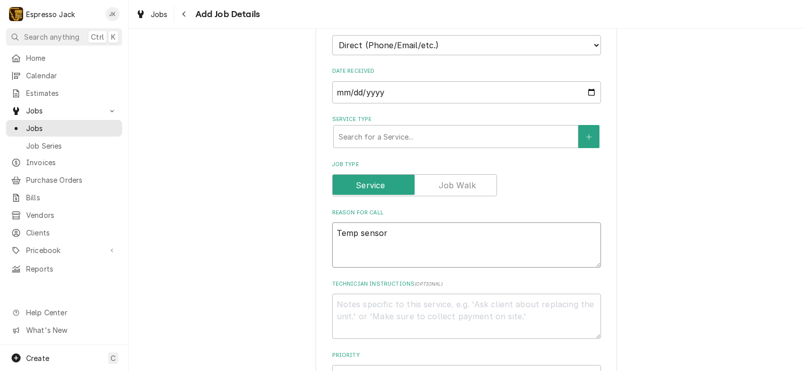
type textarea "x"
type textarea "Temp sensor e"
type textarea "x"
type textarea "Temp sensor er"
type textarea "x"
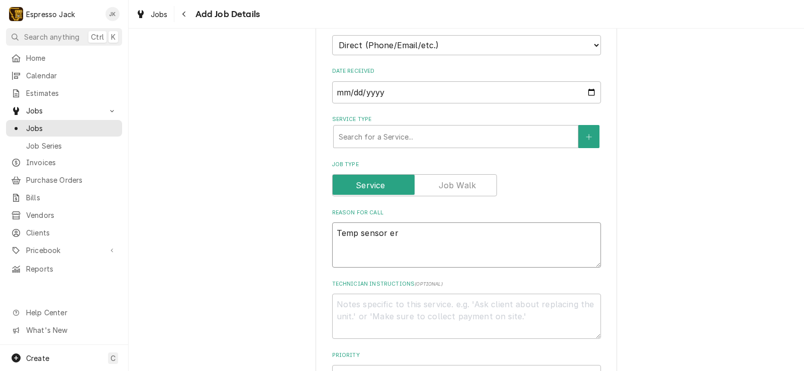
type textarea "Temp sensor err"
type textarea "x"
type textarea "Temp sensor erro"
type textarea "x"
type textarea "Temp sensor error"
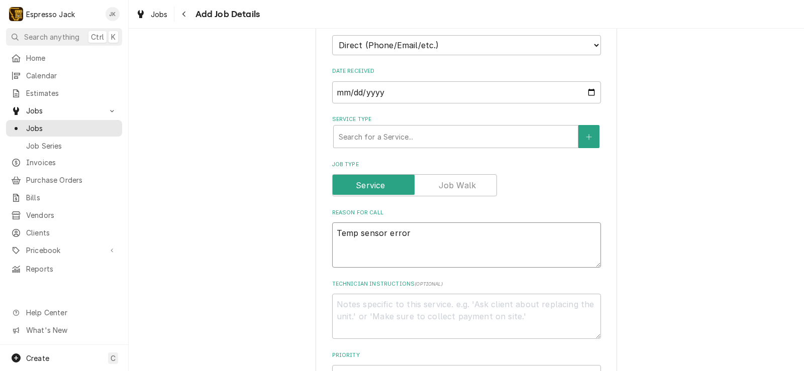
type textarea "x"
type textarea "Temp sensor errors"
type textarea "x"
type textarea "Temp sensor errors"
type textarea "x"
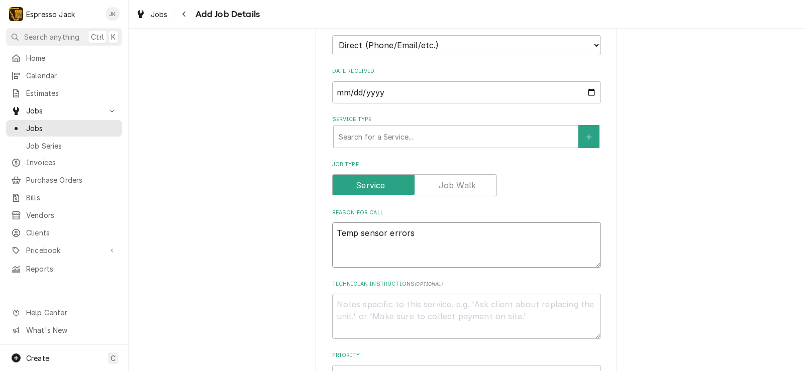
type textarea "Temp sensor errors o"
type textarea "x"
type textarea "Temp sensor errors on"
type textarea "x"
type textarea "Temp sensor errors on"
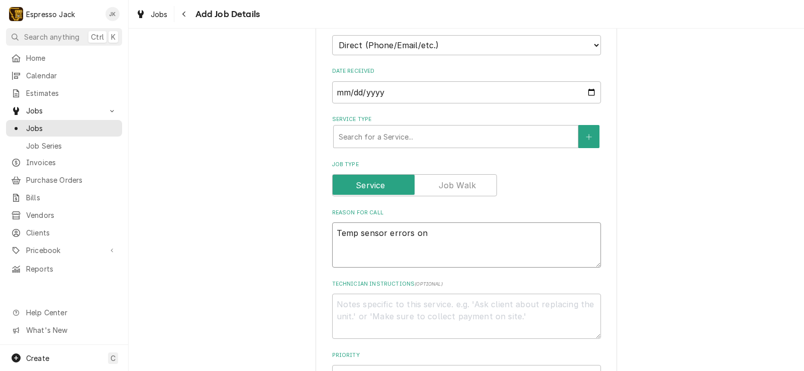
type textarea "x"
type textarea "Temp sensor errors on ne"
type textarea "x"
type textarea "Temp sensor errors on new"
type textarea "x"
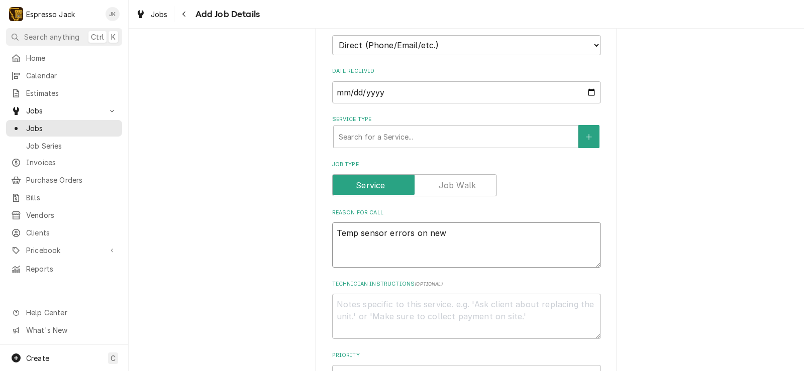
type textarea "Temp sensor errors on new"
type textarea "x"
type textarea "Temp sensor errors on new g"
type textarea "x"
type textarea "Temp sensor errors on new"
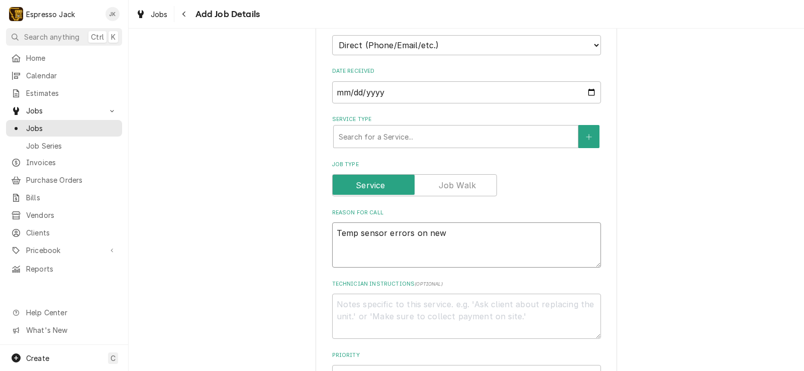
type textarea "x"
type textarea "Temp sensor errors on new"
type textarea "x"
type textarea "Temp sensor errors on newl"
type textarea "x"
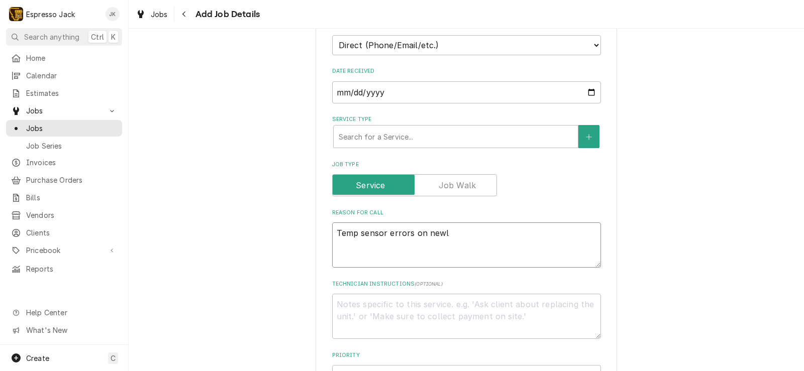
type textarea "Temp sensor errors on newly"
type textarea "x"
type textarea "Temp sensor errors on newly"
type textarea "x"
type textarea "Temp sensor errors on newly i"
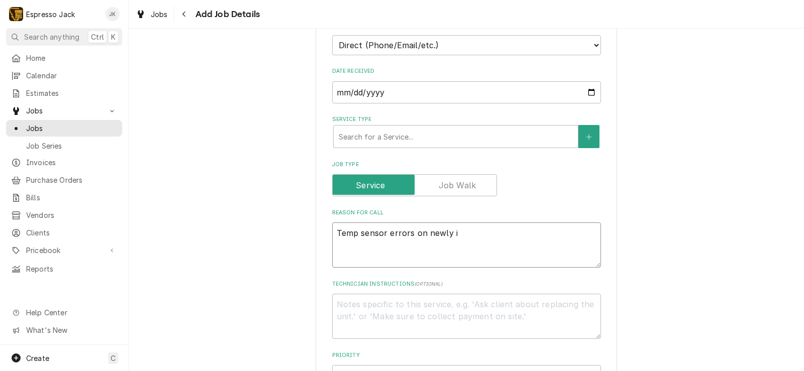
type textarea "x"
type textarea "Temp sensor errors on newly in"
type textarea "x"
type textarea "Temp sensor errors on newly inst"
type textarea "x"
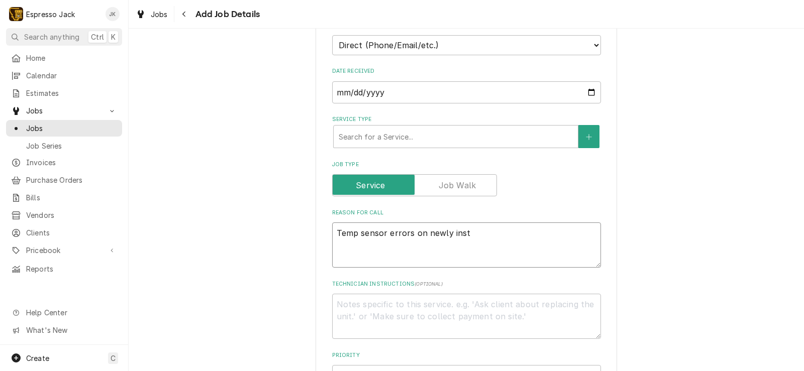
type textarea "Temp sensor errors on newly insta"
type textarea "x"
type textarea "Temp sensor errors on newly install"
type textarea "x"
type textarea "Temp sensor errors on newly installe"
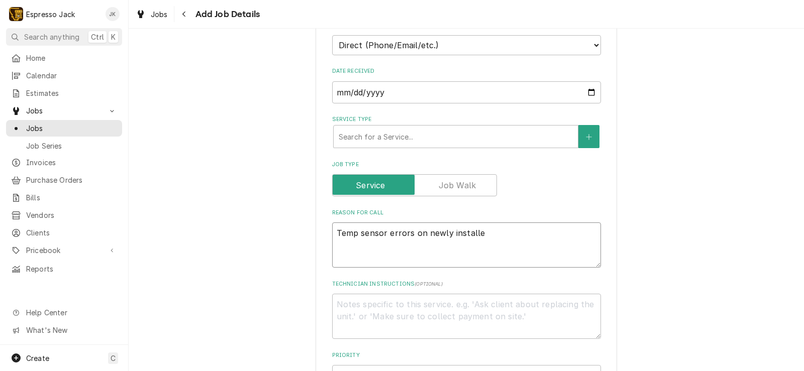
type textarea "x"
type textarea "Temp sensor errors on newly installed"
type textarea "x"
type textarea "Temp sensor errors on newly installed g"
type textarea "x"
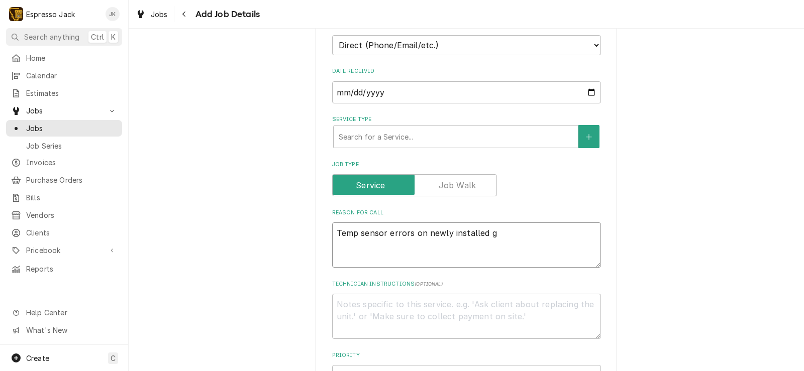
type textarea "Temp sensor errors on newly installed gi"
type textarea "x"
type textarea "Temp sensor errors on newly installed gian"
type textarea "x"
type textarea "Temp sensor errors on newly installed giant"
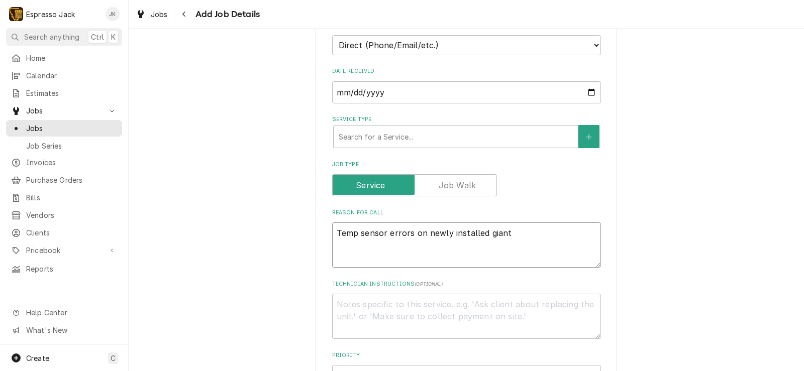
type textarea "x"
type textarea "Temp sensor errors on newly installed giant"
type textarea "x"
type textarea "Temp sensor errors on newly installed gian"
type textarea "x"
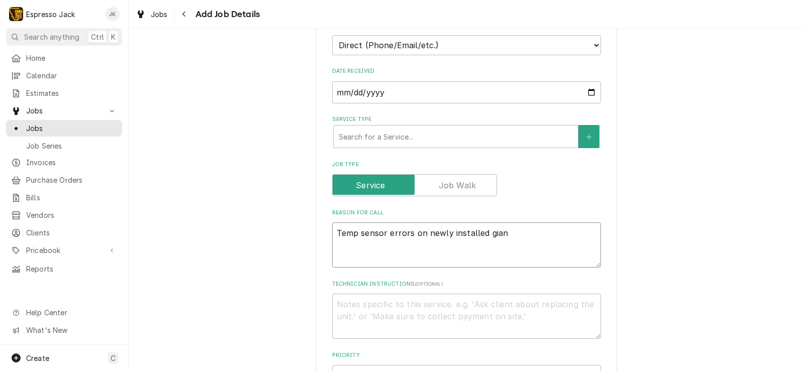
type textarea "Temp sensor errors on newly installed gia"
type textarea "x"
type textarea "Temp sensor errors on newly installed gi"
type textarea "x"
type textarea "Temp sensor errors on newly installed g"
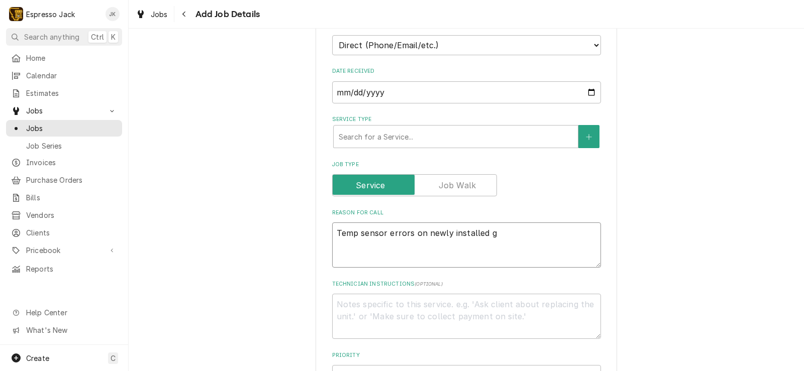
type textarea "x"
type textarea "Temp sensor errors on newly installed"
type textarea "x"
type textarea "Temp sensor errors on newly installed F"
type textarea "x"
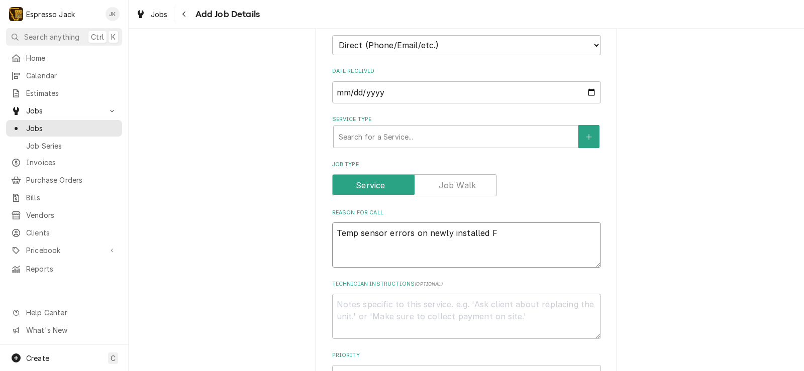
type textarea "Temp sensor errors on newly installed Fe"
type textarea "x"
type textarea "Temp sensor errors on newly installed Fet"
type textarea "x"
type textarea "Temp sensor errors on newly installed Fetc"
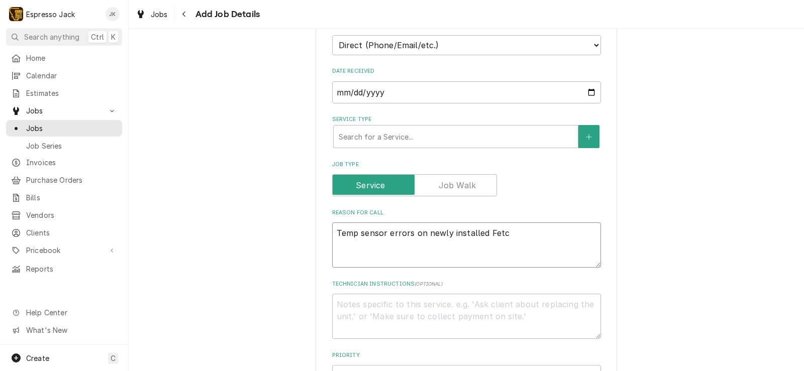
type textarea "x"
type textarea "Temp sensor errors on newly installed Fetco"
type textarea "x"
type textarea "Temp sensor errors on newly installed Fetco 2"
type textarea "x"
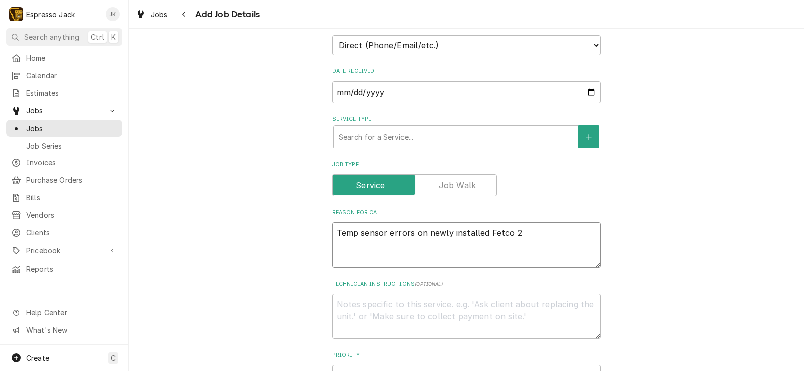
type textarea "Temp sensor errors on newly installed Fetco 22"
type textarea "x"
type textarea "Temp sensor errors on newly installed Fetco 226"
type textarea "x"
type textarea "Temp sensor errors on newly installed Fetco 2262"
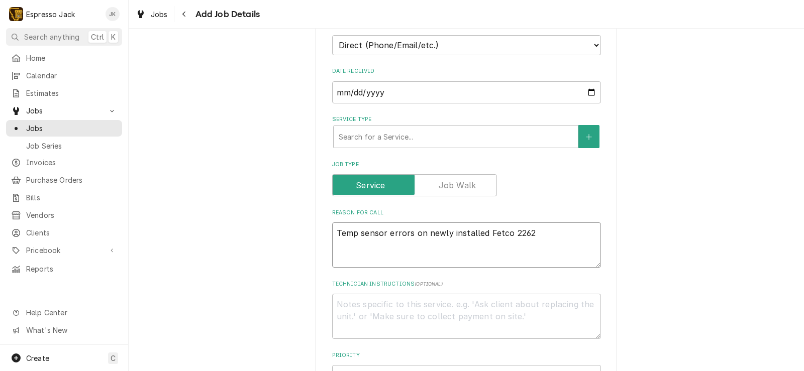
type textarea "x"
type textarea "Temp sensor errors on newly installed Fetco 2262"
type textarea "x"
type textarea "Temp sensor errors on newly installed Fetco 2262 g"
type textarea "x"
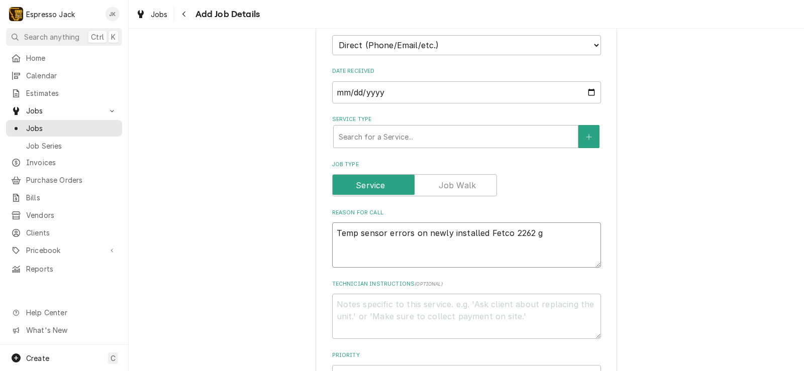
type textarea "Temp sensor errors on newly installed Fetco 2262 gr"
type textarea "x"
type textarea "Temp sensor errors on newly installed Fetco 2262 gri"
type textarea "x"
type textarea "Temp sensor errors on newly installed Fetco 2262 grin"
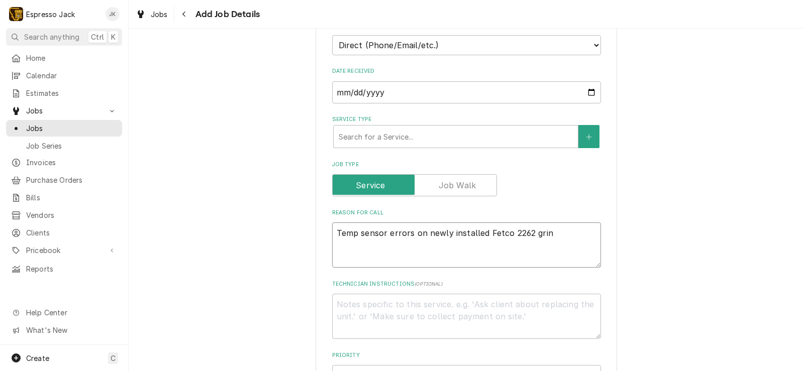
type textarea "x"
type textarea "Temp sensor errors on newly installed Fetco 2262 grind"
type textarea "x"
type textarea "Temp sensor errors on newly installed Fetco 2262 [PERSON_NAME]"
type textarea "x"
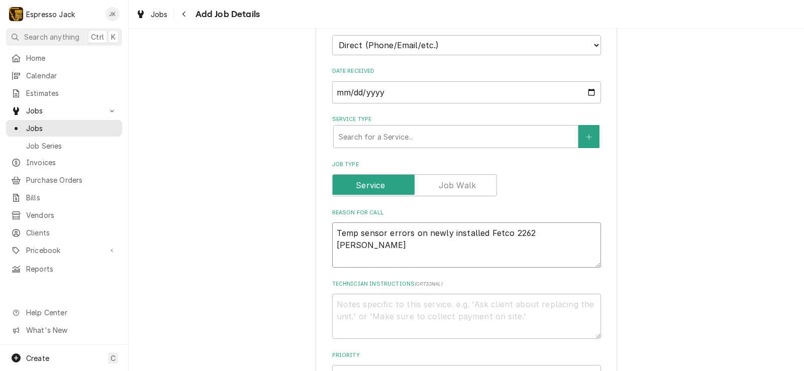
type textarea "Temp sensor errors on newly installed Fetco 2262 grinder"
type textarea "x"
type textarea "Temp sensor errors on newly installed Fetco 2262 grinder."
type textarea "x"
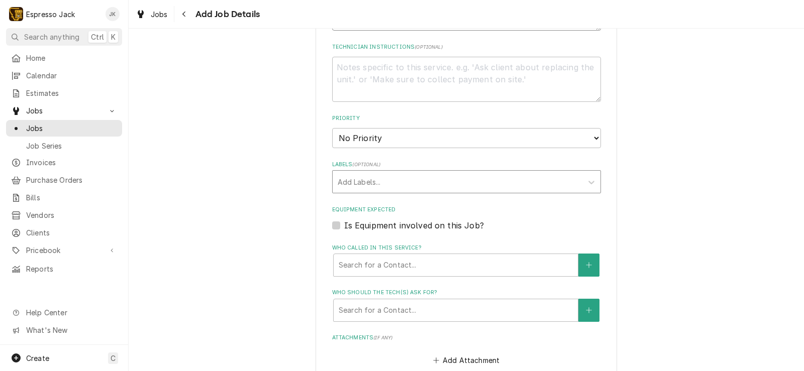
scroll to position [543, 0]
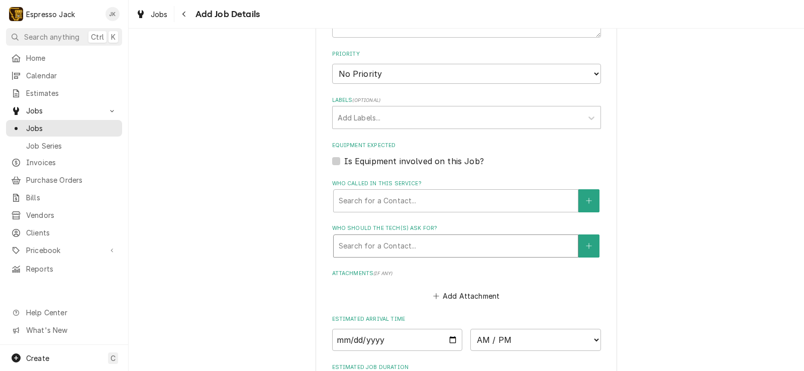
type textarea "Temp sensor errors on newly installed Fetco 2262 grinder."
click at [374, 249] on div "Who should the tech(s) ask for?" at bounding box center [456, 246] width 234 height 18
click at [285, 225] on div "Please provide the following information to create a job: Client Details Client…" at bounding box center [467, 14] width 676 height 1036
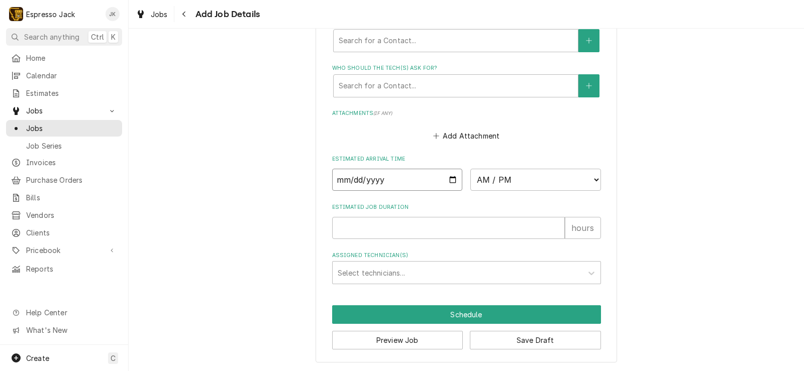
click at [448, 176] on input "Date" at bounding box center [397, 180] width 131 height 22
type input "[DATE]"
click at [370, 279] on div "Assigned Technician(s)" at bounding box center [458, 273] width 240 height 18
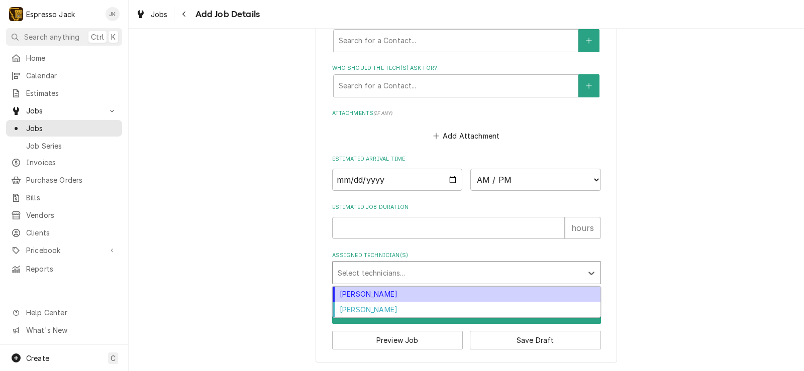
click at [367, 293] on div "Jack Kehoe" at bounding box center [467, 295] width 268 height 16
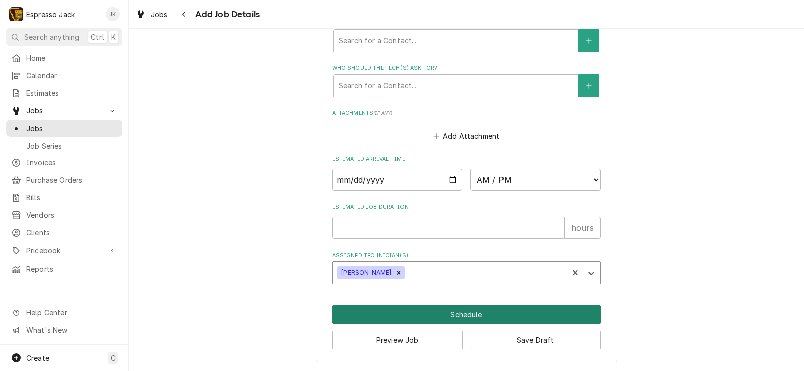
click at [366, 306] on button "Schedule" at bounding box center [466, 315] width 269 height 19
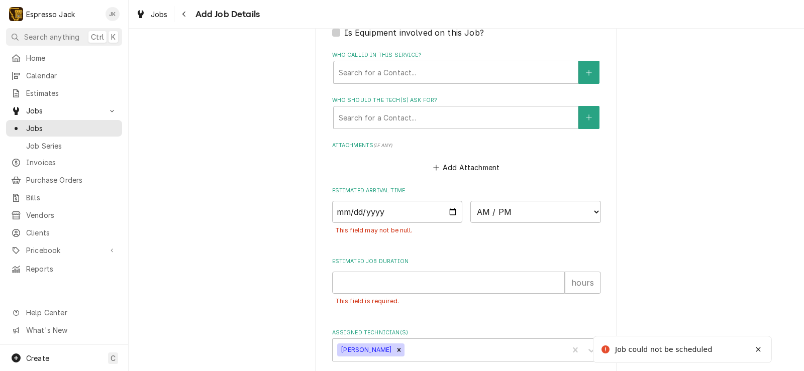
scroll to position [328, 0]
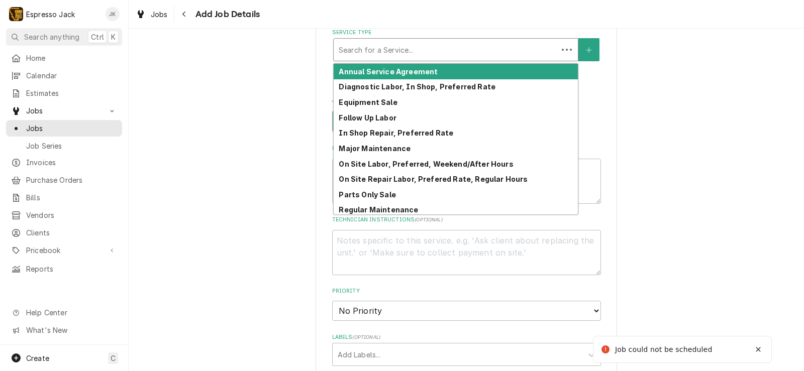
click at [458, 49] on div "Service Type" at bounding box center [446, 50] width 214 height 18
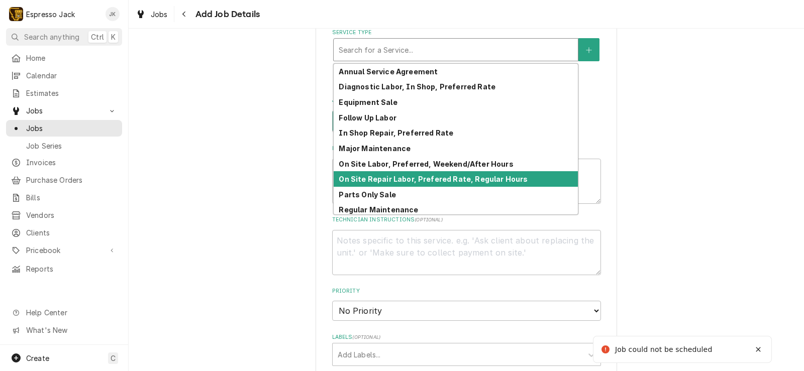
click at [420, 176] on strong "On Site Repair Labor, Prefered Rate, Regular Hours" at bounding box center [433, 179] width 189 height 9
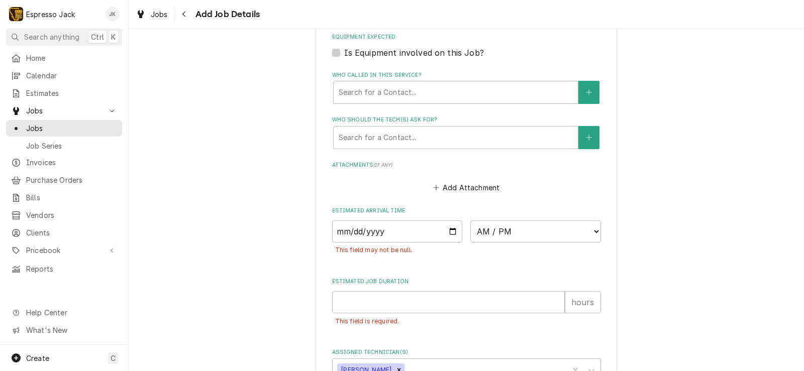
scroll to position [751, 0]
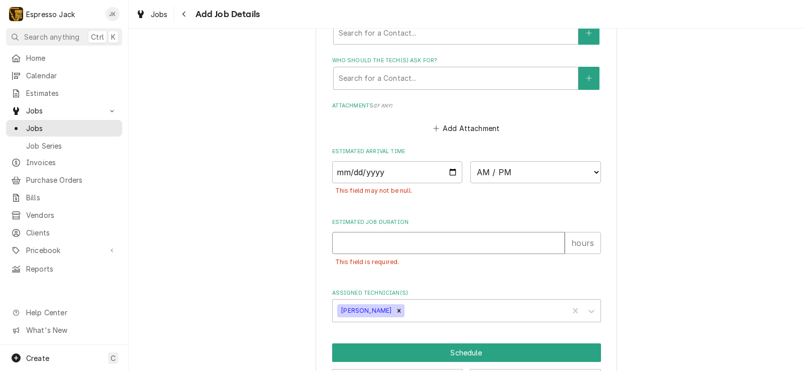
click at [415, 243] on input "Estimated Job Duration" at bounding box center [448, 243] width 233 height 22
type textarea "x"
type input "1"
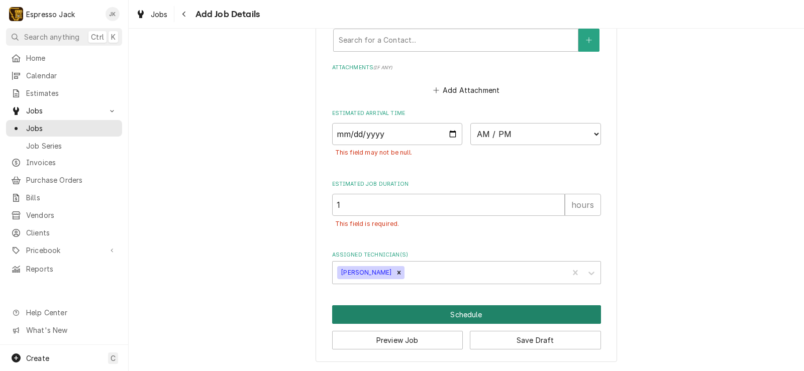
click at [411, 312] on button "Schedule" at bounding box center [466, 315] width 269 height 19
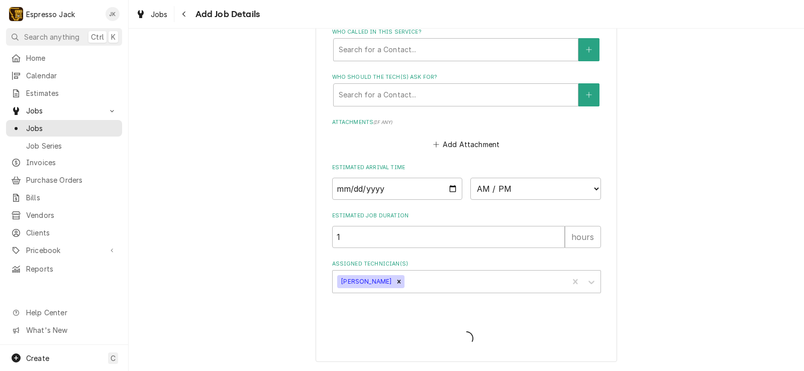
type textarea "x"
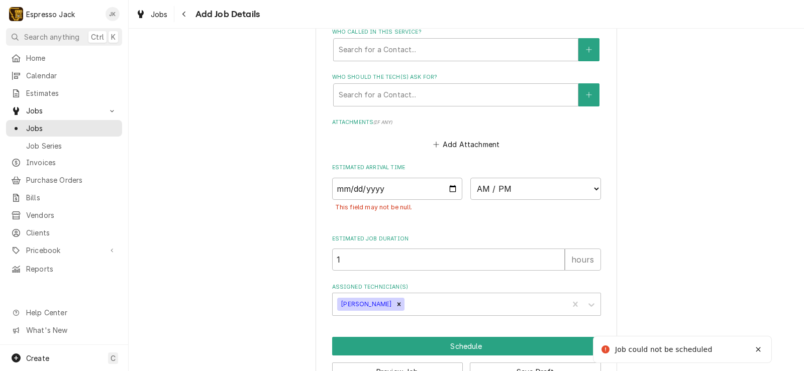
scroll to position [743, 0]
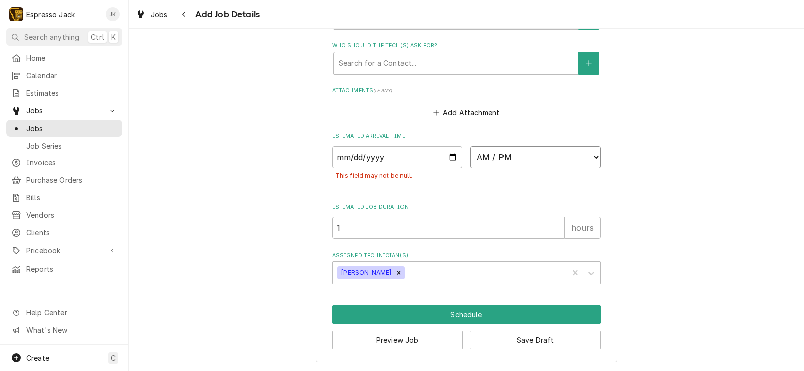
select select "14:00:00"
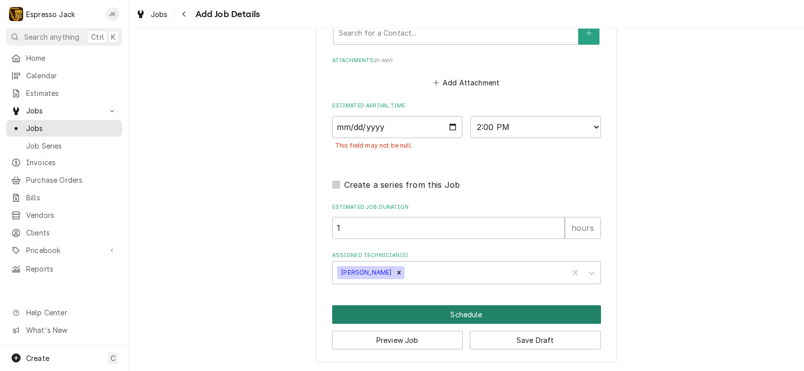
click at [502, 316] on button "Schedule" at bounding box center [466, 315] width 269 height 19
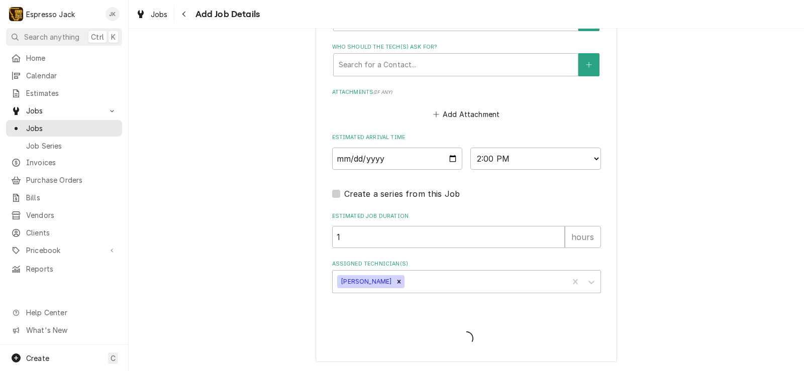
scroll to position [741, 0]
type textarea "x"
